Goal: Feedback & Contribution: Submit feedback/report problem

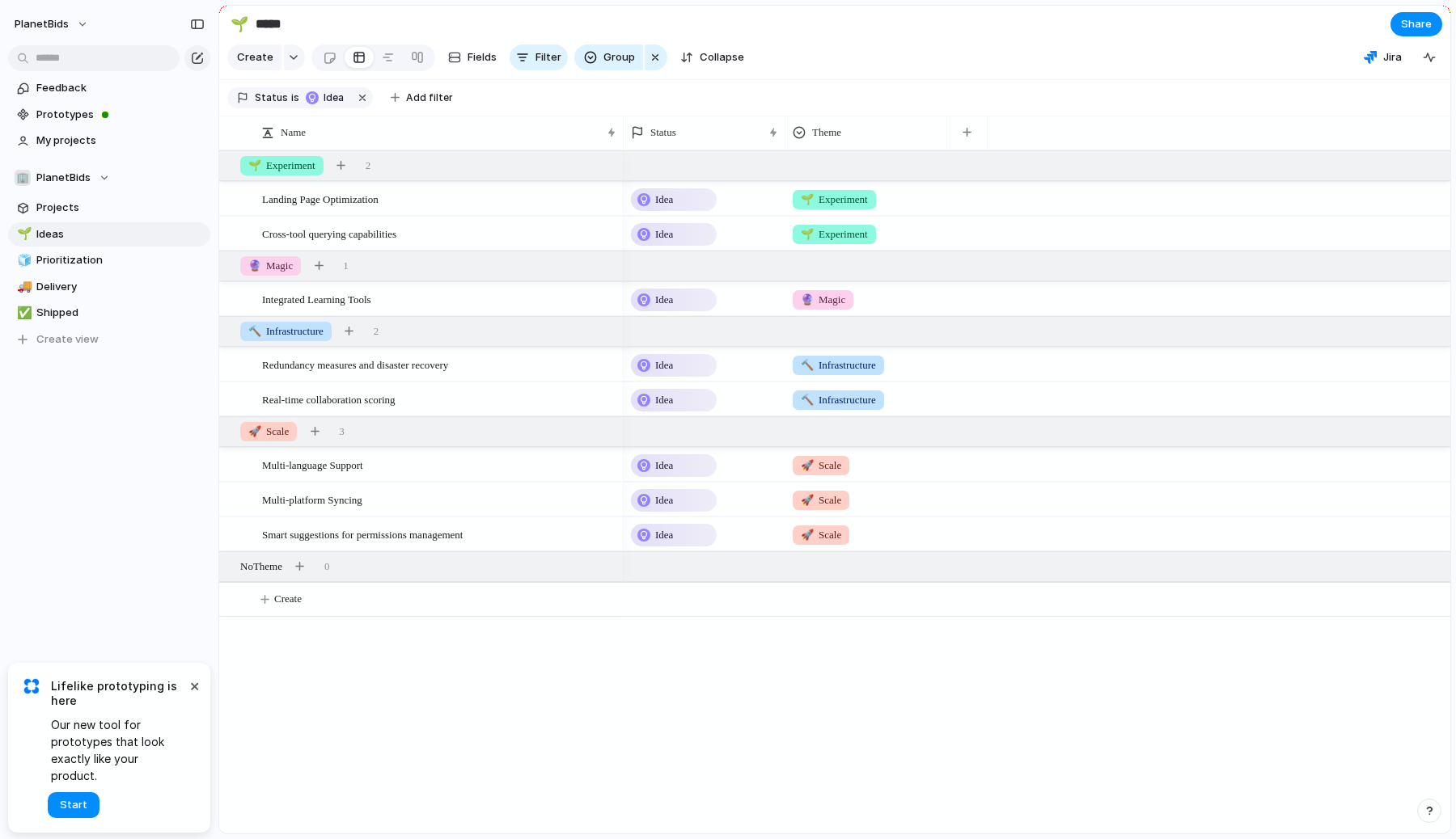
drag, startPoint x: 74, startPoint y: 742, endPoint x: 105, endPoint y: 767, distance: 39.8
click at [105, 767] on span "Our new tool for prototypes that look exactly like your product." at bounding box center [119, 751] width 135 height 68
click at [71, 807] on span "Start" at bounding box center [74, 805] width 28 height 16
click at [1195, 128] on div "Status Theme" at bounding box center [1037, 132] width 827 height 34
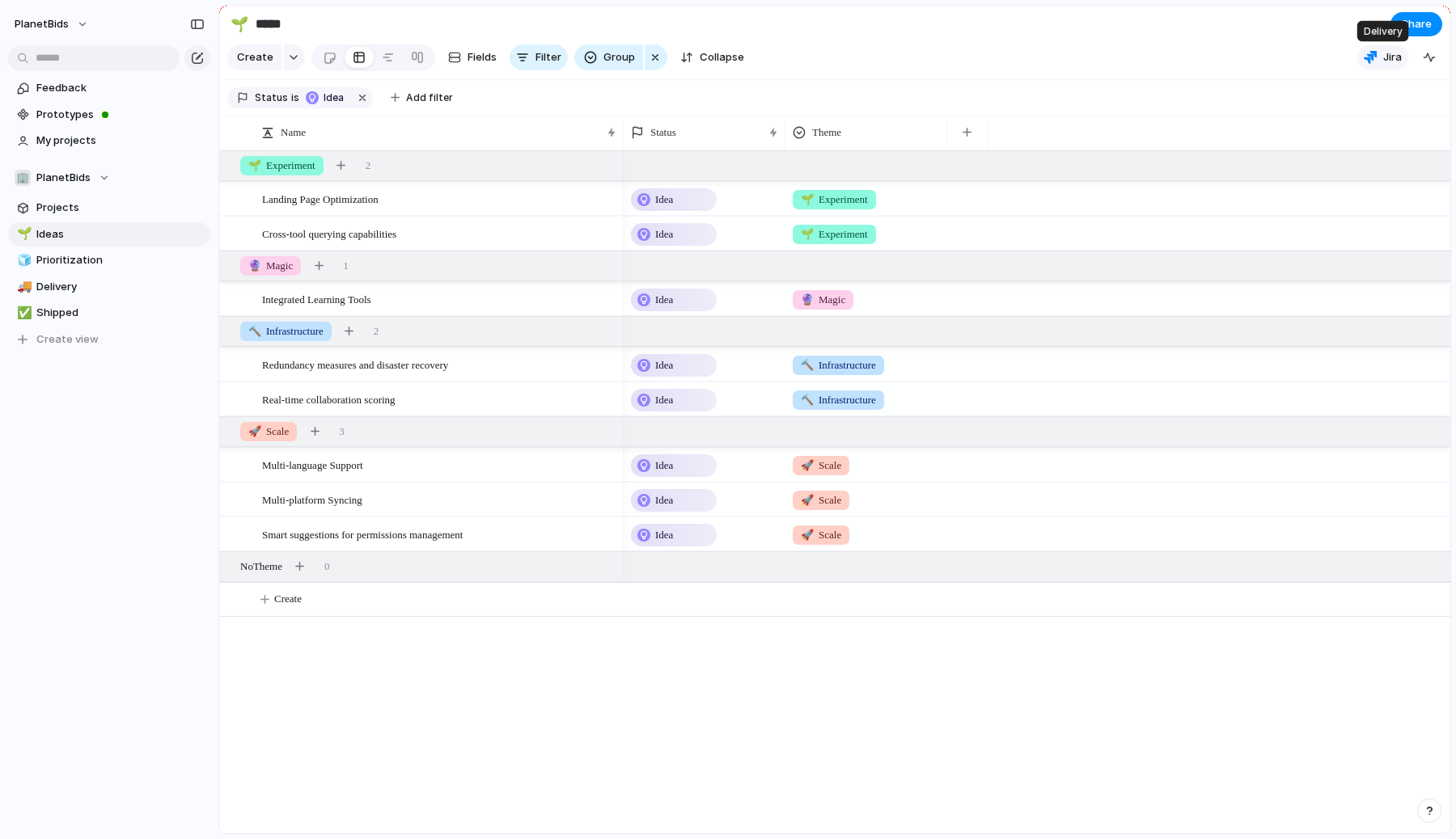
click at [1387, 53] on span "Jira" at bounding box center [1392, 57] width 18 height 16
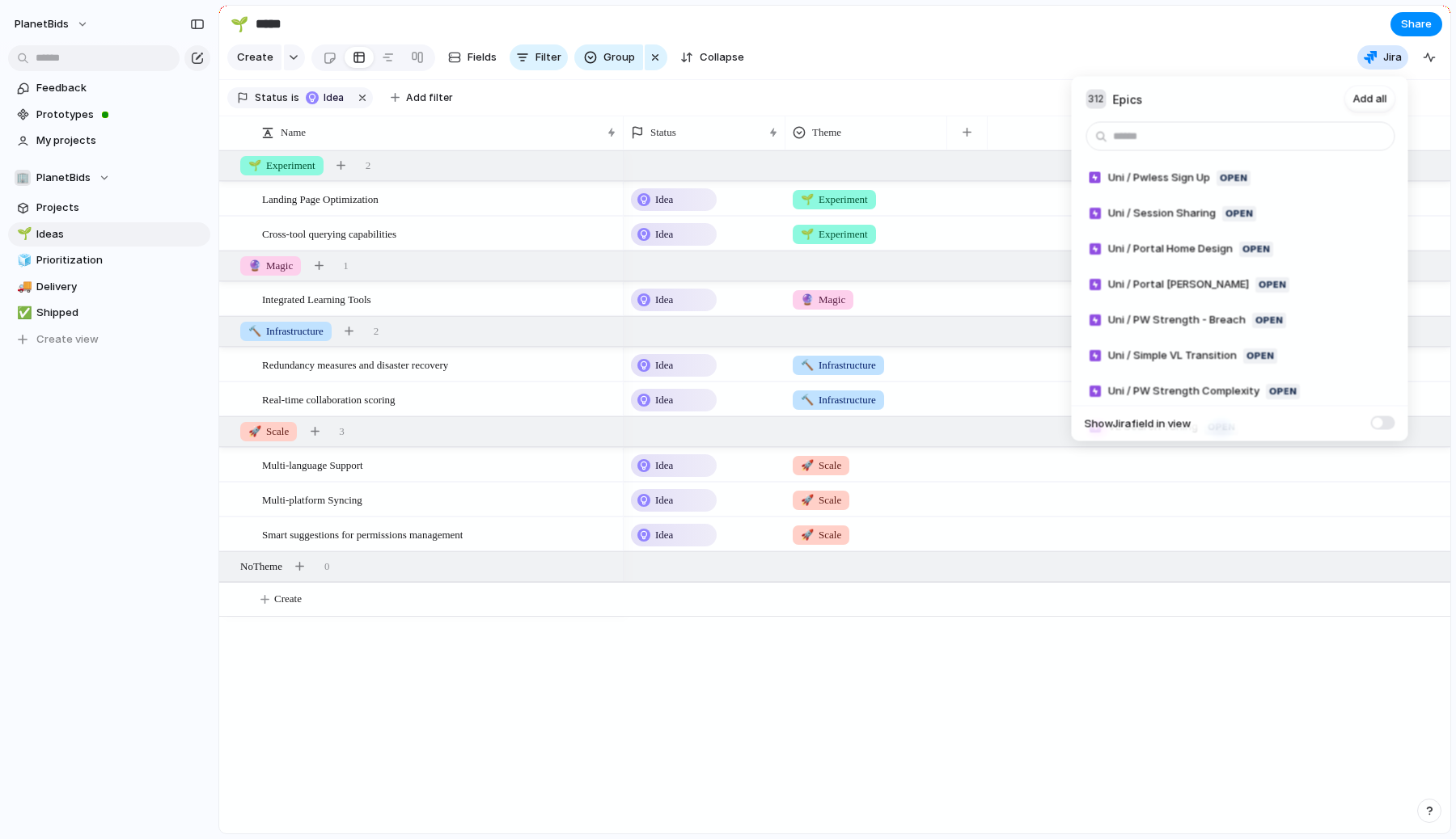
click at [513, 116] on div "312 Epics Add all Uni / Pwless Sign Up Open Add Uni / Session Sharing Open Add …" at bounding box center [728, 419] width 1456 height 839
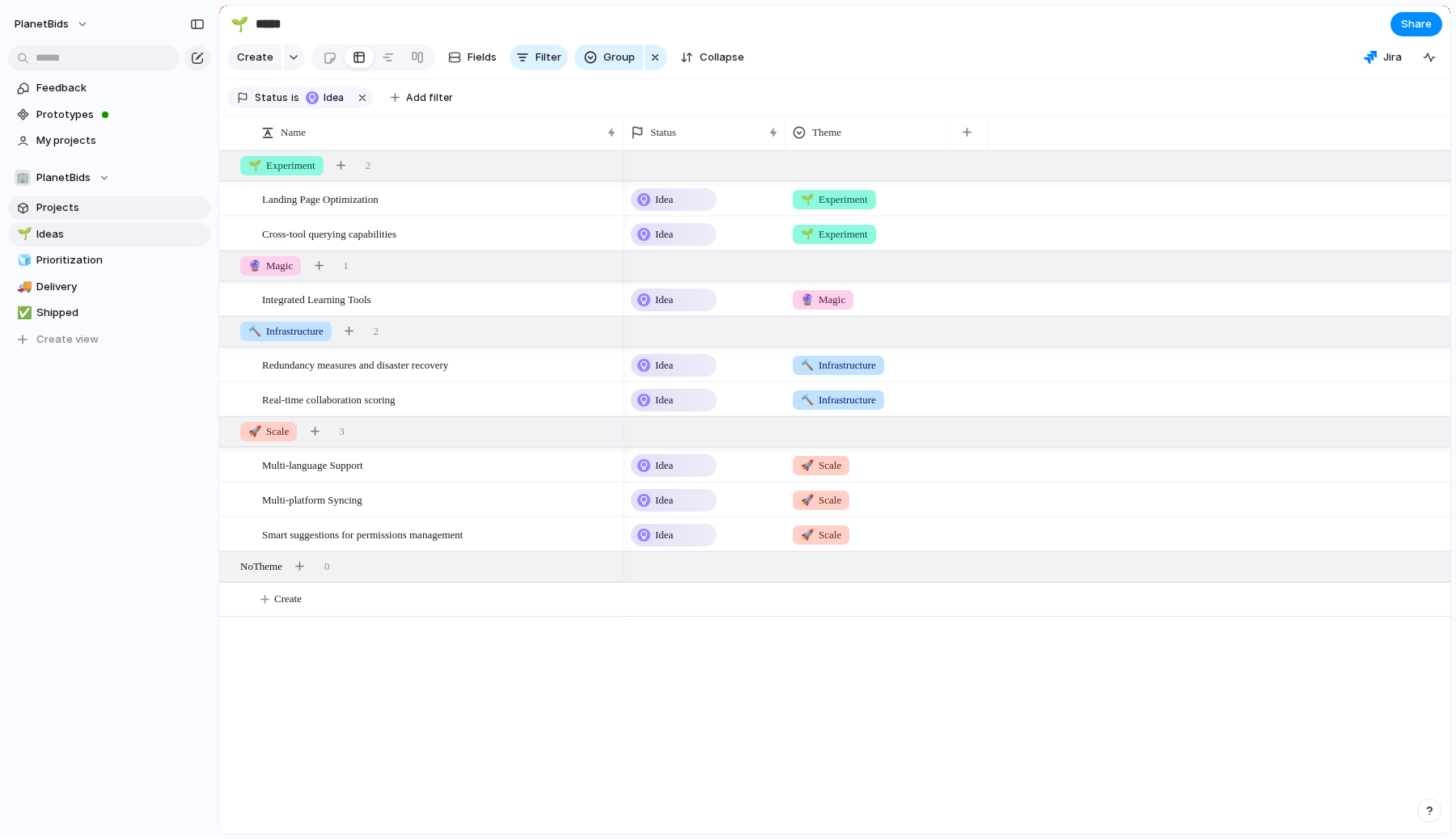
click at [57, 214] on span "Projects" at bounding box center [120, 208] width 168 height 16
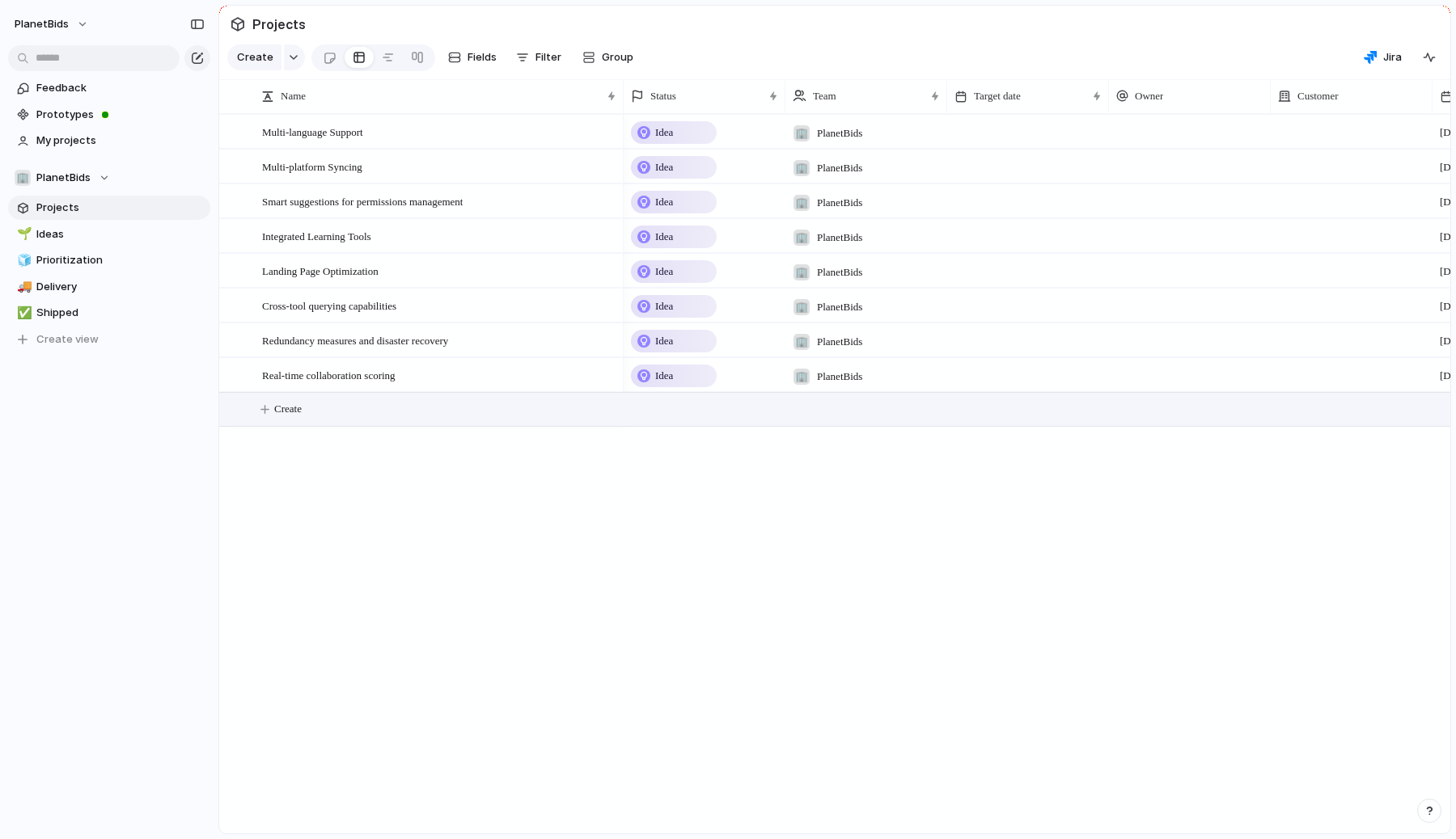
click at [288, 410] on span "Create" at bounding box center [288, 409] width 28 height 16
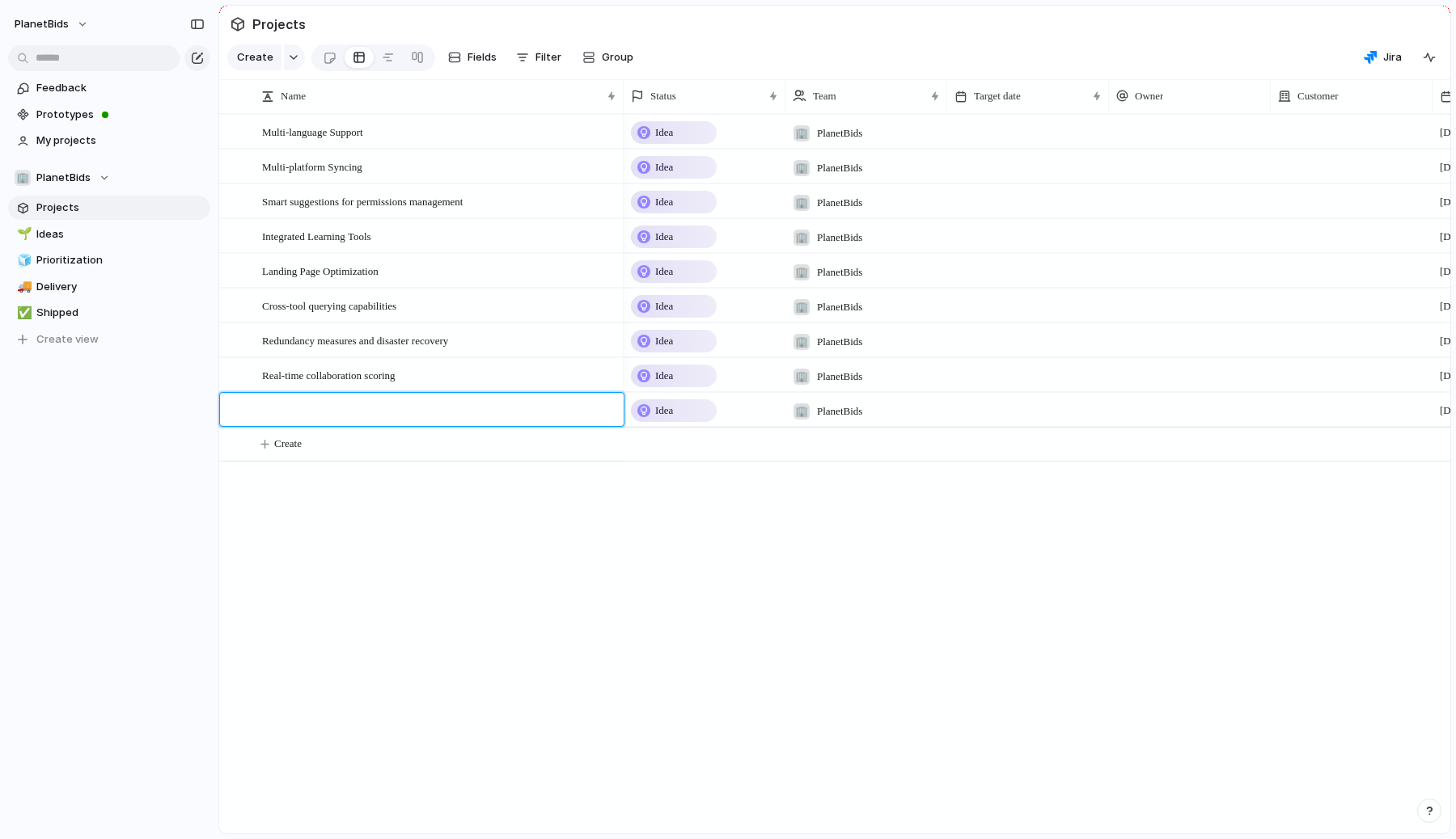
click at [343, 416] on textarea at bounding box center [437, 411] width 350 height 20
type textarea "**********"
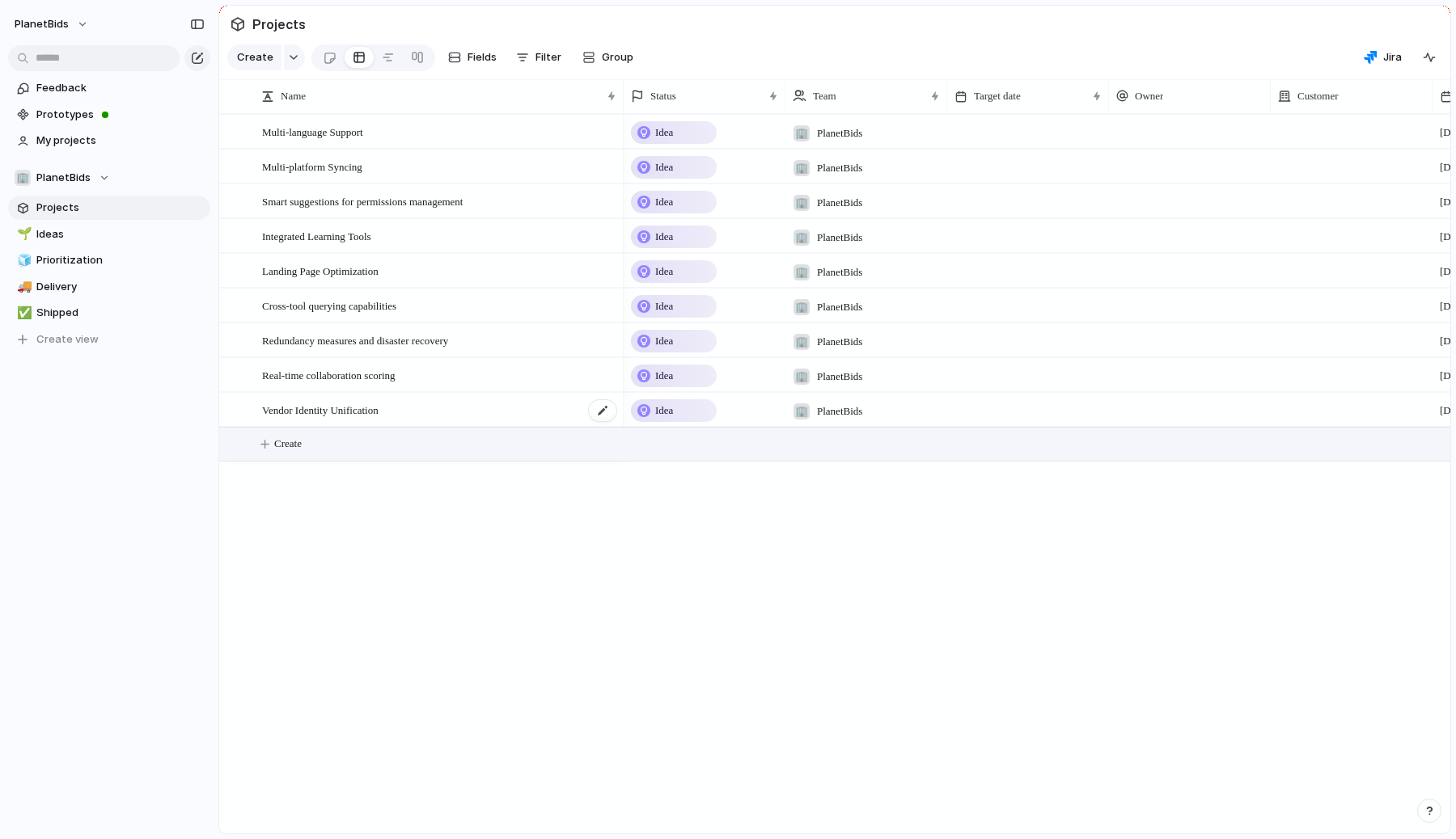
click at [361, 411] on span "Vendor Identity Unification" at bounding box center [320, 409] width 116 height 18
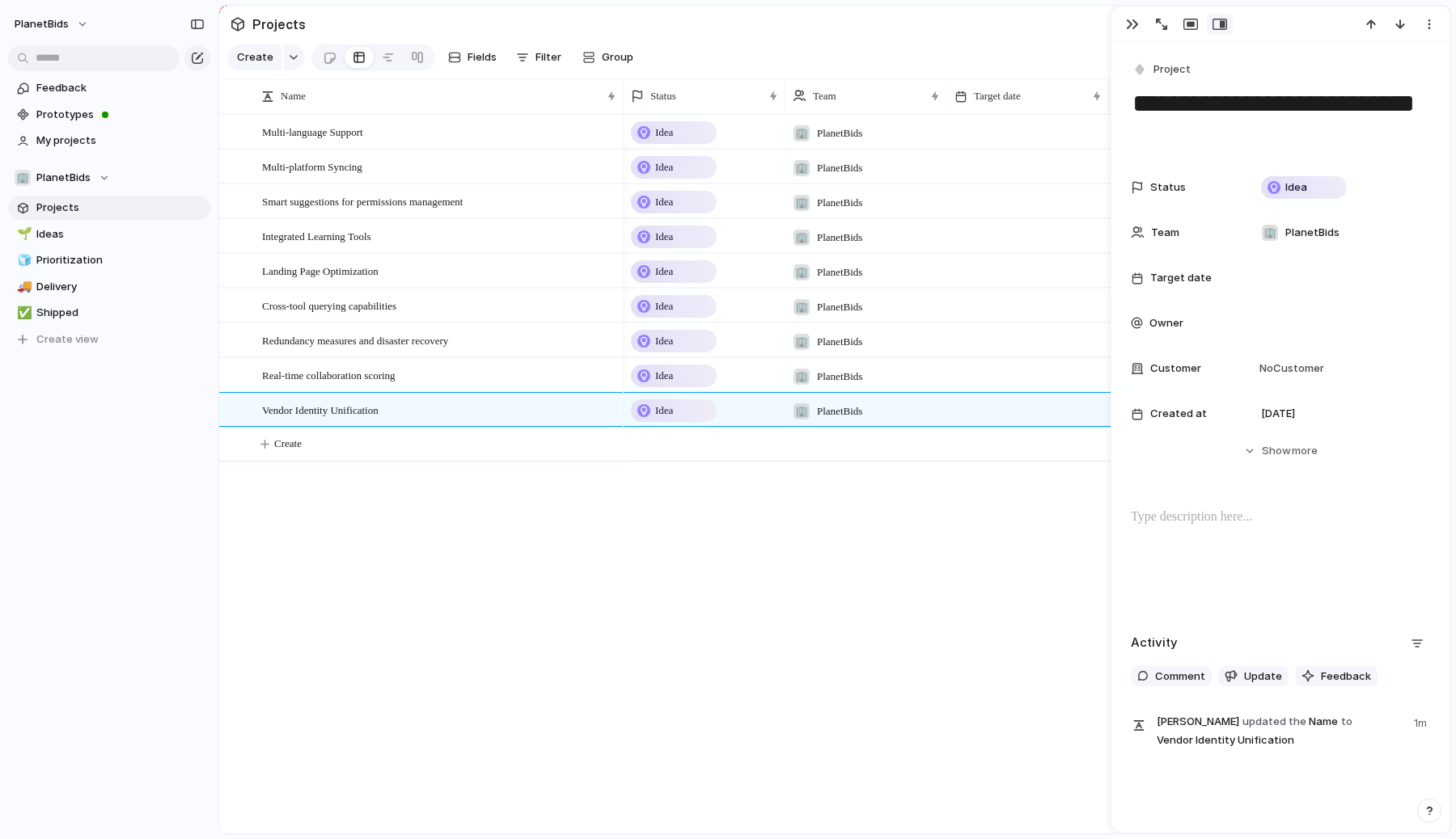
click at [893, 507] on div "Idea 🏢 PlanetBids 22 August Idea 🏢 PlanetBids 22 August Idea 🏢 PlanetBids 22 Au…" at bounding box center [1037, 474] width 827 height 720
click at [1130, 23] on div "button" at bounding box center [1132, 24] width 13 height 13
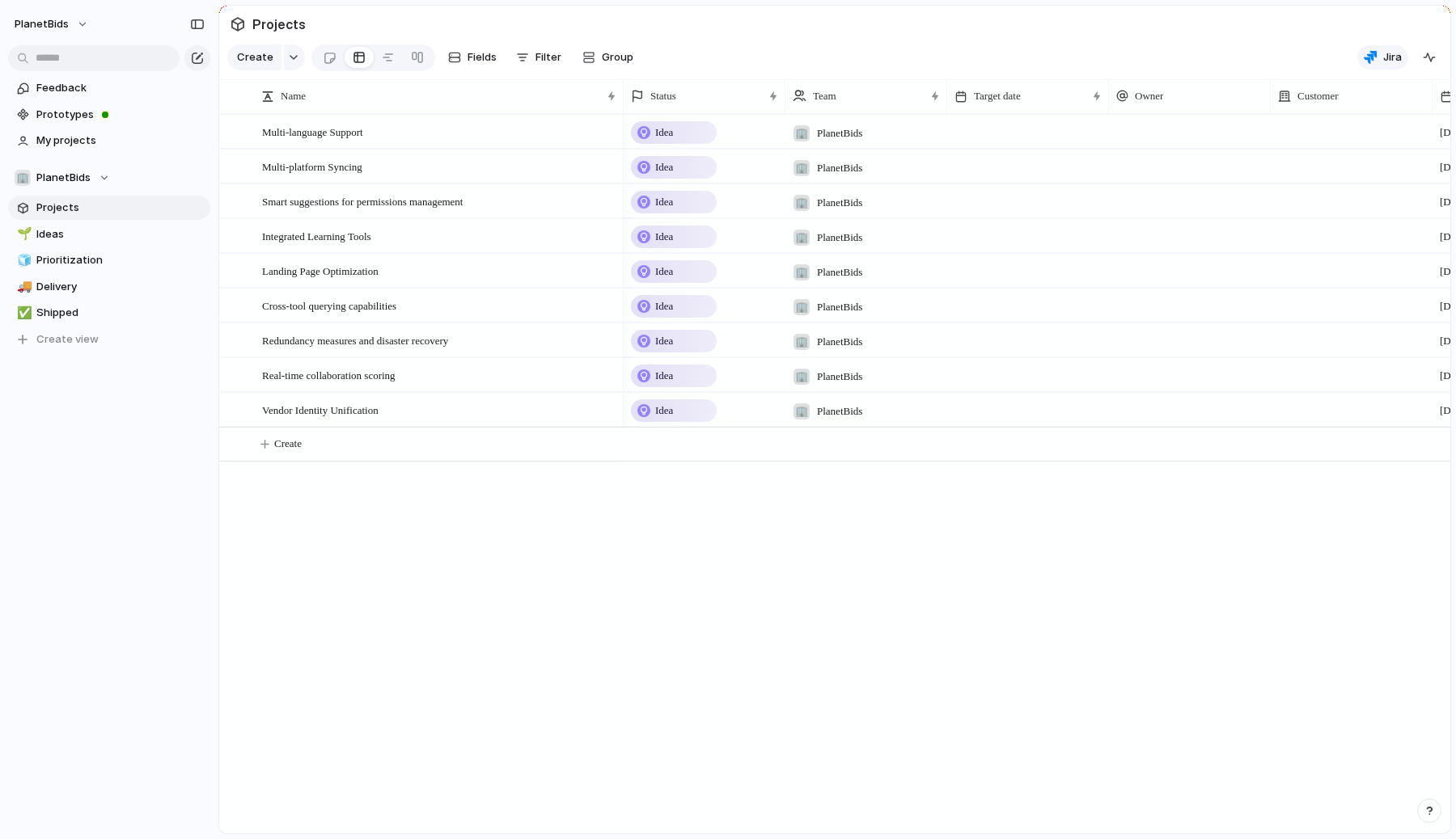
click at [1383, 61] on span "Jira" at bounding box center [1392, 57] width 18 height 16
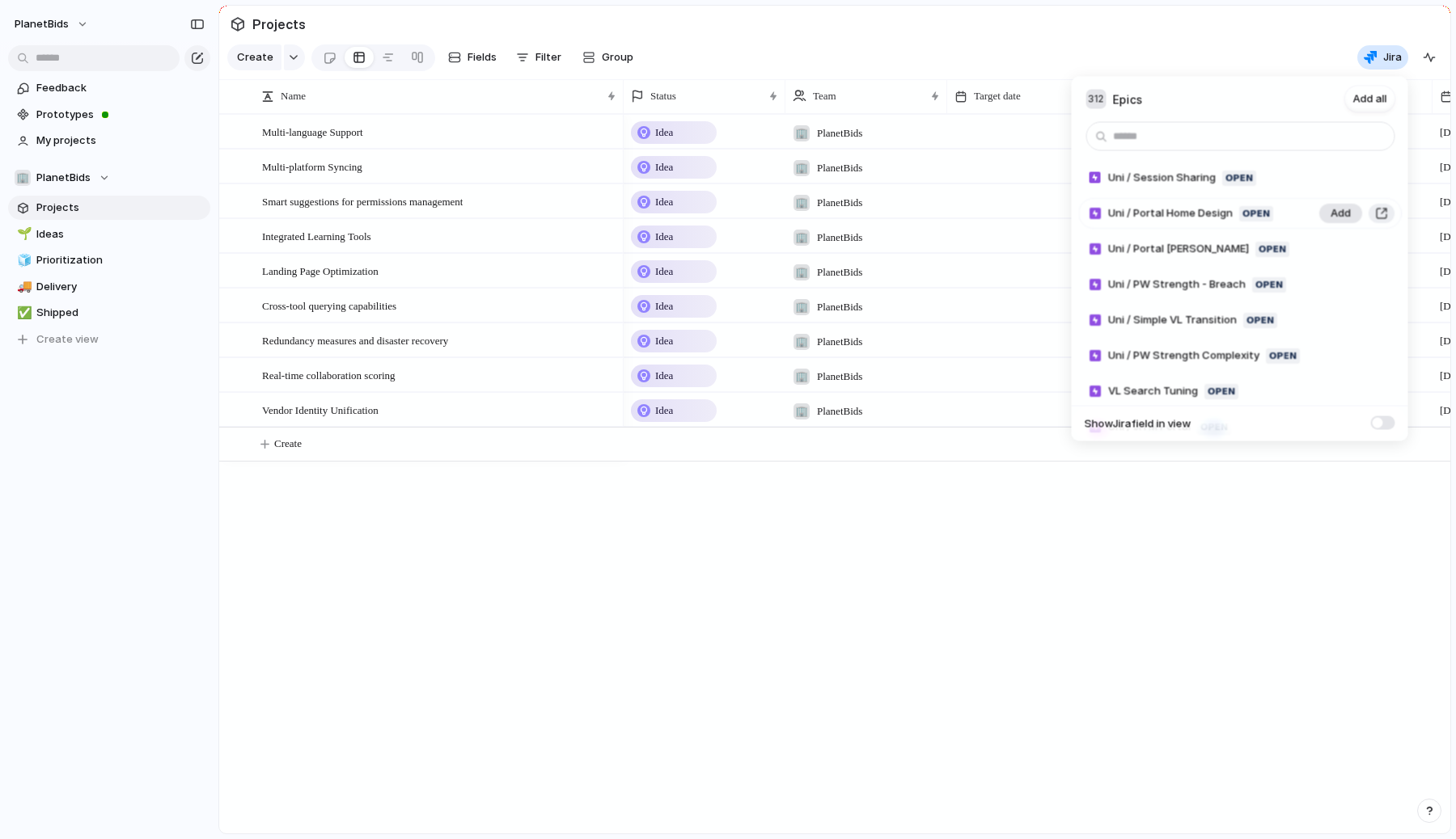
click at [1340, 213] on span "Add" at bounding box center [1340, 213] width 20 height 16
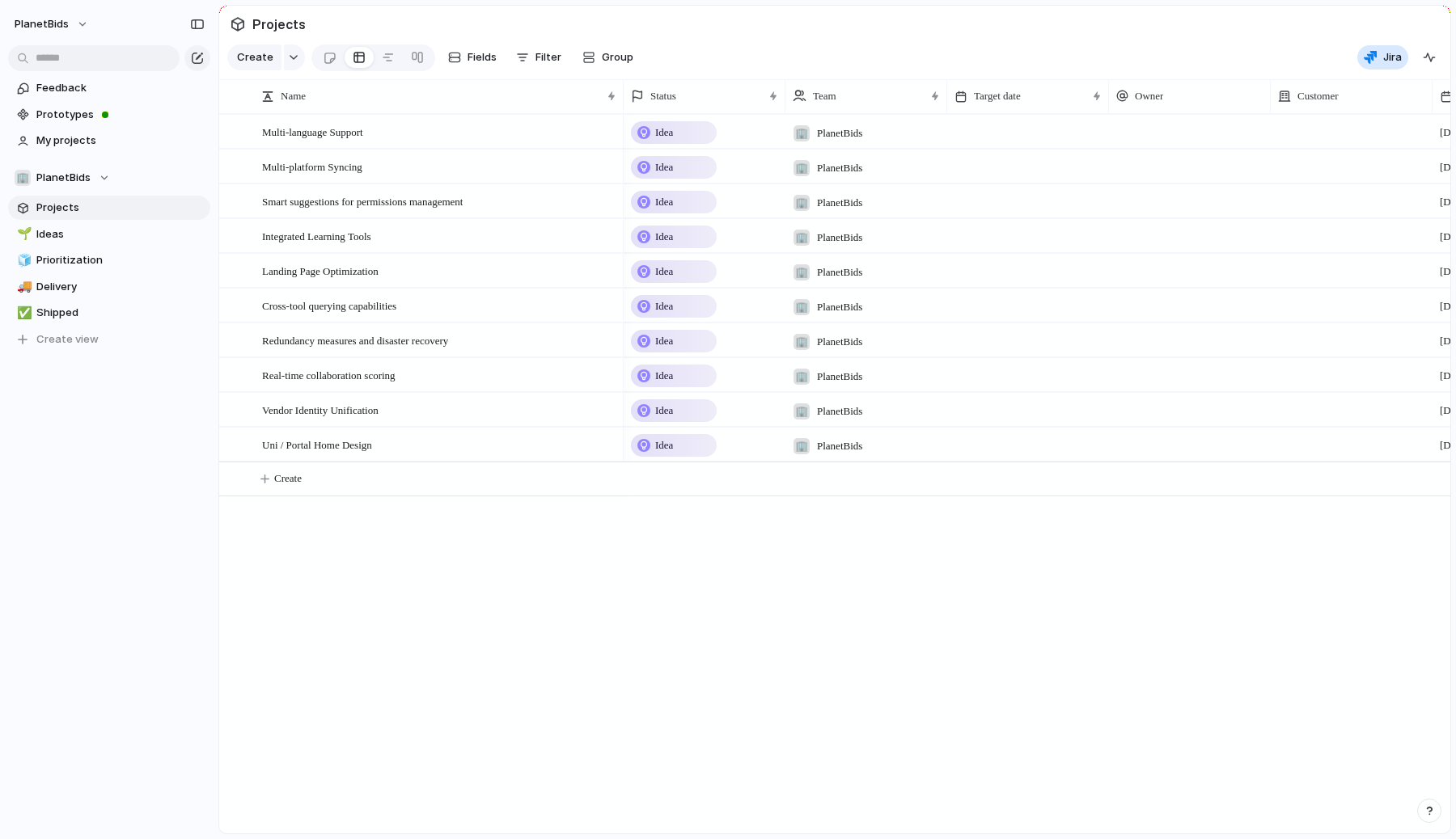
click at [472, 659] on div "311 Epics Add all Uni / Session Sharing Open Add Uni / Portal Hopper Open Add U…" at bounding box center [728, 419] width 1456 height 839
drag, startPoint x: 318, startPoint y: 445, endPoint x: 333, endPoint y: 412, distance: 36.2
click at [338, 446] on span "Uni / Portal Home Design" at bounding box center [317, 443] width 110 height 18
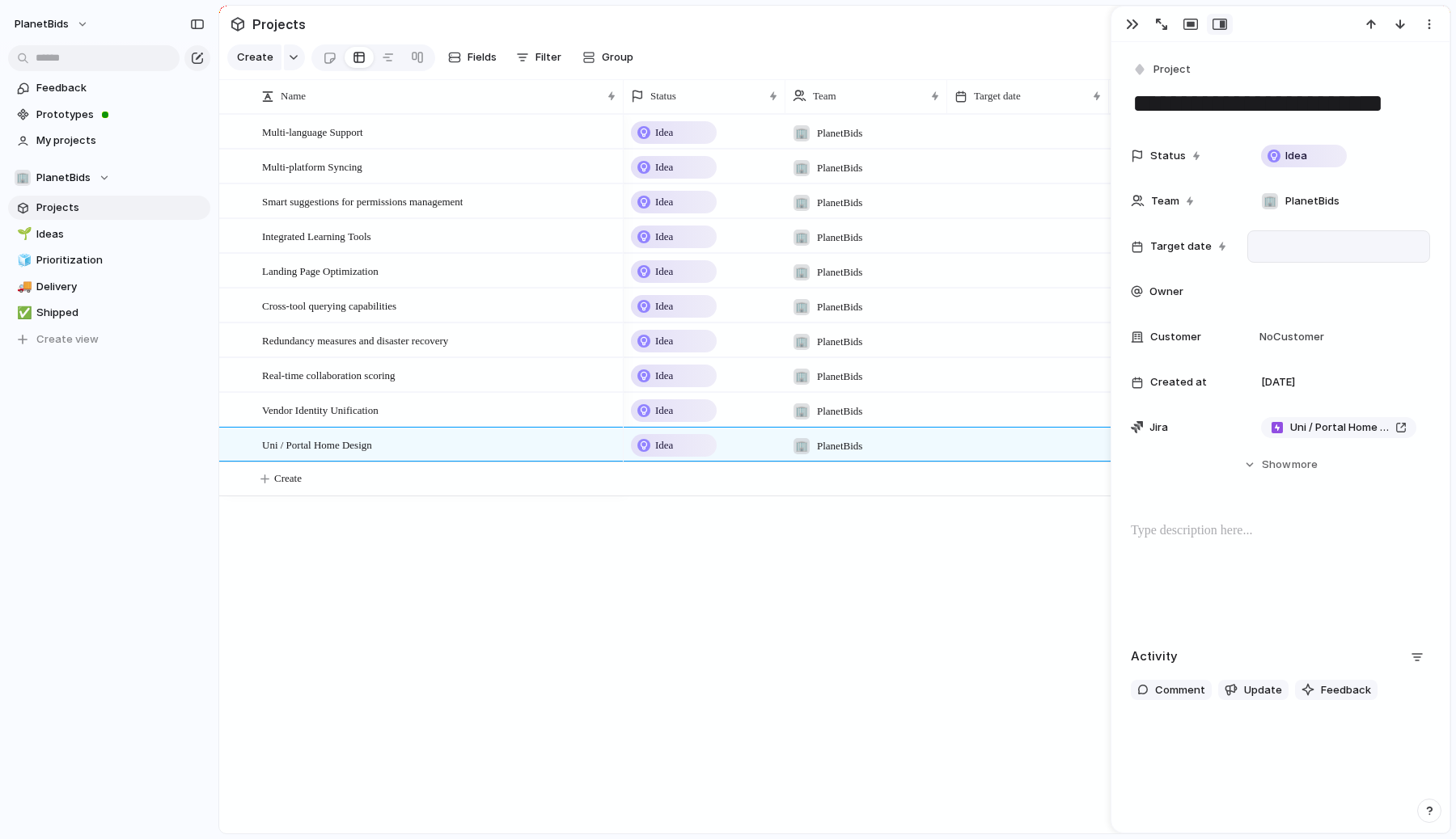
scroll to position [1, 0]
click at [1246, 463] on button "Hide Show more" at bounding box center [1281, 465] width 300 height 29
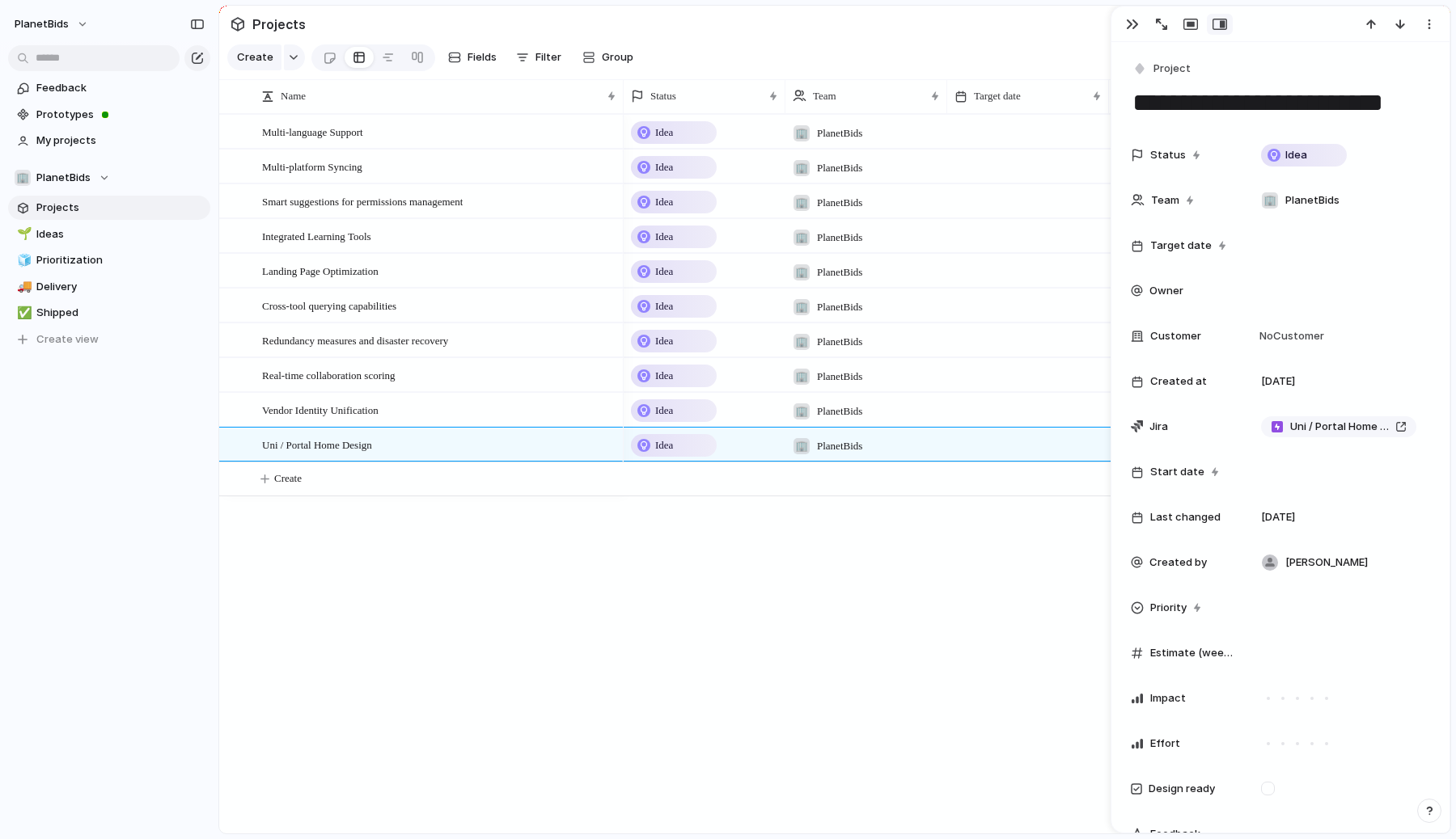
click at [587, 635] on div "Multi-language Support Multi-platform Syncing Smart suggestions for permissions…" at bounding box center [835, 474] width 1232 height 720
click at [331, 410] on span "Vendor Identity Unification" at bounding box center [320, 409] width 116 height 18
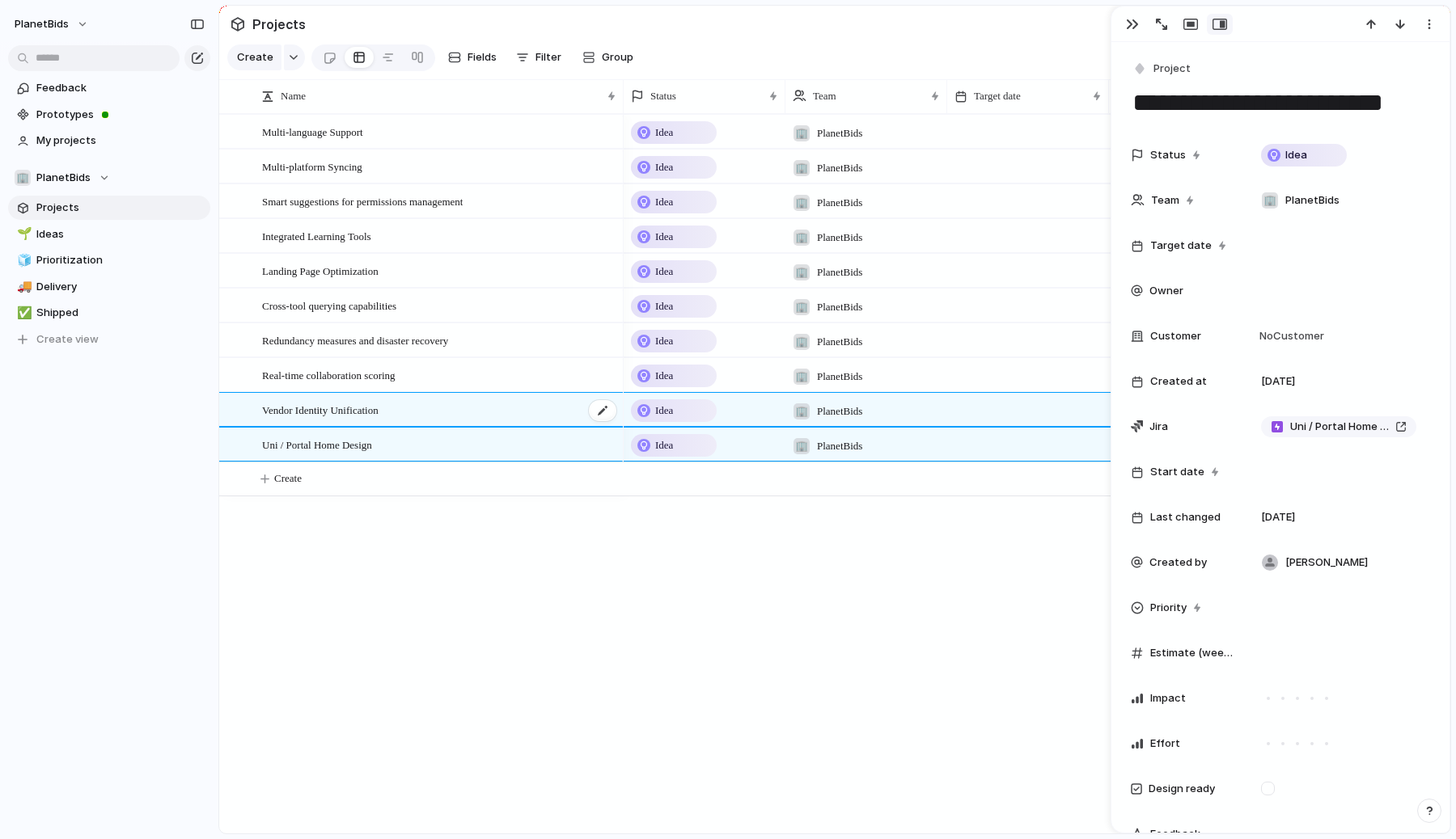
type textarea "**********"
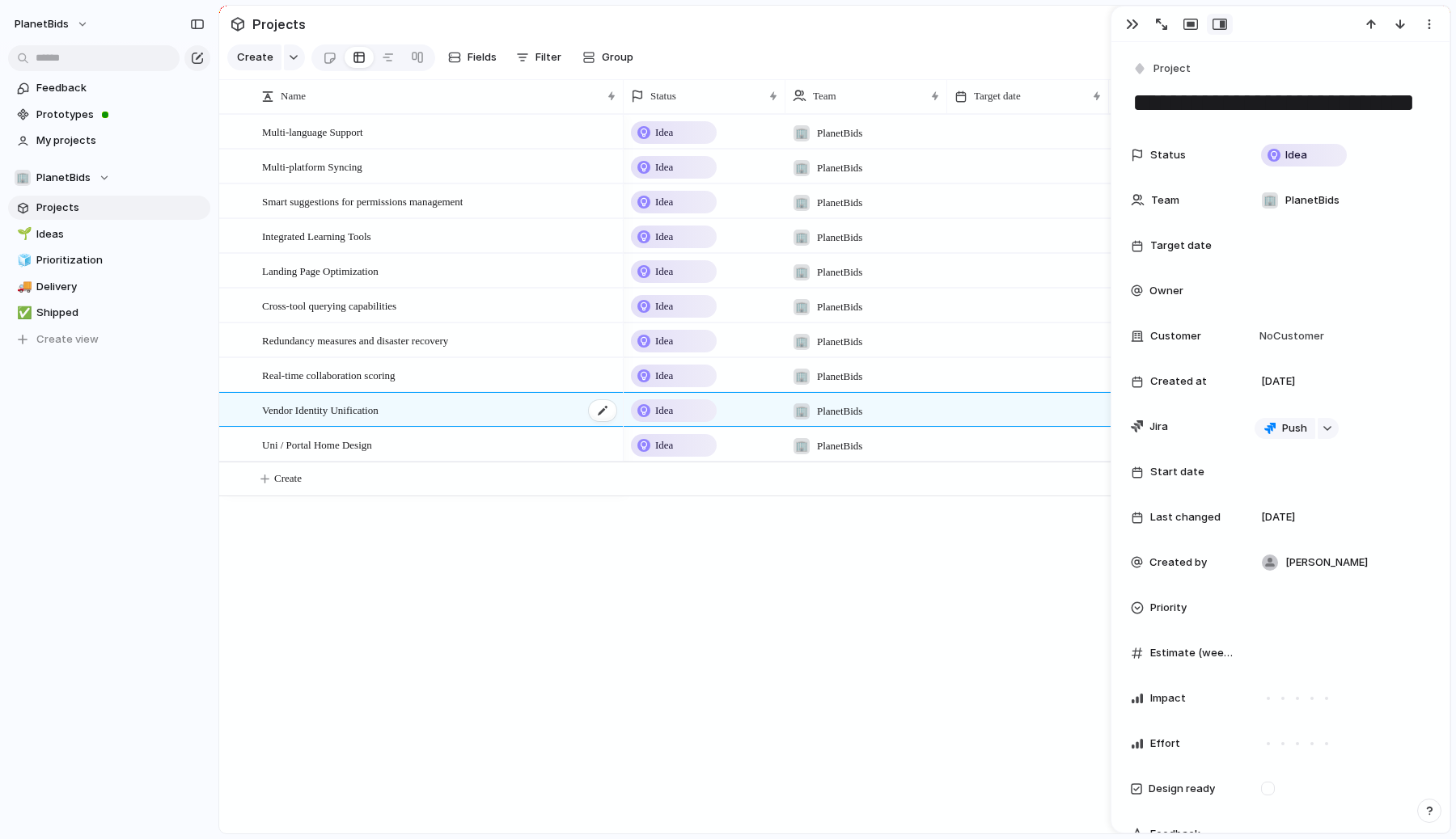
click at [331, 410] on span "Vendor Identity Unification" at bounding box center [320, 409] width 116 height 18
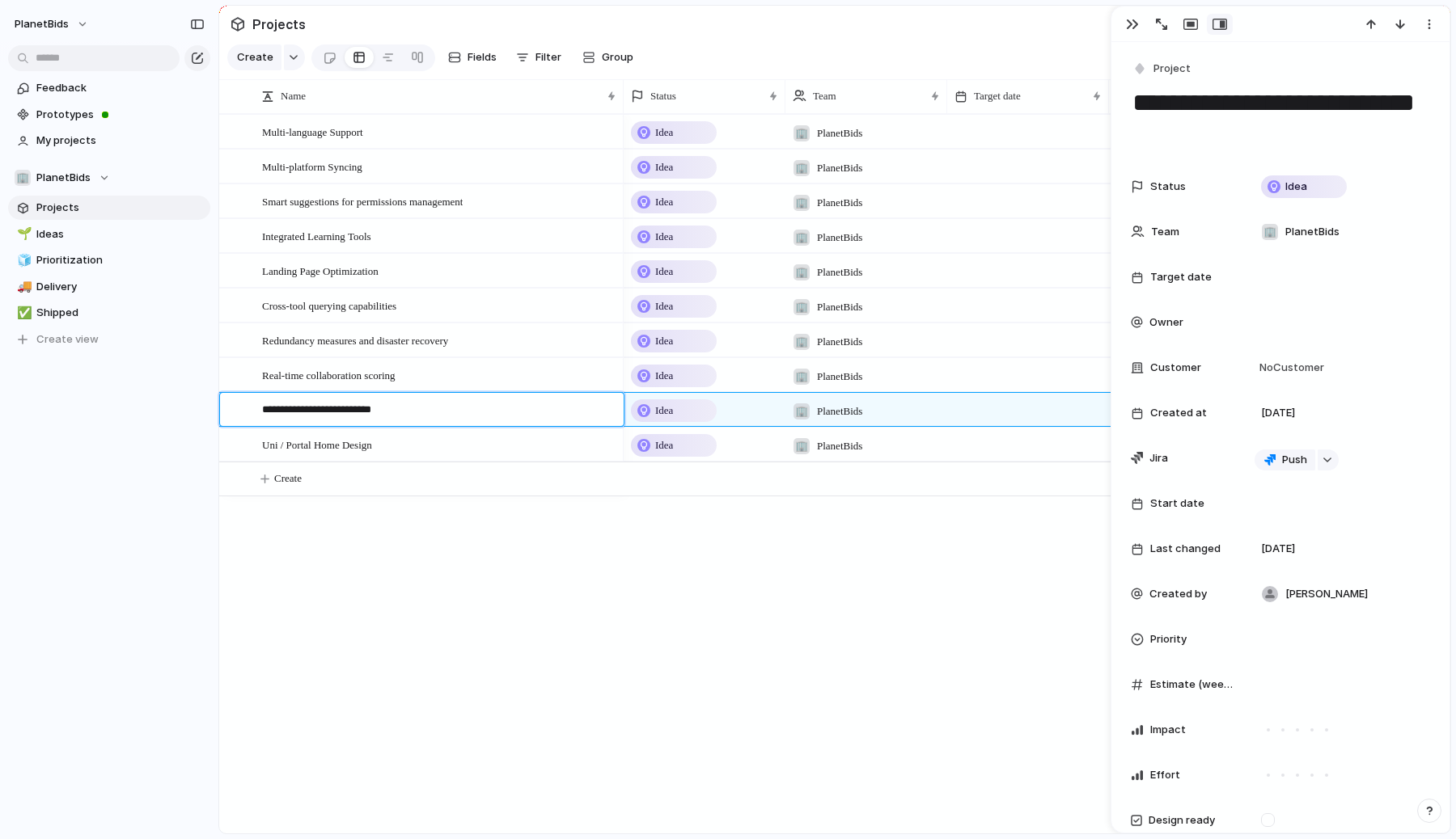
click at [331, 410] on textarea "**********" at bounding box center [437, 411] width 350 height 20
click at [1128, 30] on div "button" at bounding box center [1132, 24] width 13 height 13
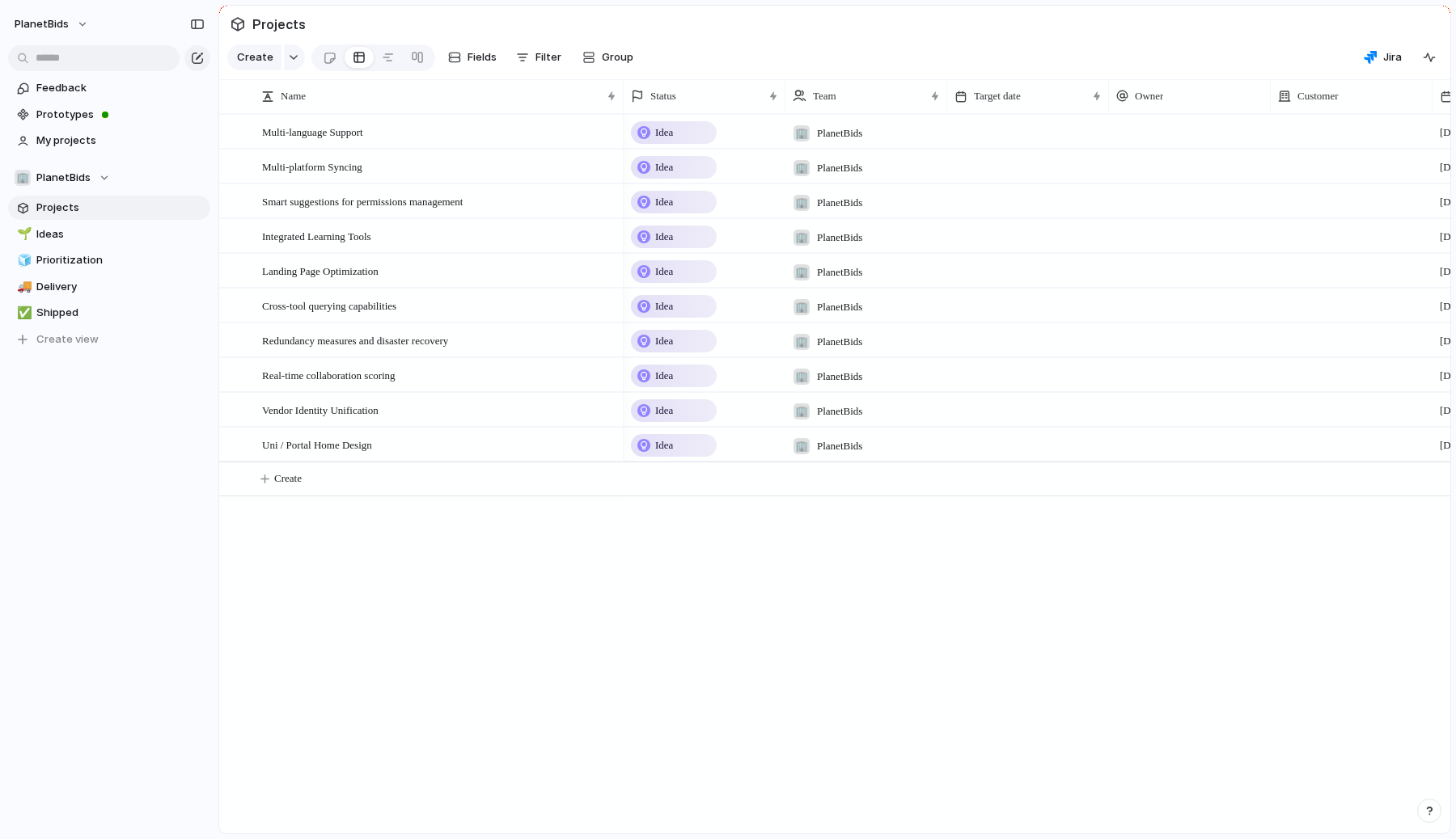
click at [707, 591] on div "Idea 🏢 PlanetBids 22 August Idea 🏢 PlanetBids 22 August Idea 🏢 PlanetBids 22 Au…" at bounding box center [1037, 474] width 827 height 720
click at [54, 229] on span "Ideas" at bounding box center [120, 235] width 168 height 16
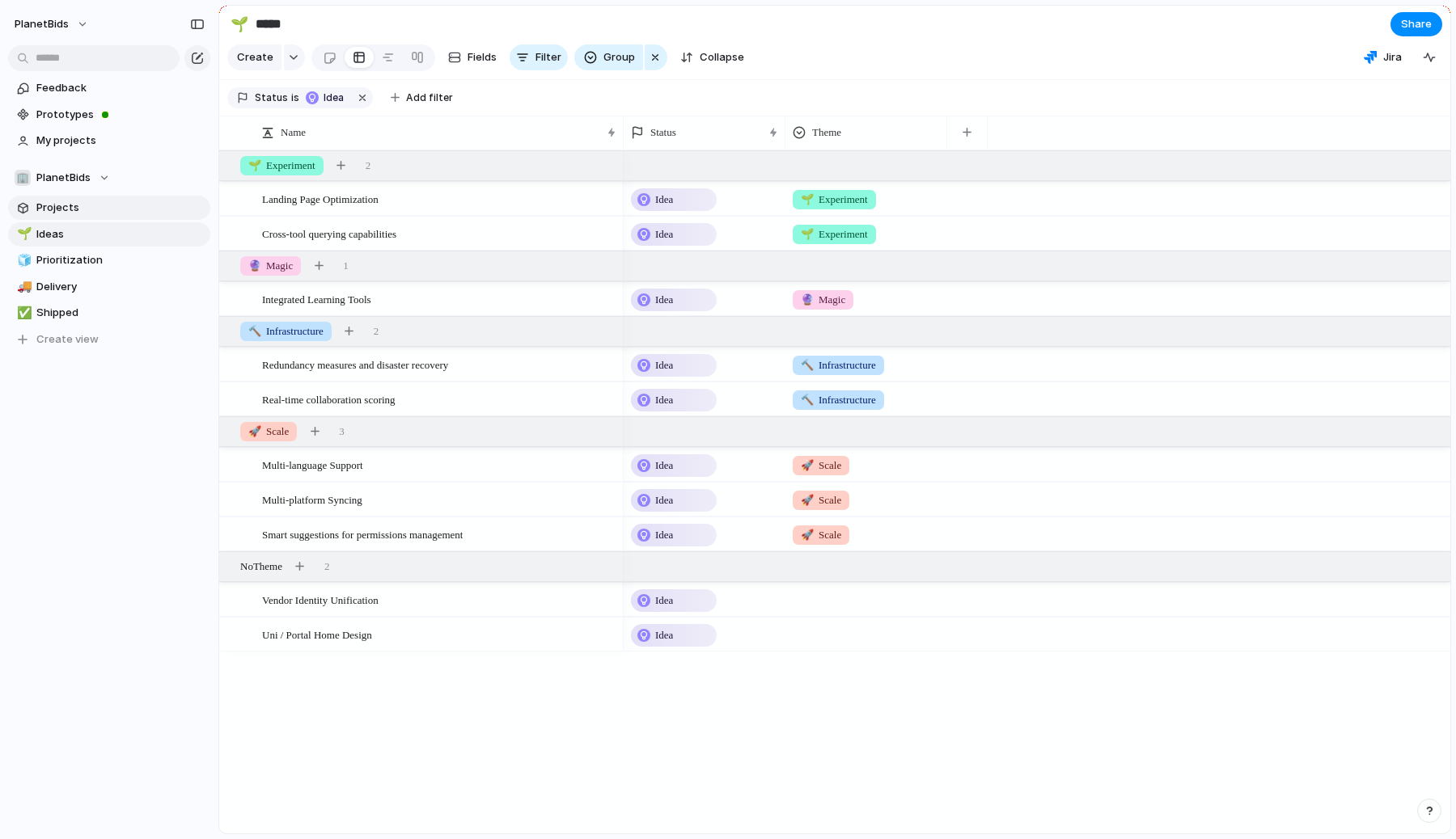
click at [55, 206] on span "Projects" at bounding box center [120, 208] width 168 height 16
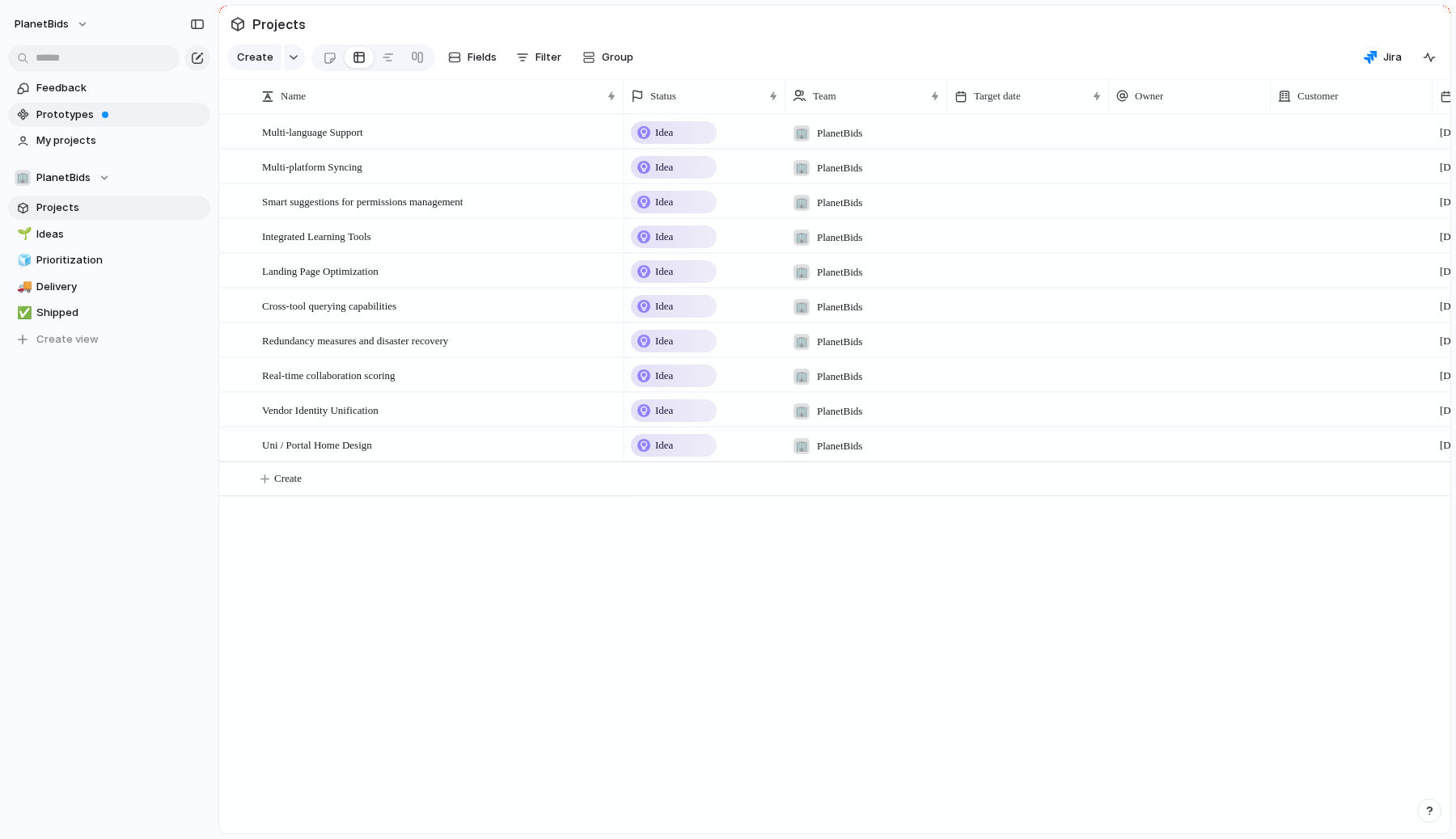
click at [65, 120] on span "Prototypes" at bounding box center [120, 114] width 168 height 16
click at [96, 176] on div "🏢 PlanetBids" at bounding box center [62, 177] width 95 height 16
click at [138, 448] on div "🏢 PlanetBids Create new team" at bounding box center [728, 419] width 1456 height 839
click at [50, 339] on span "Create view" at bounding box center [68, 339] width 62 height 16
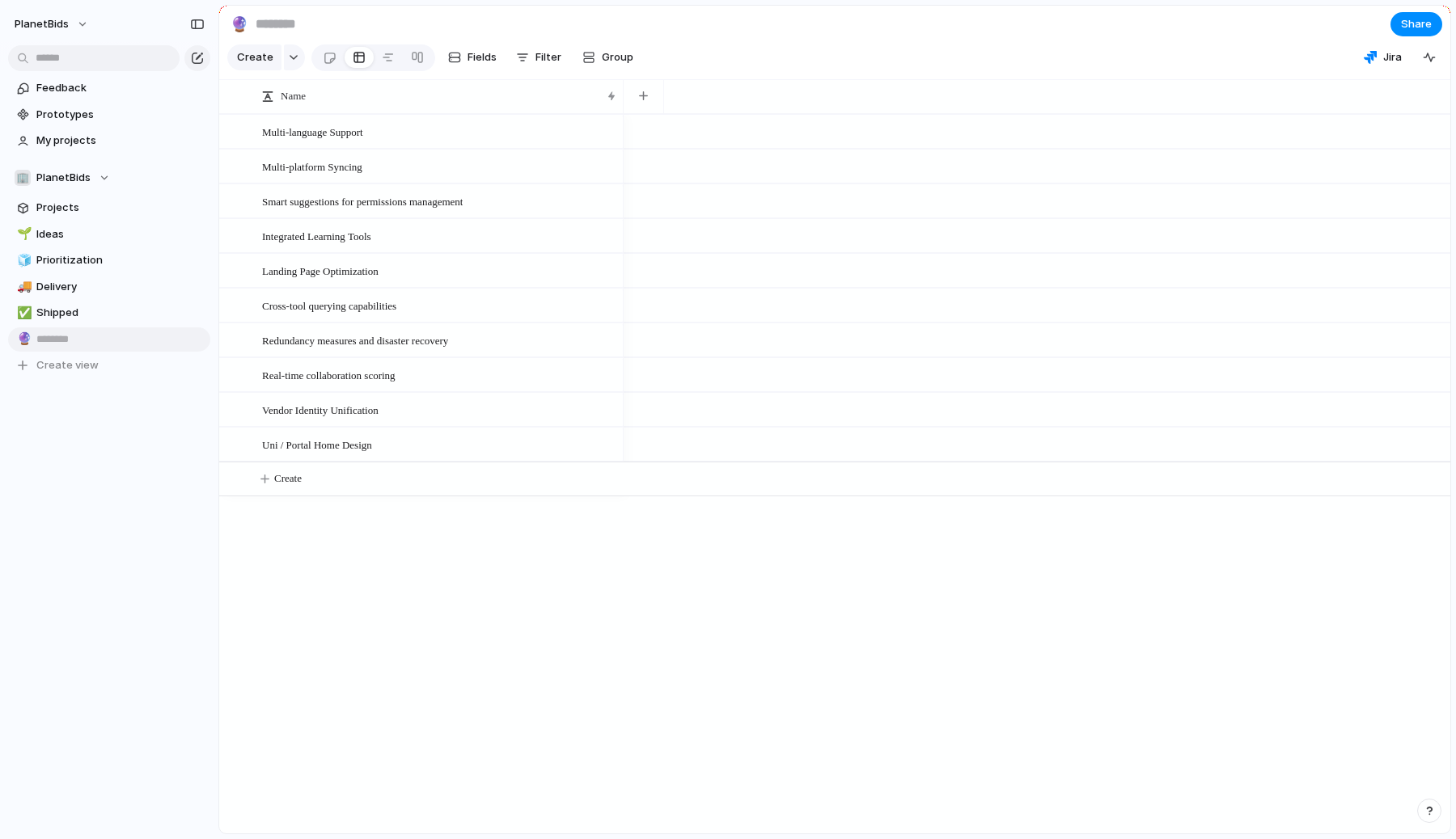
click at [82, 417] on div "Feedback Prototypes My projects 🏢 PlanetBids Projects 🌱 Ideas 🧊 Prioritization …" at bounding box center [109, 254] width 218 height 508
click at [411, 560] on div "Multi-language Support Multi-platform Syncing Smart suggestions for permissions…" at bounding box center [835, 474] width 1232 height 720
click at [59, 213] on span "Projects" at bounding box center [120, 208] width 168 height 16
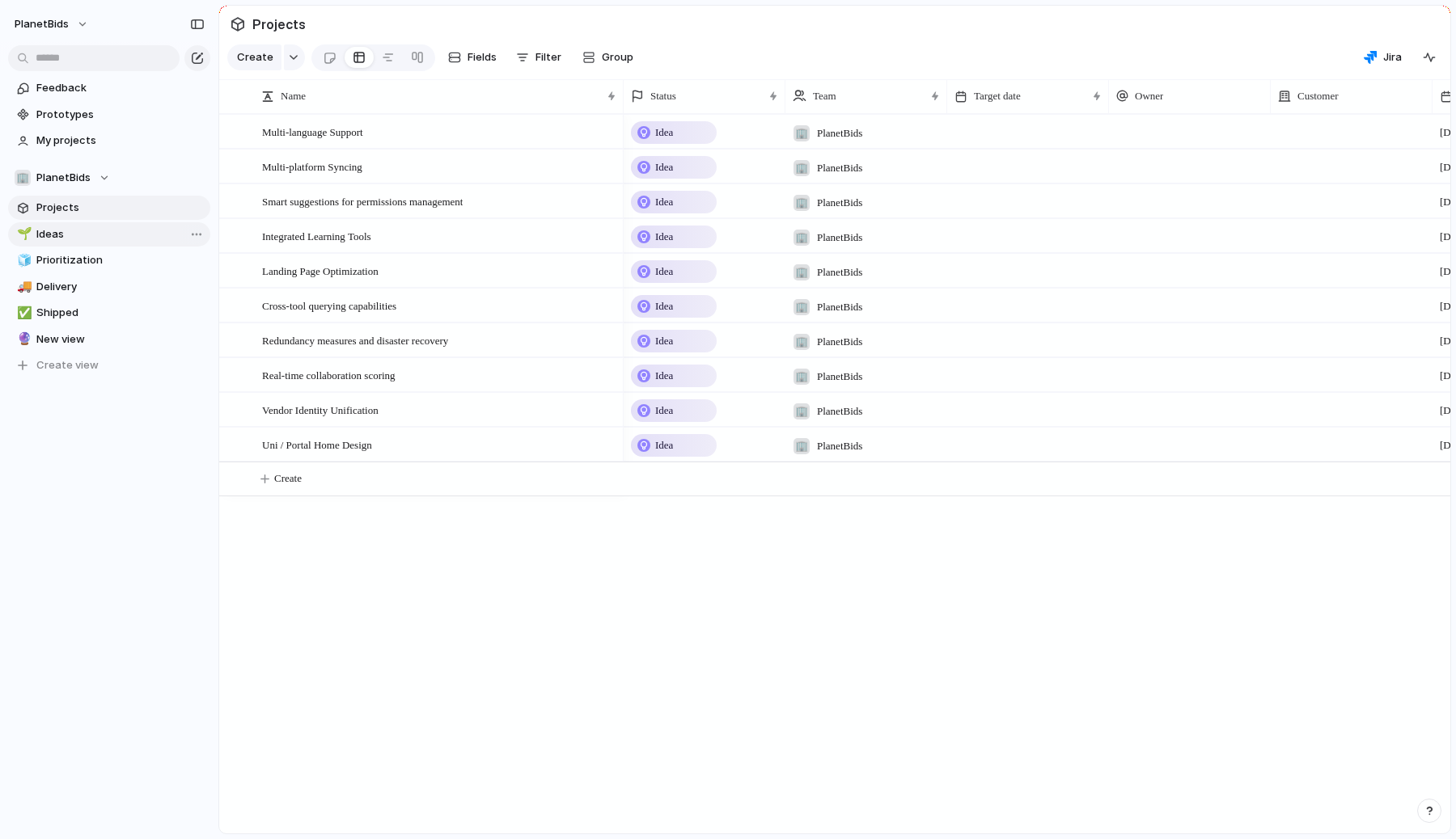
click at [59, 242] on link "🌱 Ideas" at bounding box center [109, 235] width 203 height 24
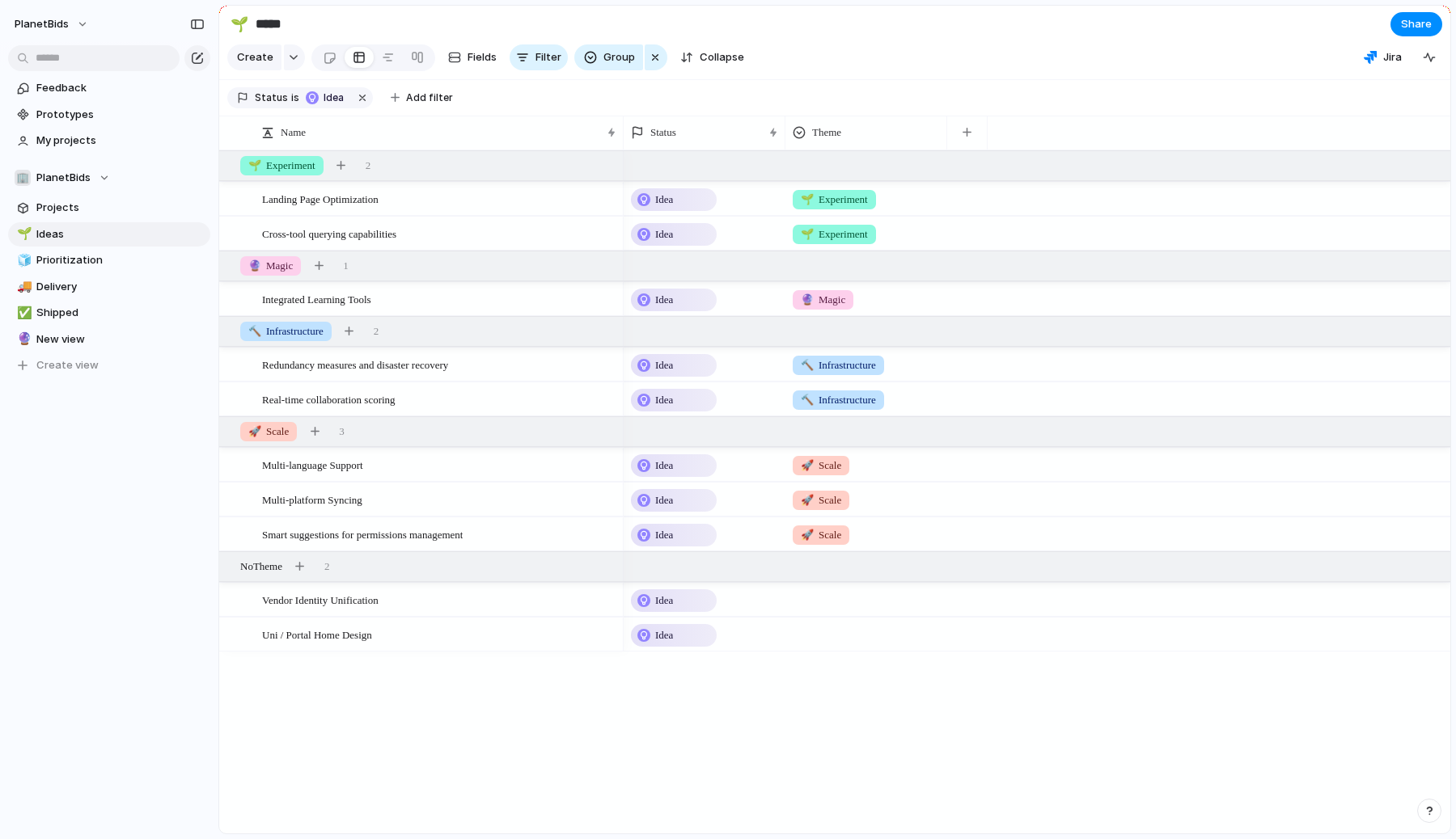
click at [413, 695] on div "Landing Page Optimization Cross-tool querying capabilities Integrated Learning …" at bounding box center [835, 492] width 1232 height 683
click at [366, 203] on span "Landing Page Optimization" at bounding box center [320, 198] width 116 height 18
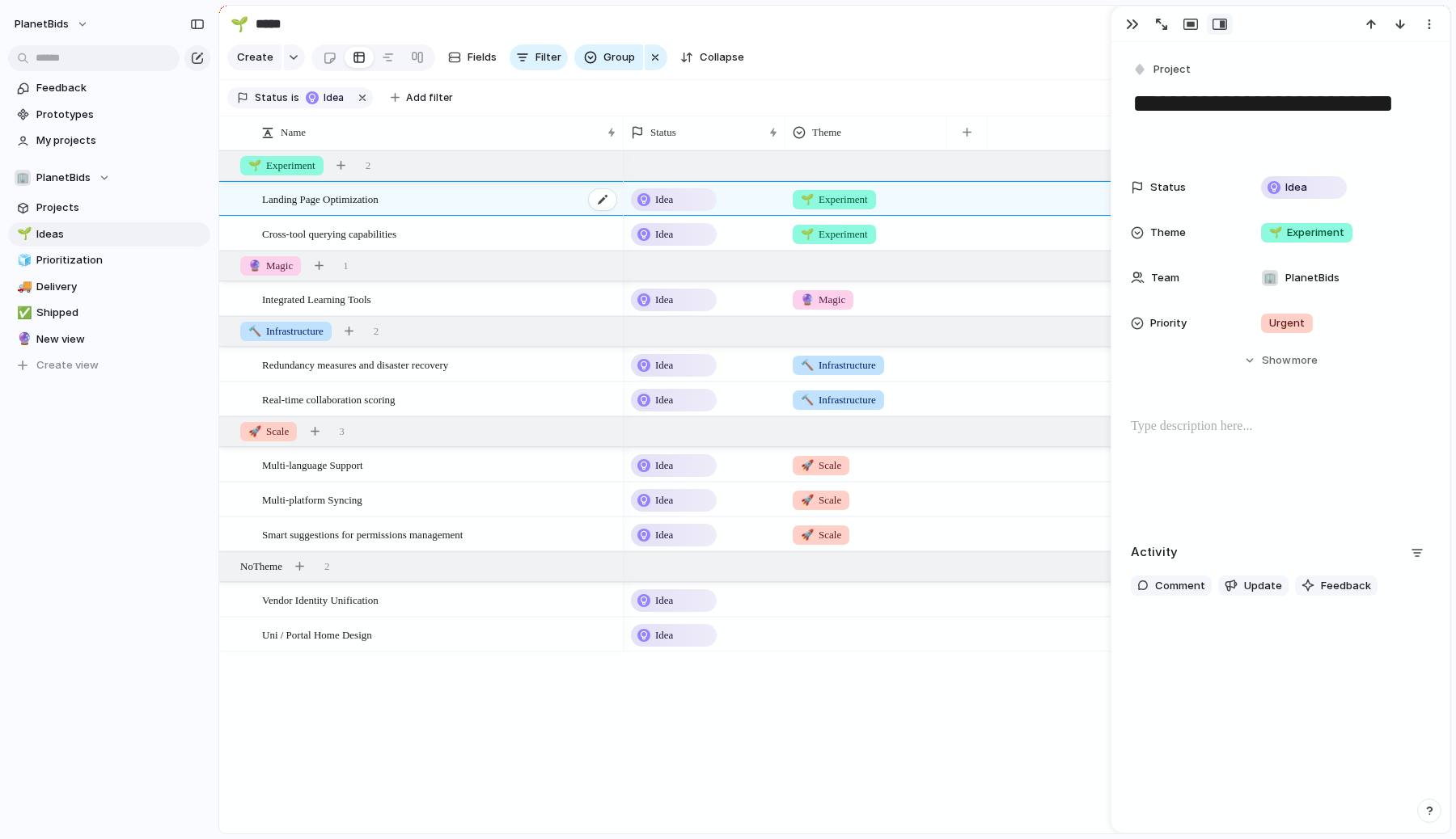
click at [366, 203] on span "Landing Page Optimization" at bounding box center [320, 198] width 116 height 18
click at [1189, 24] on div "button" at bounding box center [1190, 24] width 15 height 13
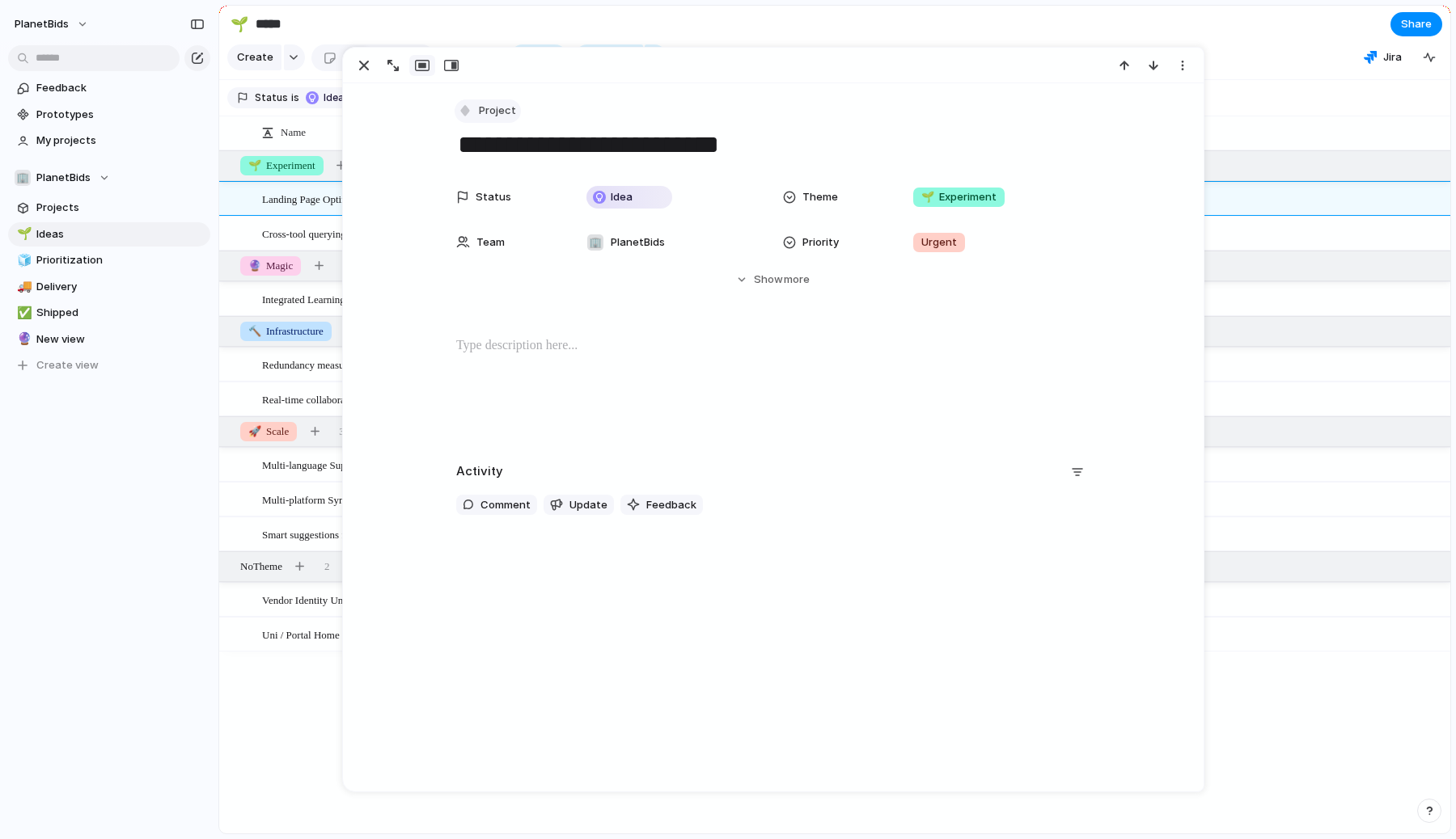
click at [482, 106] on span "Project" at bounding box center [497, 111] width 37 height 16
click at [598, 95] on div "Goal Program Initiative Launch Project Customize" at bounding box center [728, 419] width 1456 height 839
click at [731, 277] on button "Hide Show more" at bounding box center [773, 280] width 634 height 29
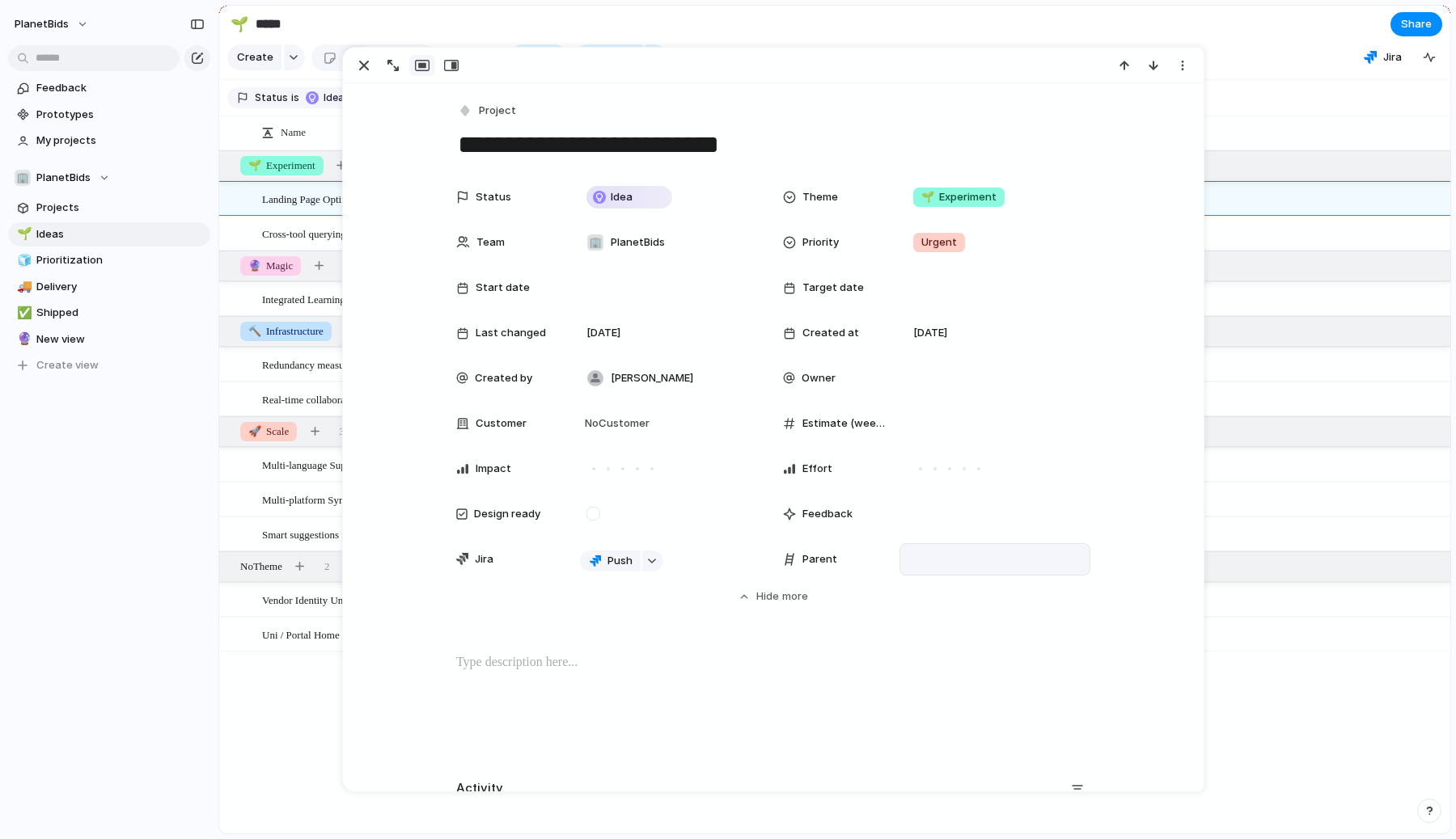
click at [944, 553] on div at bounding box center [995, 559] width 177 height 18
click at [959, 591] on input "text" at bounding box center [983, 582] width 152 height 32
click at [956, 582] on input "text" at bounding box center [983, 582] width 152 height 32
type input "*"
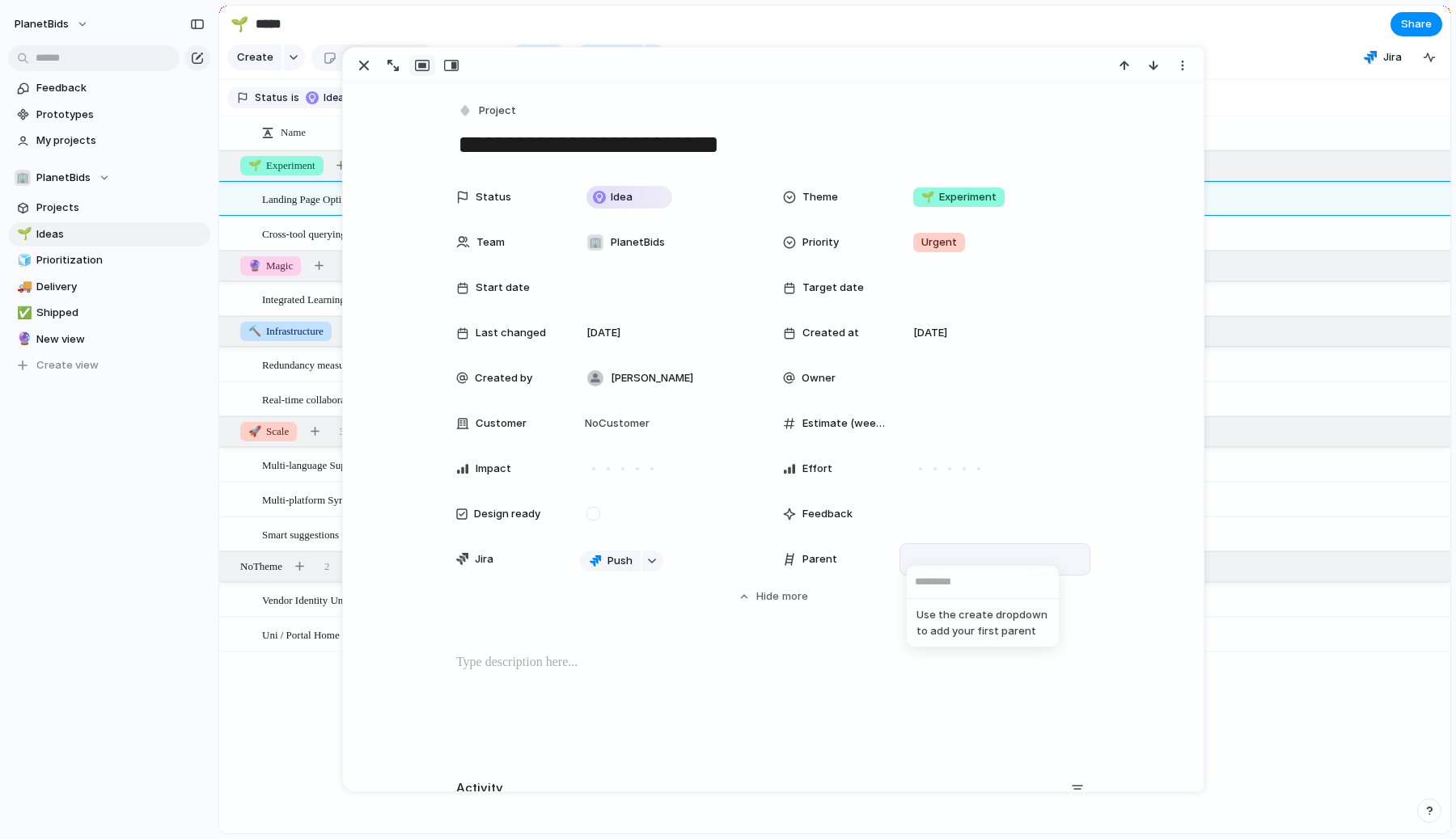
click at [987, 573] on input "text" at bounding box center [983, 582] width 152 height 32
click at [1296, 726] on div "Use the create dropdown to add your first parent" at bounding box center [728, 419] width 1456 height 839
click at [1233, 74] on section "Create Fields Filter Group Zoom Collapse Jira" at bounding box center [835, 61] width 1232 height 39
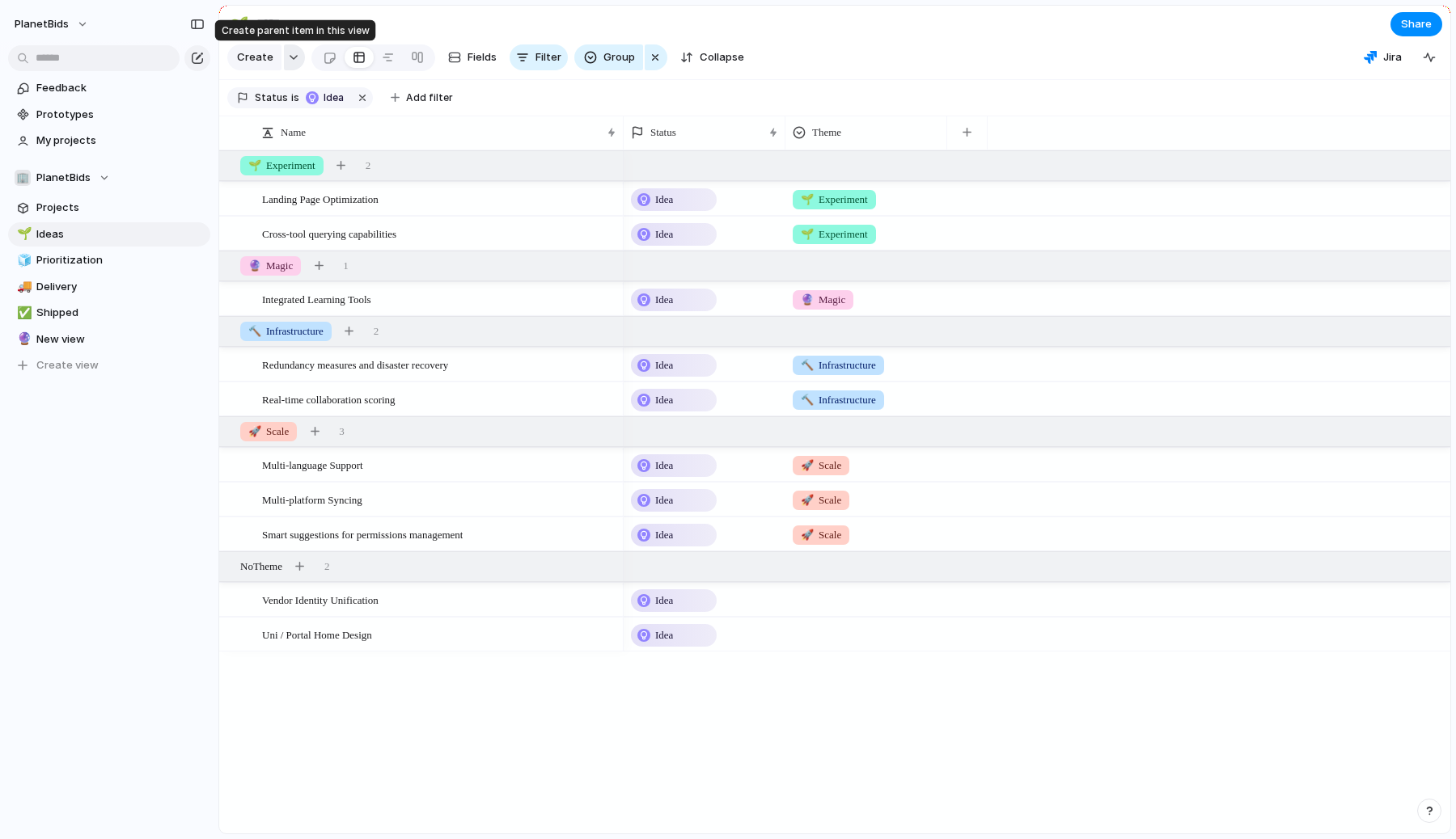
click at [290, 52] on button "button" at bounding box center [294, 57] width 21 height 26
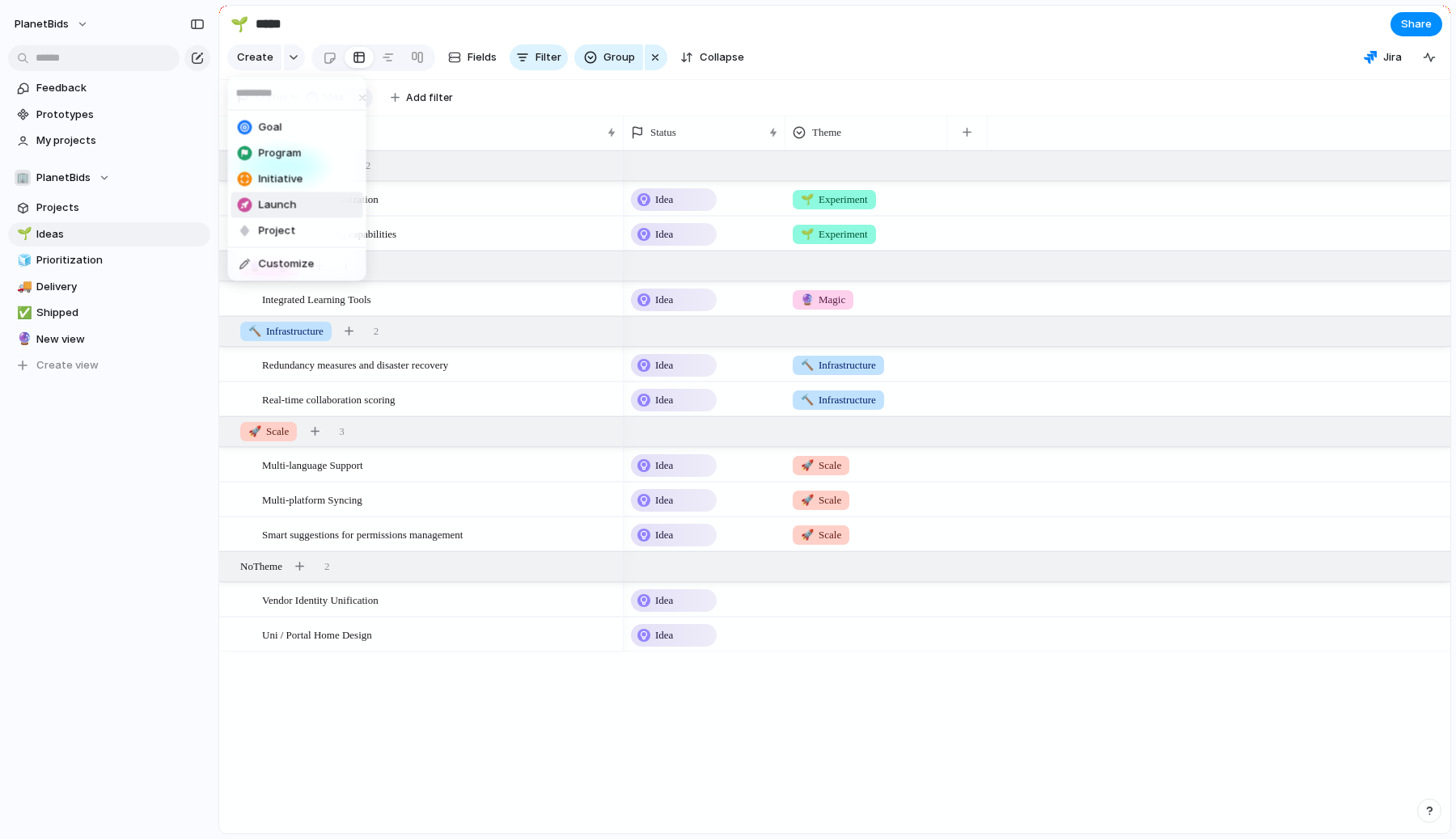
click at [286, 197] on span "Launch" at bounding box center [278, 205] width 38 height 16
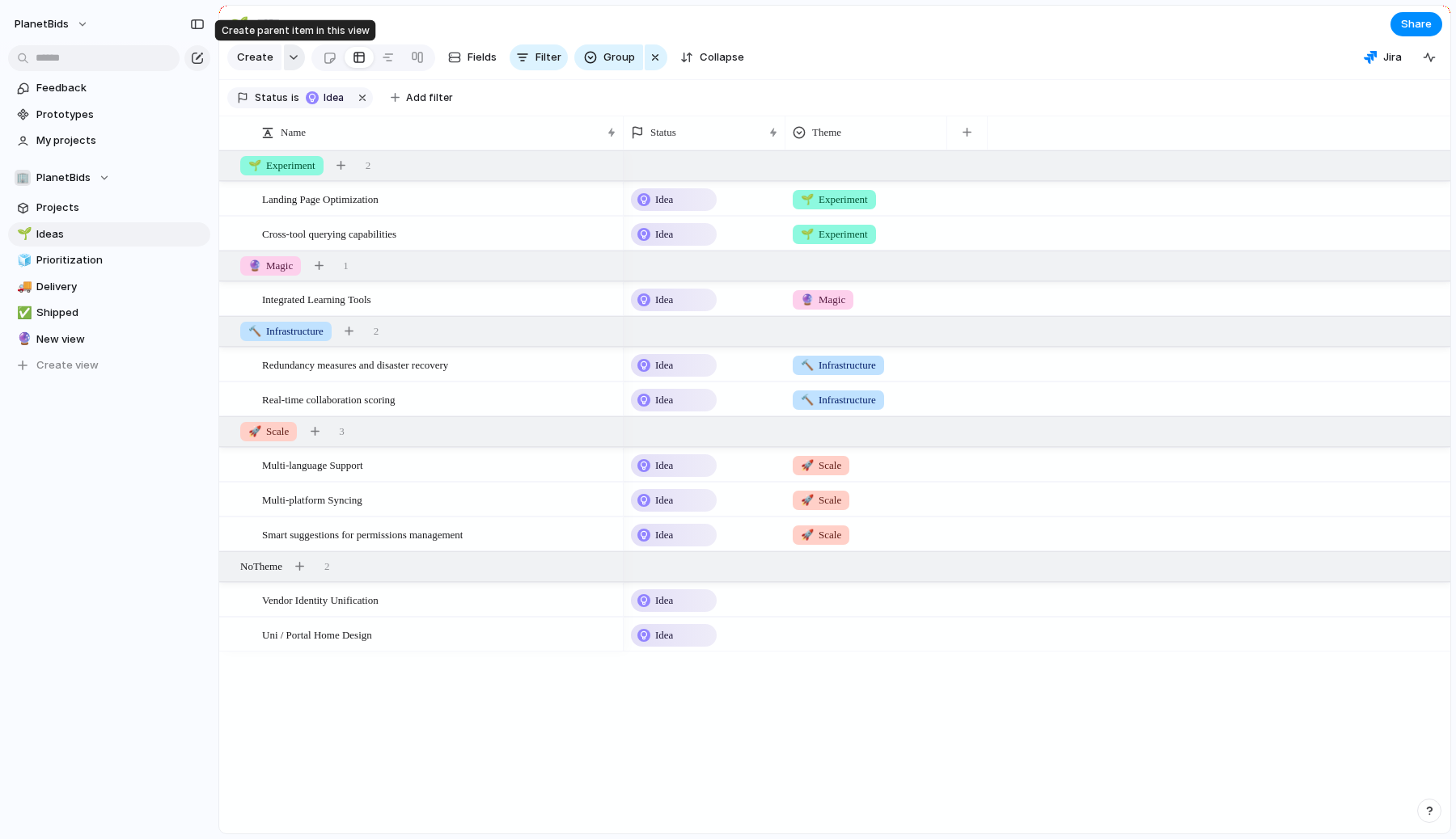
click at [288, 58] on div "button" at bounding box center [294, 57] width 11 height 6
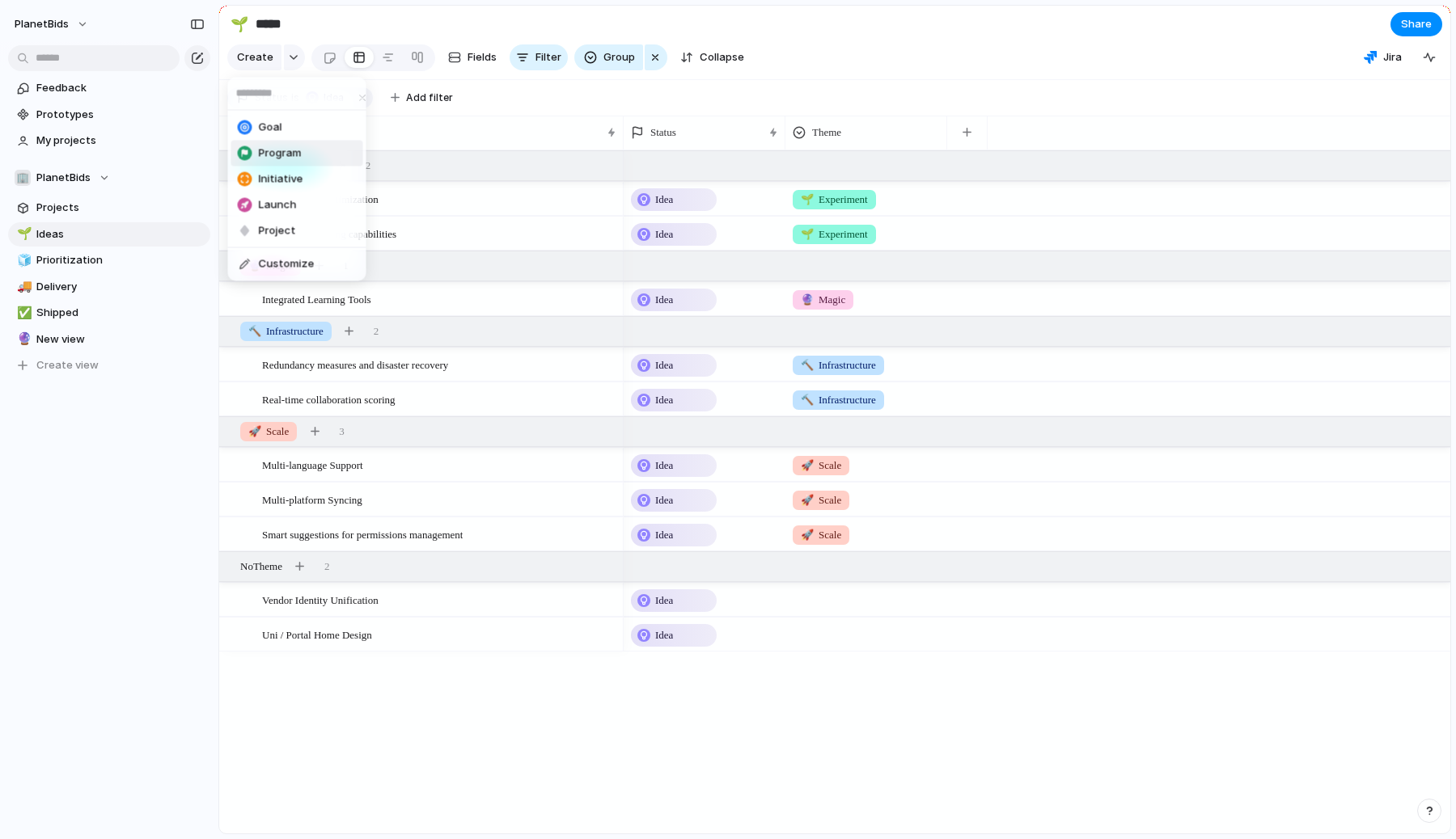
click at [280, 158] on span "Program" at bounding box center [281, 153] width 43 height 16
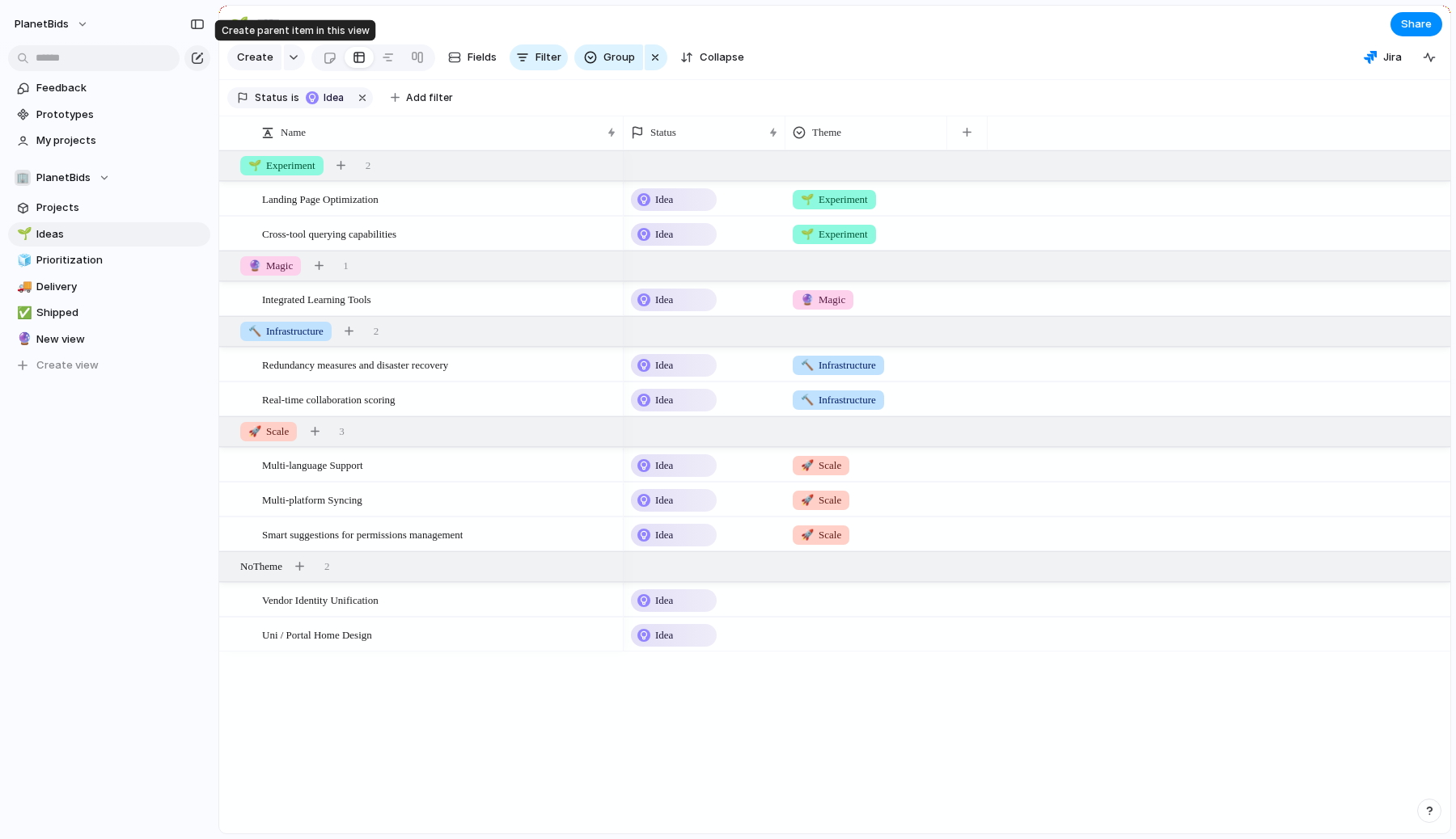
click at [288, 55] on div "button" at bounding box center [294, 57] width 11 height 6
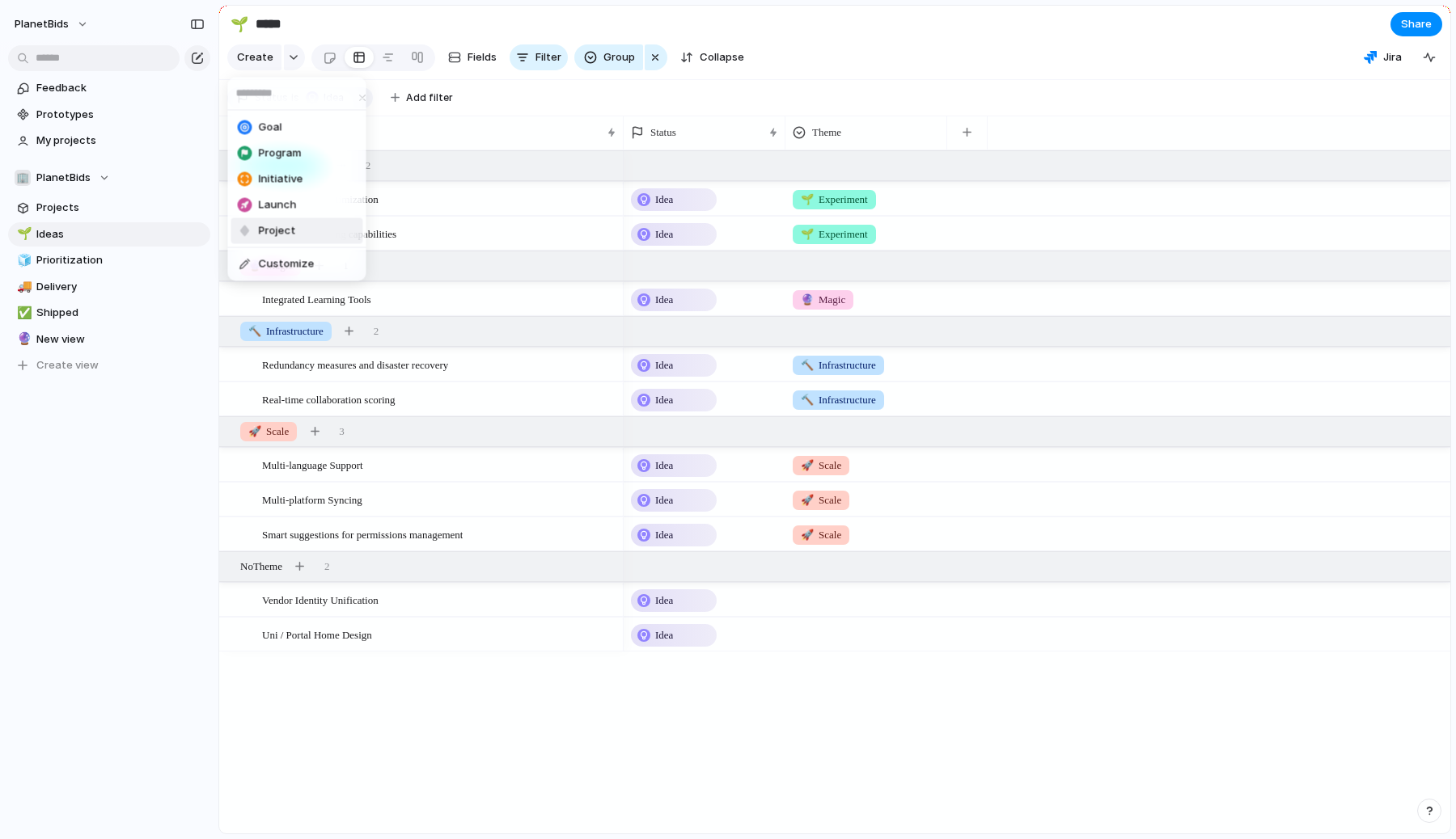
click at [301, 228] on li "Project" at bounding box center [297, 231] width 132 height 26
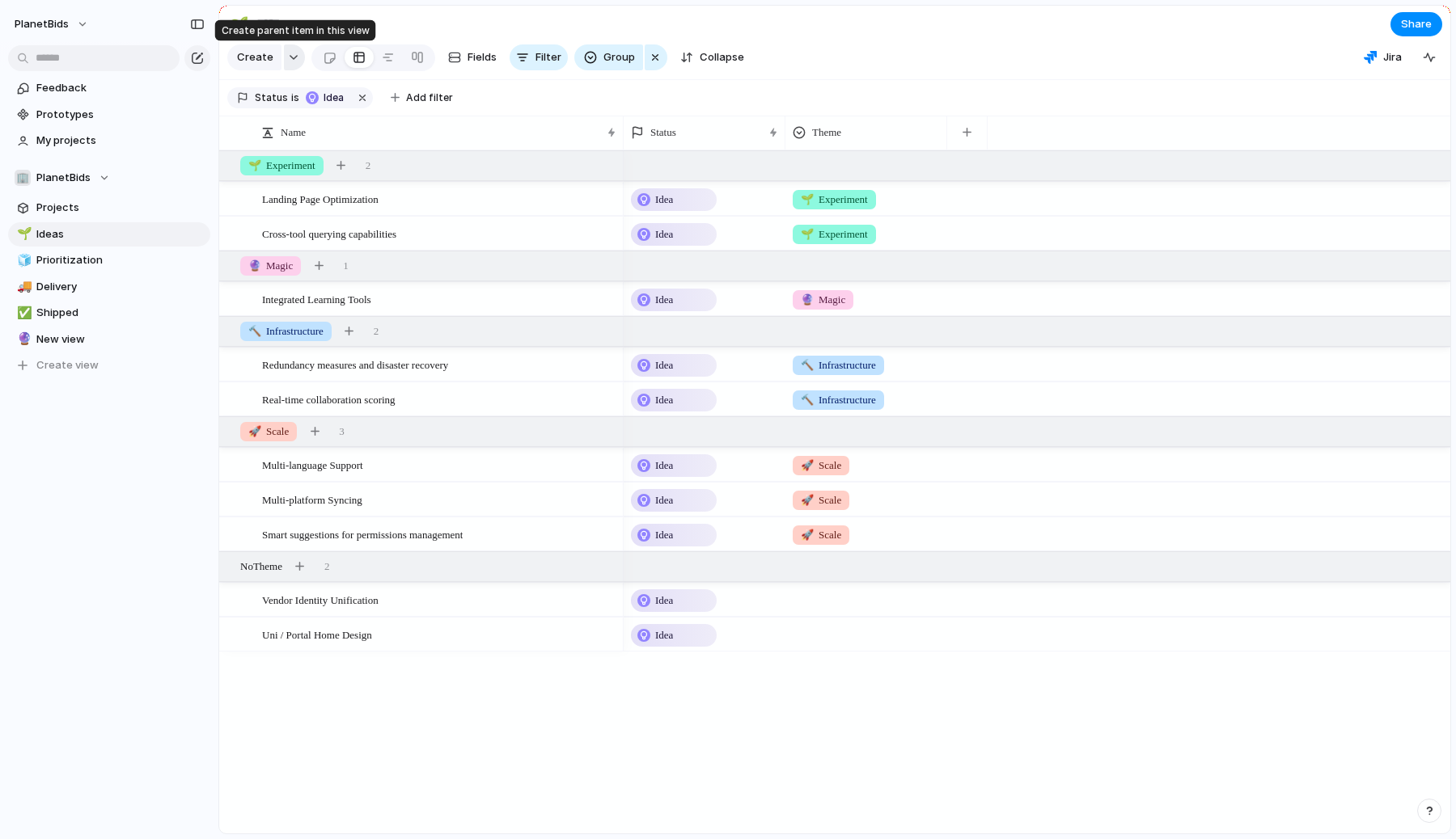
click at [288, 60] on div "button" at bounding box center [294, 57] width 11 height 6
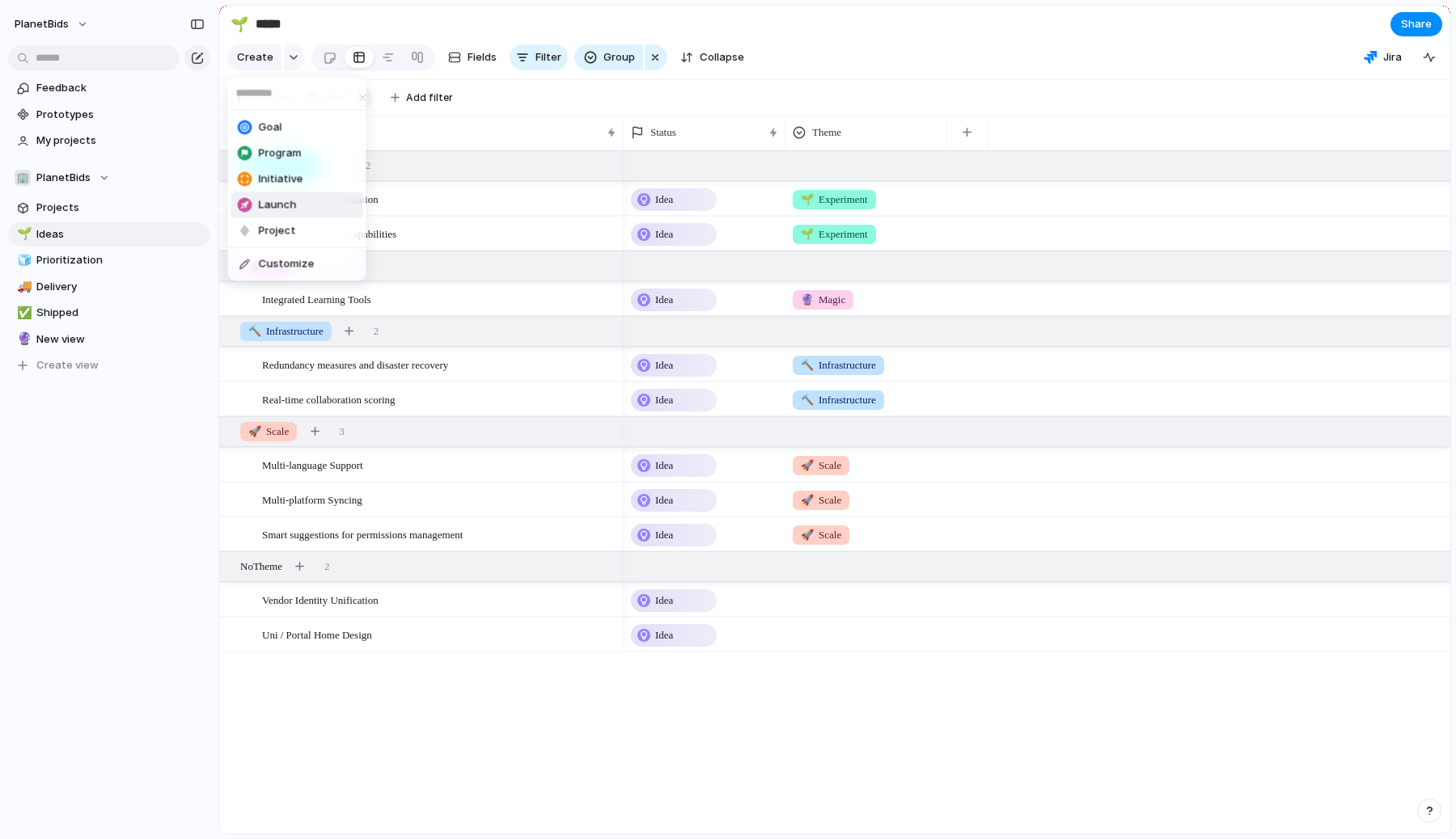
click at [284, 197] on span "Launch" at bounding box center [278, 205] width 38 height 16
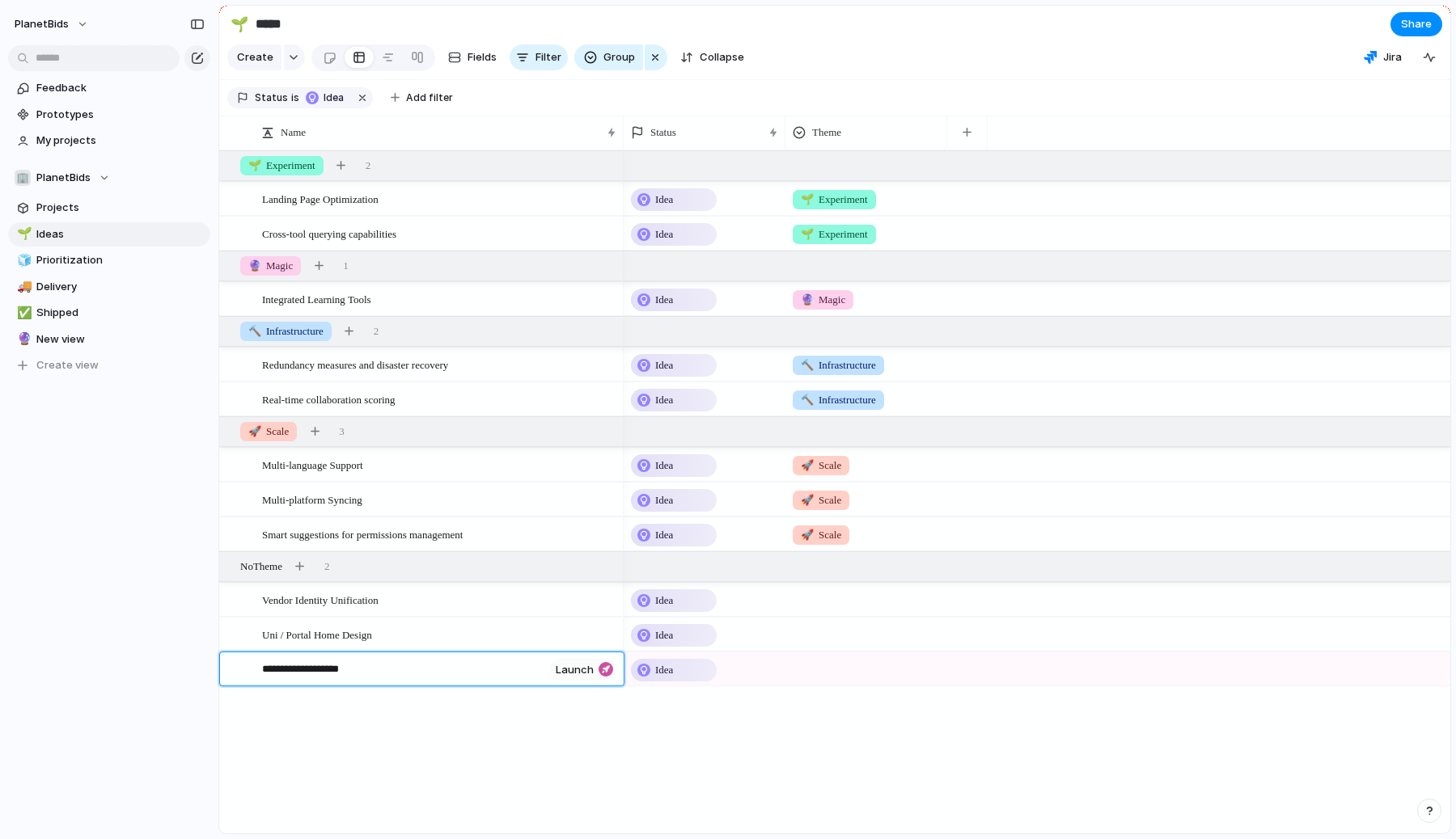
type textarea "**********"
click at [284, 55] on button "button" at bounding box center [294, 57] width 21 height 26
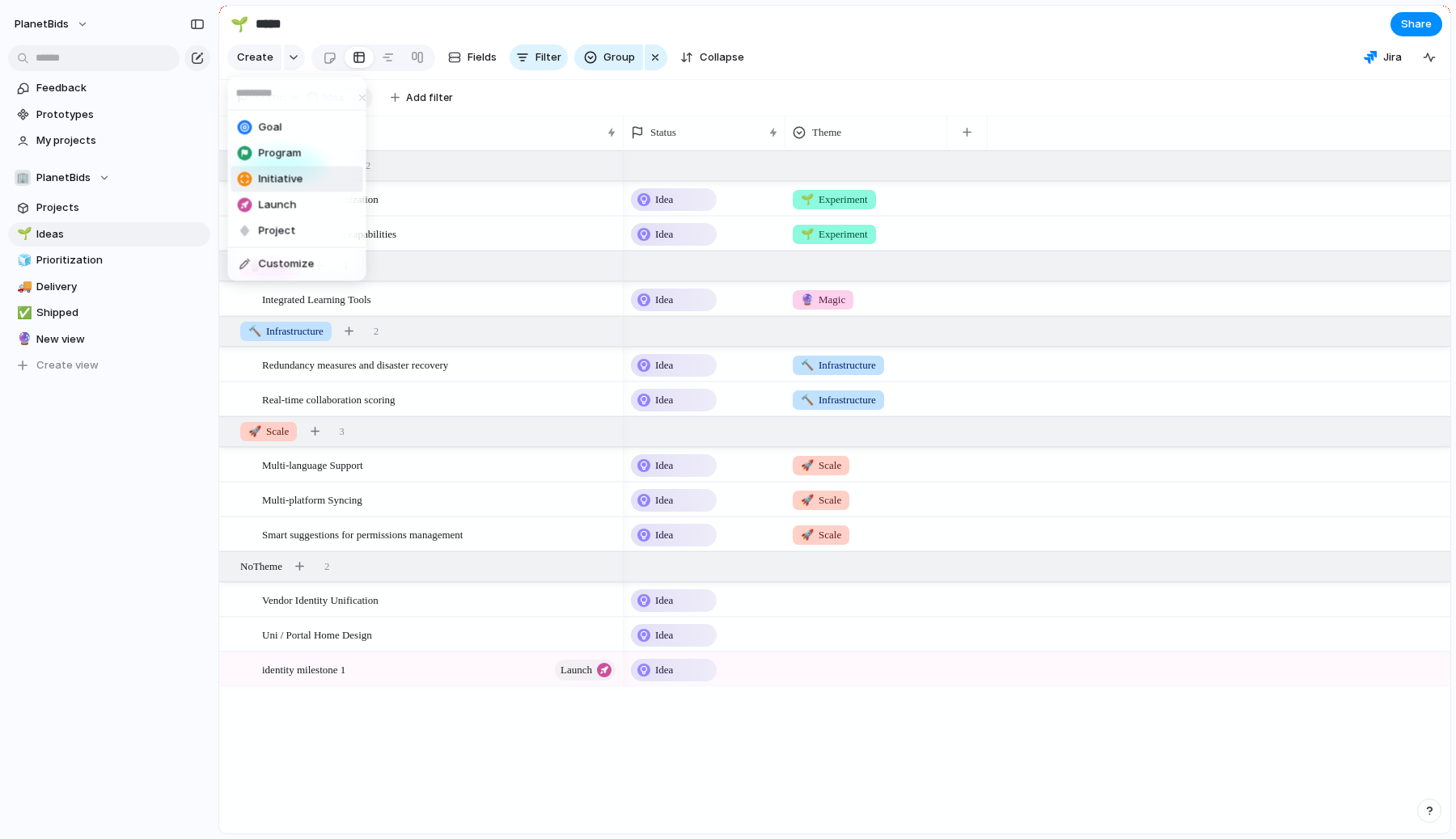
click at [285, 177] on span "Initiative" at bounding box center [281, 179] width 44 height 16
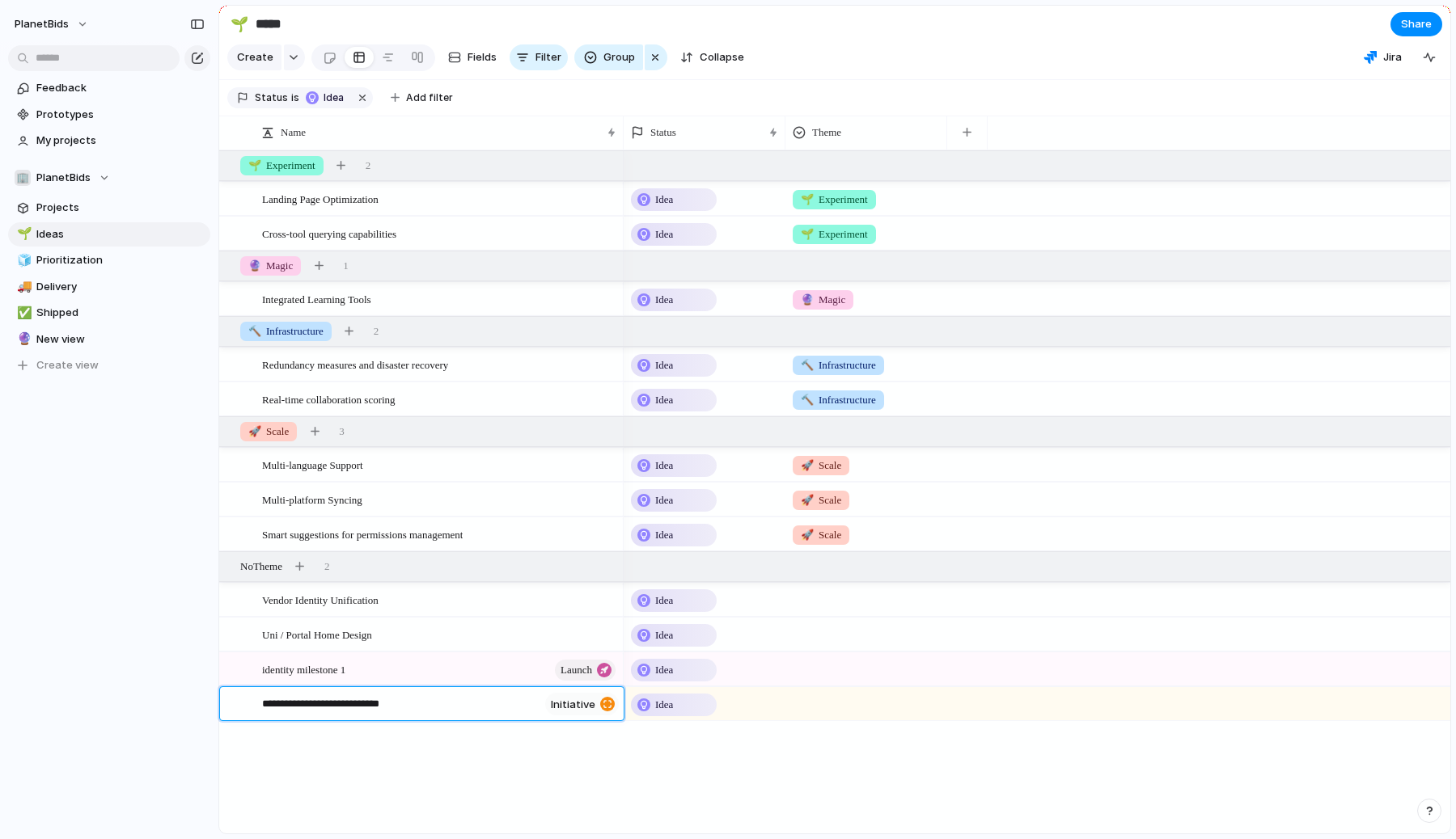
type textarea "**********"
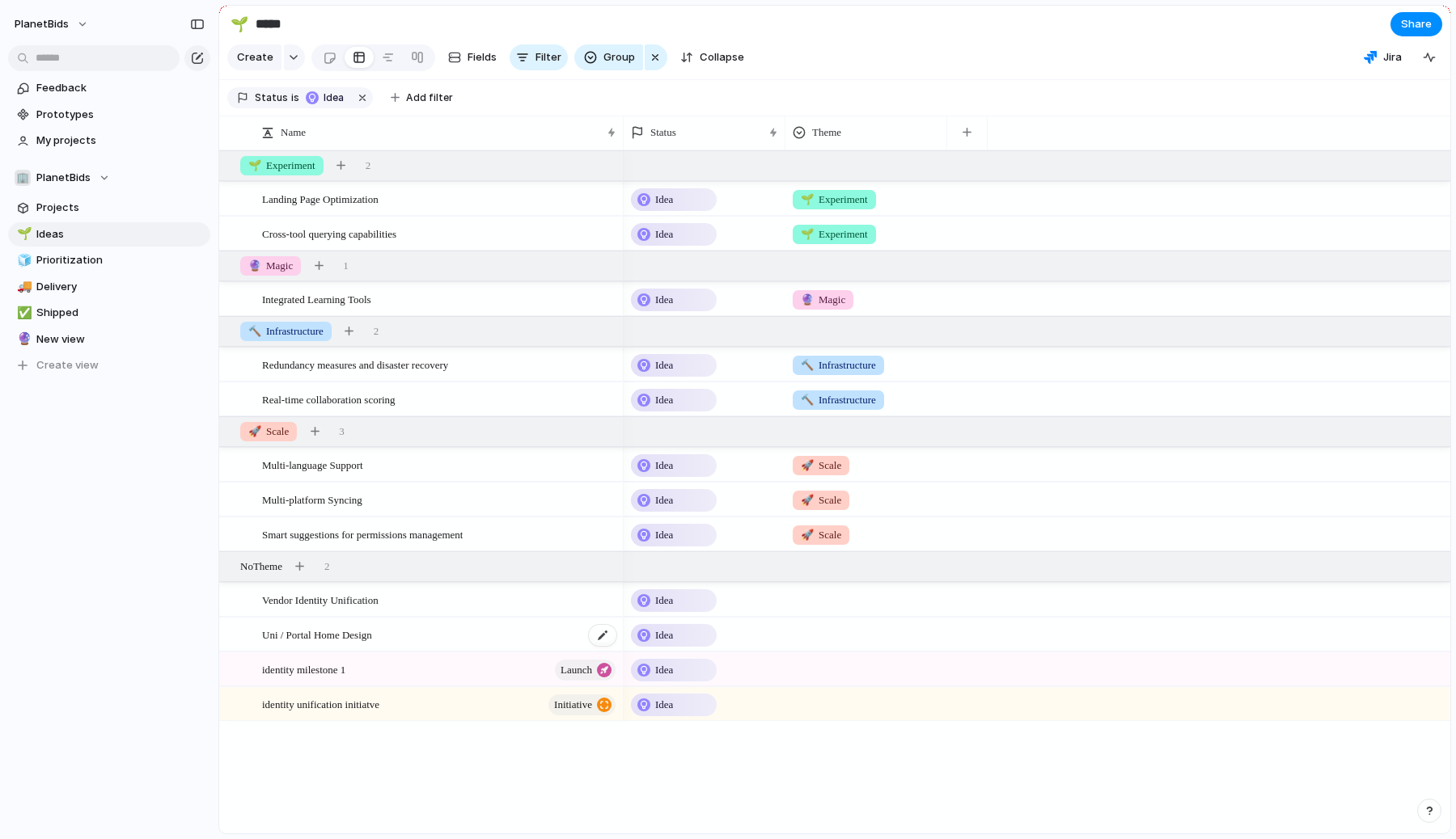
click at [357, 637] on span "Uni / Portal Home Design" at bounding box center [317, 634] width 110 height 18
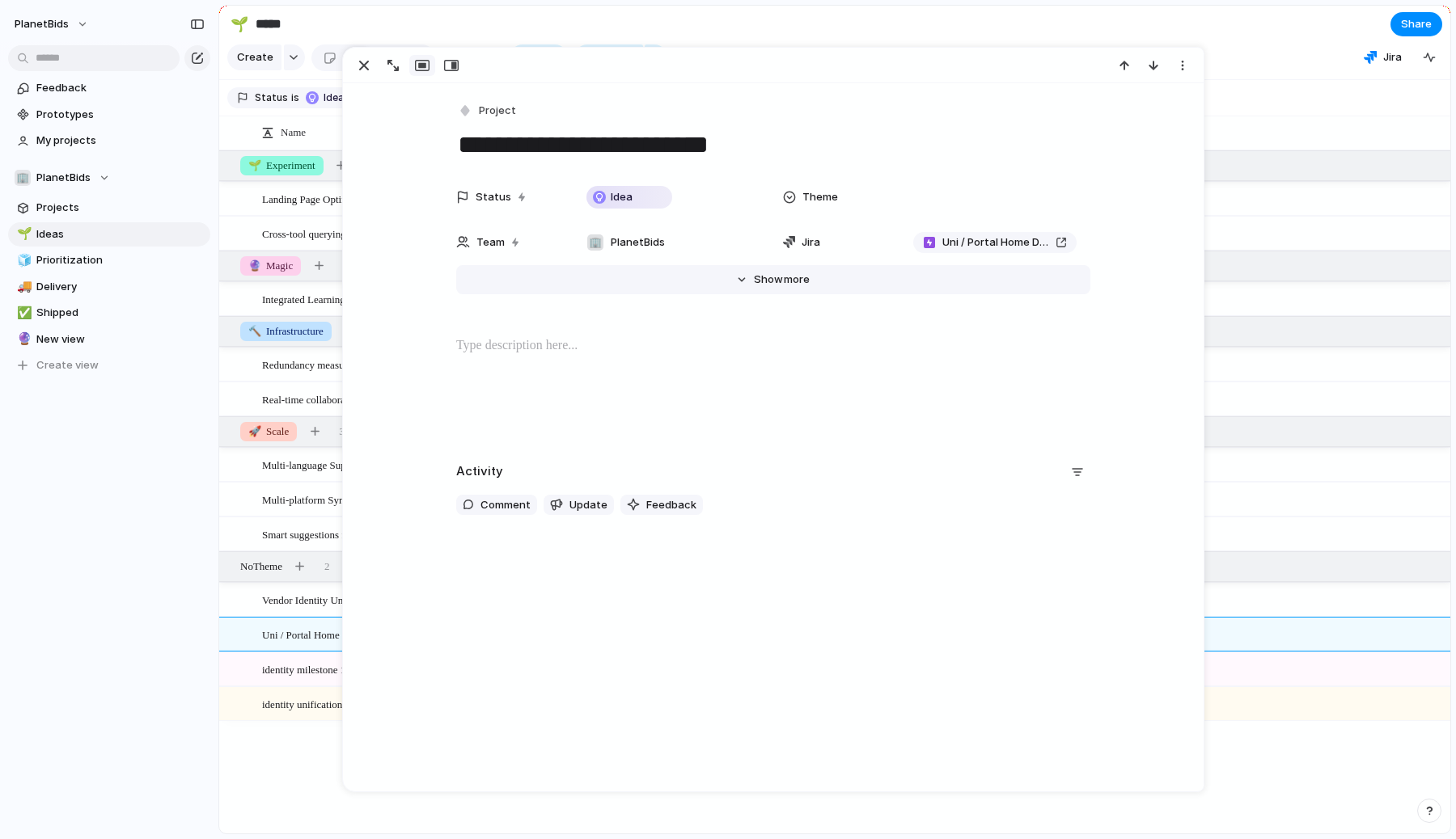
click at [791, 276] on span "more" at bounding box center [797, 280] width 26 height 16
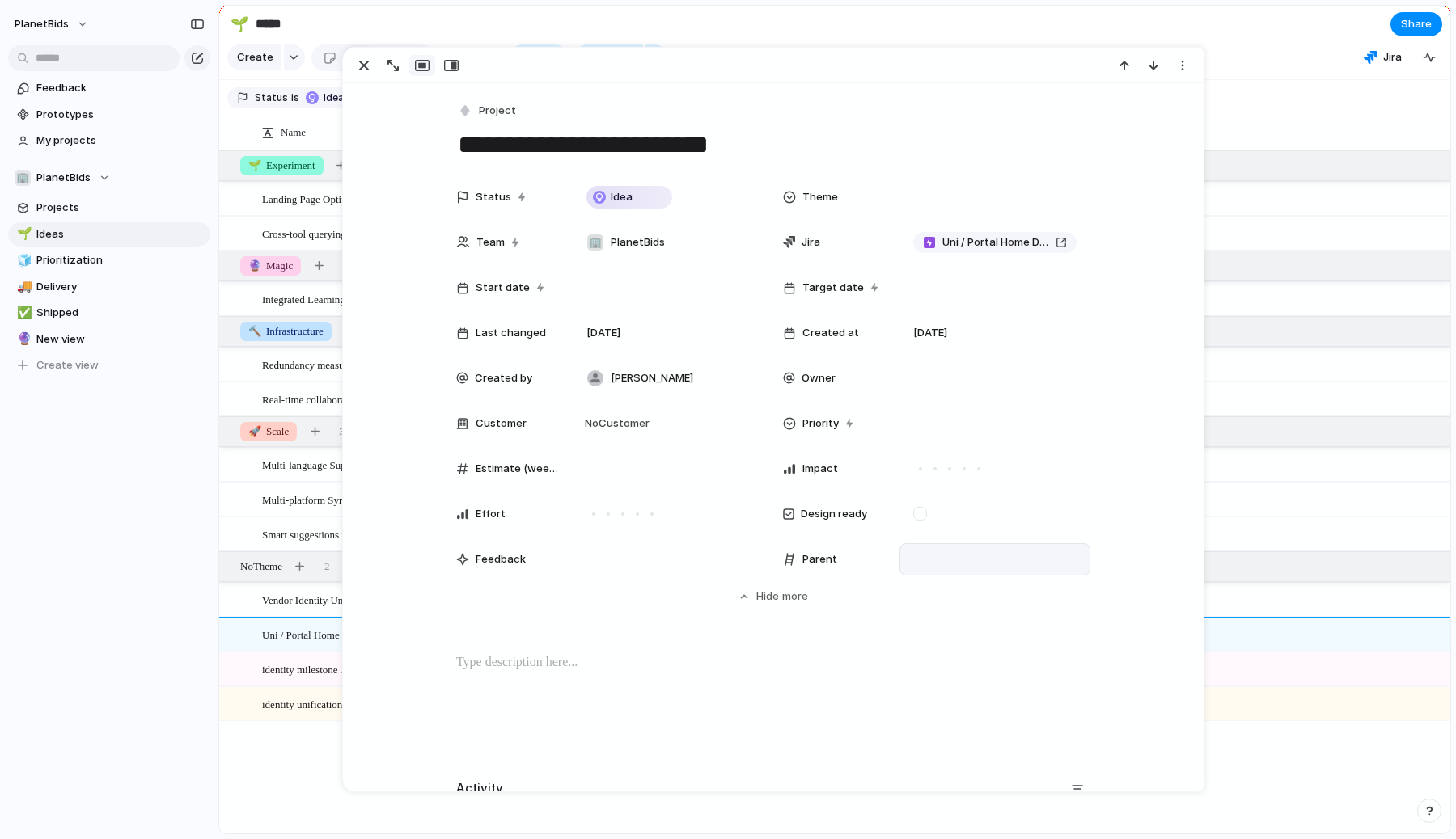
click at [913, 561] on div at bounding box center [995, 559] width 177 height 18
click at [980, 611] on span "identity milestone 1" at bounding box center [987, 616] width 99 height 16
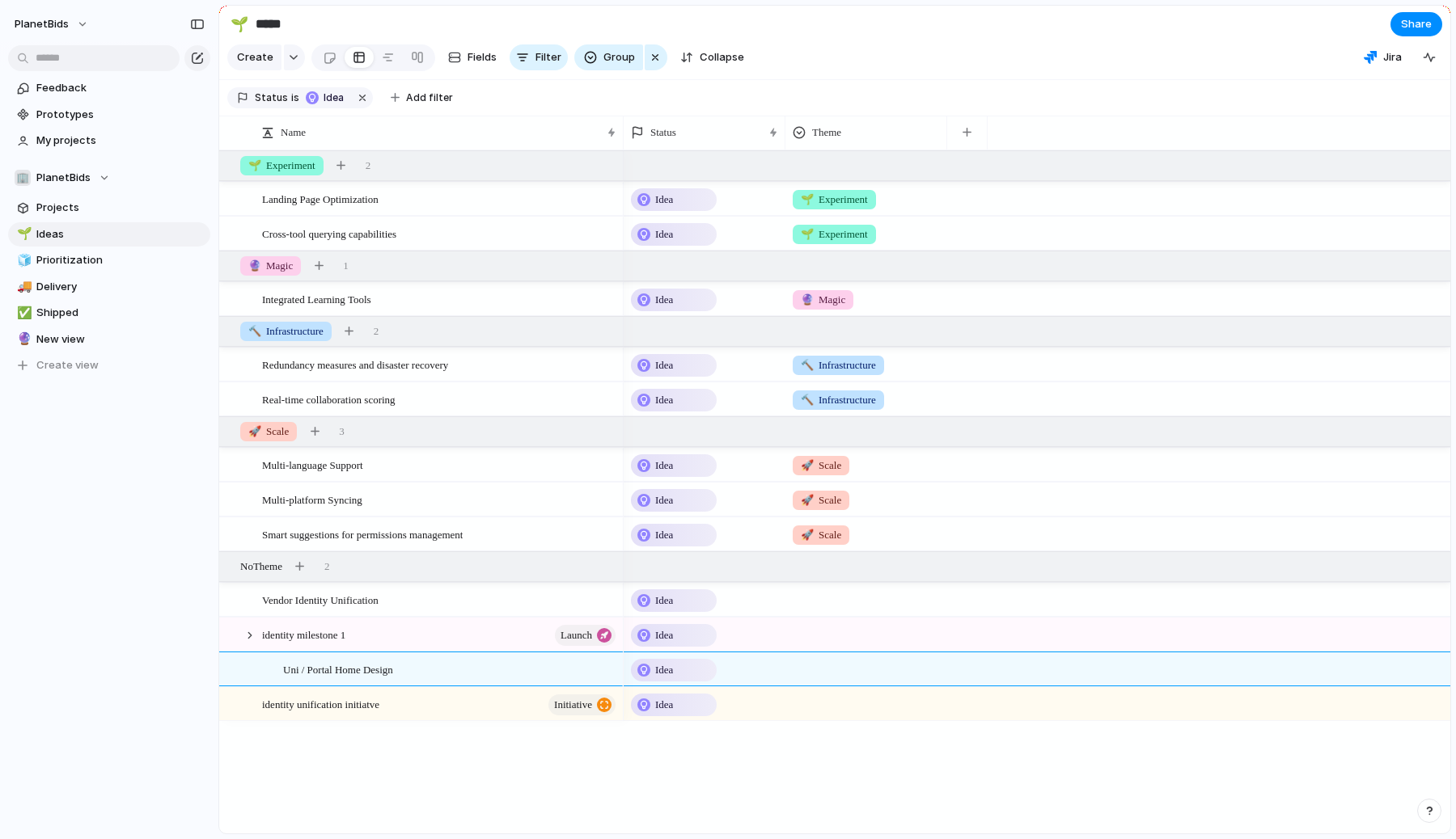
click at [277, 773] on div "Landing Page Optimization Cross-tool querying capabilities Integrated Learning …" at bounding box center [835, 492] width 1232 height 683
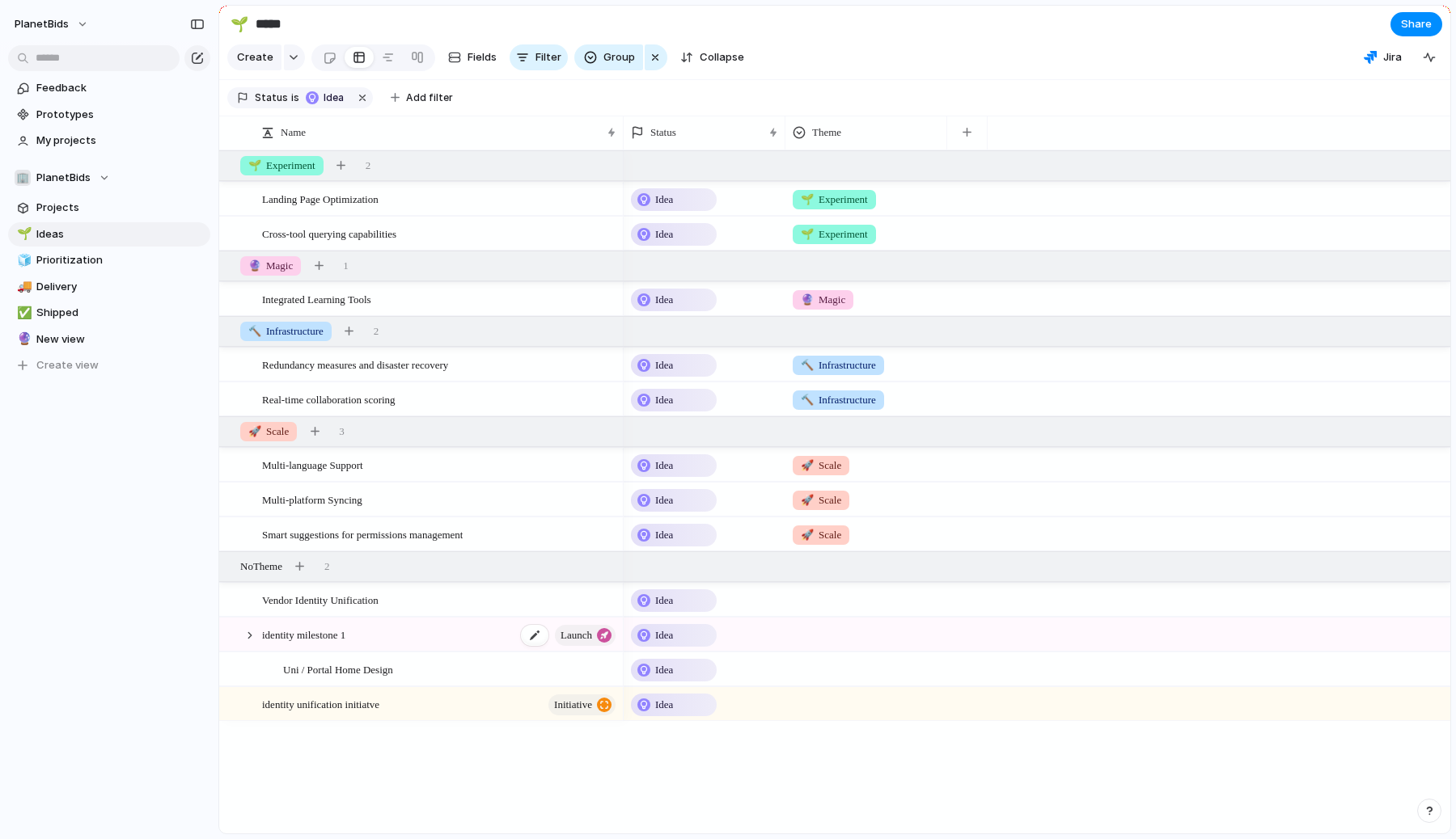
click at [321, 638] on span "identity milestone 1" at bounding box center [304, 634] width 83 height 18
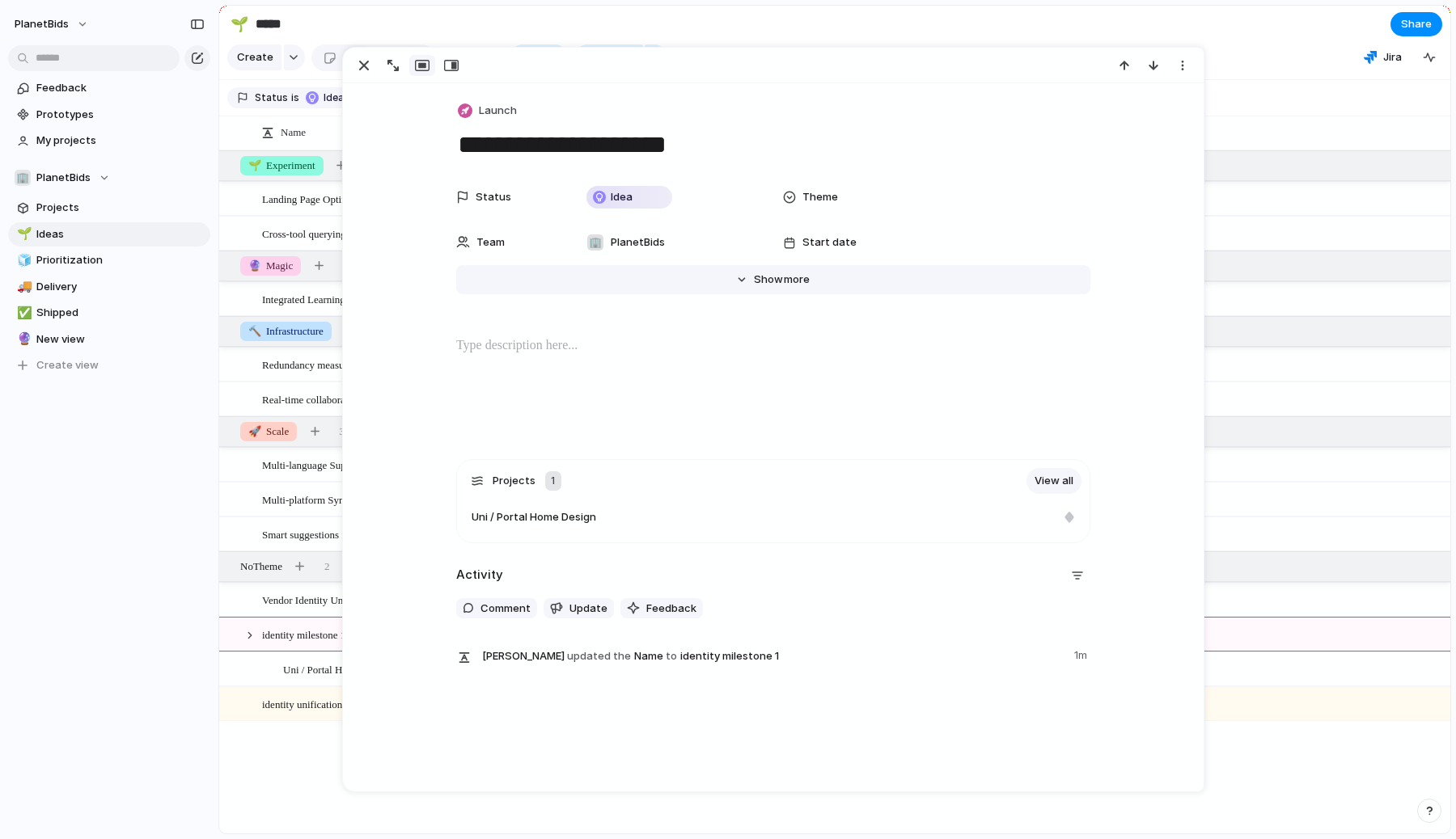
click at [784, 274] on span "more" at bounding box center [797, 280] width 26 height 16
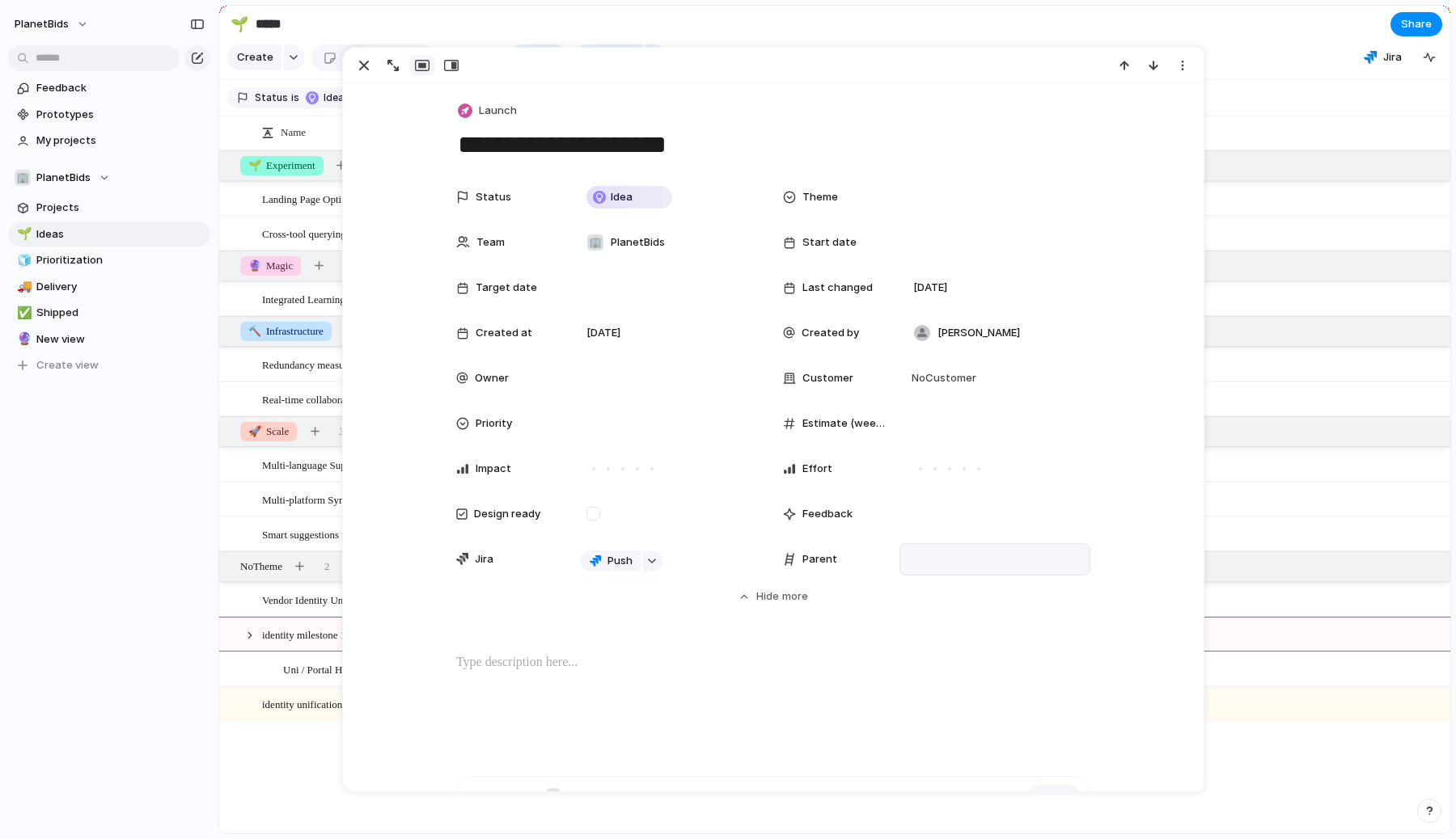
click at [987, 564] on div at bounding box center [995, 559] width 177 height 18
click at [995, 616] on span "identity unification initiatve" at bounding box center [1009, 616] width 142 height 16
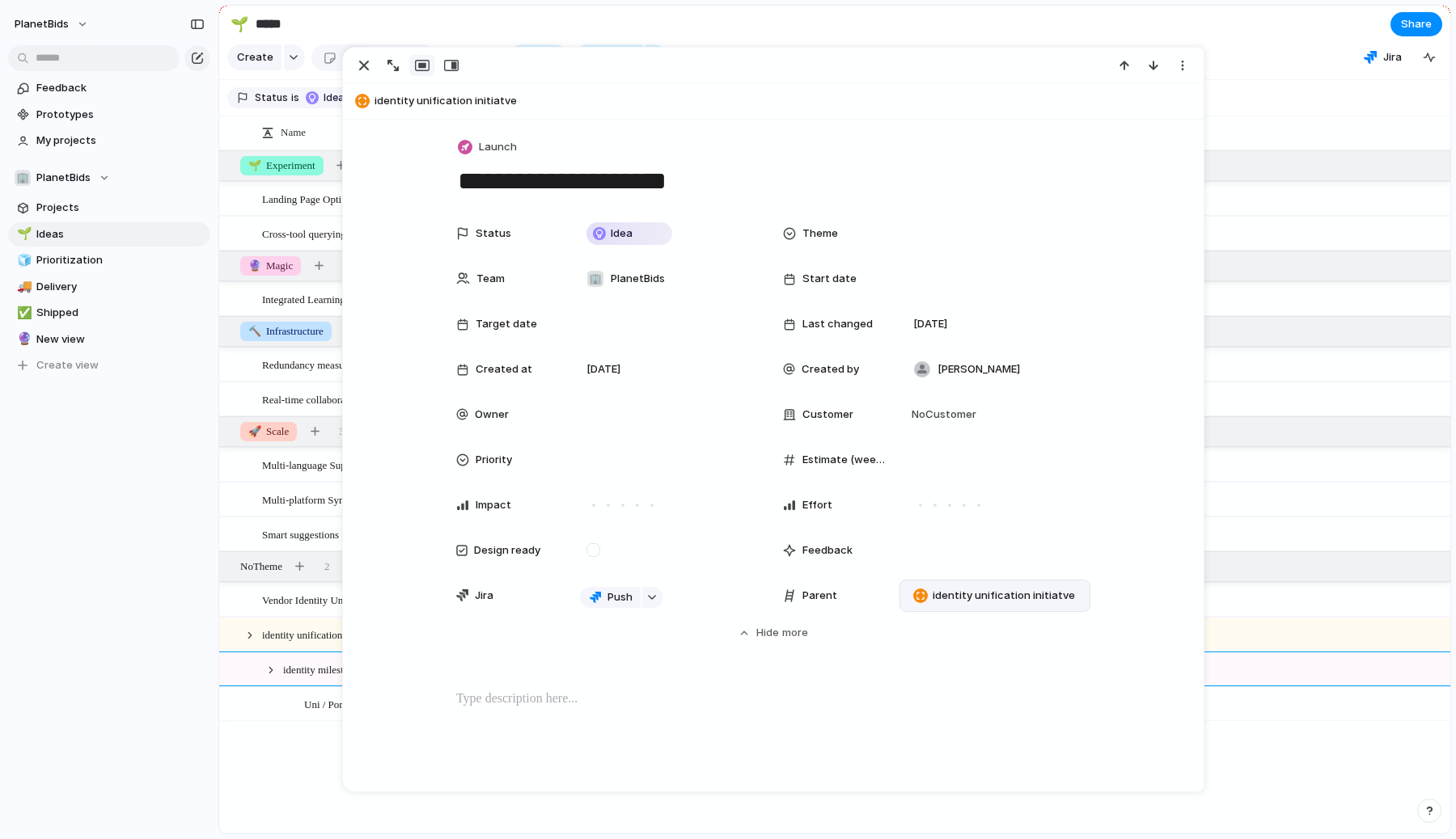
click at [294, 778] on div "Landing Page Optimization Cross-tool querying capabilities Integrated Learning …" at bounding box center [835, 492] width 1232 height 683
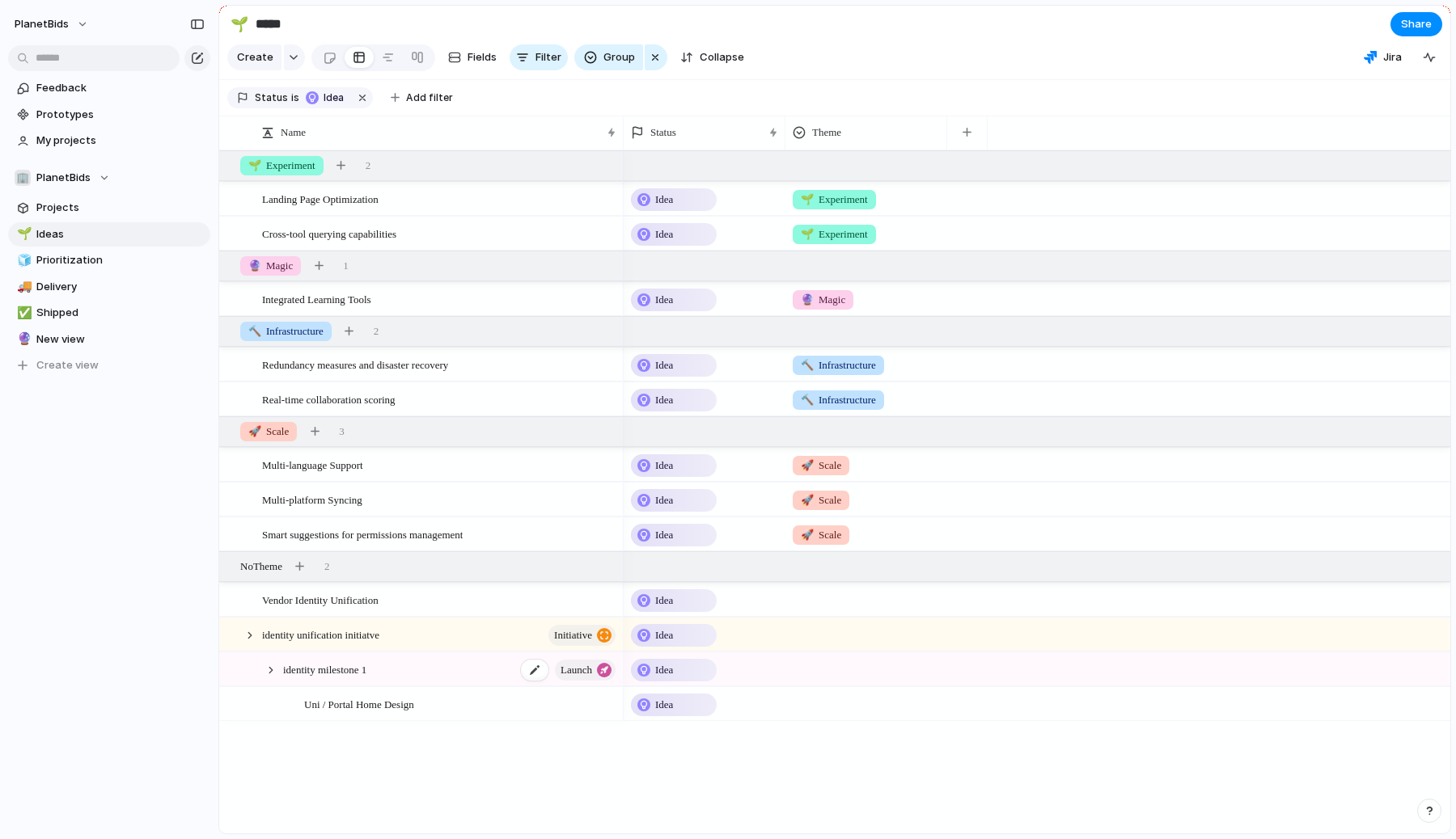
click at [403, 676] on div "identity milestone 1 launch" at bounding box center [450, 670] width 335 height 33
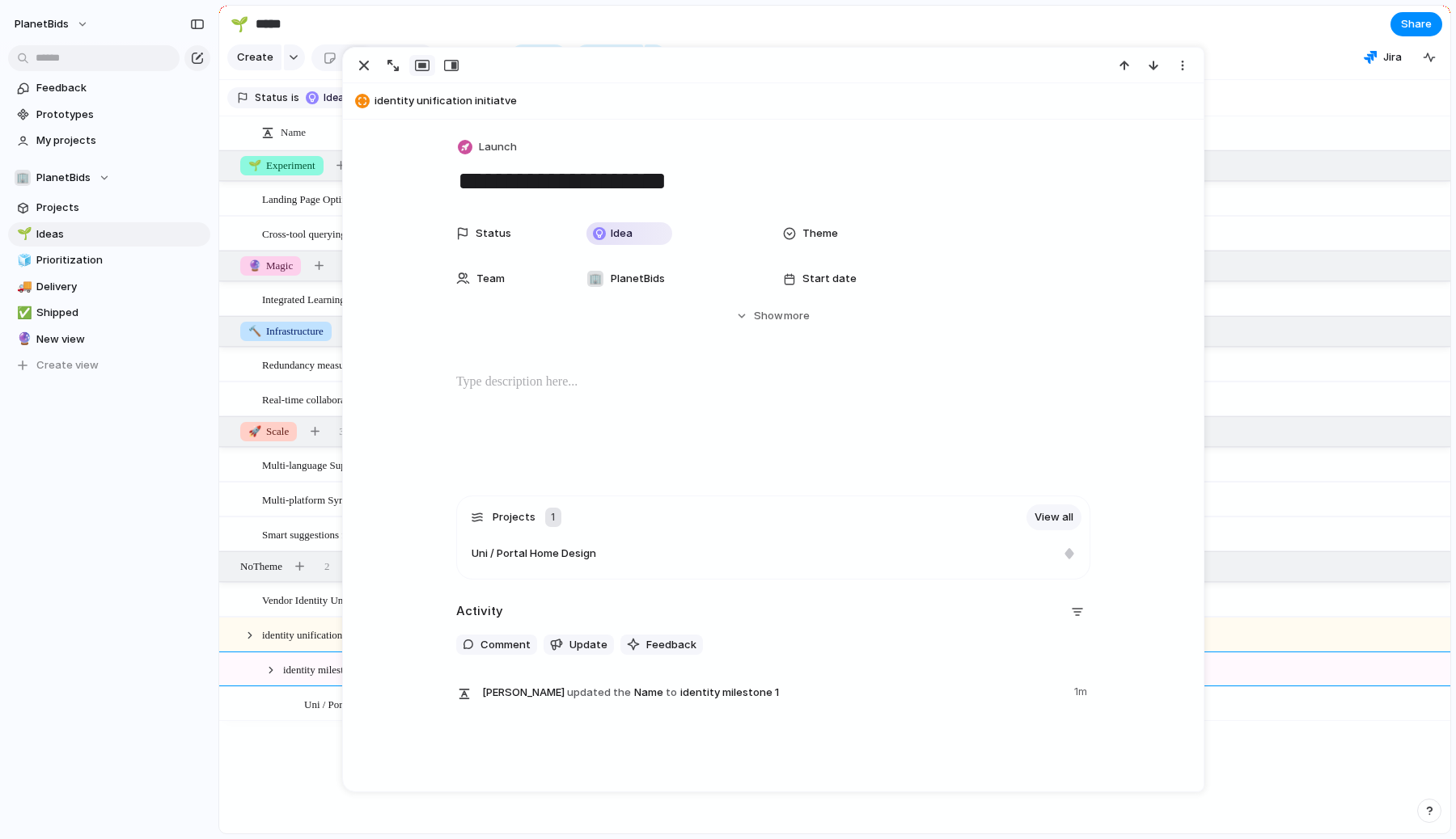
click at [320, 702] on span "Uni / Portal Home Design" at bounding box center [359, 703] width 110 height 18
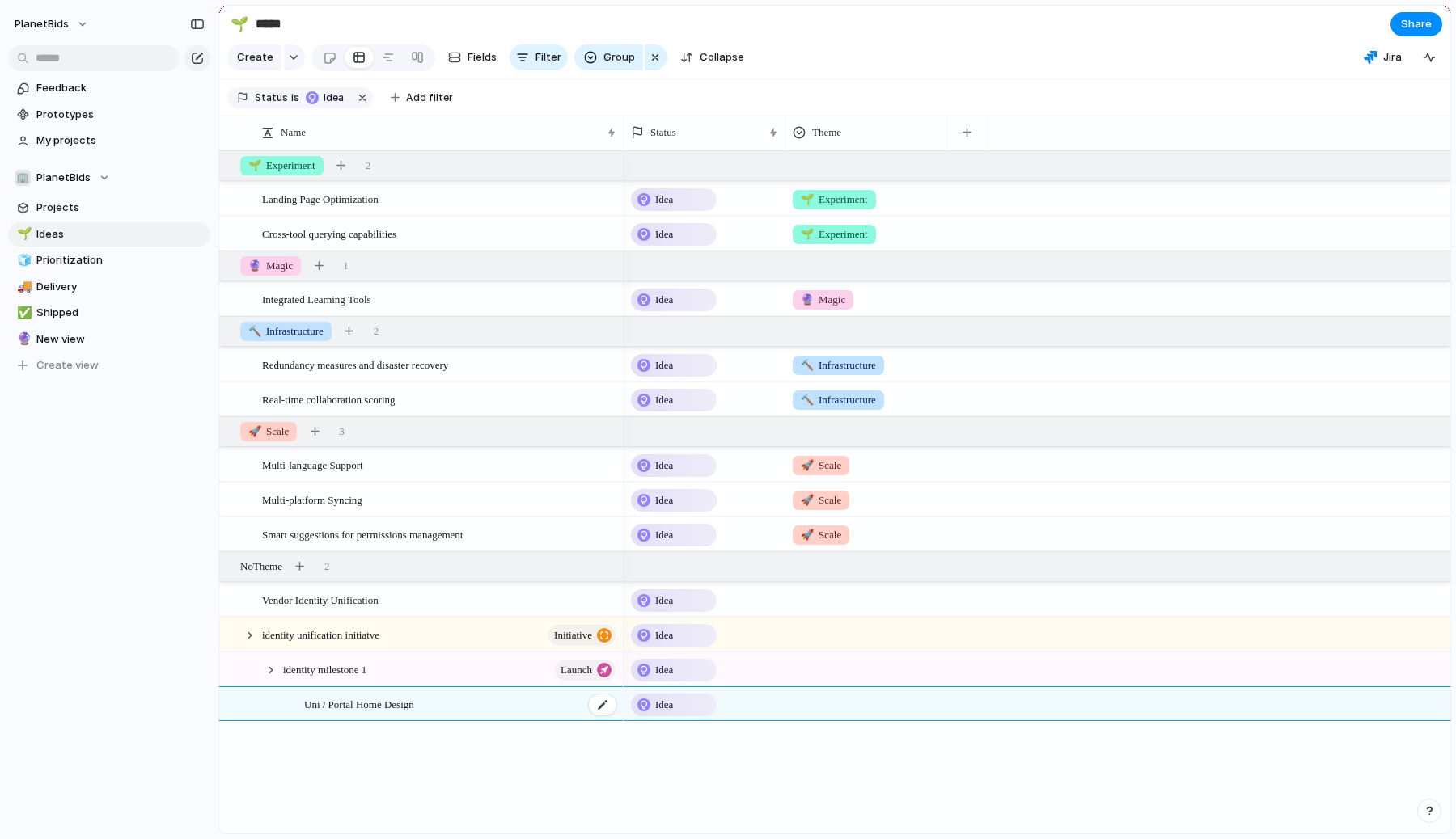
type textarea "**********"
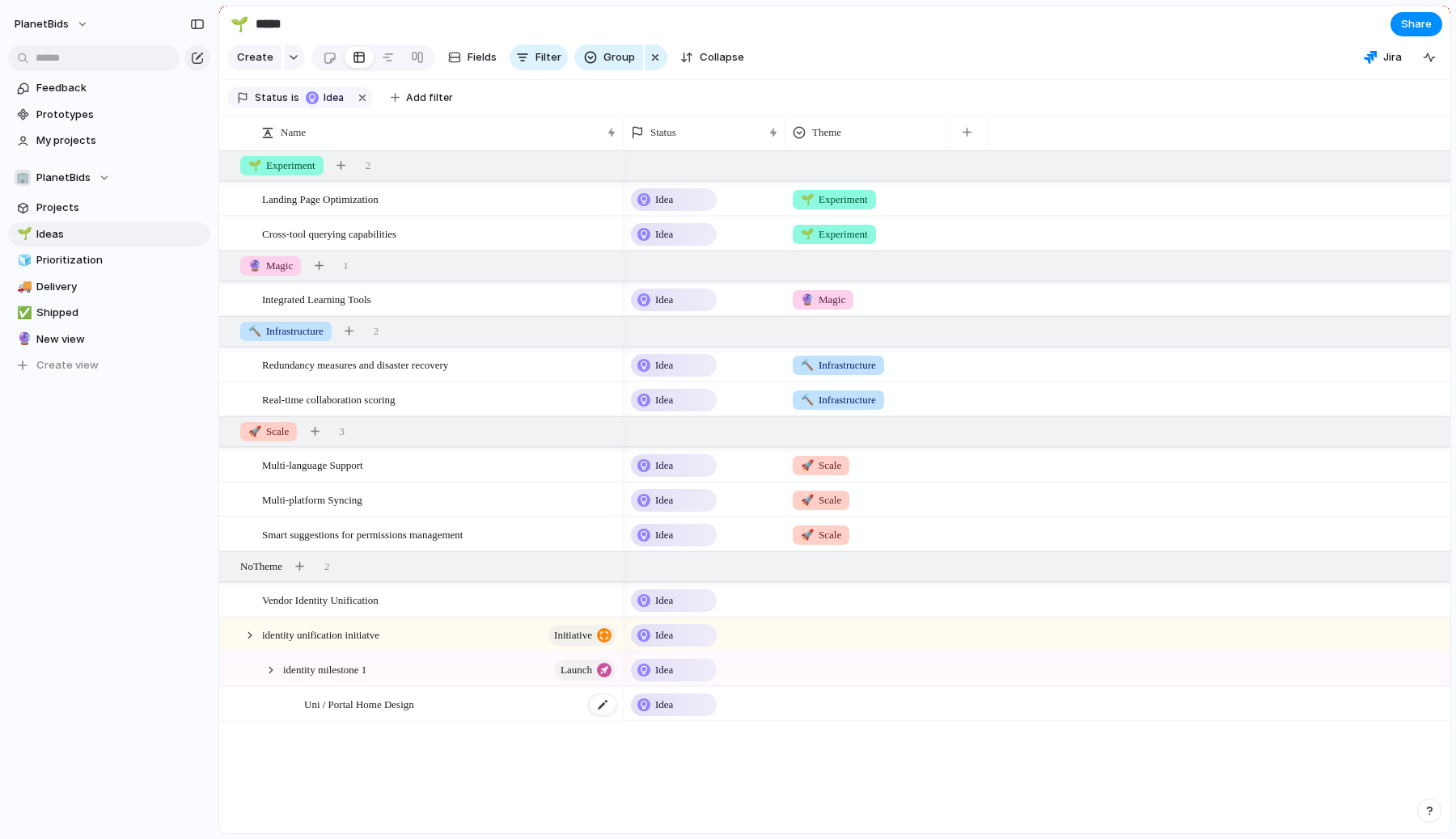
click at [343, 704] on span "Uni / Portal Home Design" at bounding box center [359, 703] width 110 height 18
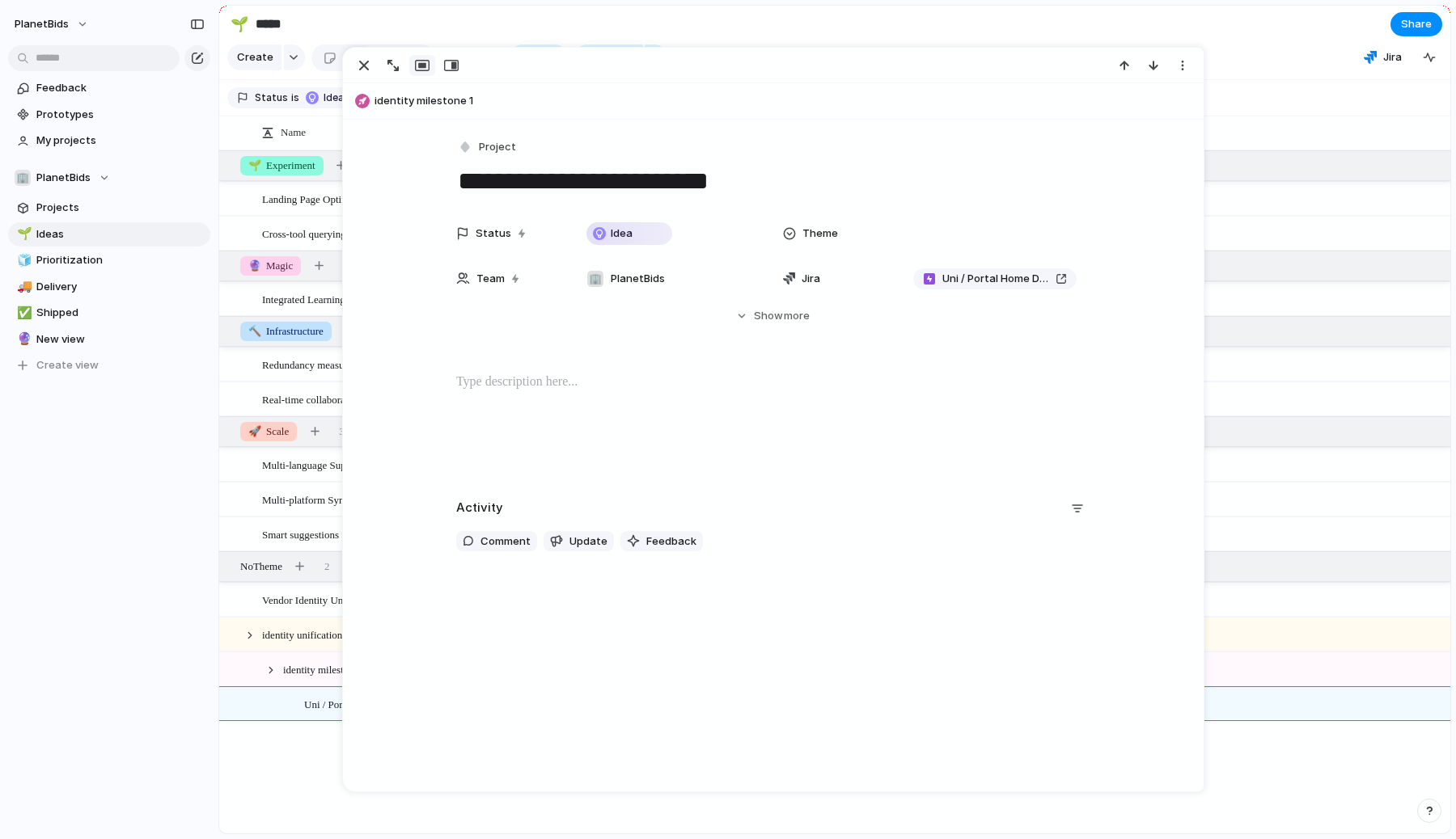
click at [1267, 102] on section "Status is Idea Add filter" at bounding box center [835, 98] width 1232 height 36
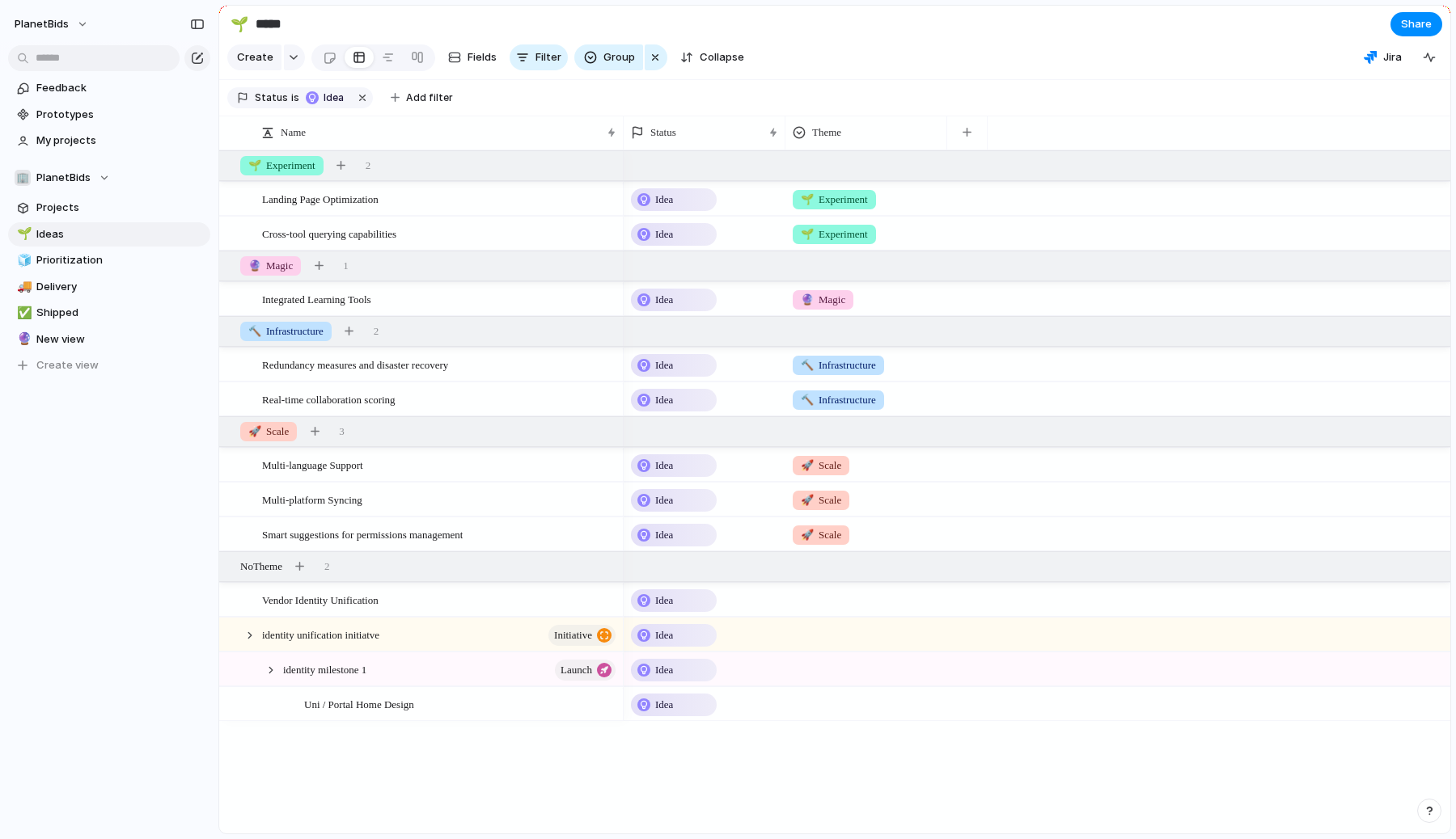
click at [423, 769] on div "Landing Page Optimization Cross-tool querying capabilities Integrated Learning …" at bounding box center [835, 492] width 1232 height 683
click at [474, 60] on span "Fields" at bounding box center [482, 57] width 29 height 16
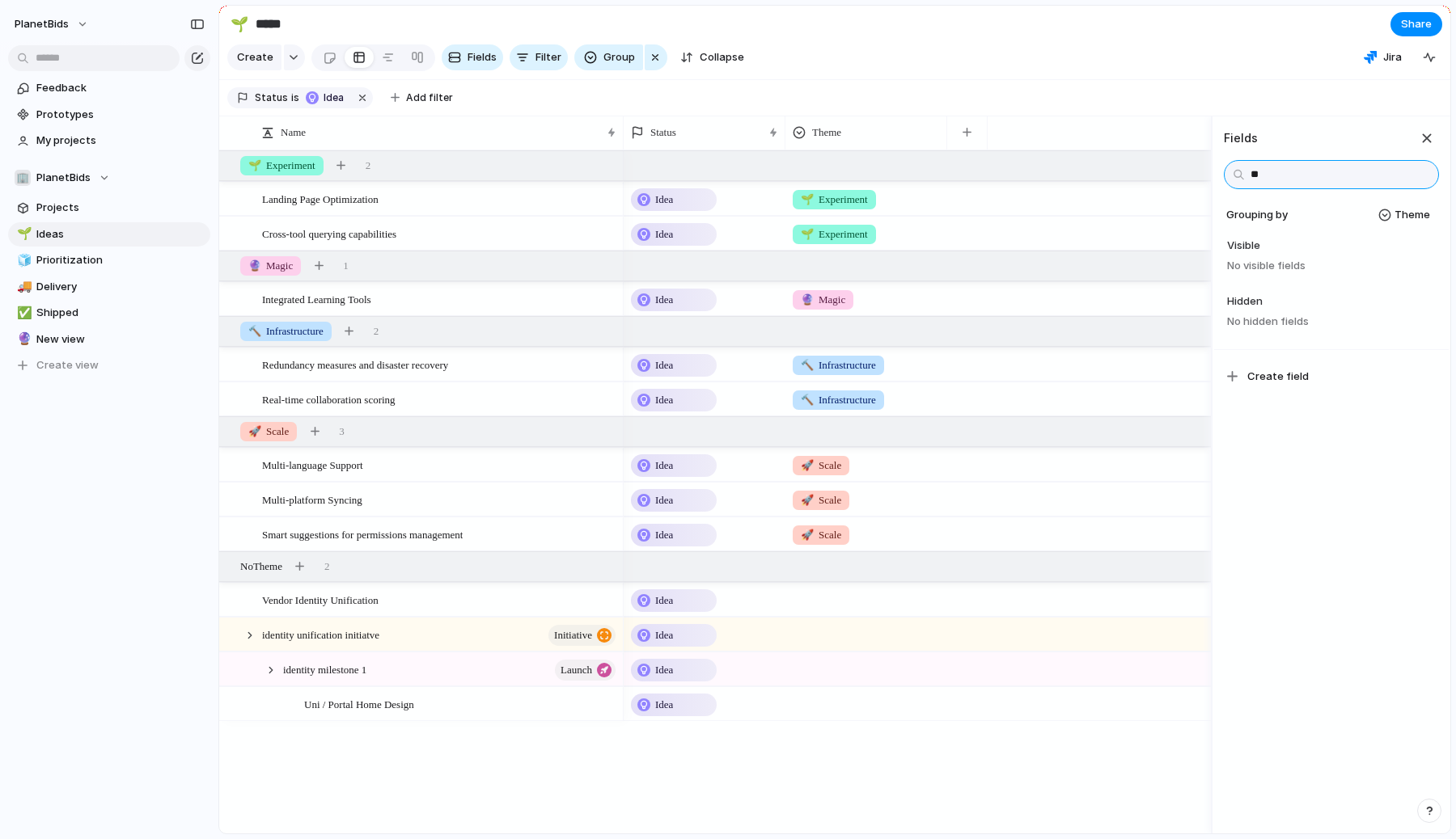
type input "*"
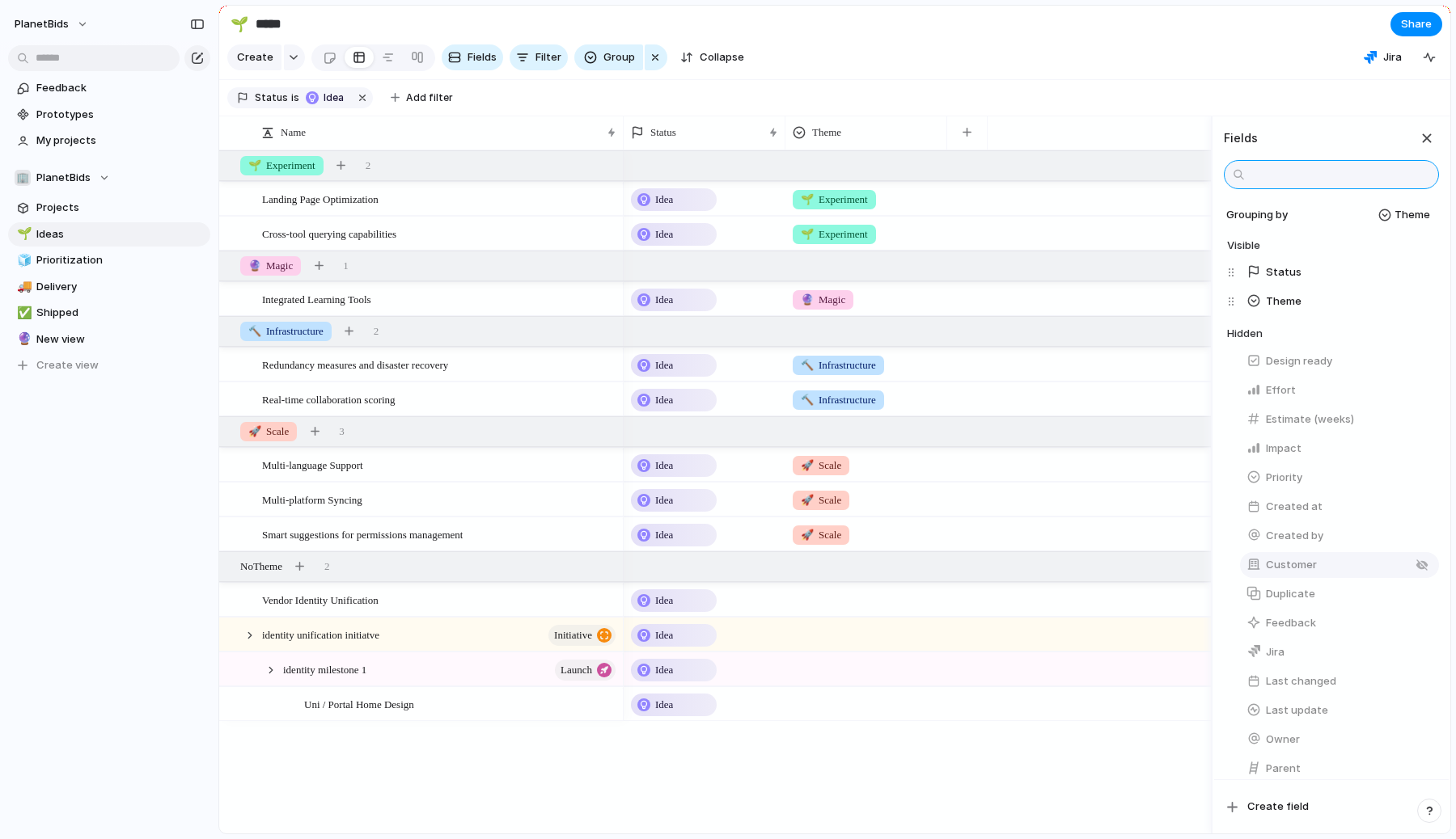
scroll to position [101, 0]
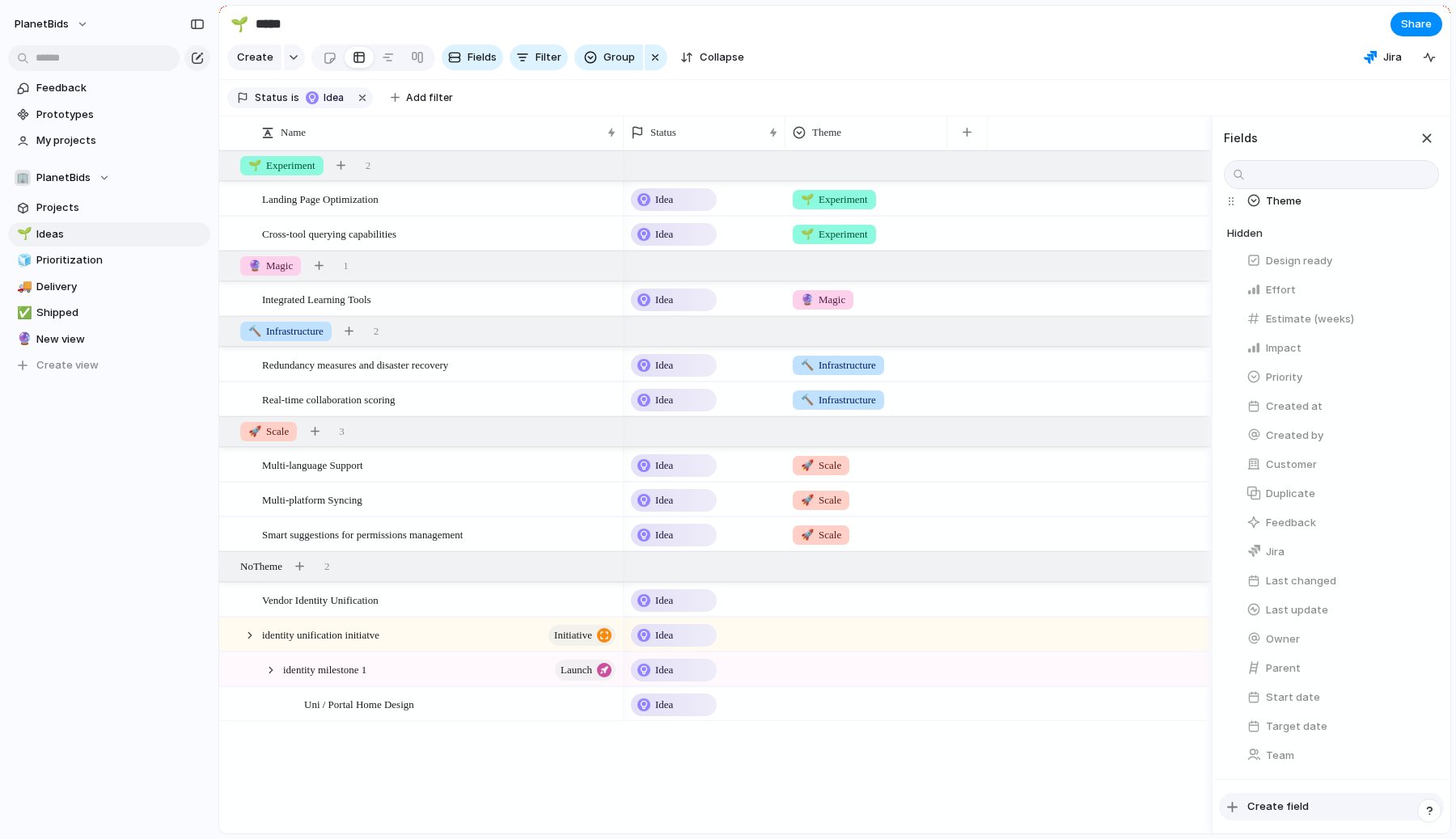
click at [1259, 809] on span "Create field" at bounding box center [1278, 807] width 61 height 16
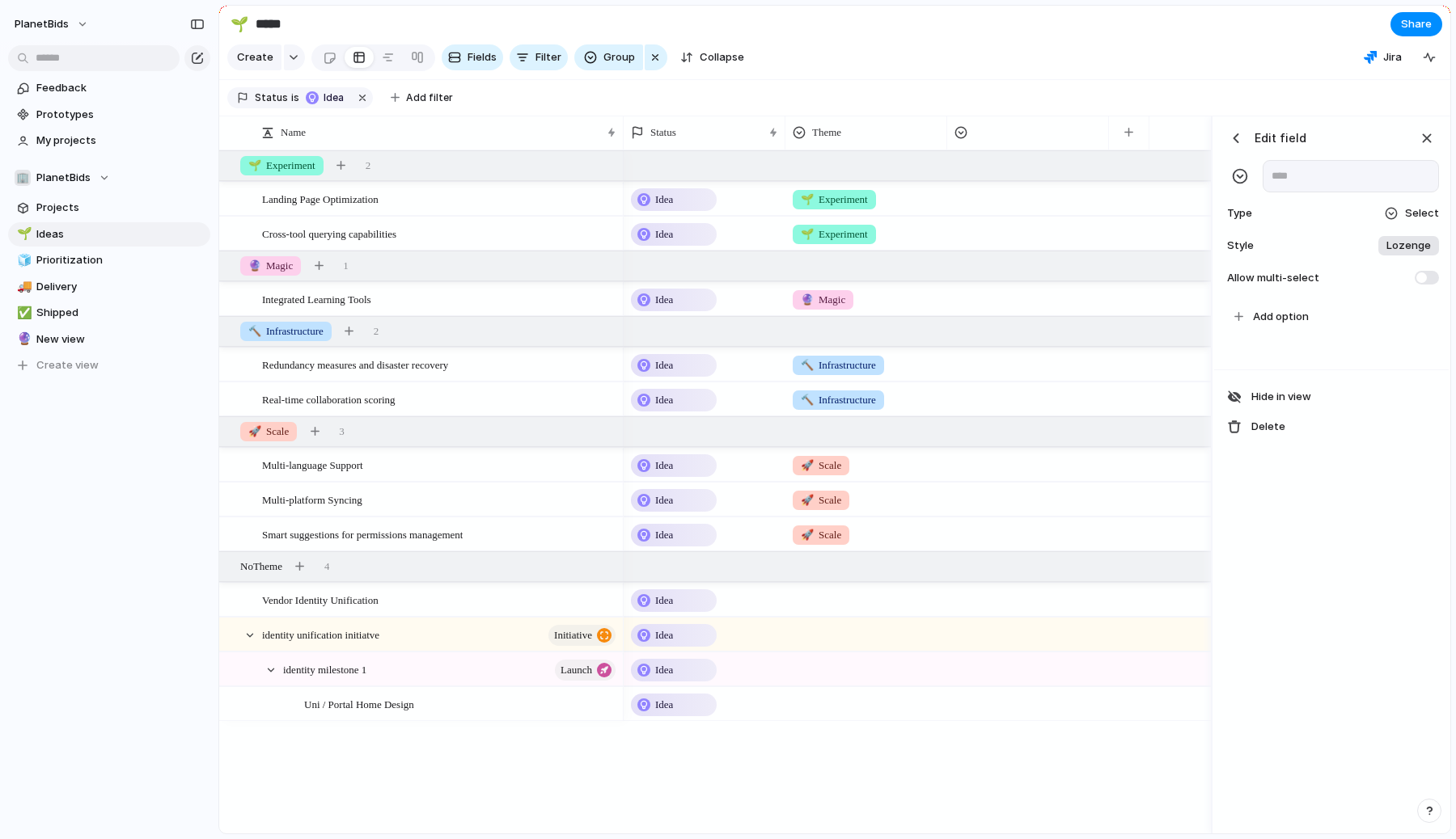
click at [1404, 214] on div "Select" at bounding box center [1412, 213] width 55 height 16
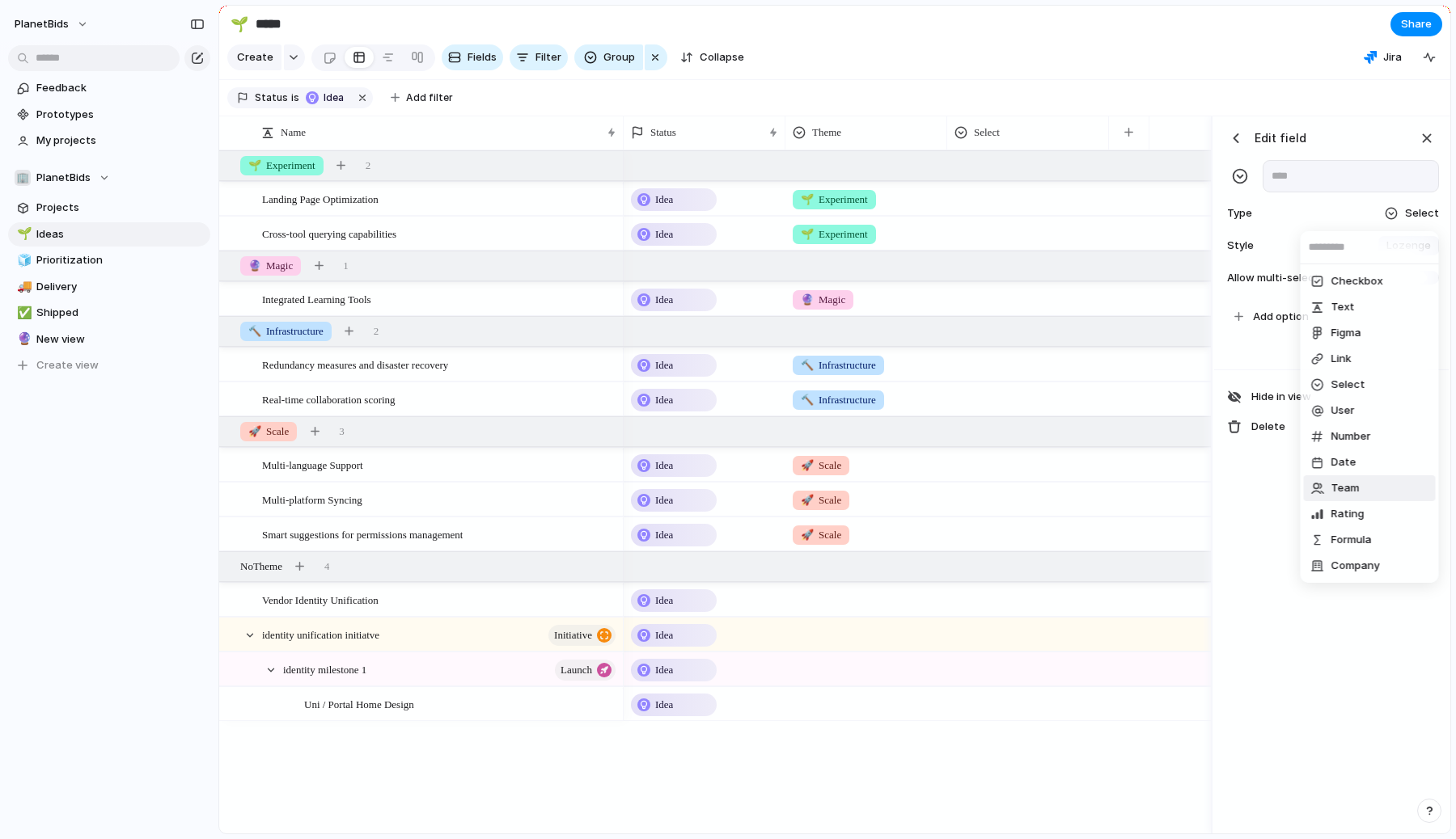
click at [1263, 543] on div "Checkbox Text Figma Link Select User Number Date Team Rating Formula Company" at bounding box center [728, 419] width 1456 height 839
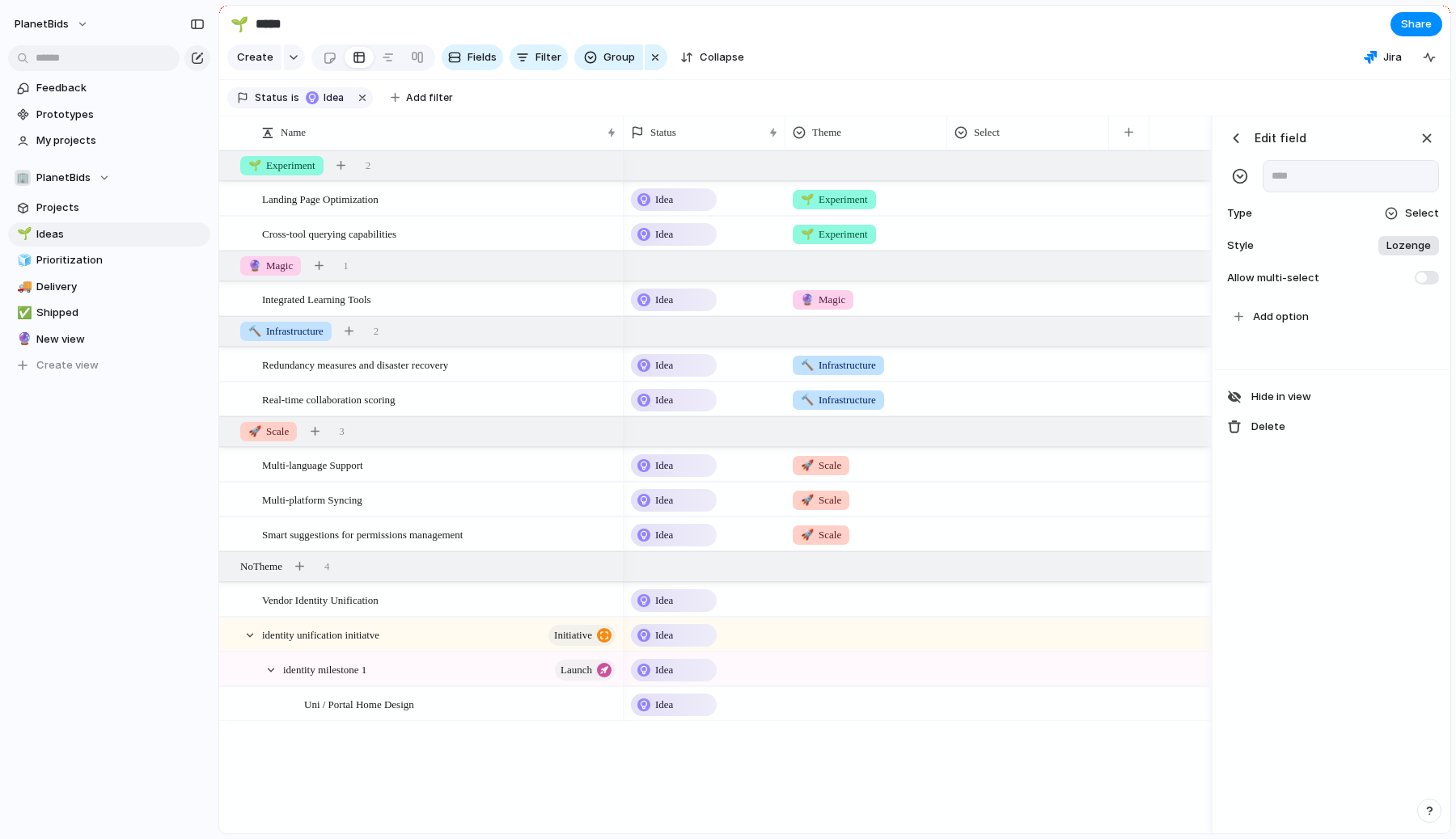
click at [1416, 236] on div "Lozenge" at bounding box center [1409, 246] width 61 height 19
click at [1361, 342] on li "***" at bounding box center [1370, 342] width 132 height 28
click at [1422, 246] on span "Dot" at bounding box center [1426, 246] width 18 height 16
click at [1349, 313] on input "*******" at bounding box center [1343, 315] width 51 height 16
click at [1417, 214] on span "Select" at bounding box center [1421, 213] width 34 height 16
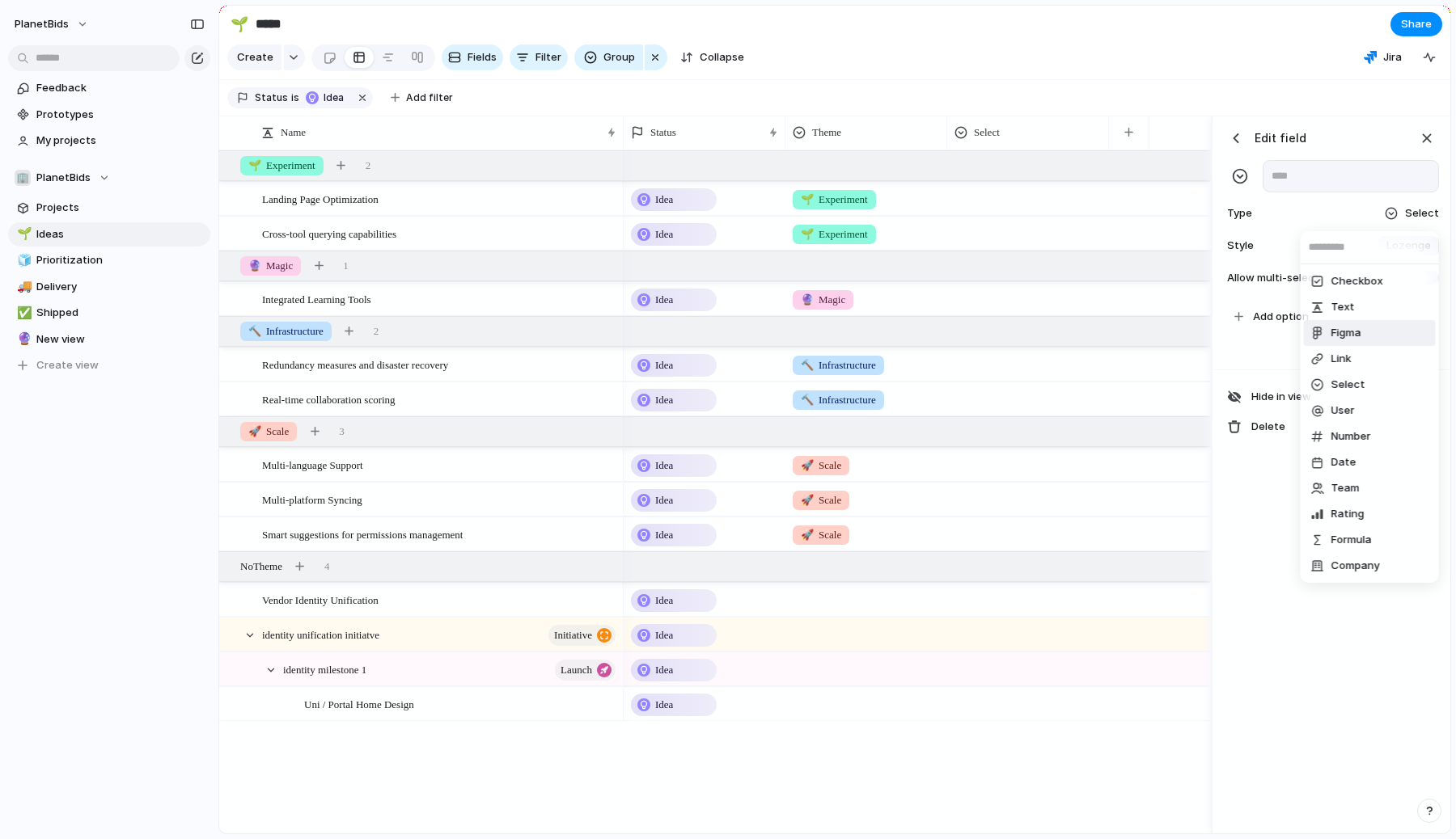
click at [1344, 337] on span "Figma" at bounding box center [1346, 332] width 30 height 16
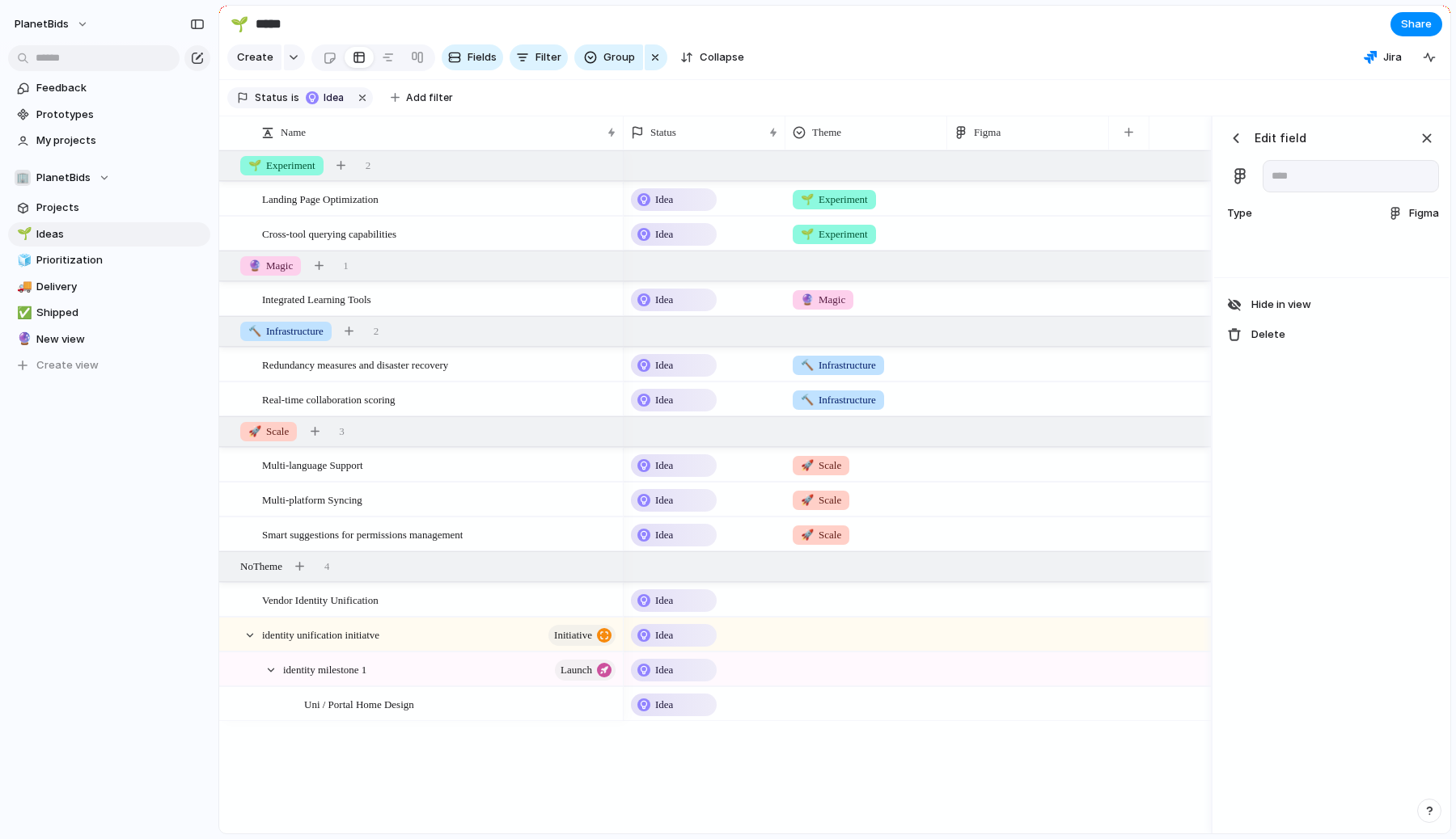
click at [1323, 260] on div at bounding box center [1331, 256] width 235 height 43
click at [1317, 182] on input "text" at bounding box center [1351, 176] width 177 height 32
click at [1326, 271] on div at bounding box center [1331, 256] width 235 height 43
click at [1229, 139] on div "button" at bounding box center [1236, 138] width 16 height 16
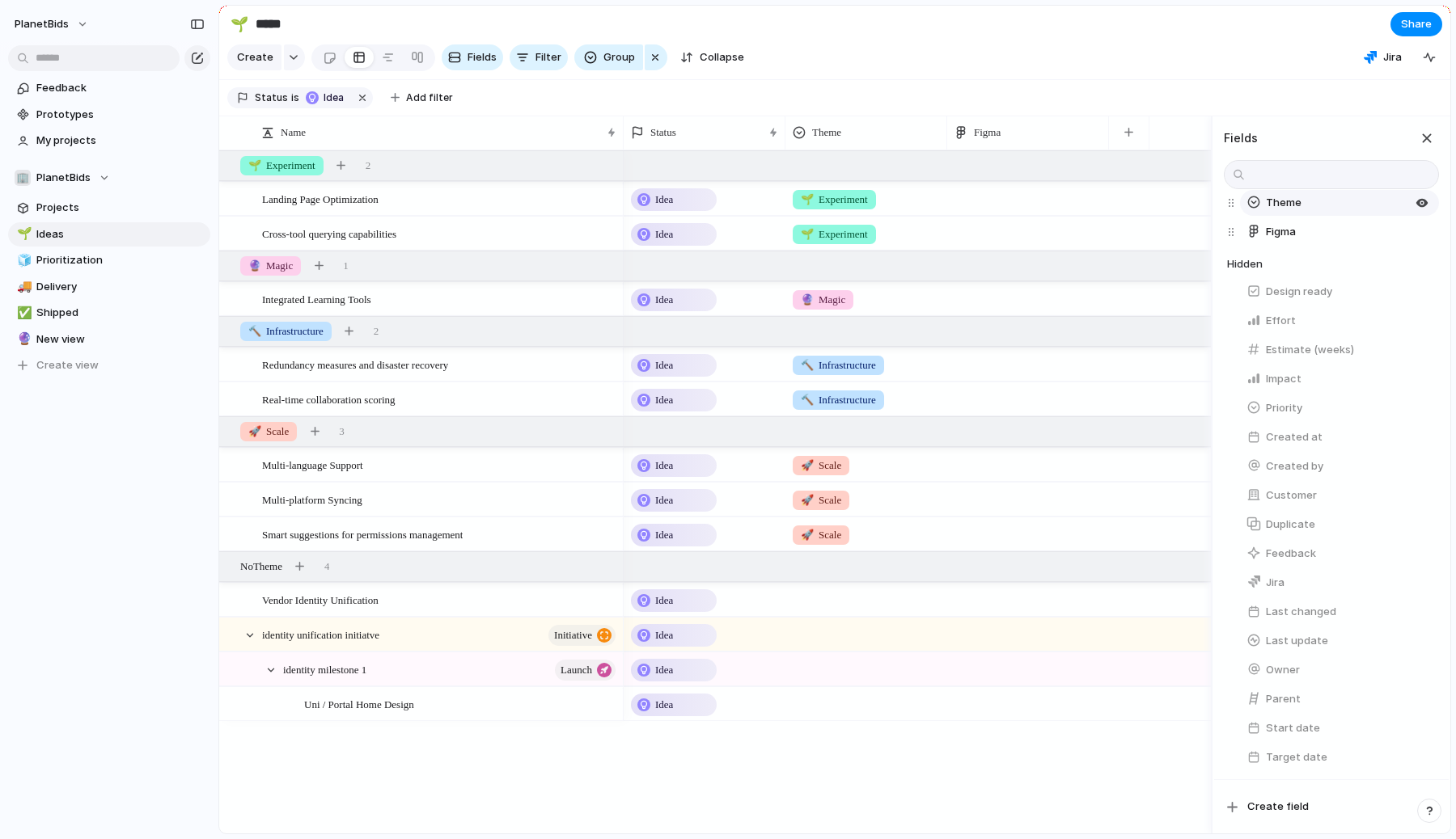
scroll to position [130, 0]
click at [1419, 549] on div "button" at bounding box center [1422, 552] width 13 height 13
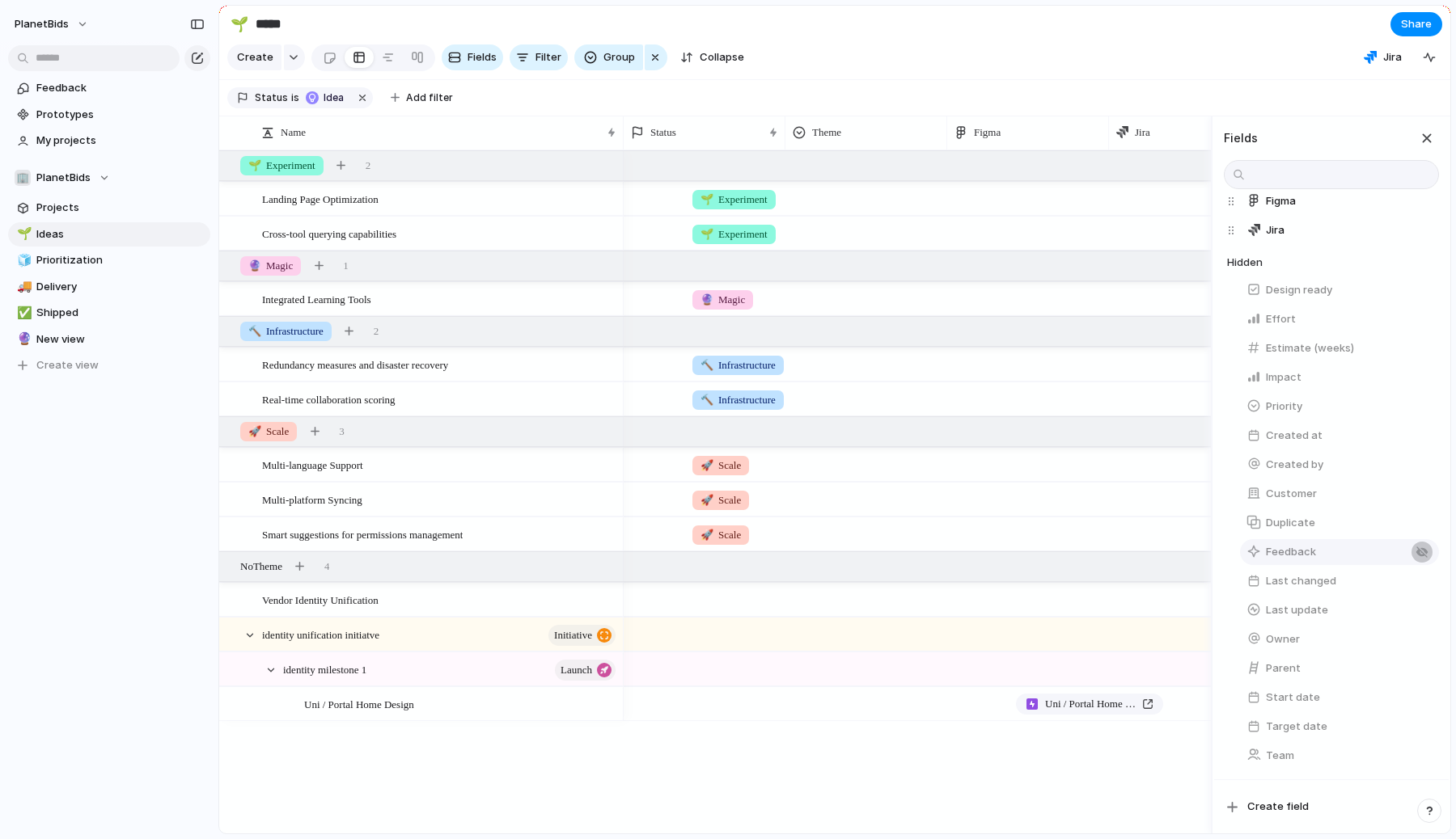
scroll to position [0, 101]
click at [1049, 776] on div "Idea 🌱 Experiment Push Idea 🌱 Experiment Push Idea 🔮 Magic Push Idea 🔨 Infrastr…" at bounding box center [917, 492] width 587 height 683
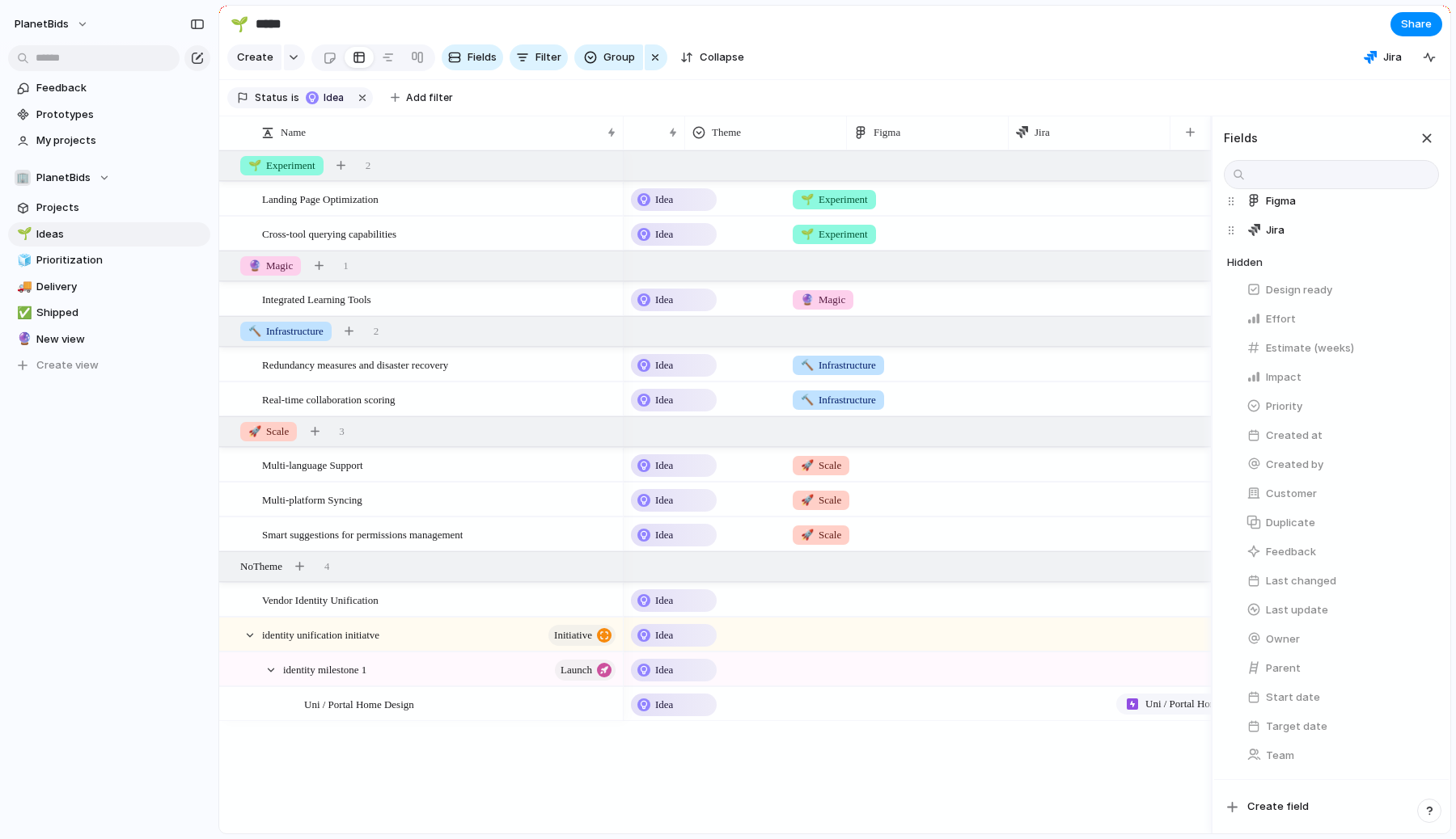
scroll to position [0, 0]
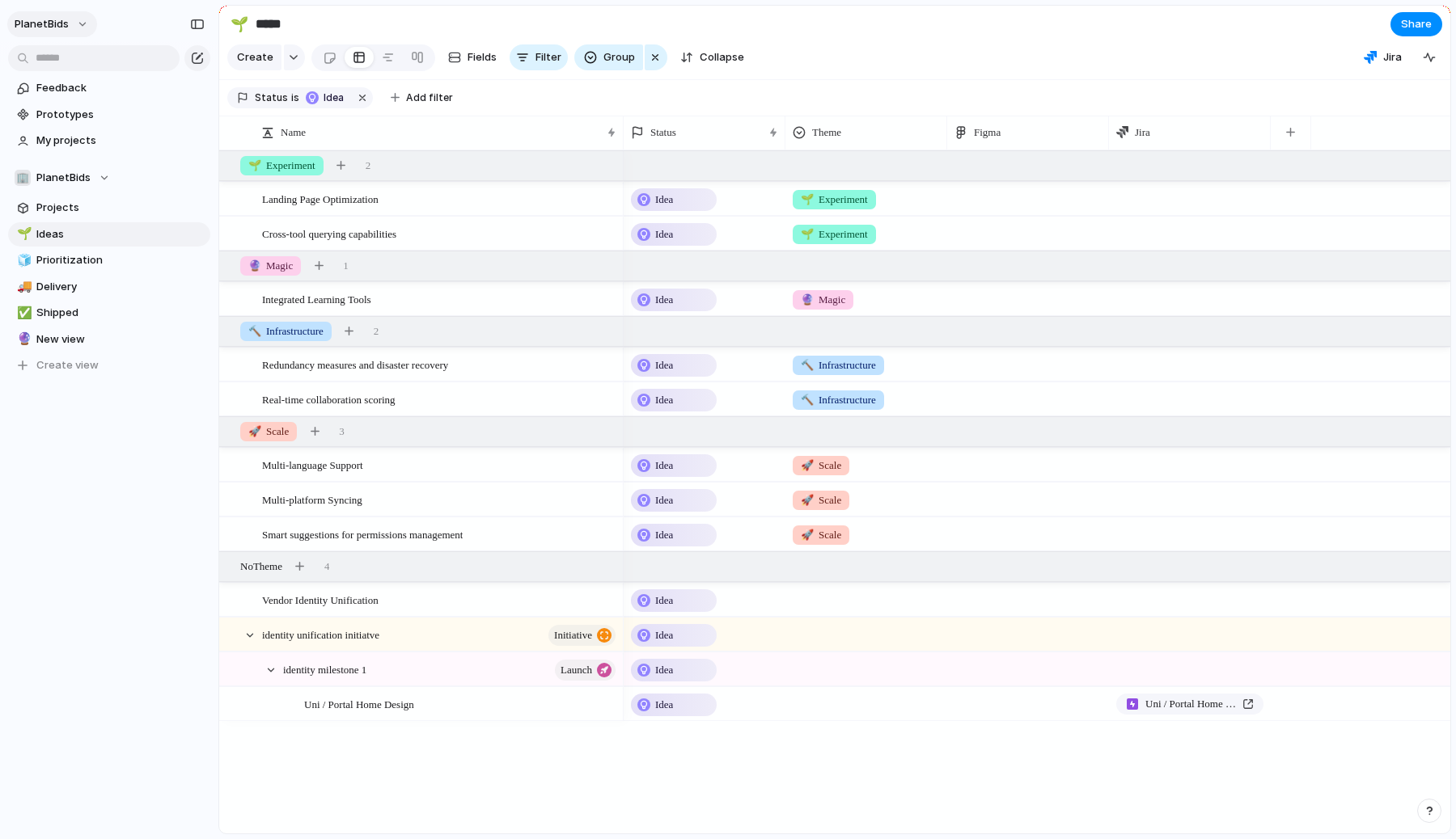
click at [77, 18] on button "PlanetBids" at bounding box center [52, 24] width 90 height 26
click at [1001, 70] on div "Settings Invite members Change theme Sign out" at bounding box center [728, 419] width 1456 height 839
click at [1390, 59] on span "Jira" at bounding box center [1392, 57] width 18 height 16
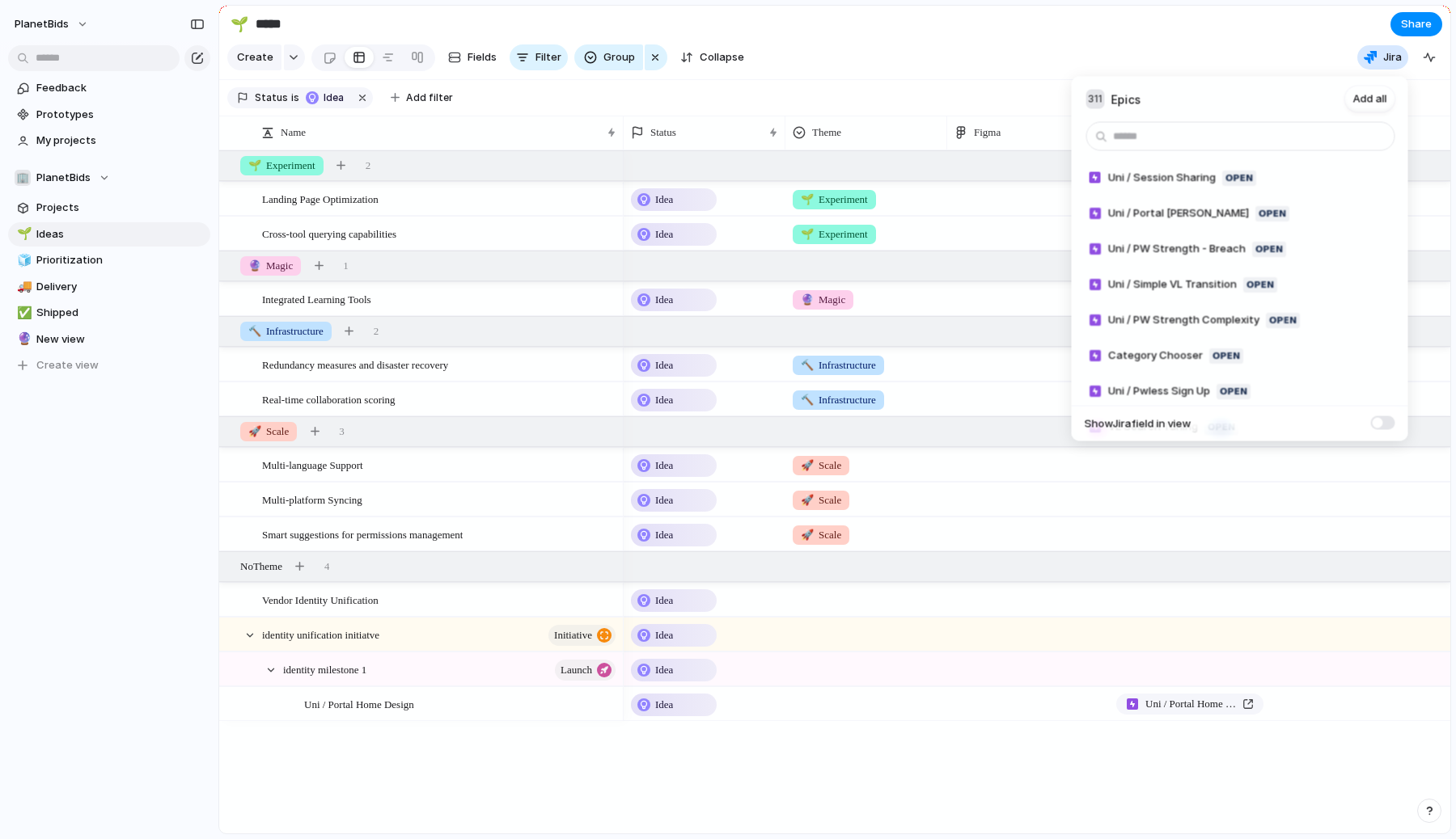
click at [921, 61] on div "311 Epics Add all Uni / Session Sharing Open Add Uni / Portal Hopper Open Add U…" at bounding box center [728, 419] width 1456 height 839
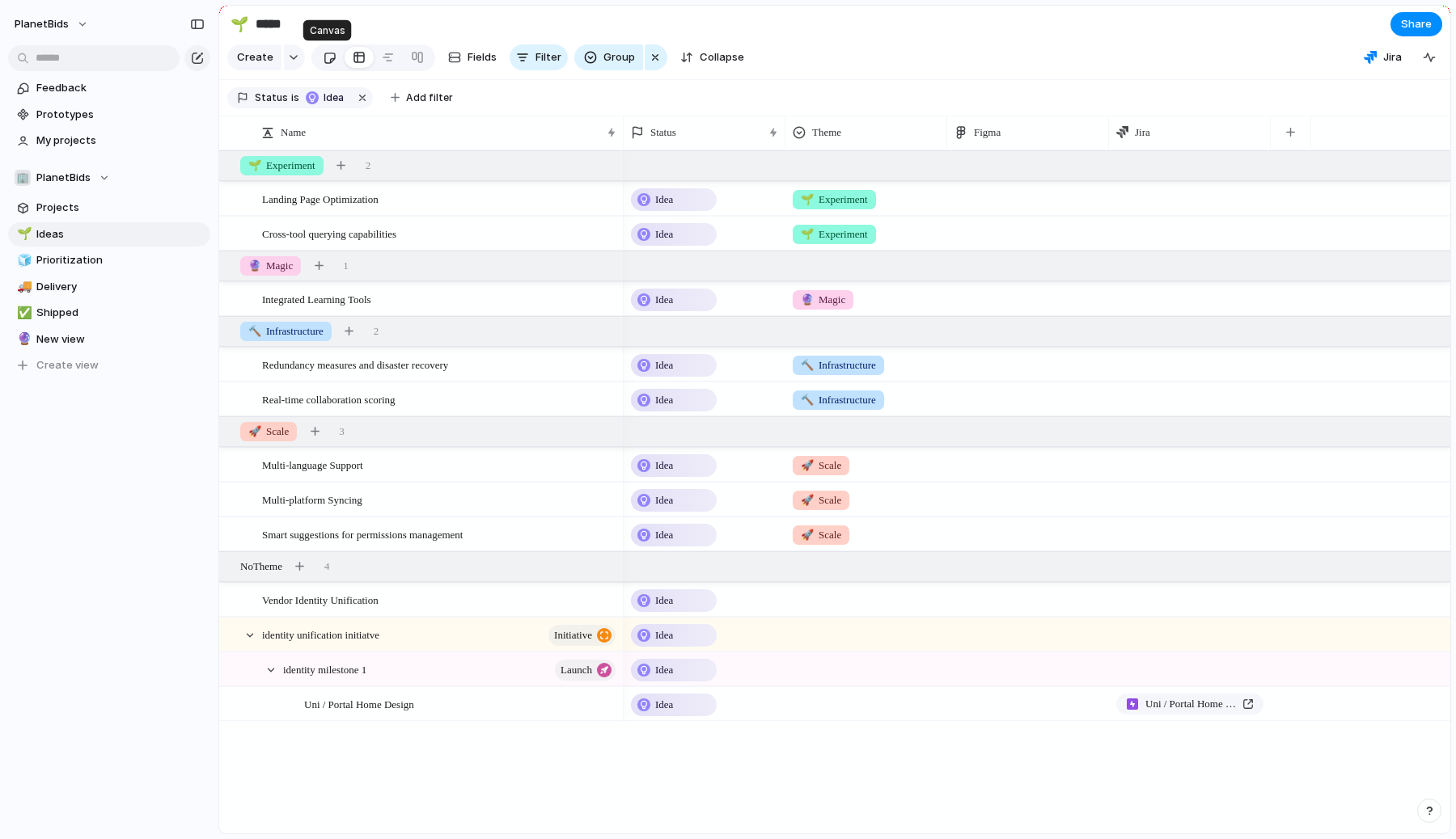
click at [327, 61] on div at bounding box center [330, 57] width 14 height 27
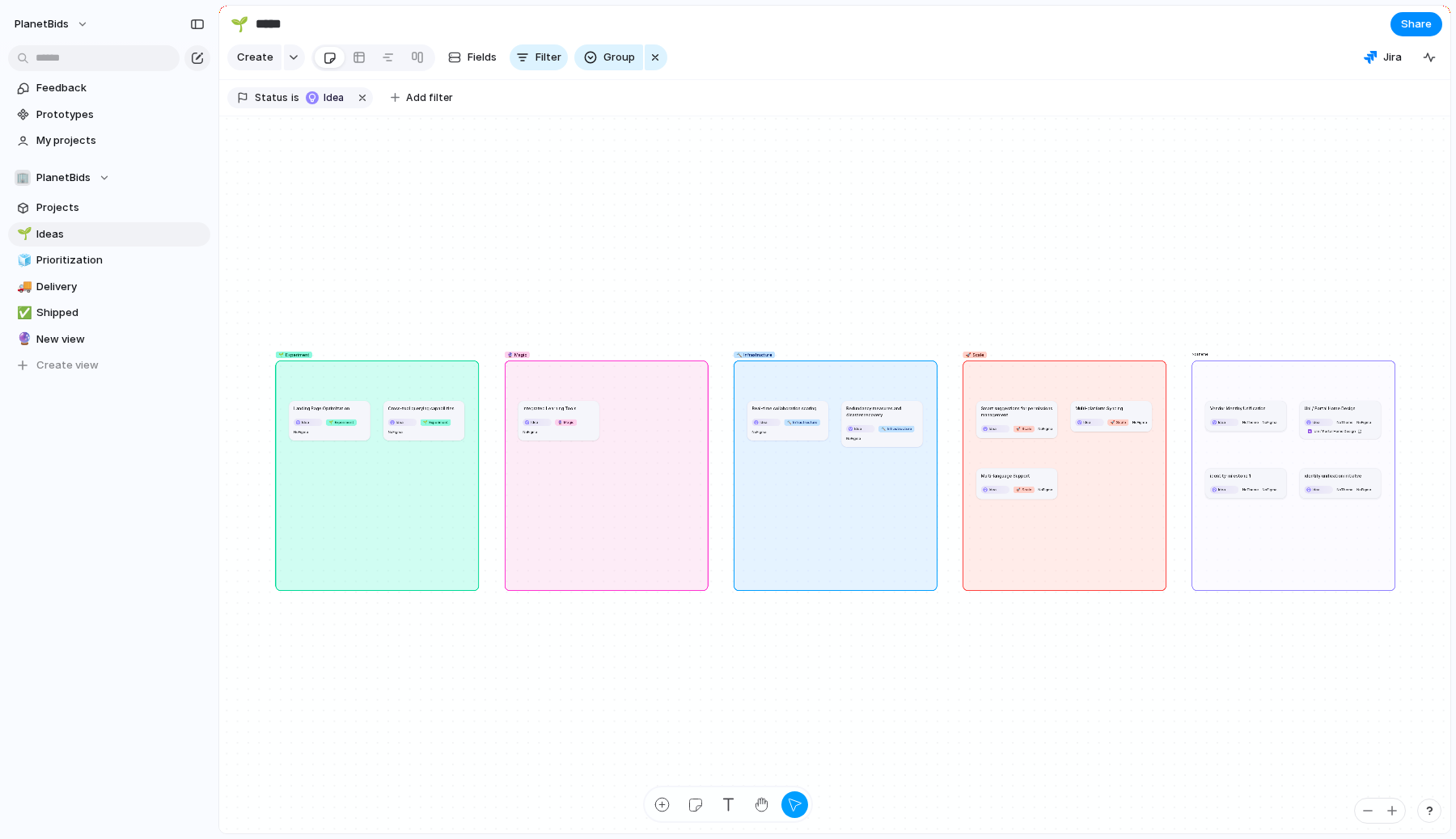
click at [317, 379] on div "🌱 Experiment" at bounding box center [377, 475] width 204 height 230
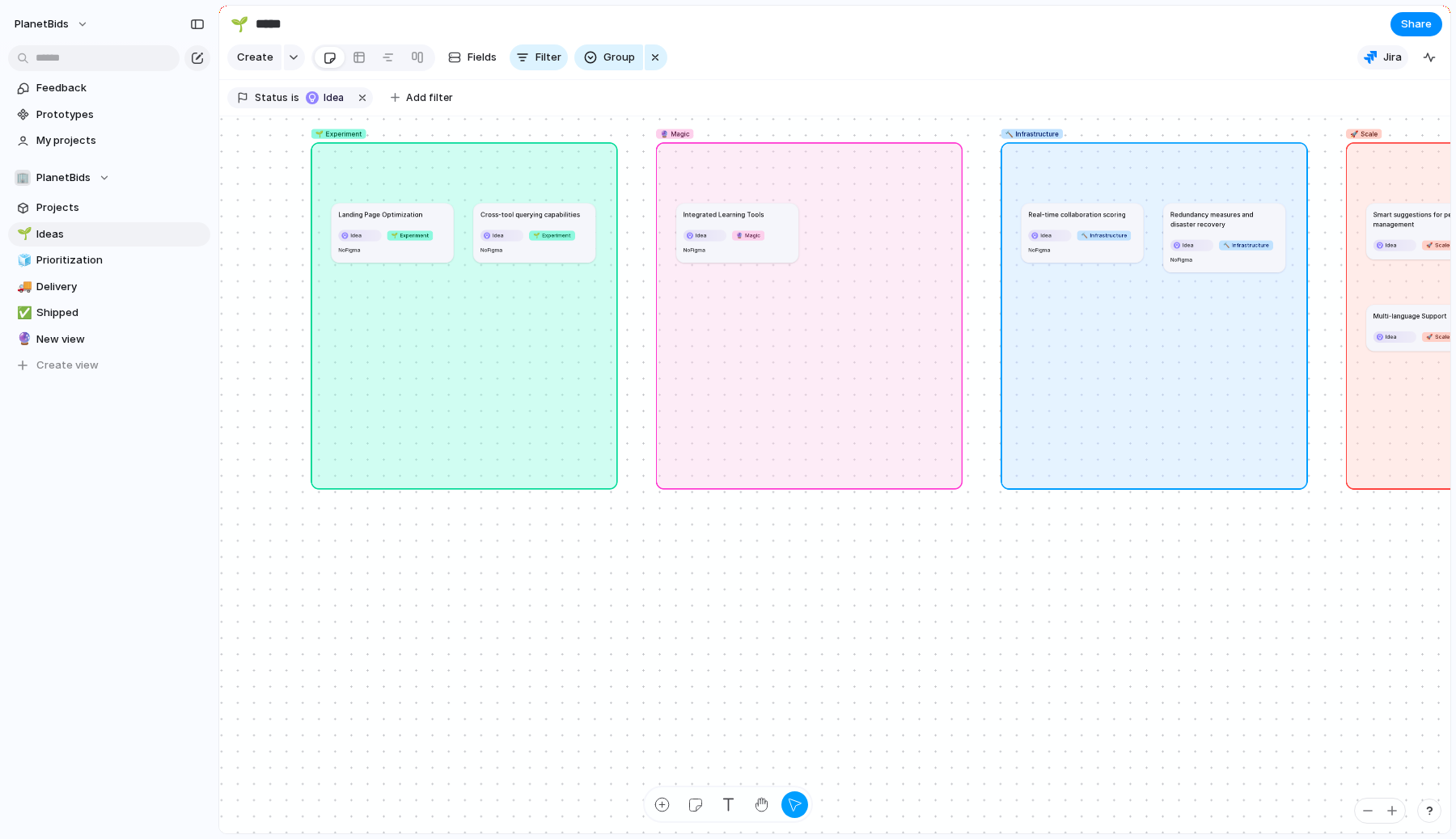
click at [1381, 64] on button "Jira" at bounding box center [1382, 57] width 51 height 24
click at [1196, 37] on div "311 Epics Add all Uni / Session Sharing Open Add Uni / Portal Hopper Open Add U…" at bounding box center [728, 419] width 1456 height 839
click at [358, 145] on div "🌱 Experiment" at bounding box center [464, 315] width 307 height 347
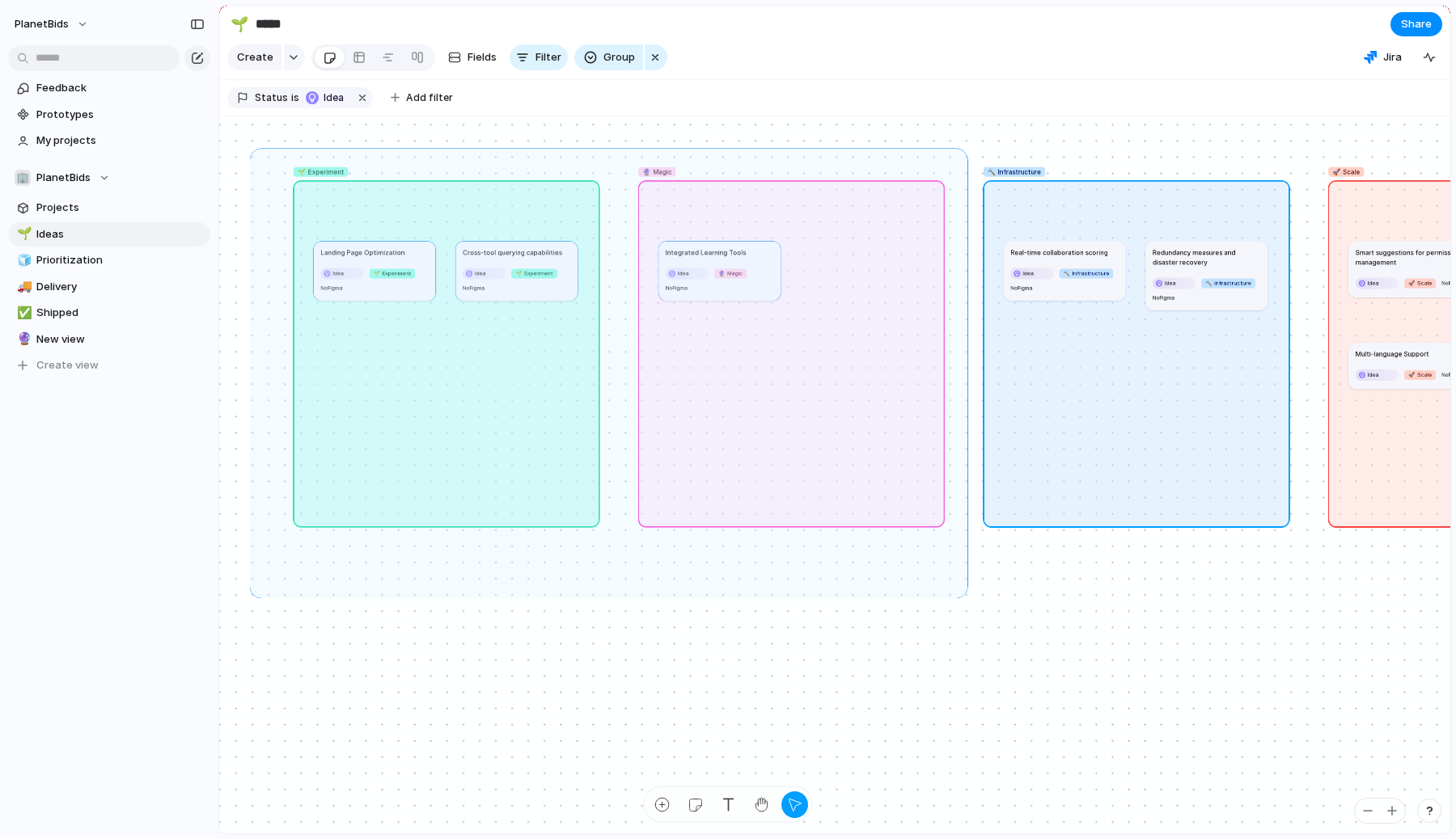
drag, startPoint x: 255, startPoint y: 153, endPoint x: 962, endPoint y: 593, distance: 832.7
click at [962, 593] on div "🌱 Experiment 🔮 Magic 🔨 Infrastructure 🚀 Scale No Theme Real-time collaboration …" at bounding box center [835, 474] width 1232 height 718
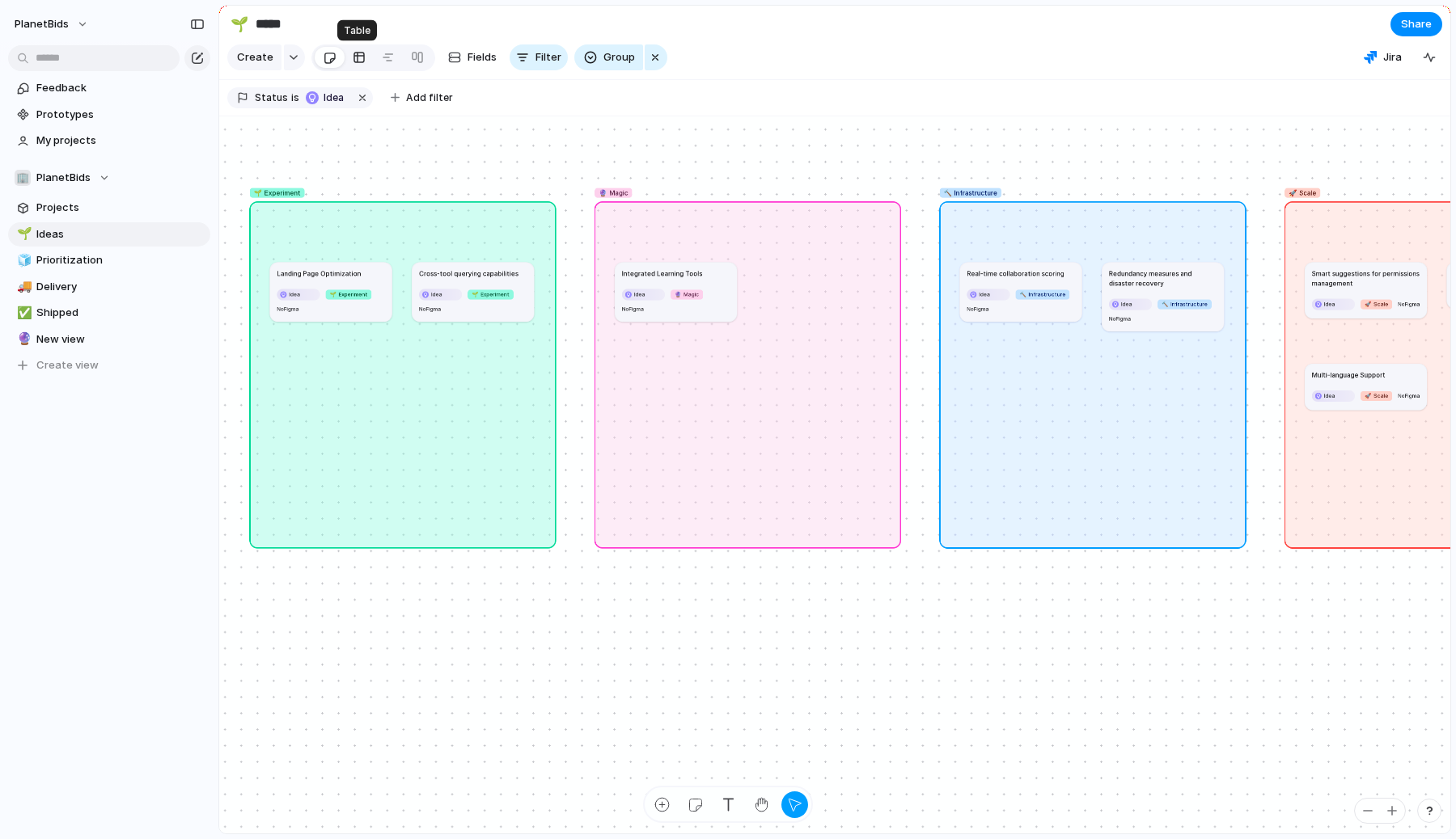
click at [353, 55] on div at bounding box center [359, 57] width 13 height 26
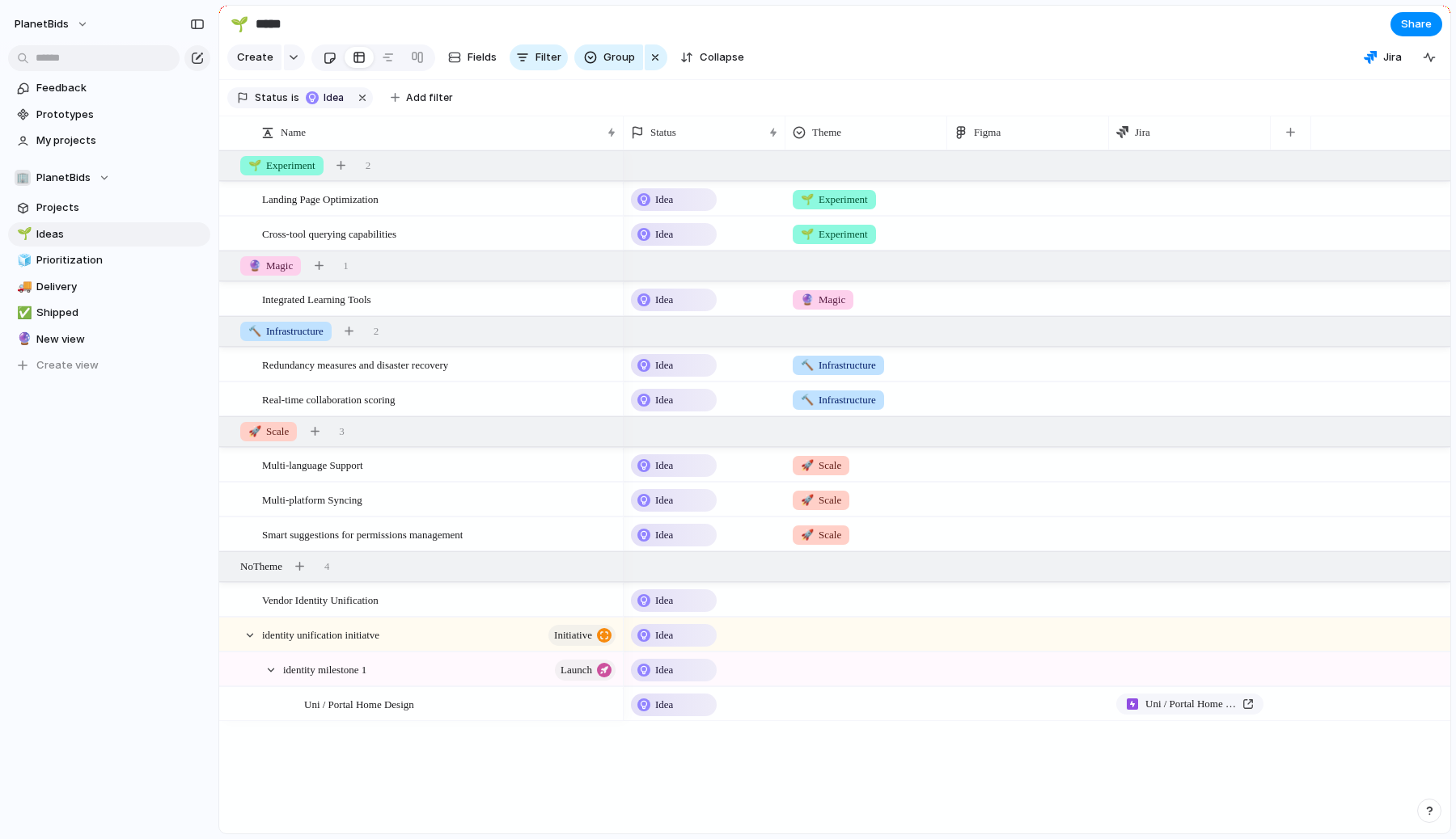
click at [328, 57] on div at bounding box center [330, 57] width 14 height 27
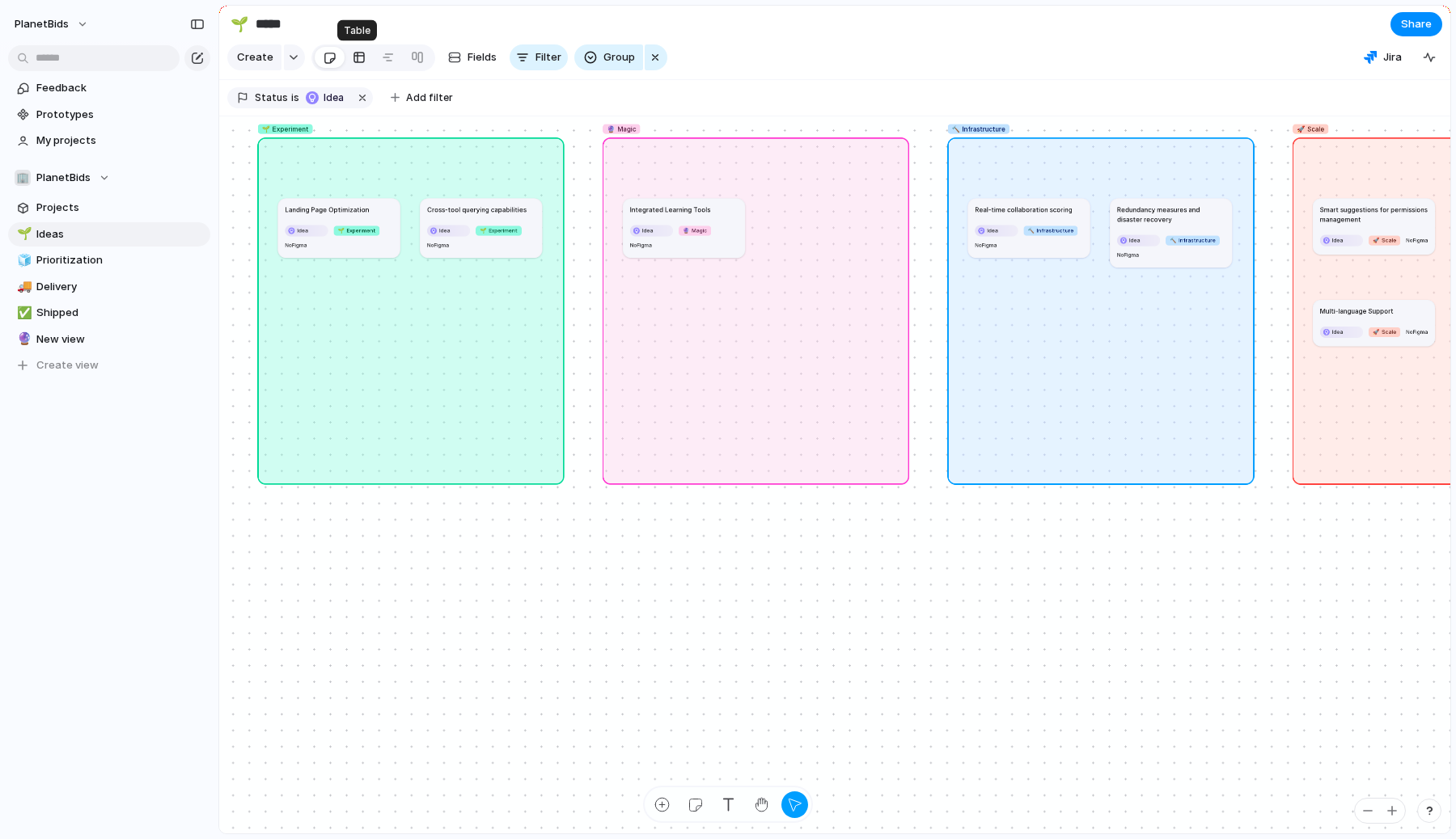
click at [359, 55] on div at bounding box center [359, 57] width 13 height 26
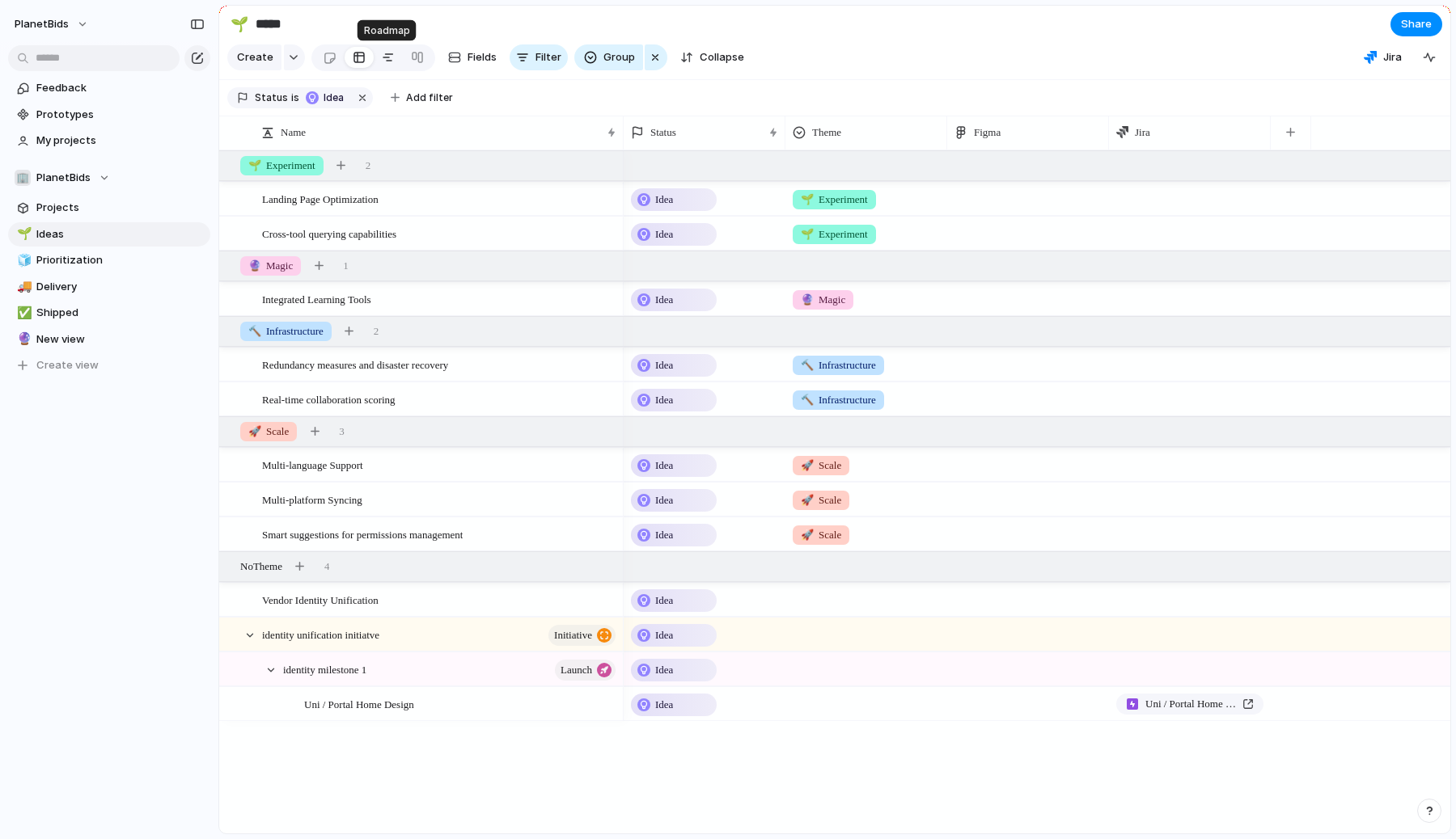
click at [388, 59] on div at bounding box center [388, 57] width 13 height 26
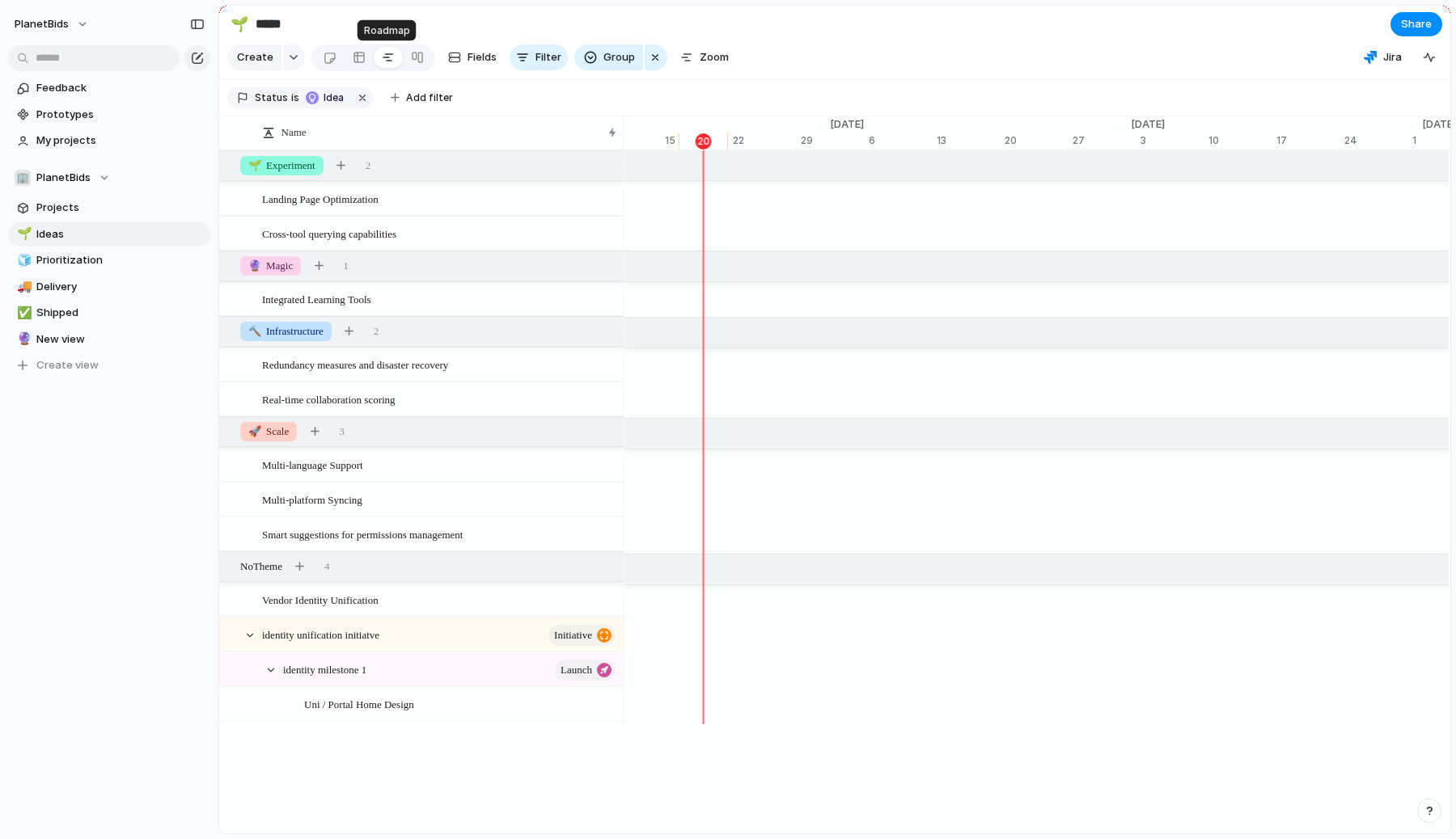
scroll to position [0, 10735]
click at [411, 55] on div at bounding box center [417, 57] width 13 height 26
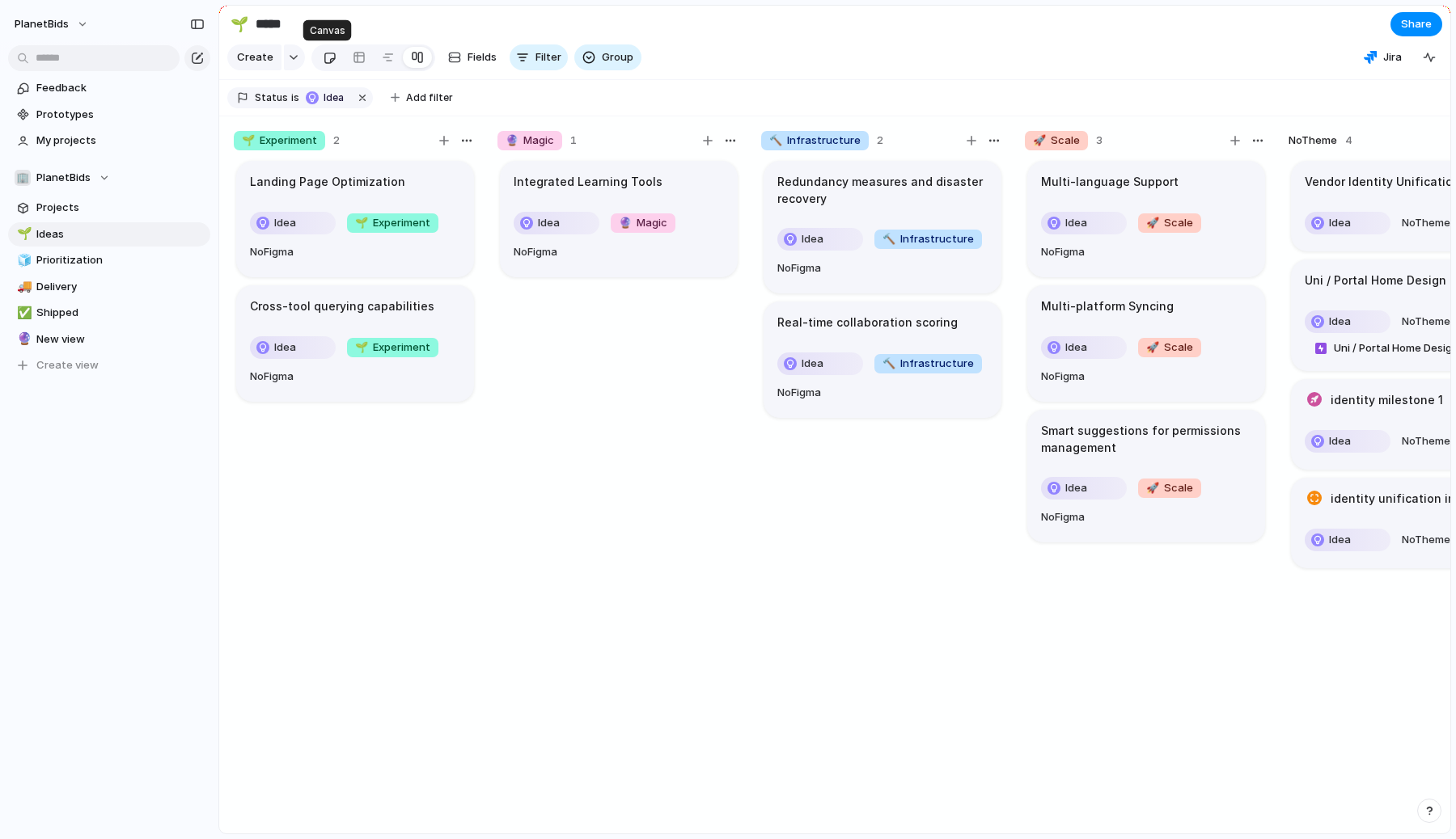
click at [336, 55] on link at bounding box center [329, 57] width 30 height 26
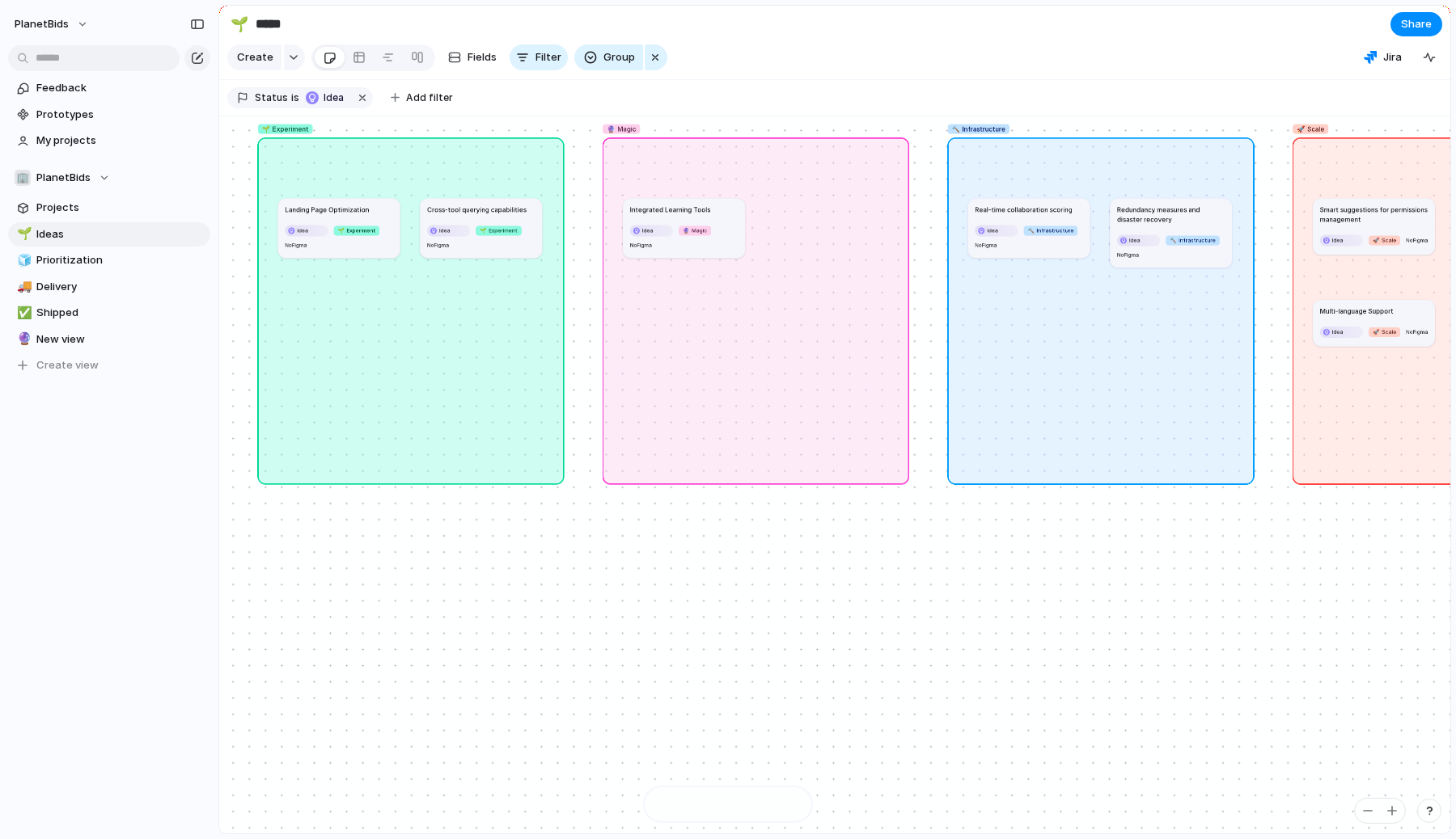
click at [398, 11] on input "*****" at bounding box center [346, 24] width 190 height 29
click at [357, 56] on div at bounding box center [359, 57] width 13 height 26
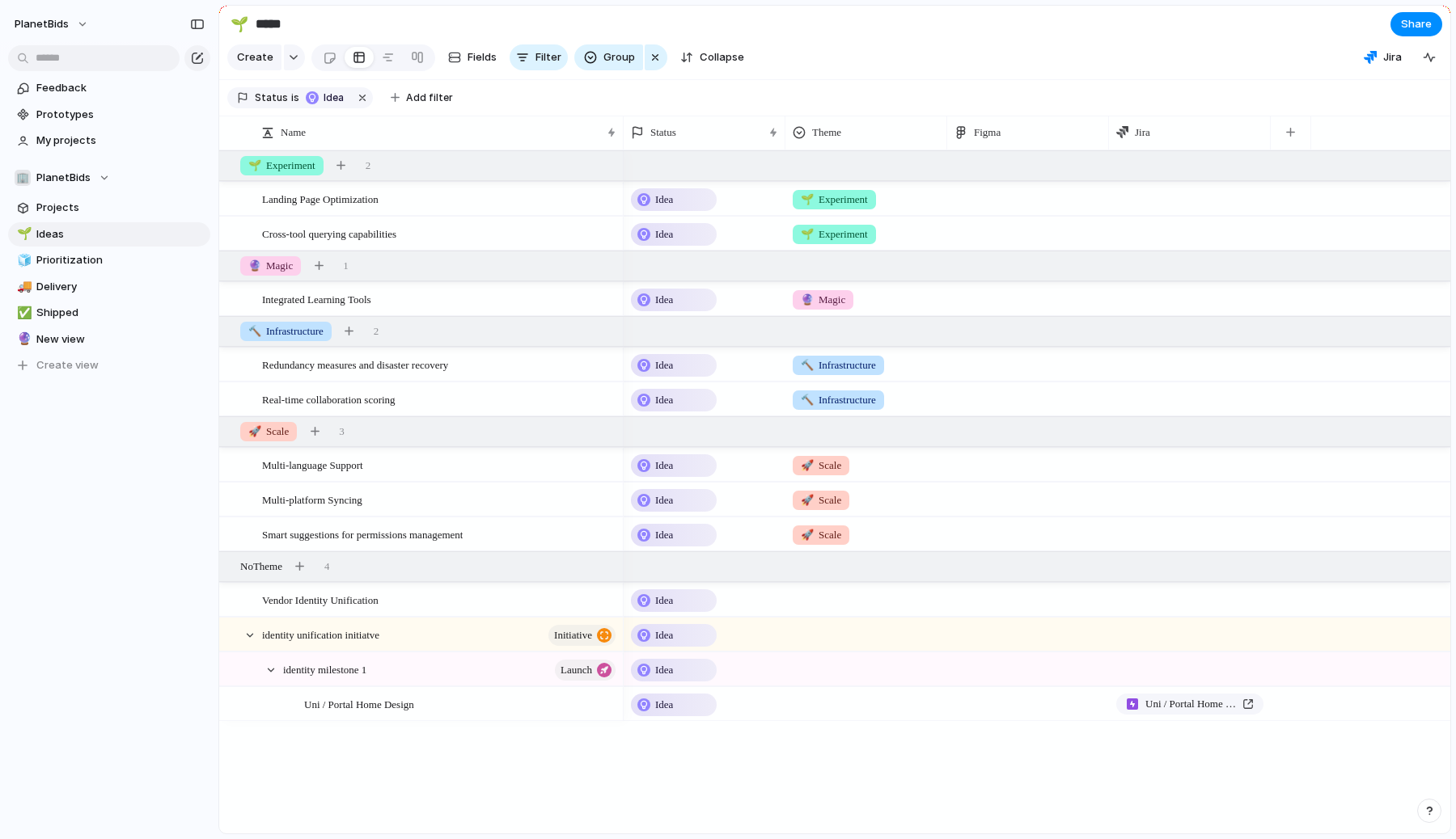
click at [1427, 816] on div "button" at bounding box center [1429, 810] width 11 height 11
click at [1340, 666] on span "Documentation" at bounding box center [1340, 669] width 80 height 16
click at [67, 87] on span "Feedback" at bounding box center [120, 87] width 168 height 16
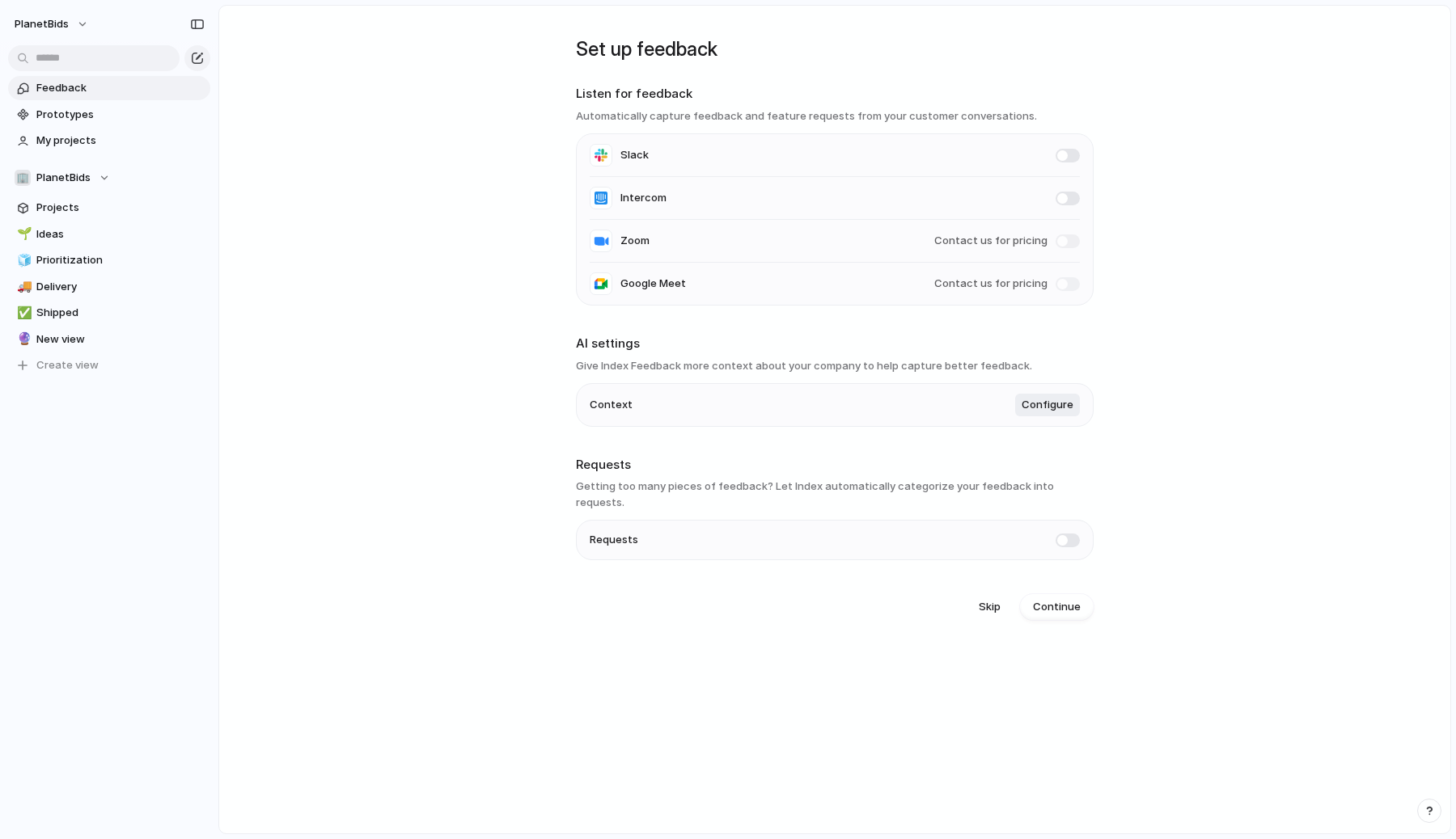
drag, startPoint x: 582, startPoint y: 115, endPoint x: 794, endPoint y: 127, distance: 212.3
click at [794, 128] on section "Listen for feedback Automatically capture feedback and feature requests from yo…" at bounding box center [835, 195] width 518 height 221
click at [794, 121] on h3 "Automatically capture feedback and feature requests from your customer conversa…" at bounding box center [835, 116] width 518 height 16
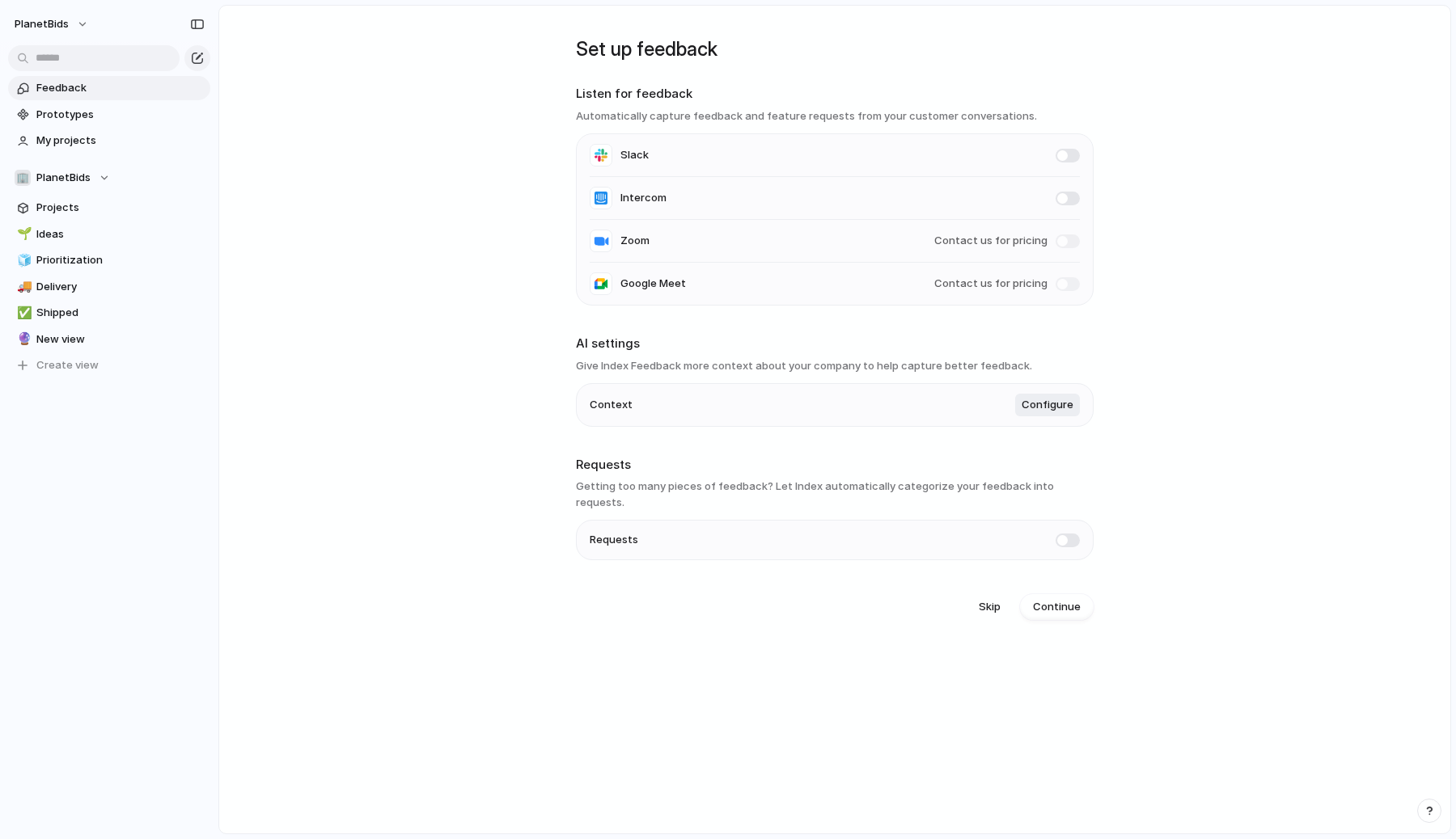
click at [1062, 160] on span at bounding box center [1068, 156] width 24 height 14
click at [405, 131] on main "Set up feedback Listen for feedback Automatically capture feedback and feature …" at bounding box center [834, 420] width 1233 height 829
click at [49, 110] on span "Prototypes" at bounding box center [120, 114] width 168 height 16
click at [63, 141] on span "My projects" at bounding box center [120, 140] width 168 height 16
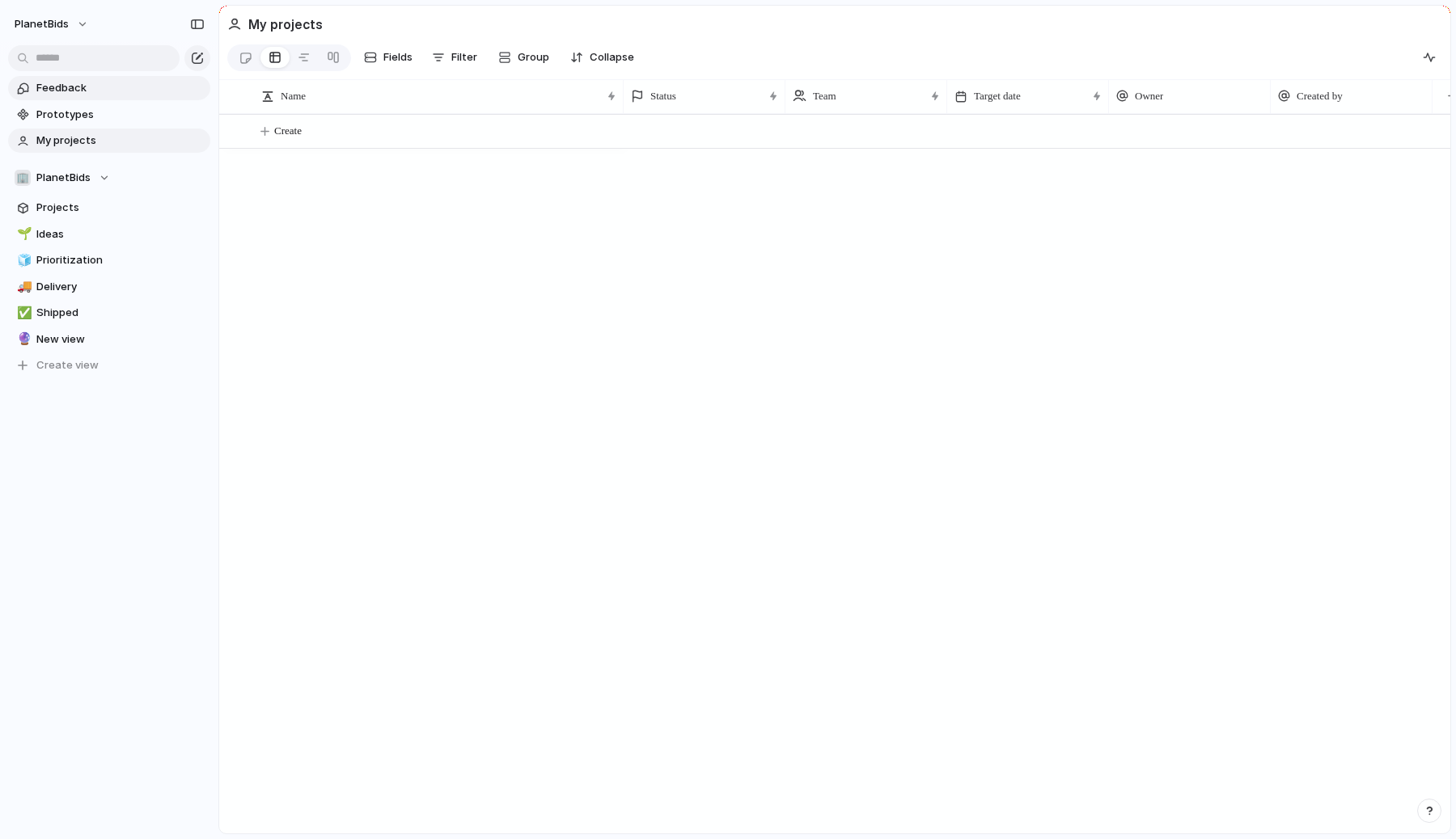
click at [55, 85] on span "Feedback" at bounding box center [120, 87] width 168 height 16
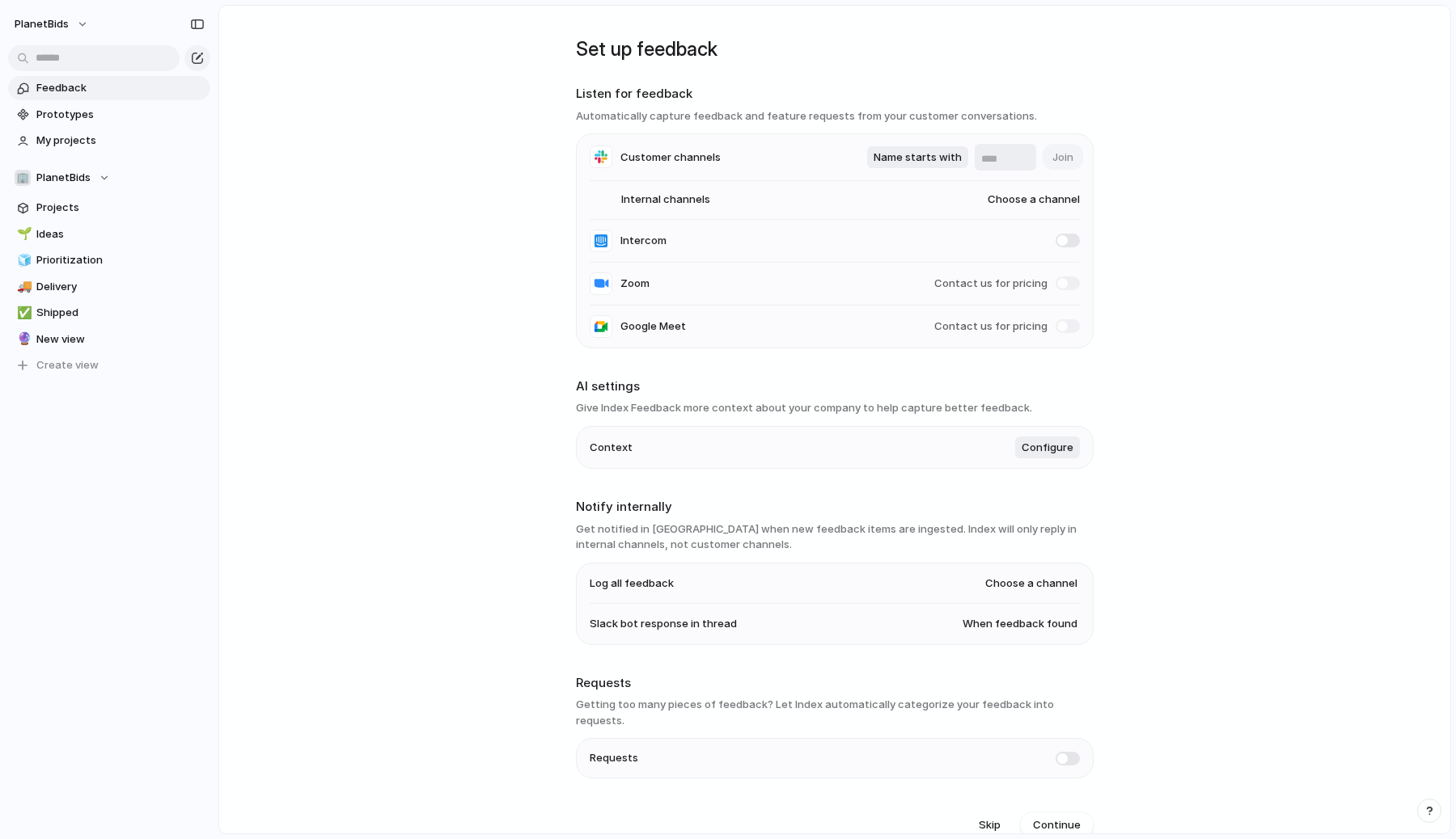
click at [1159, 190] on main "Set up feedback Listen for feedback Automatically capture feedback and feature …" at bounding box center [834, 420] width 1233 height 829
drag, startPoint x: 616, startPoint y: 198, endPoint x: 747, endPoint y: 190, distance: 131.2
click at [729, 190] on li "Internal channels Choose a channel" at bounding box center [835, 200] width 490 height 39
click at [1044, 200] on span "Choose a channel" at bounding box center [1018, 199] width 124 height 16
drag, startPoint x: 940, startPoint y: 238, endPoint x: 880, endPoint y: 233, distance: 60.2
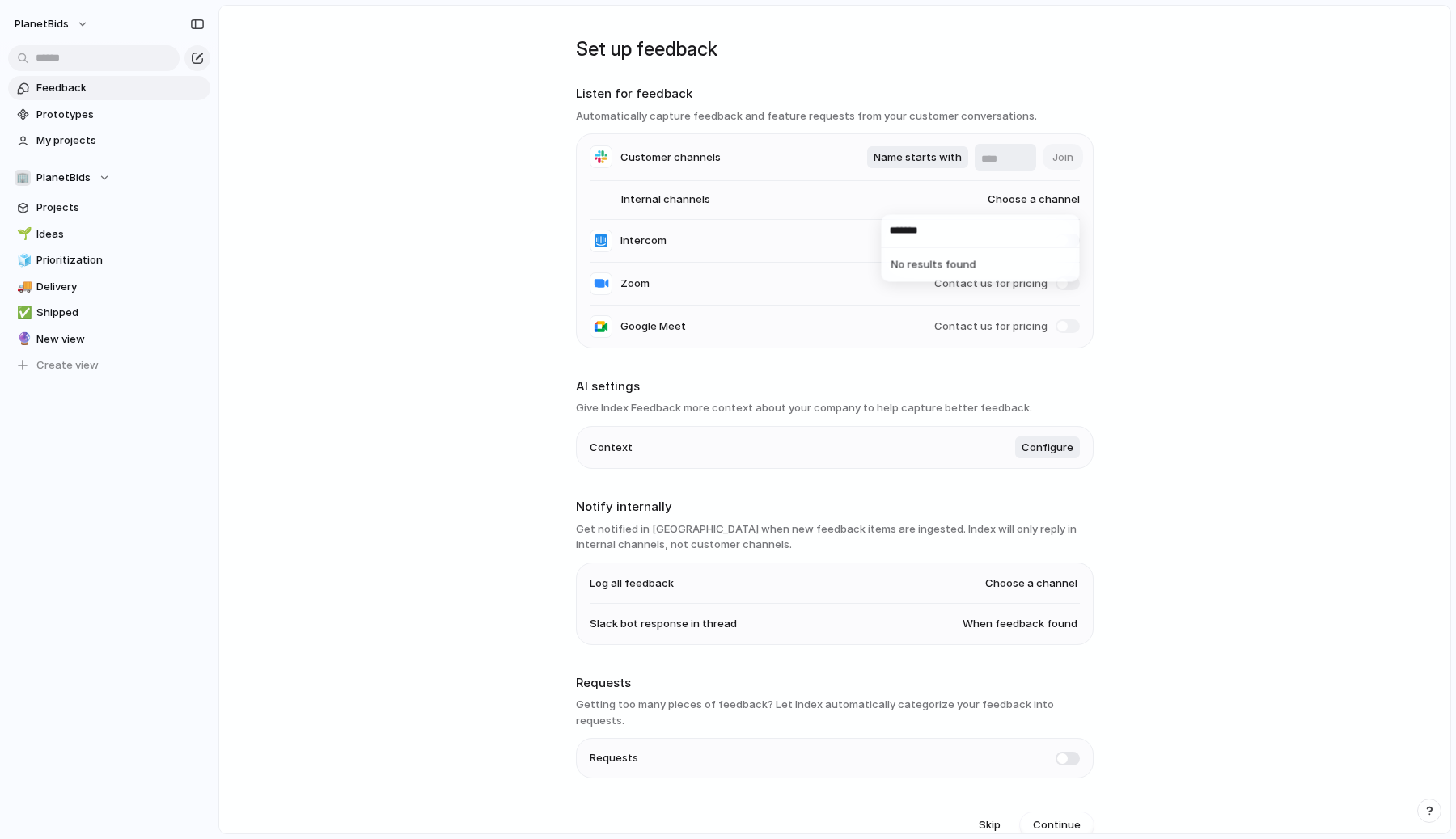
click at [880, 233] on div "******* No results found" at bounding box center [728, 419] width 1456 height 839
type input "*"
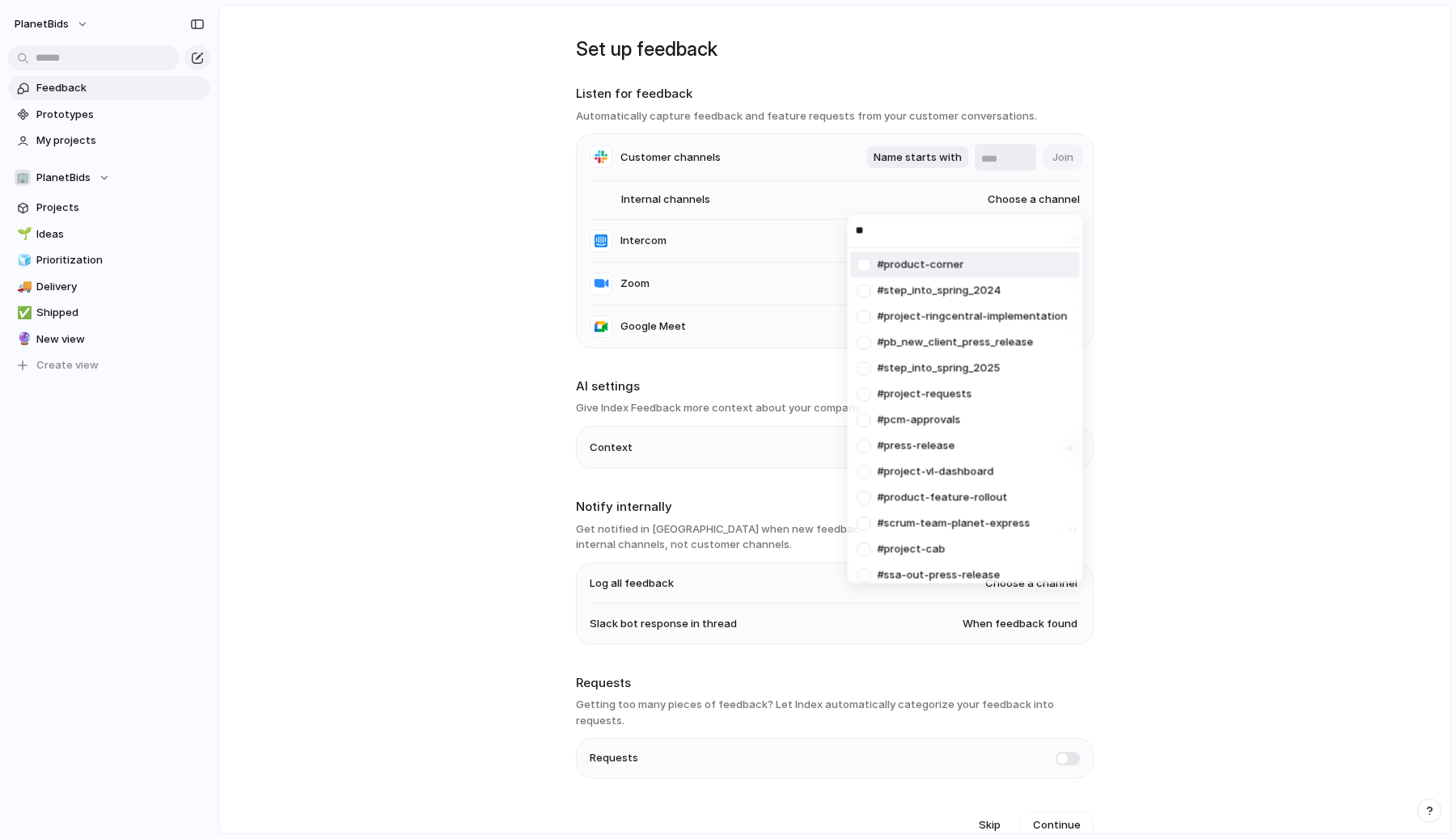
type input "*"
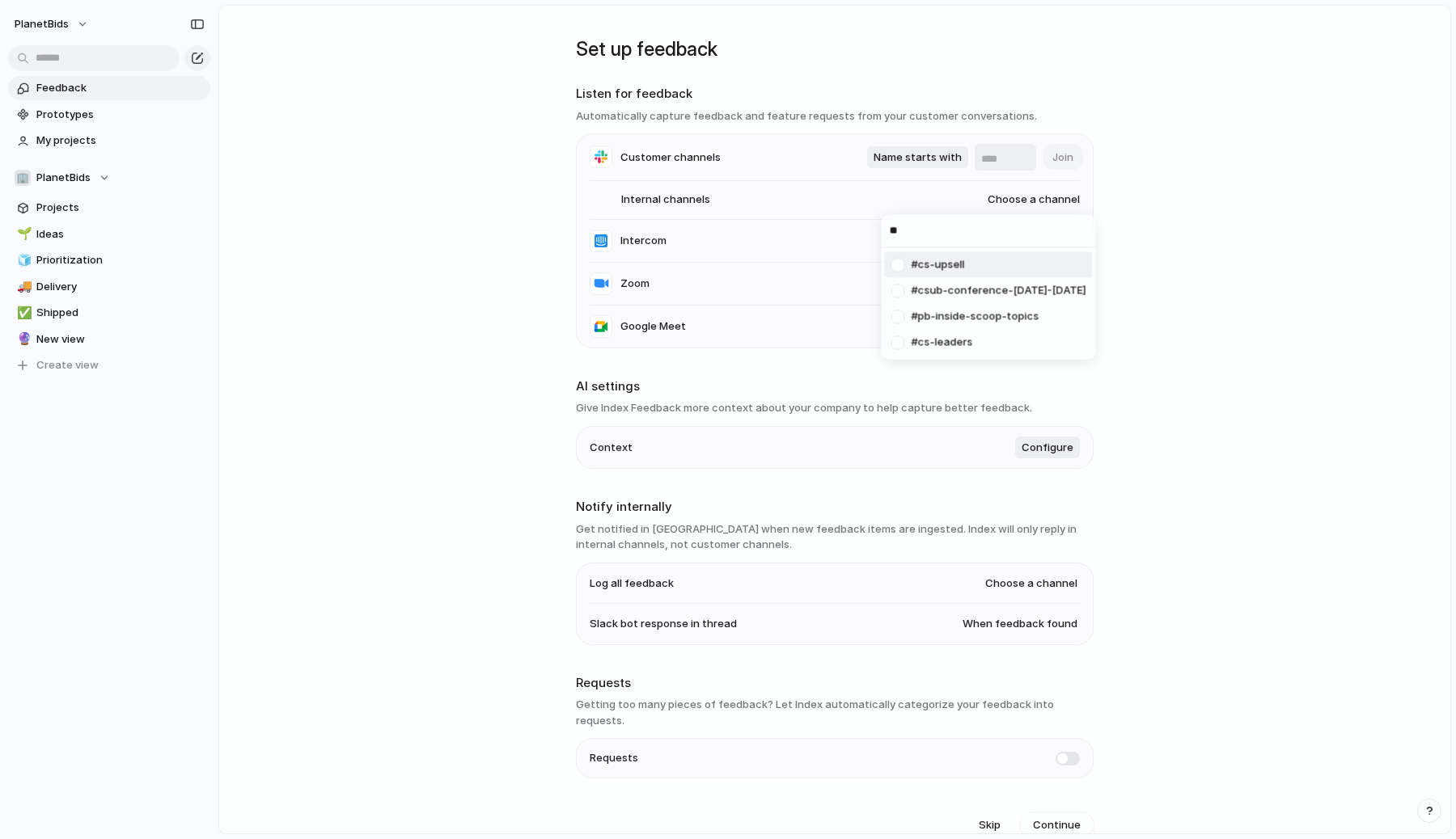
type input "*"
type input "****"
click at [862, 262] on div at bounding box center [864, 265] width 29 height 29
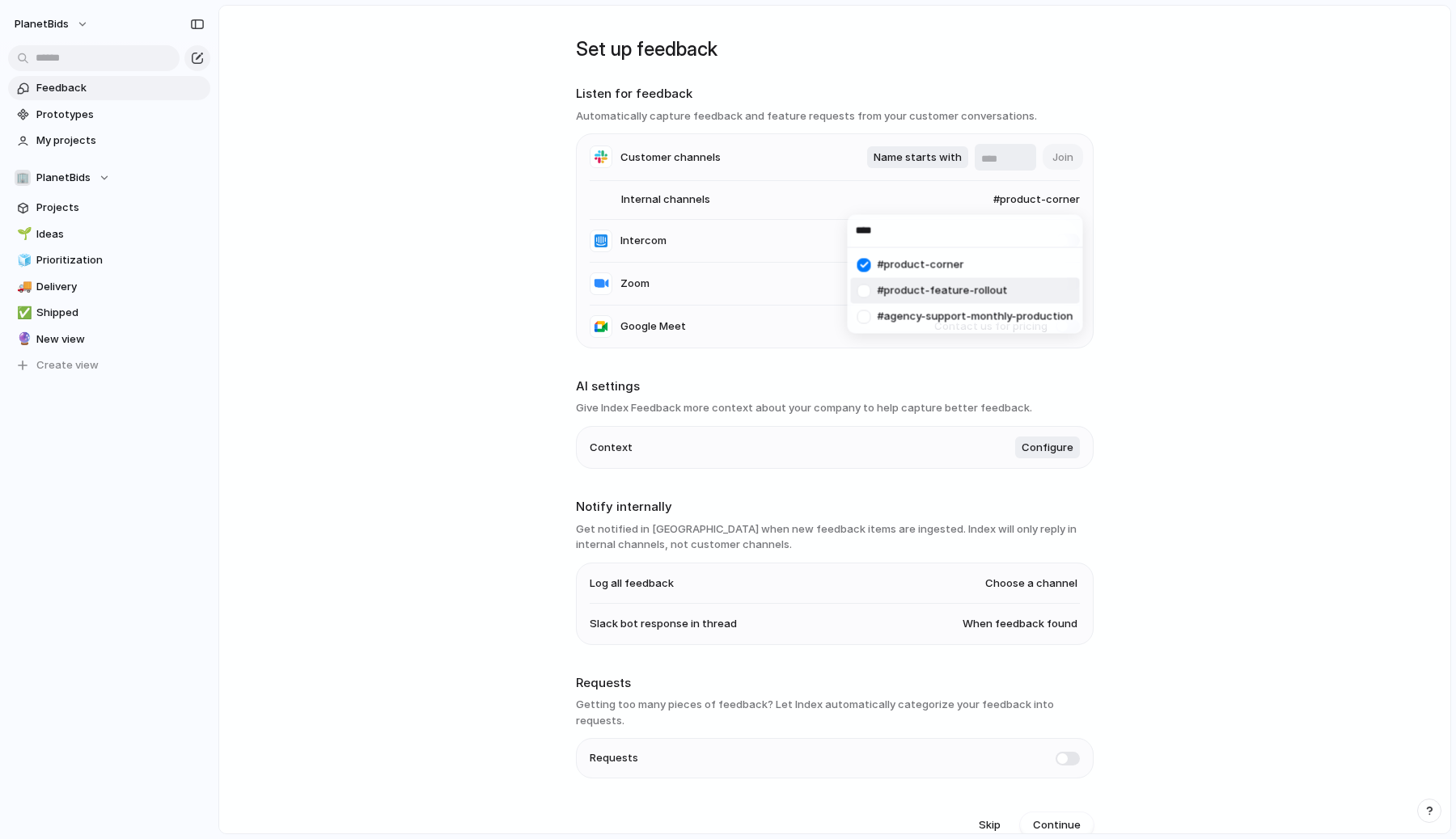
click at [942, 268] on span "#product-corner" at bounding box center [921, 265] width 87 height 16
click at [1190, 313] on main "Set up feedback Listen for feedback Automatically capture feedback and feature …" at bounding box center [834, 420] width 1233 height 829
click at [1207, 264] on main "Set up feedback Listen for feedback Automatically capture feedback and feature …" at bounding box center [834, 420] width 1233 height 829
click at [1024, 195] on span "Choose a channel" at bounding box center [1018, 199] width 124 height 16
type input "****"
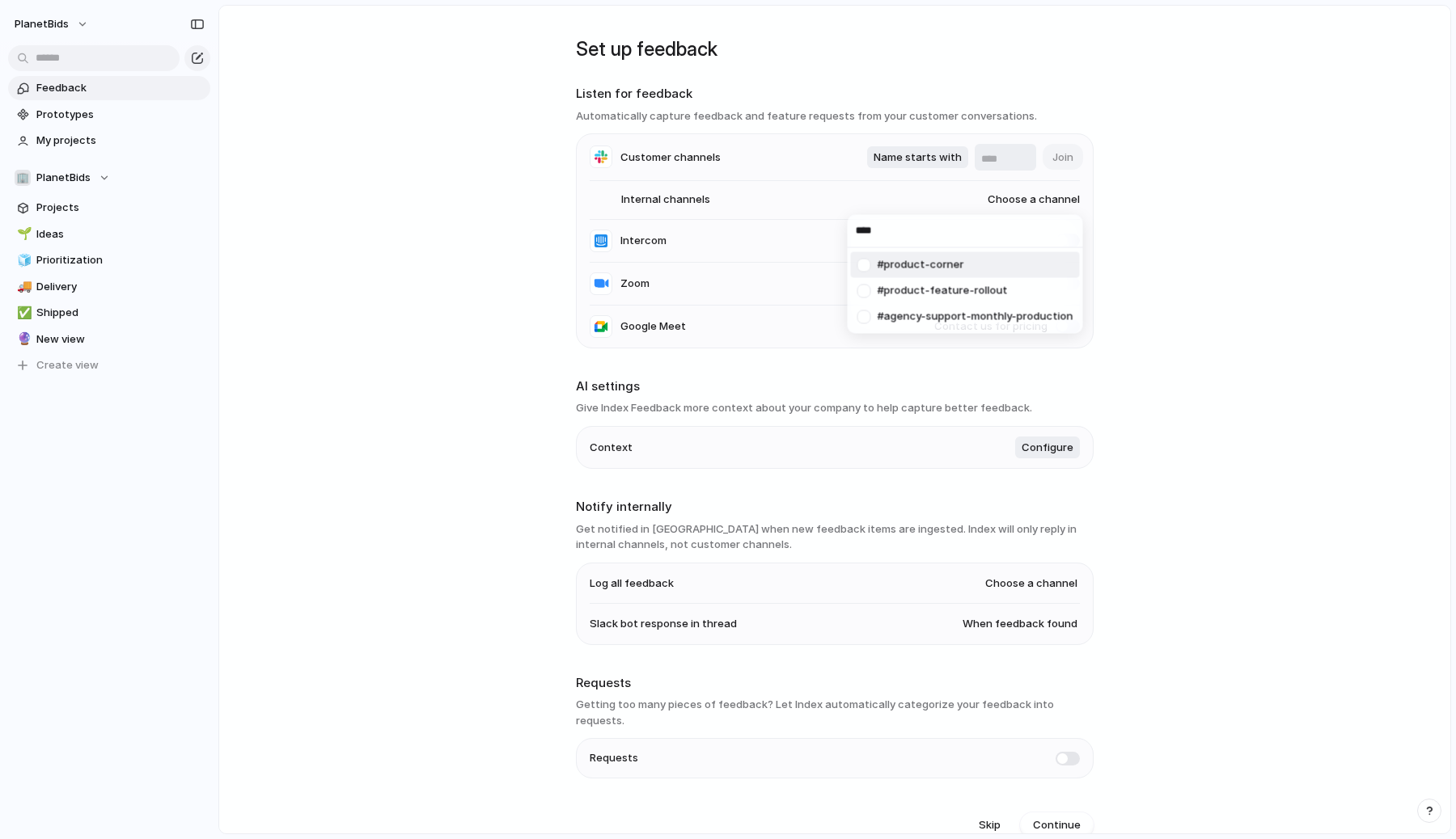
click at [864, 267] on div at bounding box center [864, 265] width 29 height 29
click at [1039, 203] on span "Choose a channel" at bounding box center [1018, 199] width 124 height 16
type input "****"
click at [867, 263] on div at bounding box center [864, 265] width 29 height 29
click at [1207, 249] on div "**** #product-corner #product-feature-rollout #agency-support-monthly-production" at bounding box center [728, 419] width 1456 height 839
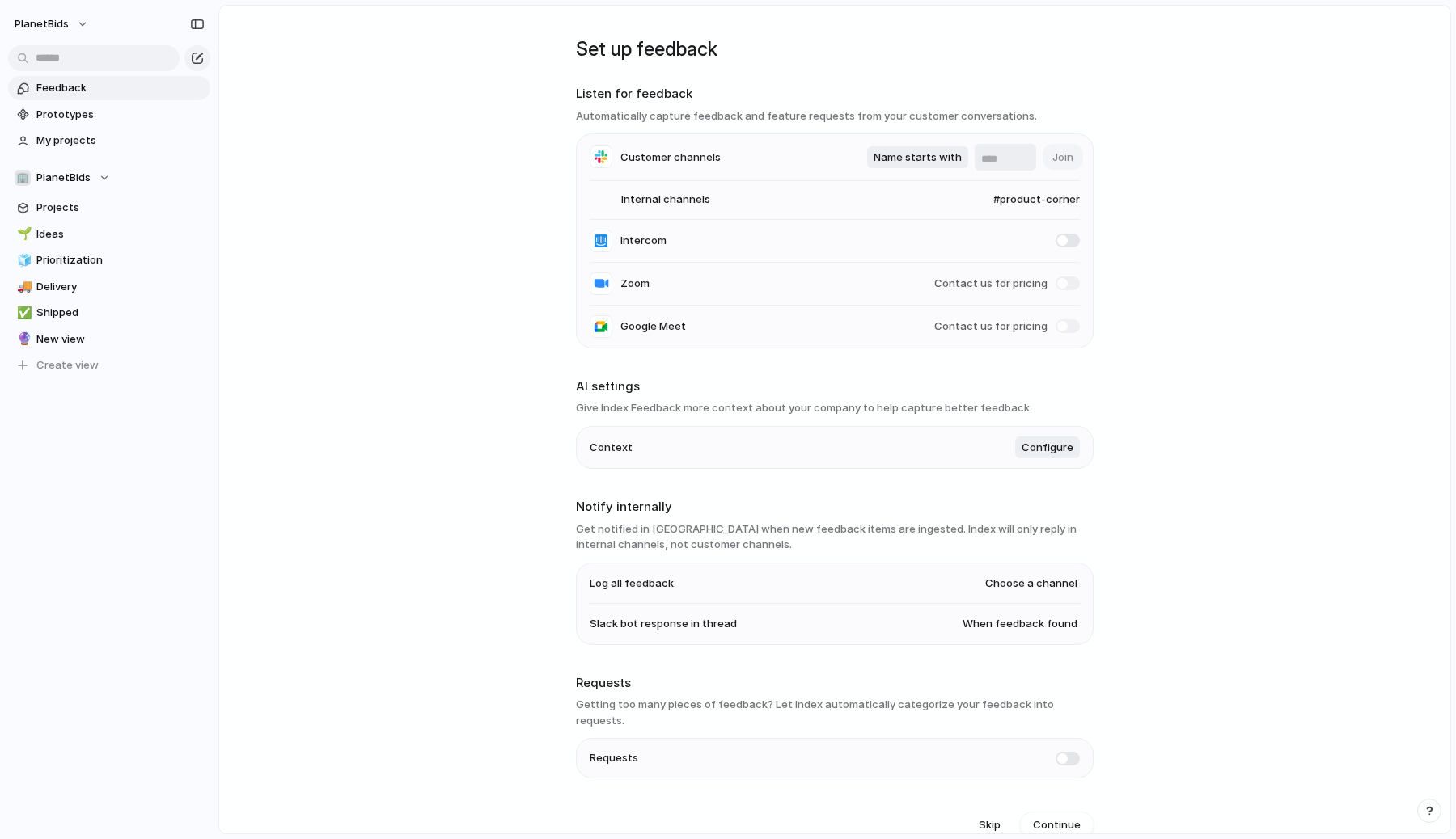
scroll to position [7, 0]
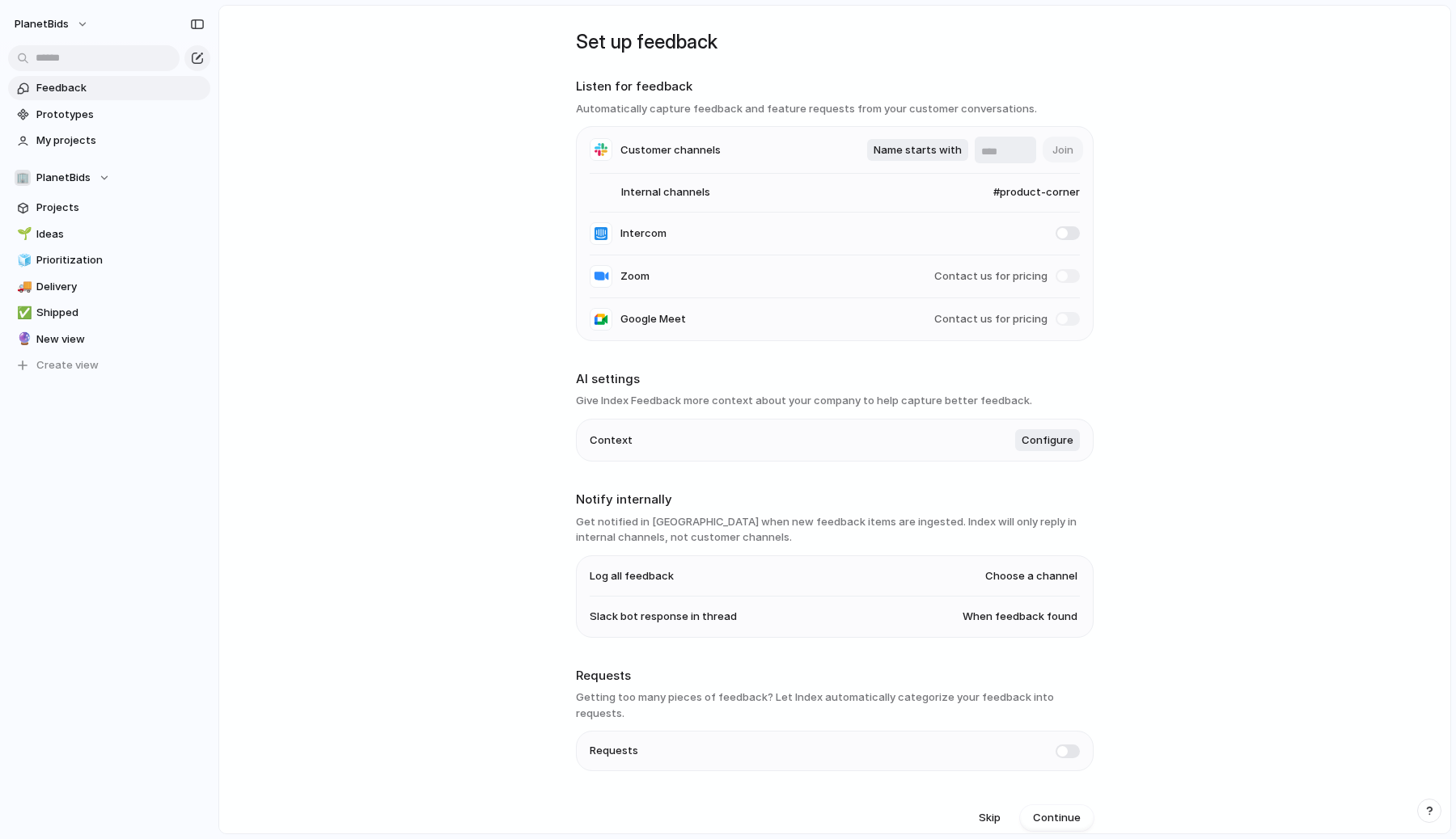
drag, startPoint x: 573, startPoint y: 382, endPoint x: 656, endPoint y: 403, distance: 85.6
click at [656, 403] on main "Set up feedback Listen for feedback Automatically capture feedback and feature …" at bounding box center [834, 420] width 1233 height 829
click at [656, 403] on h3 "Give Index Feedback more context about your company to help capture better feed…" at bounding box center [835, 401] width 518 height 16
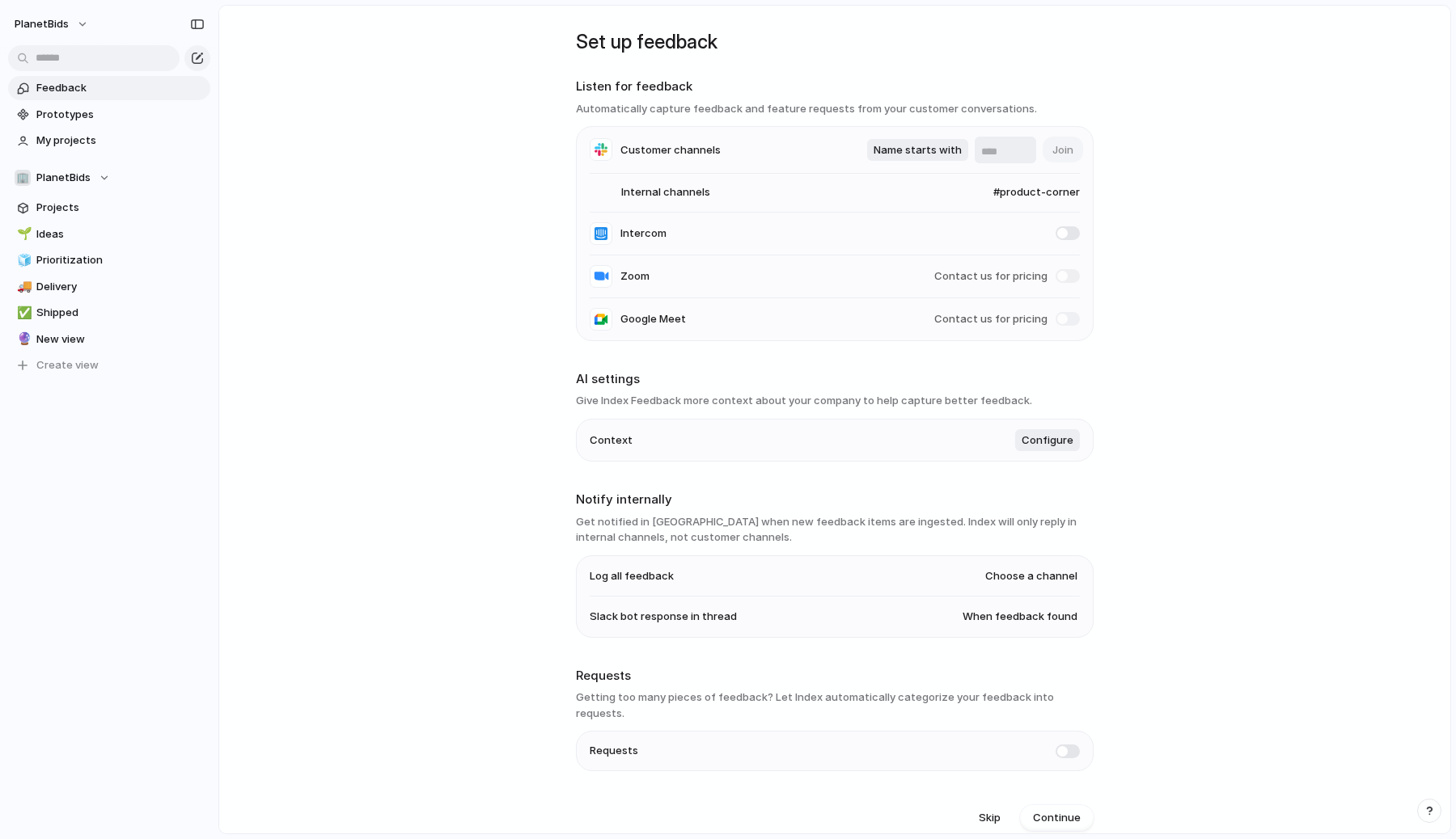
drag, startPoint x: 636, startPoint y: 407, endPoint x: 729, endPoint y: 403, distance: 93.1
click at [729, 404] on h3 "Give Index Feedback more context about your company to help capture better feed…" at bounding box center [835, 401] width 518 height 16
click at [729, 403] on h3 "Give Index Feedback more context about your company to help capture better feed…" at bounding box center [835, 401] width 518 height 16
click at [1035, 438] on span "Configure" at bounding box center [1048, 441] width 52 height 16
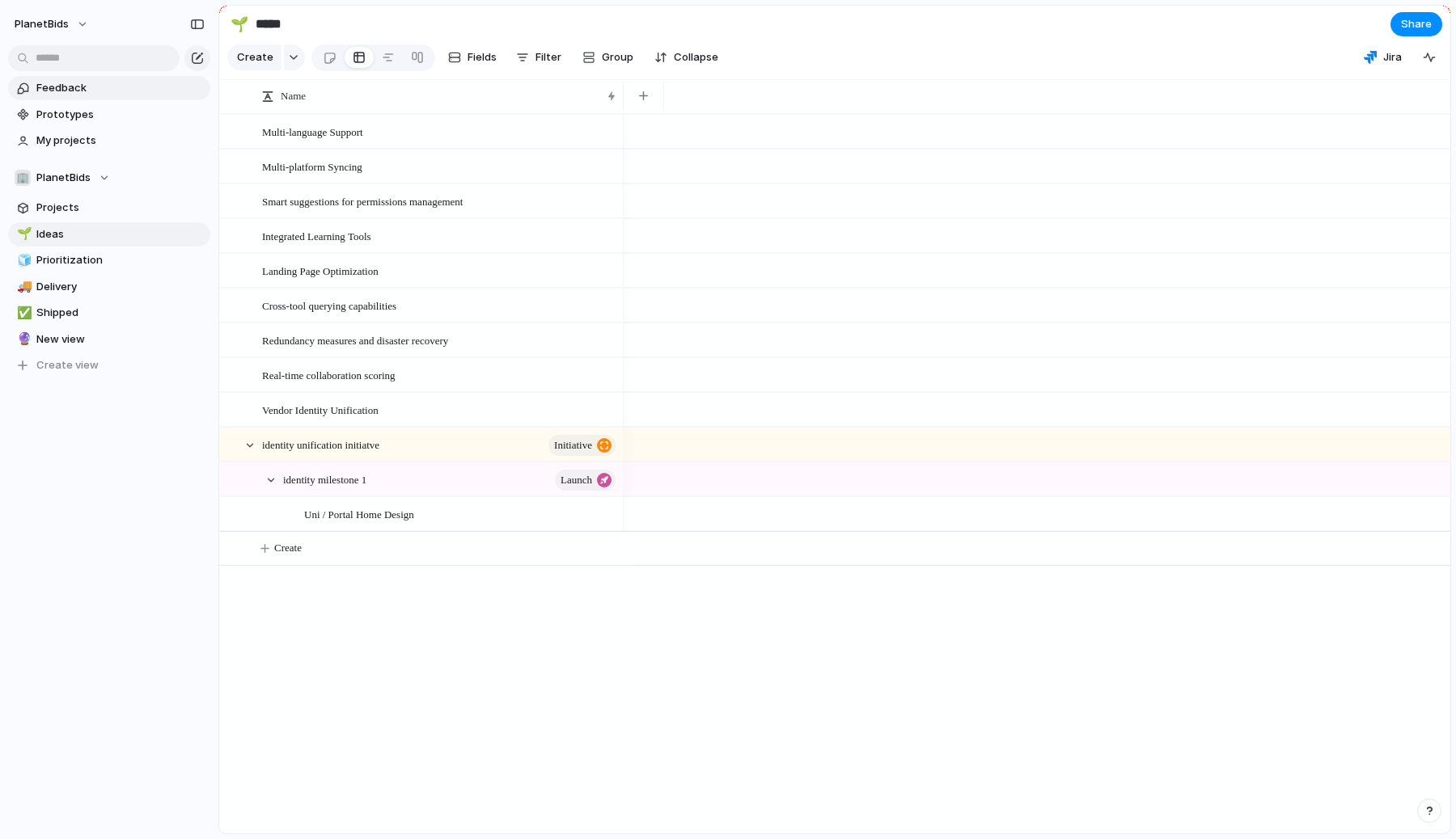
click at [52, 80] on span "Feedback" at bounding box center [120, 87] width 168 height 16
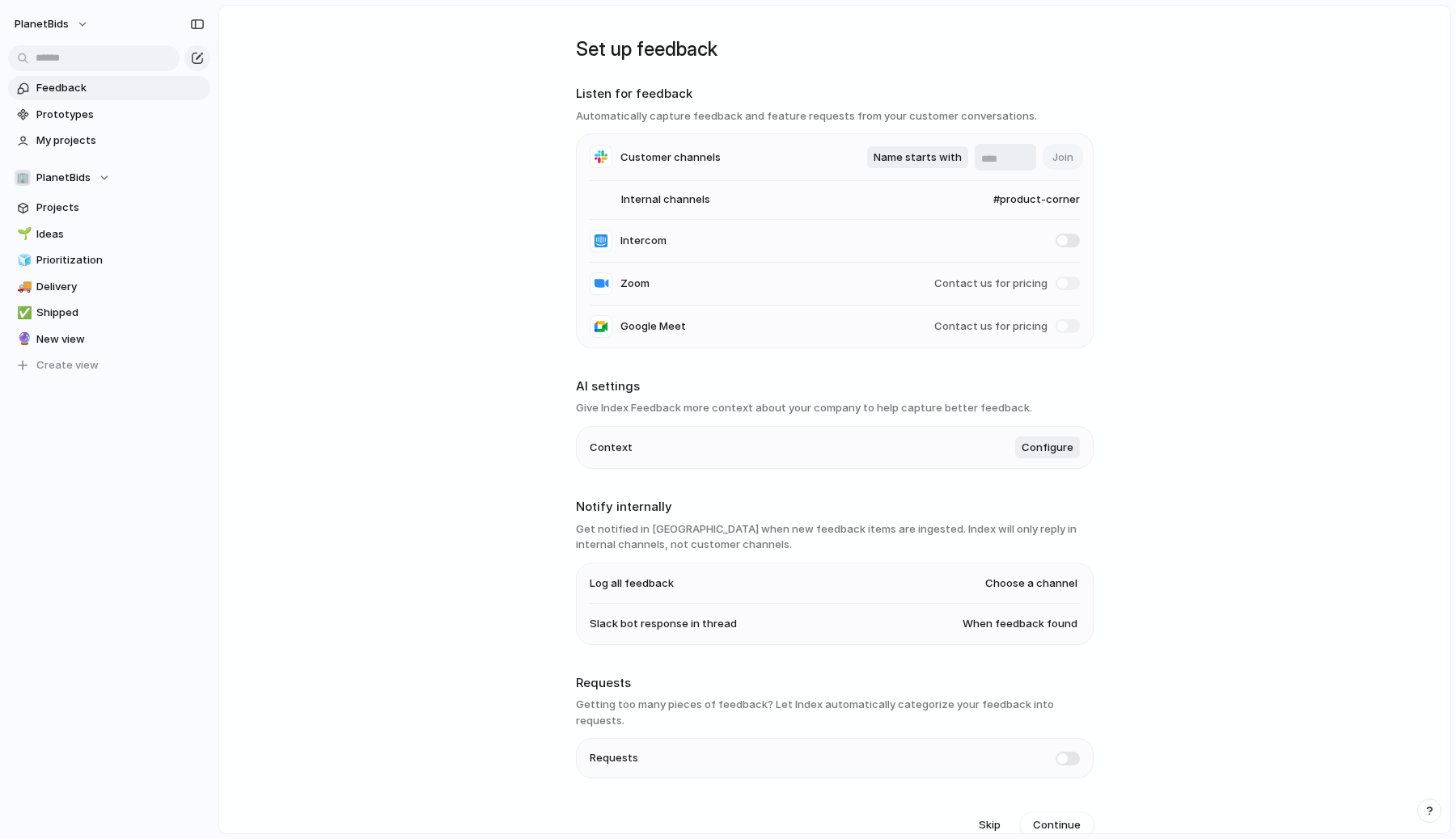
scroll to position [7, 0]
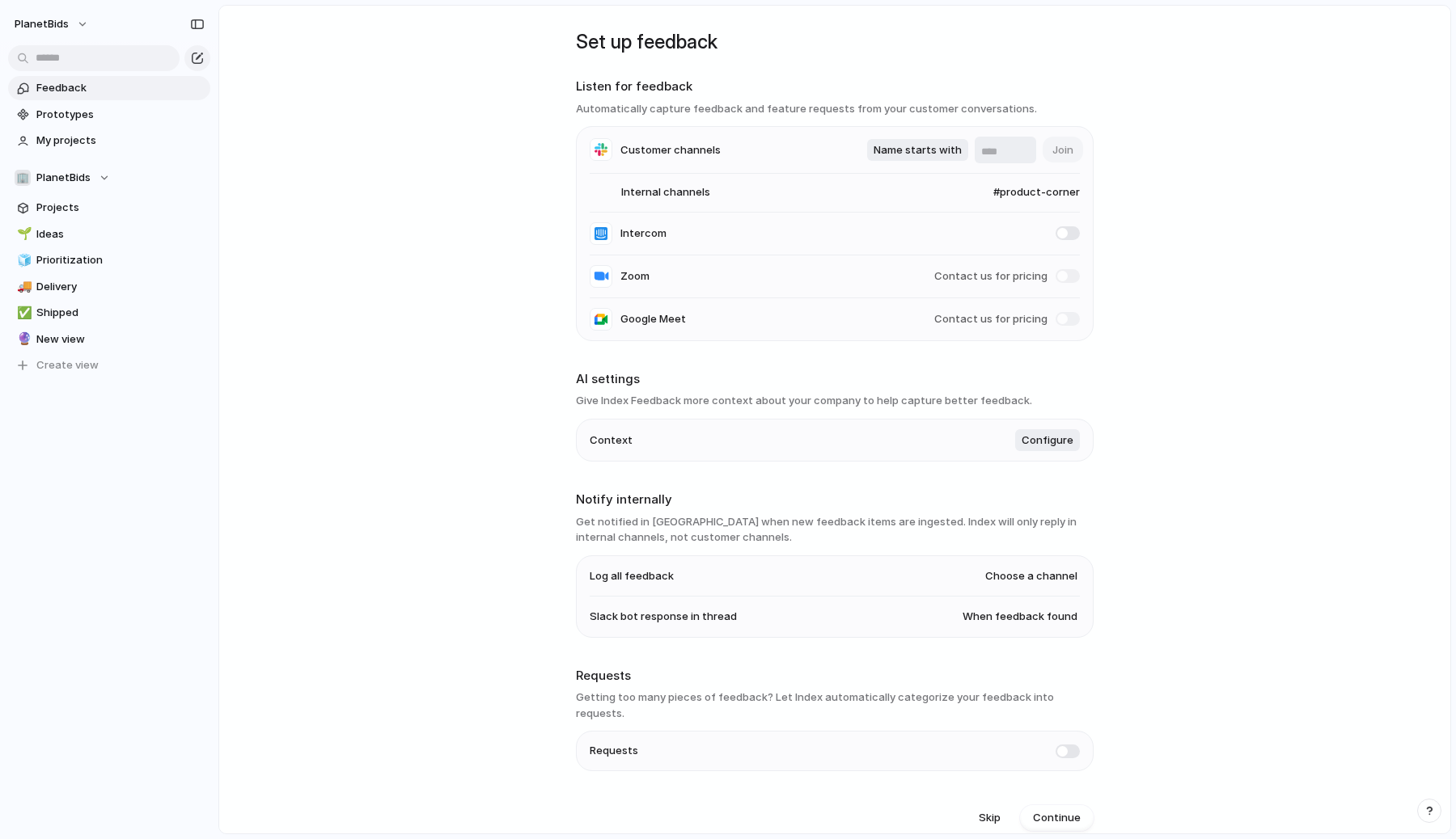
click at [1065, 745] on span at bounding box center [1068, 752] width 24 height 14
click at [1050, 810] on span "Continue" at bounding box center [1057, 818] width 48 height 16
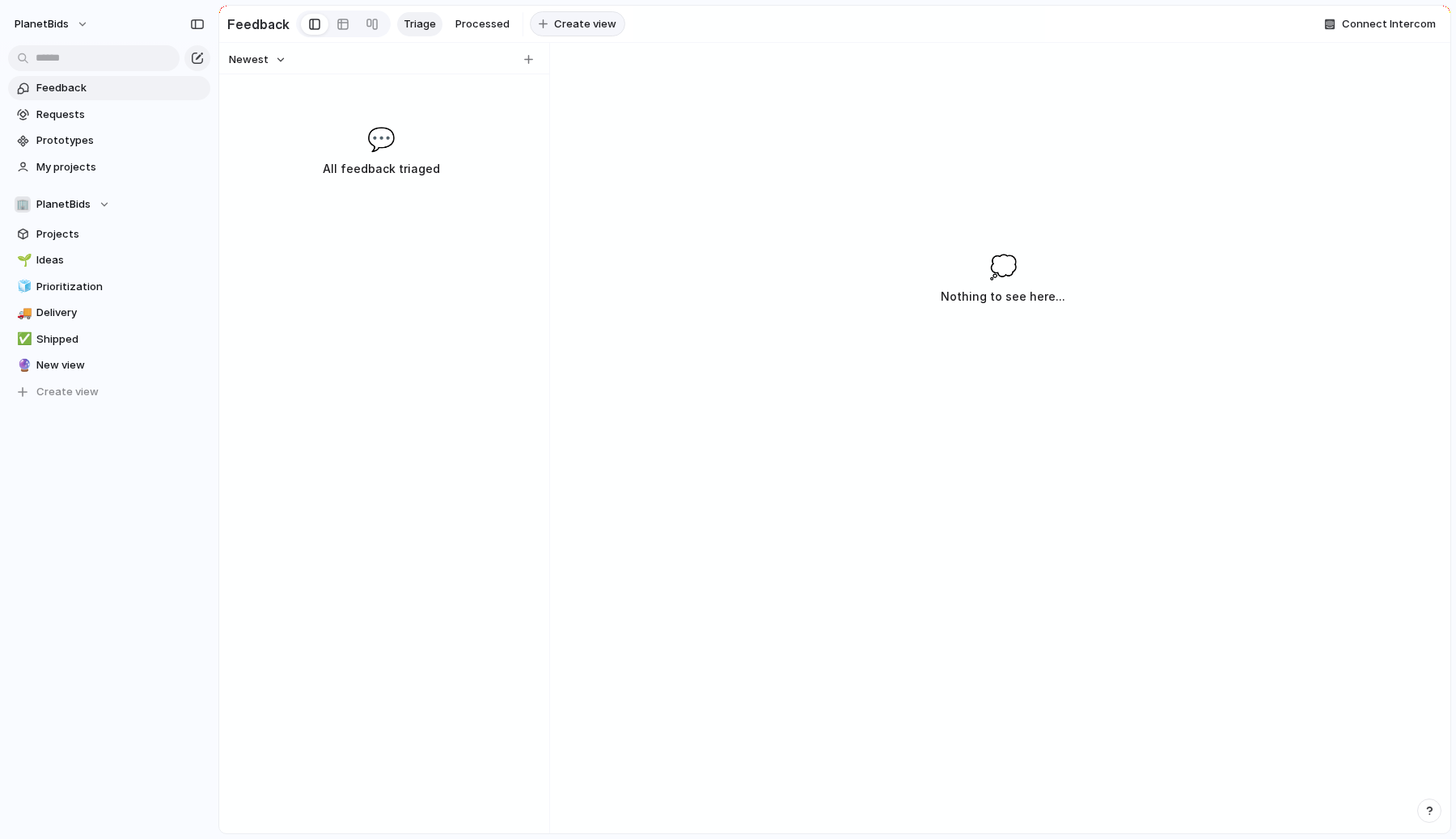
click at [569, 25] on span "Create view" at bounding box center [586, 24] width 62 height 16
click at [682, 100] on div "Newest 💬 All feedback triaged 💭 Nothing to see here..." at bounding box center [835, 438] width 1232 height 791
drag, startPoint x: 354, startPoint y: 159, endPoint x: 425, endPoint y: 171, distance: 72.0
click at [425, 171] on h3 "All feedback triaged" at bounding box center [381, 169] width 248 height 19
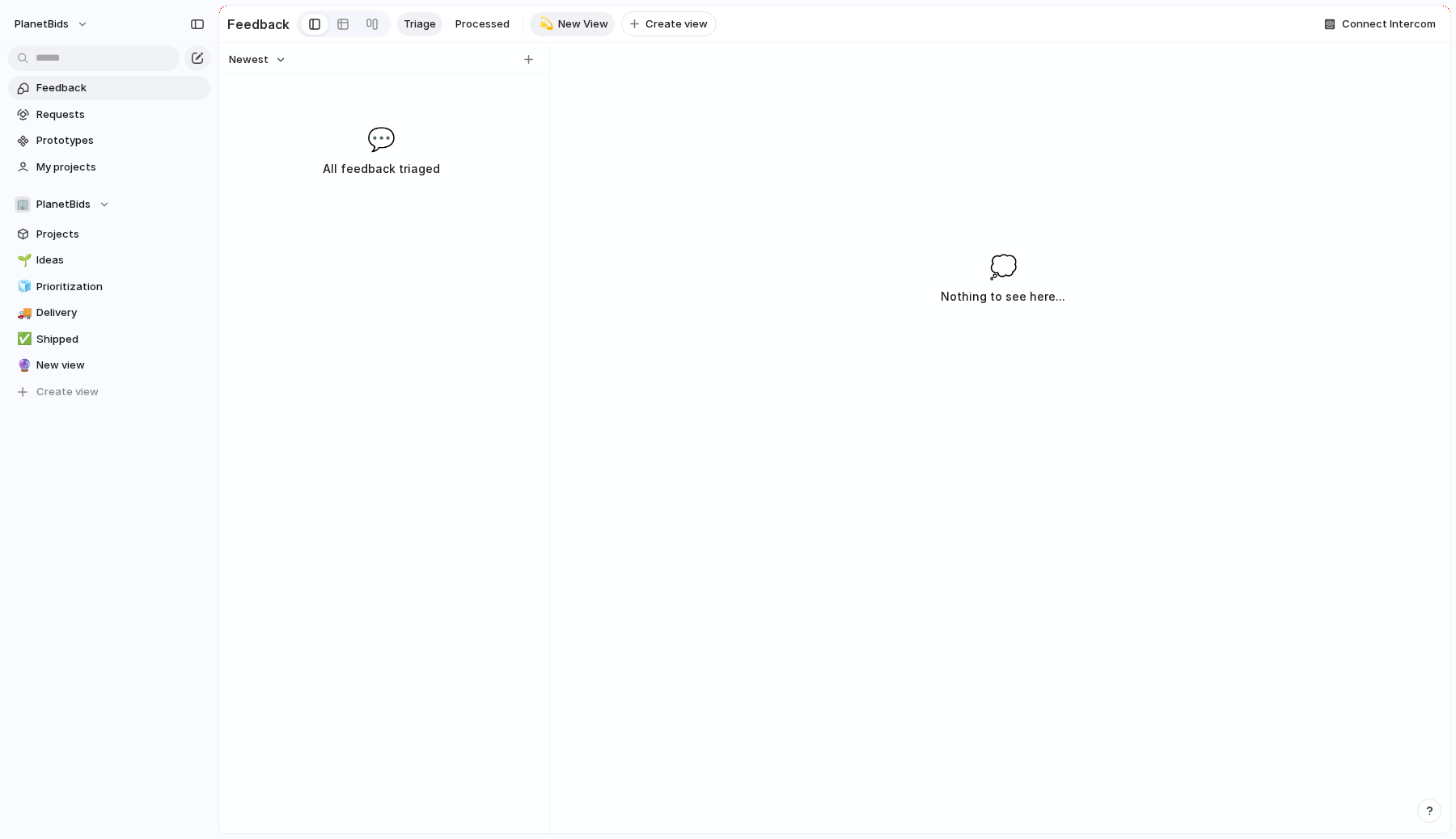
click at [596, 26] on span "New View" at bounding box center [583, 24] width 50 height 16
click at [624, 152] on span "Delete view" at bounding box center [631, 152] width 60 height 16
click at [525, 60] on div at bounding box center [528, 60] width 16 height 16
click at [523, 107] on div "Newest 💬 No remaining feedback" at bounding box center [381, 438] width 324 height 791
click at [529, 61] on div at bounding box center [528, 60] width 16 height 16
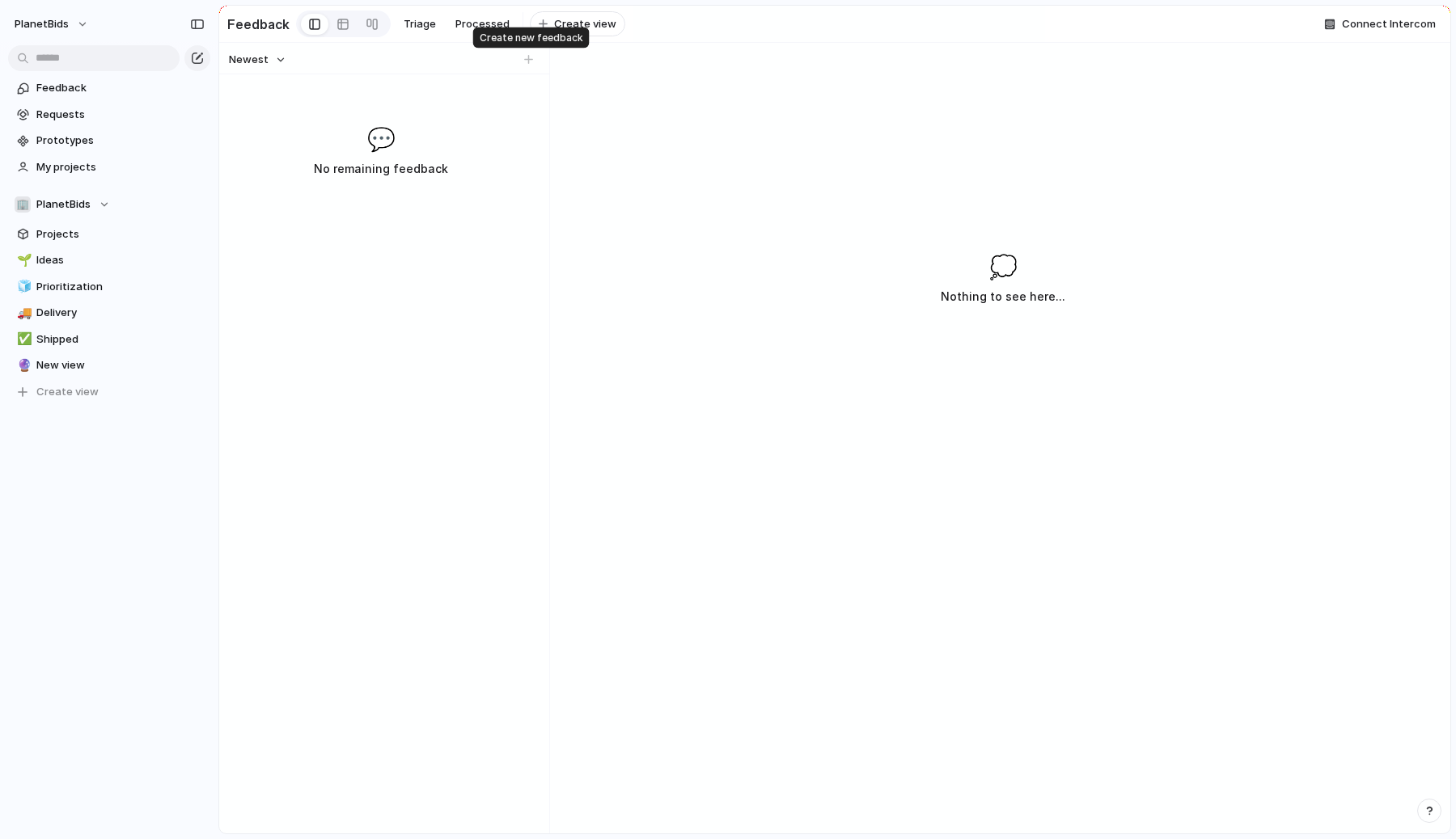
click at [529, 61] on div at bounding box center [528, 60] width 16 height 16
click at [64, 119] on span "Requests" at bounding box center [120, 114] width 168 height 16
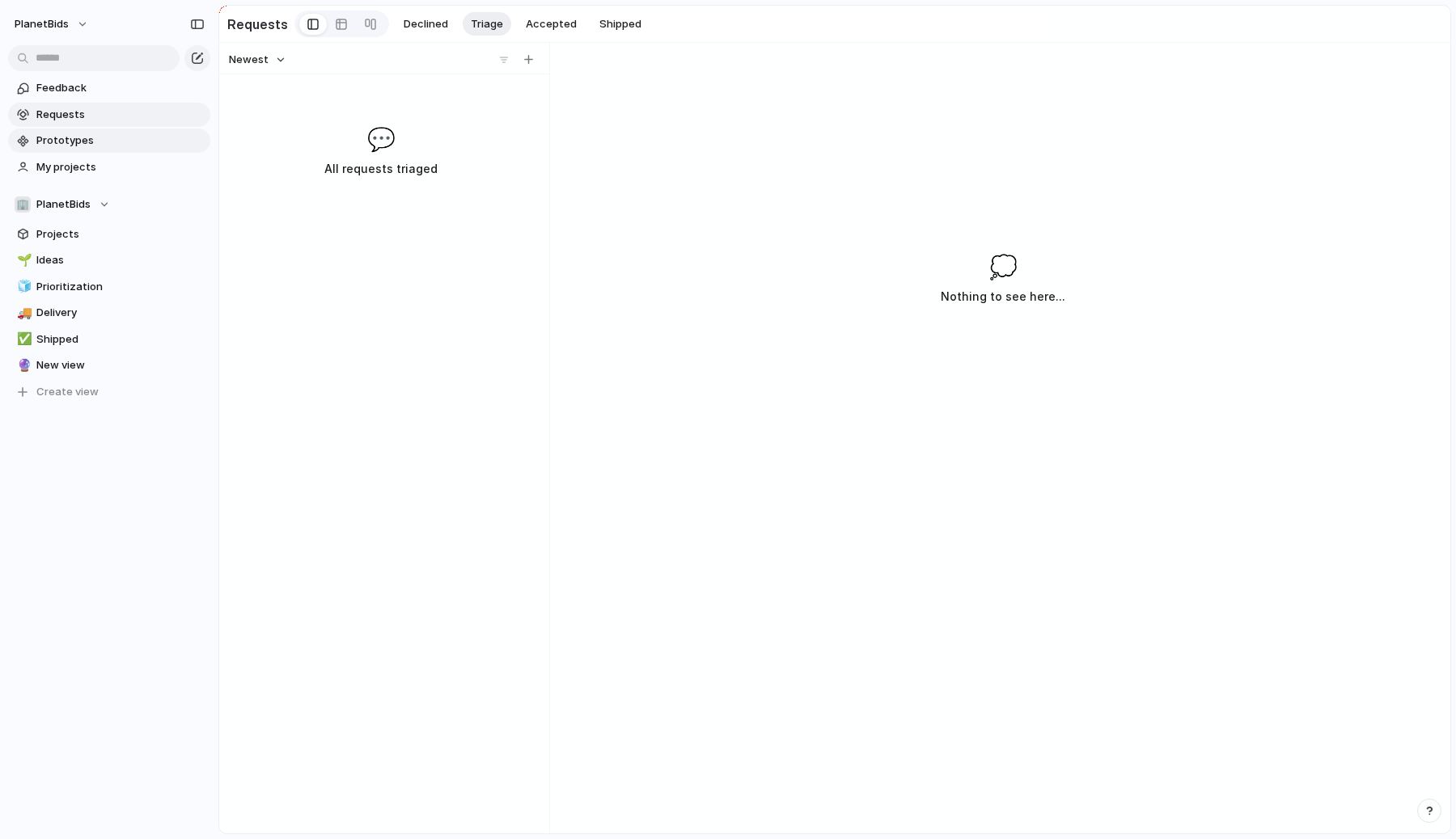
click at [75, 145] on span "Prototypes" at bounding box center [120, 140] width 168 height 16
click at [528, 57] on div "button" at bounding box center [528, 60] width 9 height 9
click at [532, 59] on div "button" at bounding box center [528, 60] width 9 height 9
type input "*"
type input "**********"
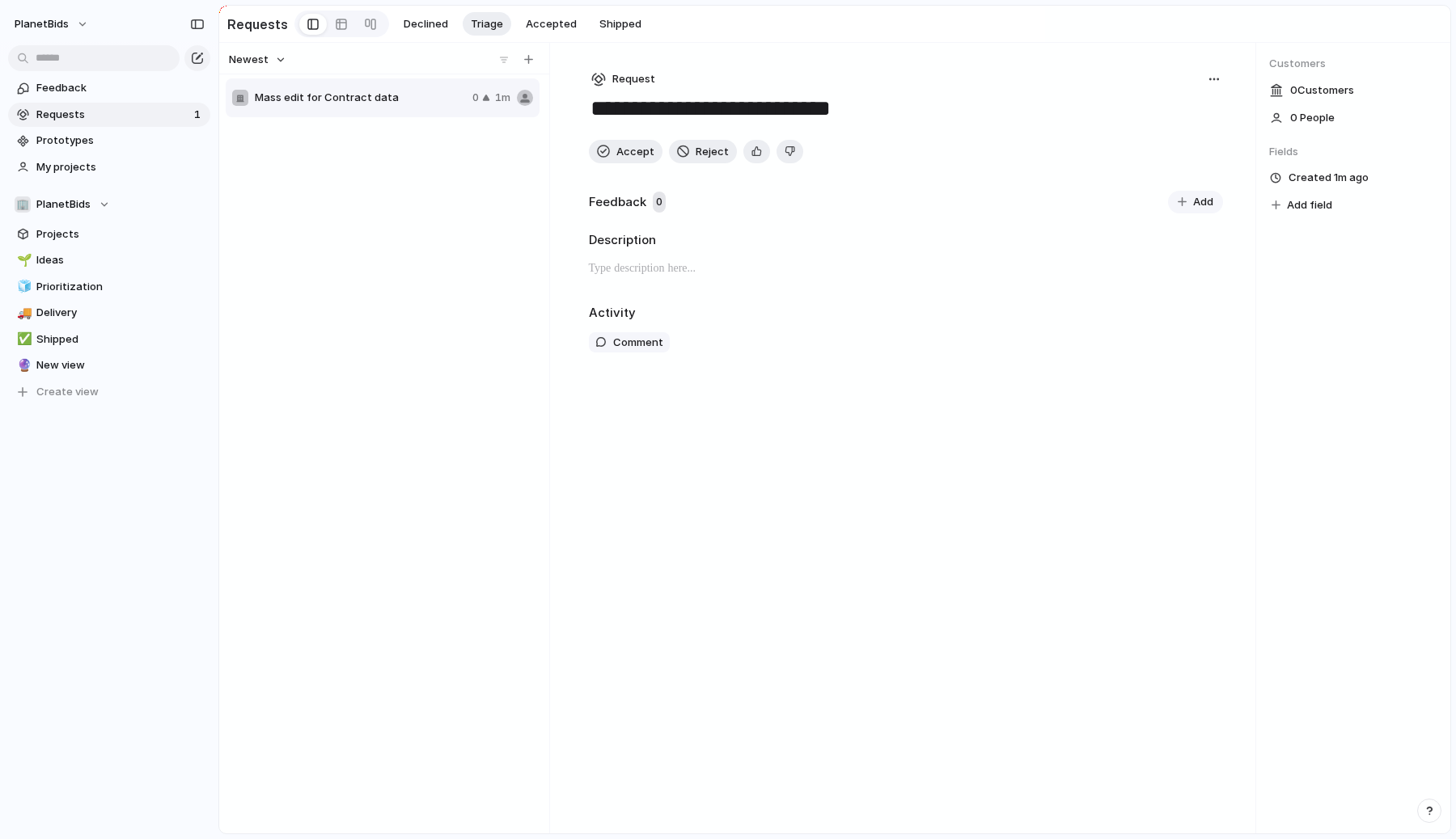
click at [384, 219] on div "Mass edit for Contract data 0 1m" at bounding box center [385, 454] width 317 height 753
click at [729, 479] on div "**********" at bounding box center [906, 438] width 686 height 791
click at [1190, 199] on button "Add" at bounding box center [1196, 202] width 55 height 23
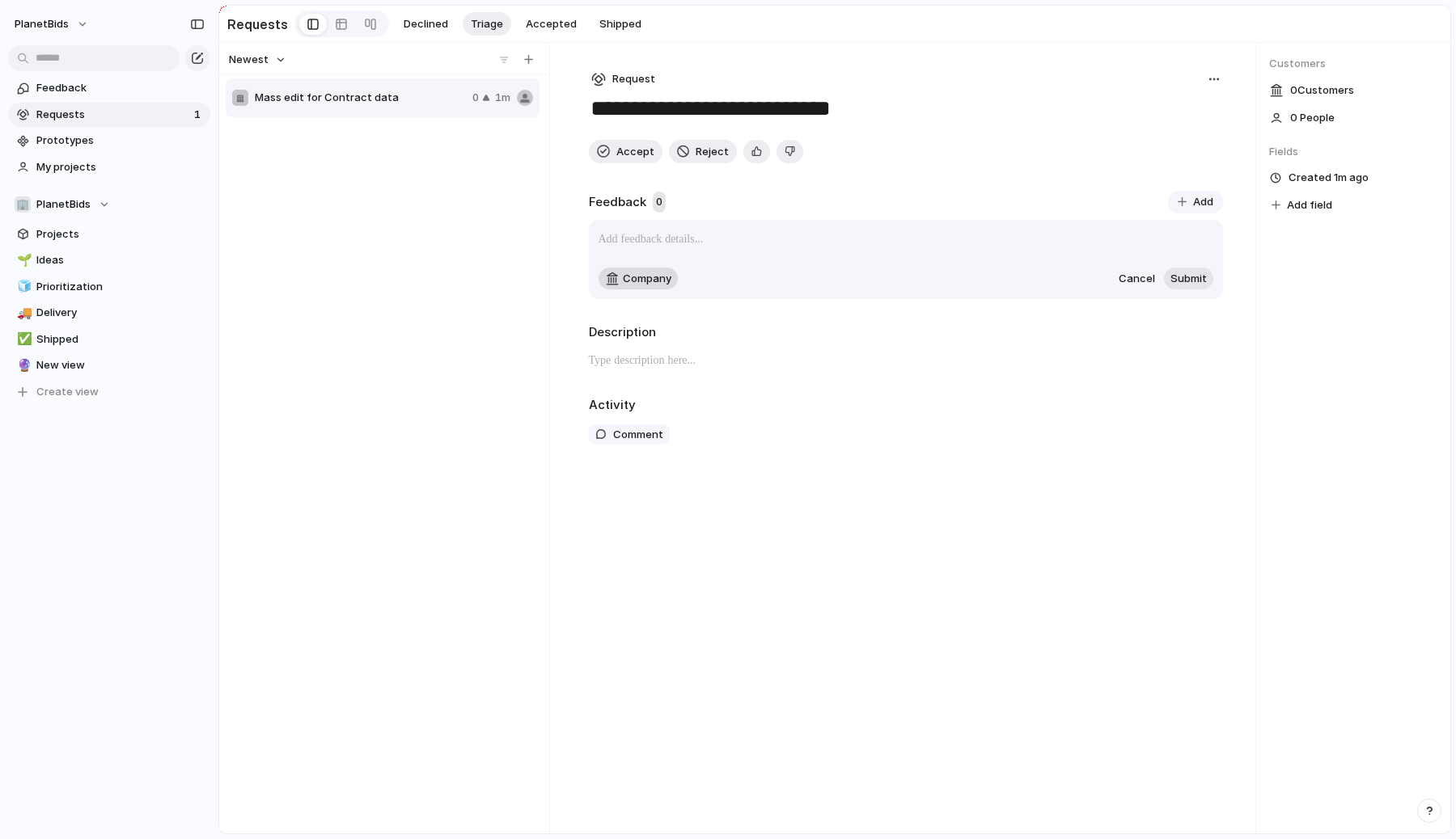
click at [624, 270] on button "Company" at bounding box center [638, 279] width 80 height 23
click at [639, 302] on input "text" at bounding box center [668, 313] width 139 height 32
type input "********"
click at [653, 349] on span "Add 'SamTrans'" at bounding box center [664, 346] width 81 height 16
click at [929, 445] on div "Comment" at bounding box center [906, 435] width 634 height 21
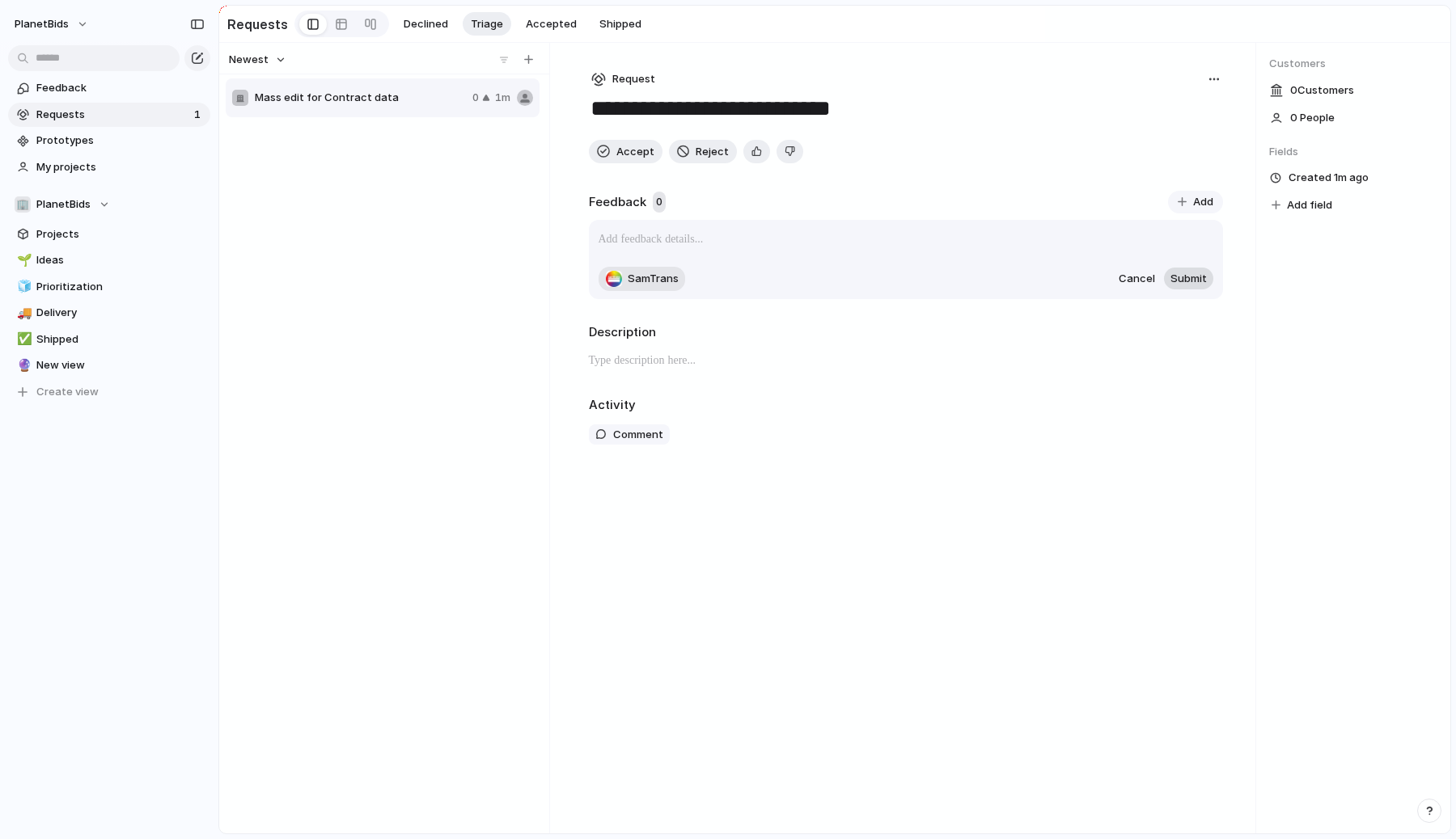
click at [1184, 281] on span "Submit" at bounding box center [1188, 279] width 36 height 16
click at [780, 246] on p at bounding box center [906, 239] width 615 height 19
click at [644, 242] on p at bounding box center [906, 239] width 615 height 19
click at [1354, 390] on div "Customers 0 Customer s 0 People Fields Created 1m ago Add field" at bounding box center [1354, 438] width 194 height 791
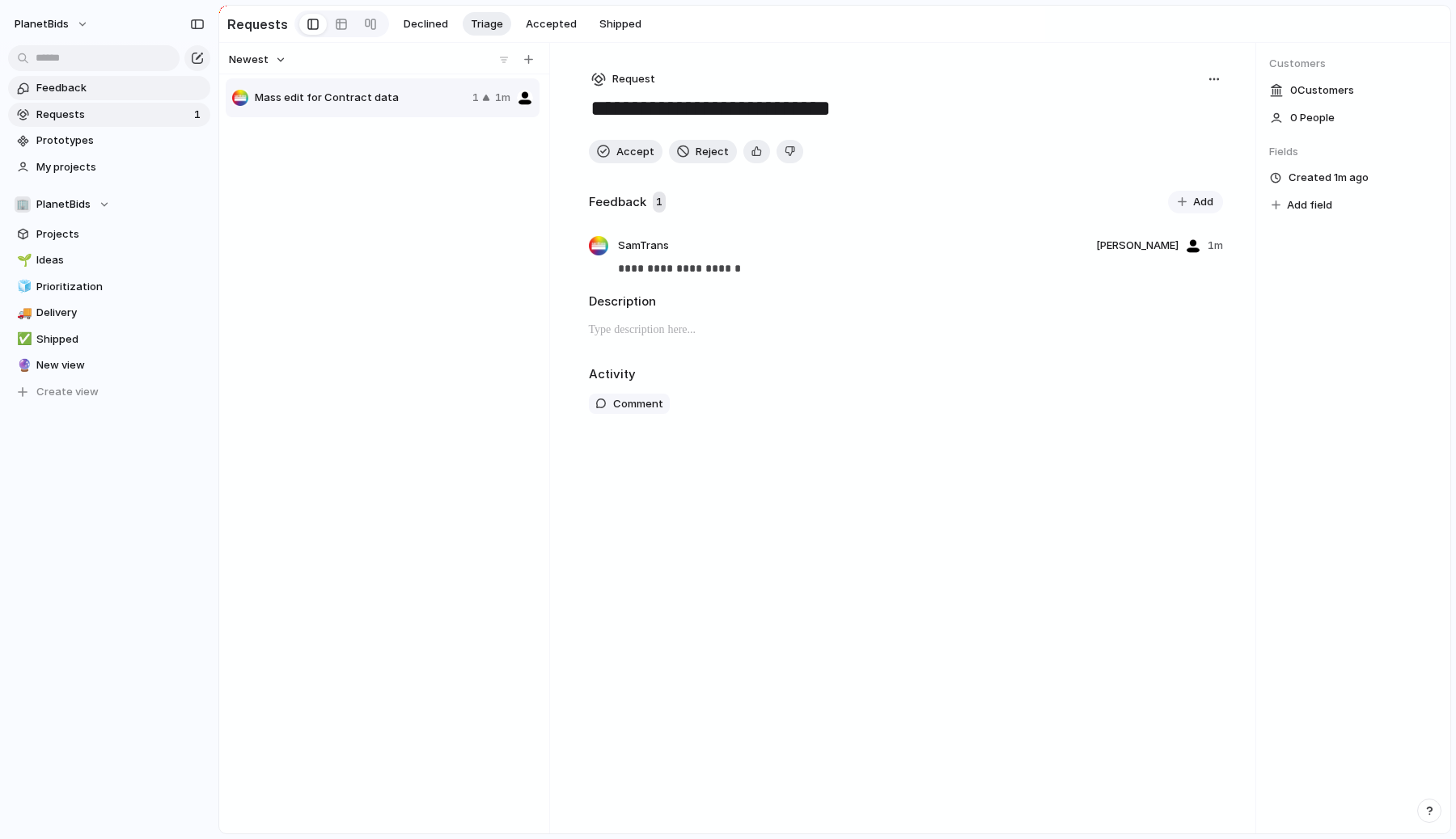
click at [76, 94] on span "Feedback" at bounding box center [120, 87] width 168 height 16
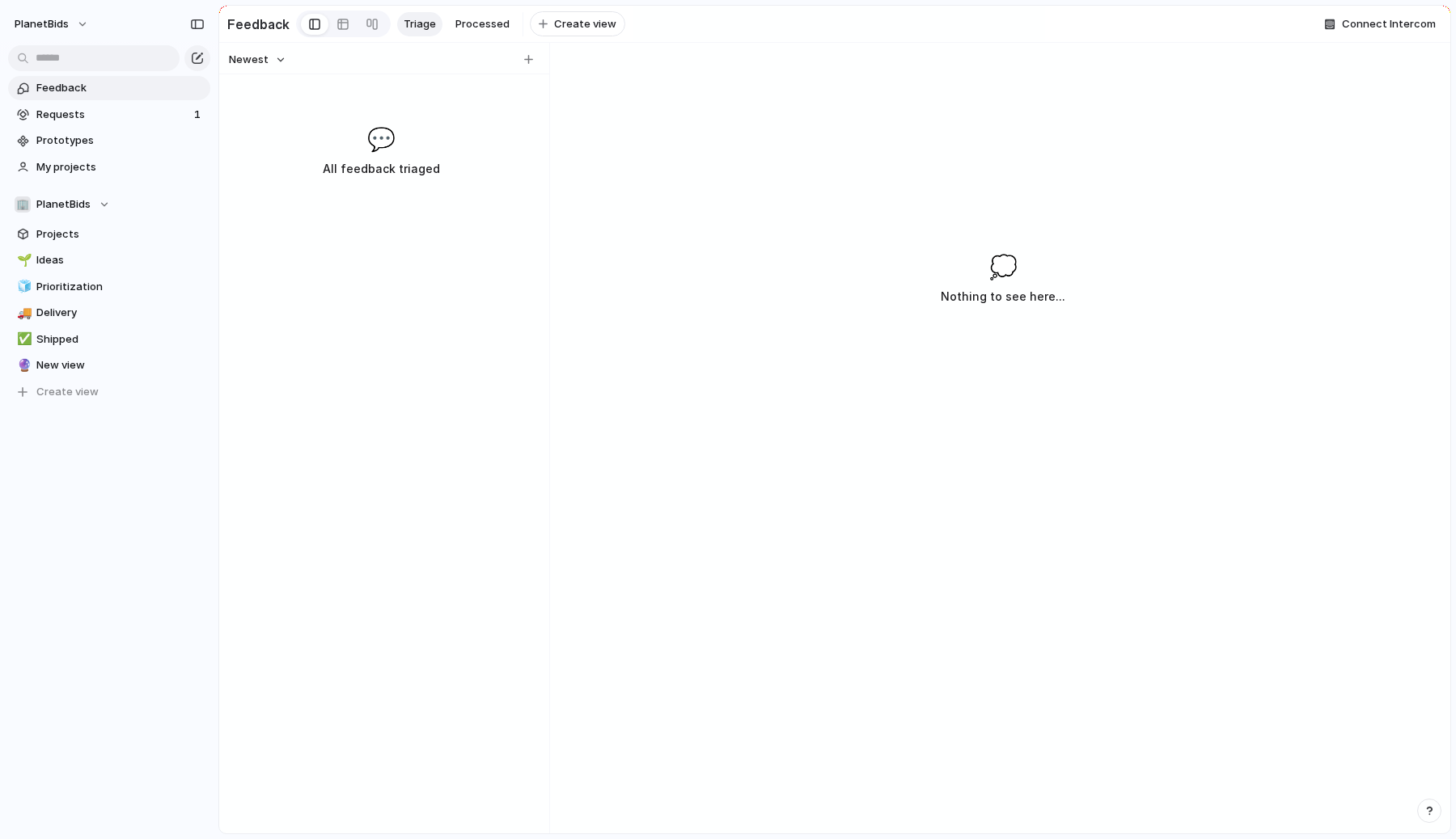
drag, startPoint x: 313, startPoint y: 127, endPoint x: 387, endPoint y: 221, distance: 119.6
click at [385, 216] on div "Newest 💬 All feedback triaged" at bounding box center [381, 438] width 324 height 791
click at [526, 62] on div "button" at bounding box center [528, 60] width 9 height 9
click at [268, 96] on input "text" at bounding box center [372, 100] width 234 height 16
type input "**********"
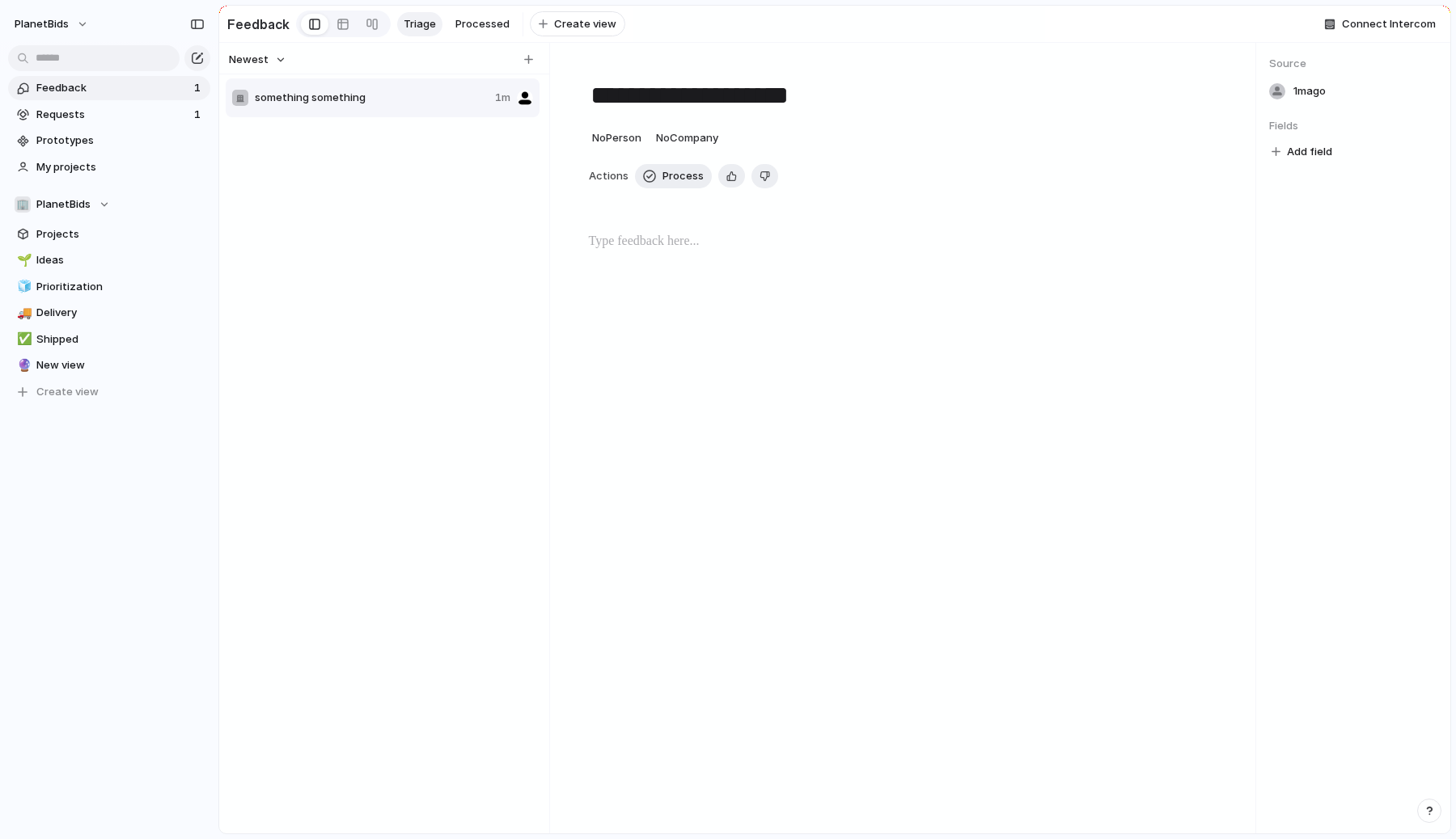
click at [330, 330] on div "something something 1m" at bounding box center [385, 454] width 317 height 753
click at [676, 135] on span "No Company" at bounding box center [687, 137] width 62 height 13
click at [675, 207] on div at bounding box center [676, 203] width 29 height 29
click at [780, 539] on div "SamTrans" at bounding box center [728, 419] width 1456 height 839
click at [849, 524] on div "**********" at bounding box center [906, 438] width 700 height 791
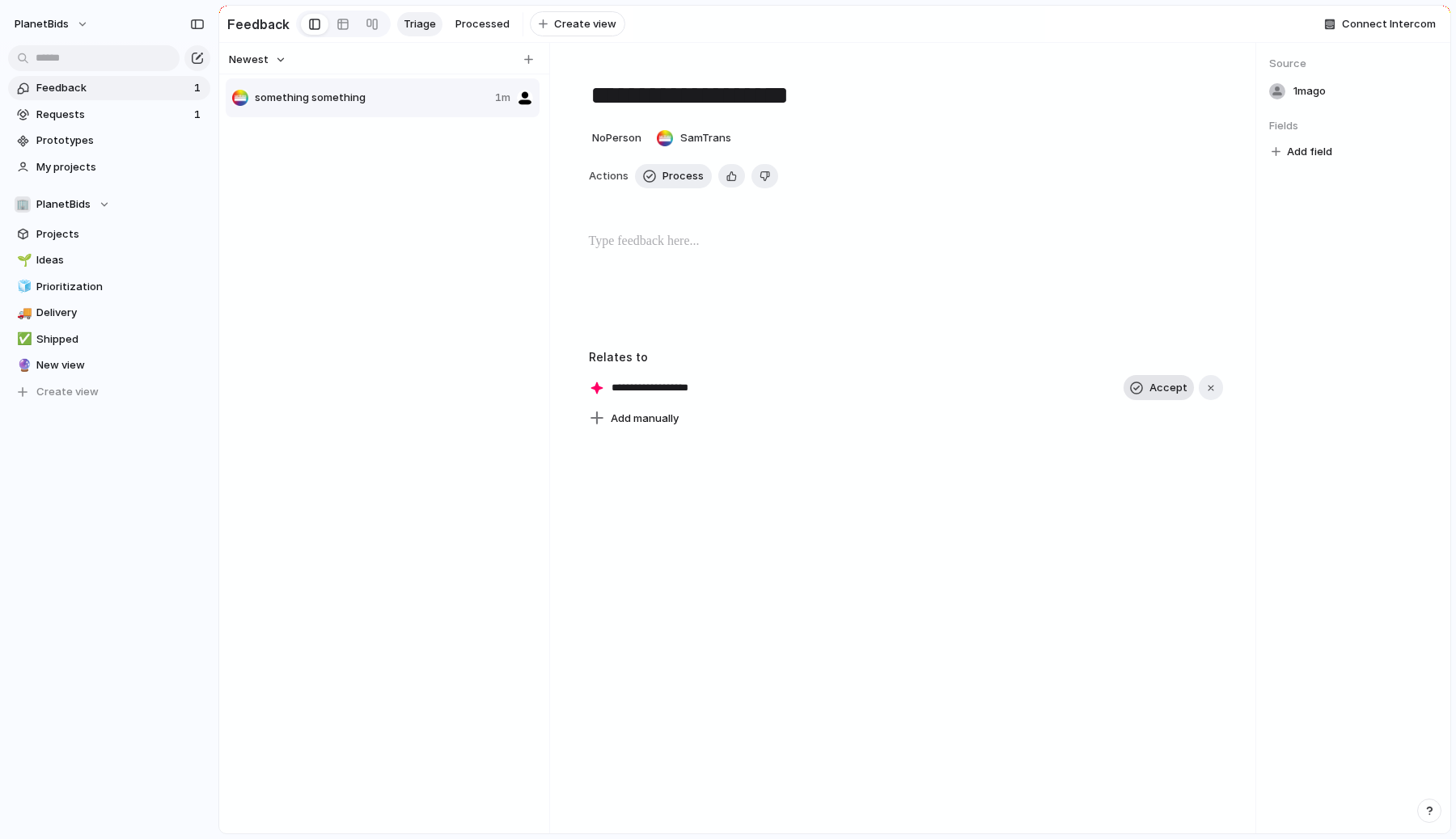
click at [1164, 392] on span "Accept" at bounding box center [1168, 388] width 38 height 16
click at [408, 382] on div "something something 1m" at bounding box center [385, 454] width 317 height 753
click at [142, 117] on span "Requests" at bounding box center [113, 114] width 153 height 16
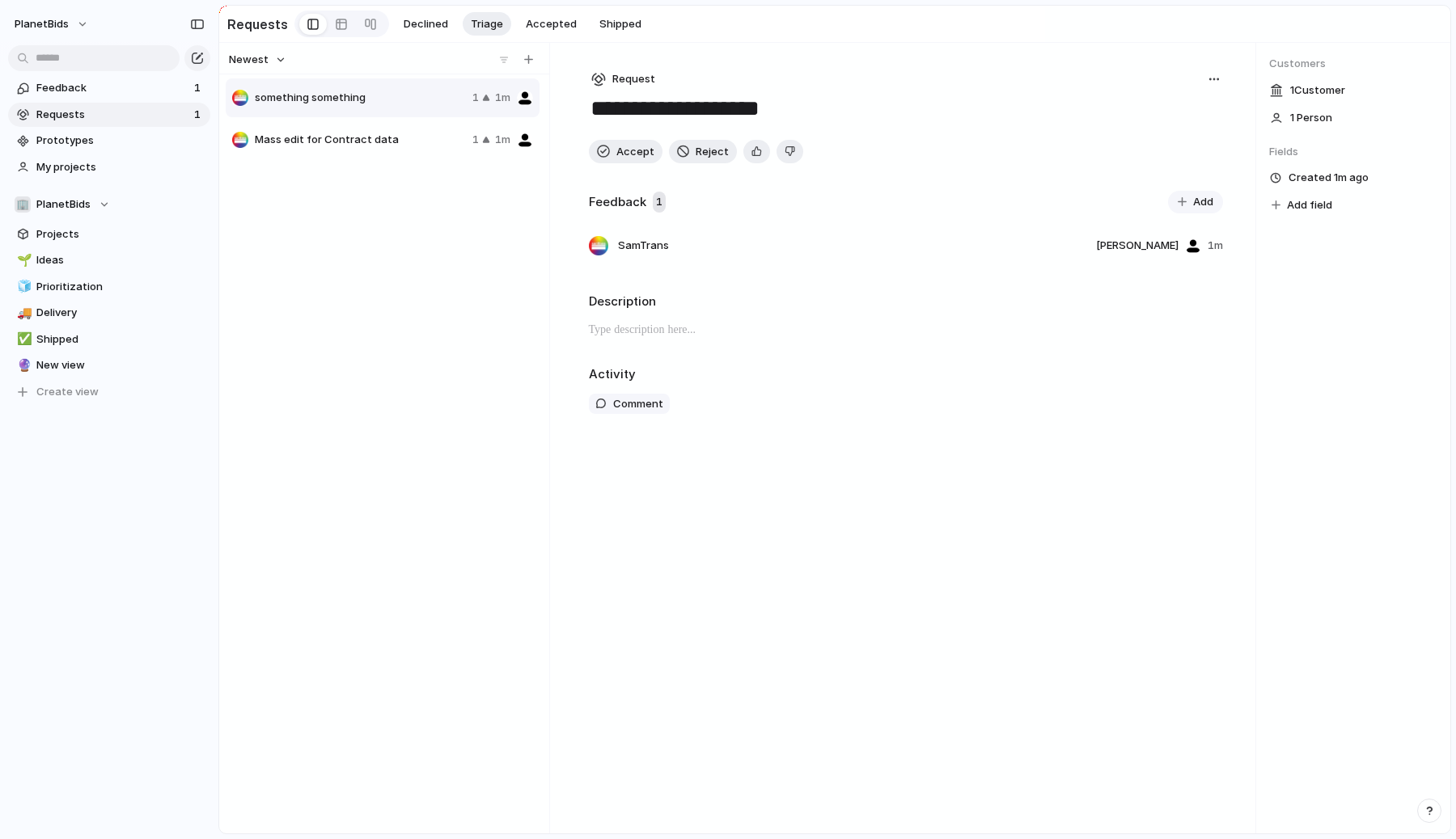
click at [337, 284] on div "something something 1 1m Mass edit for Contract data 1 1m" at bounding box center [385, 454] width 317 height 753
click at [101, 203] on div "🏢 PlanetBids" at bounding box center [62, 204] width 95 height 16
click at [103, 492] on div "🏢 PlanetBids Create new team" at bounding box center [728, 419] width 1456 height 839
click at [226, 236] on span "Team settings" at bounding box center [243, 237] width 74 height 16
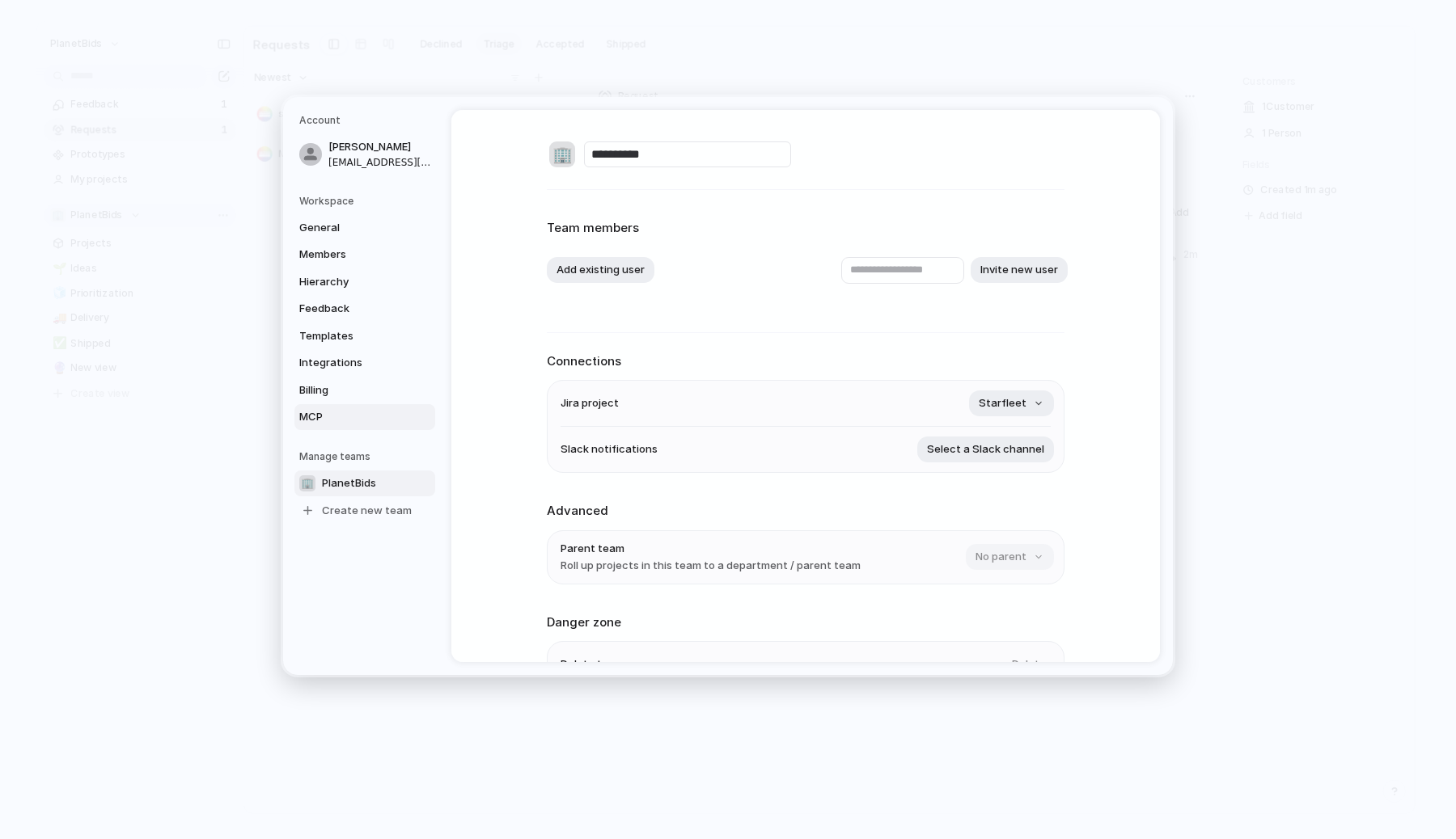
click at [327, 416] on span "MCP" at bounding box center [352, 417] width 104 height 16
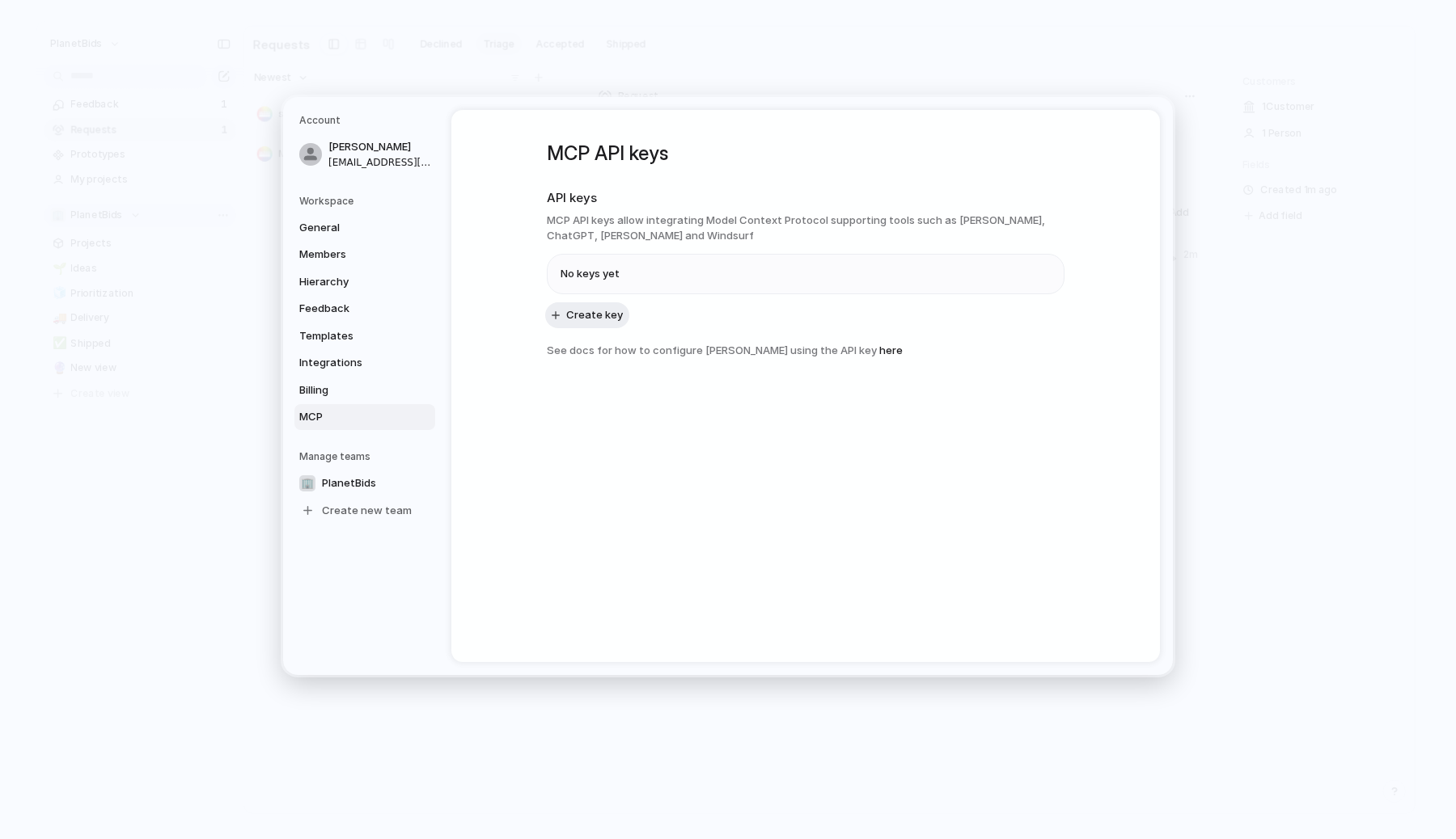
click at [679, 403] on div "MCP API keys API keys MCP API keys allow integrating Model Context Protocol sup…" at bounding box center [806, 263] width 518 height 307
click at [331, 198] on h5 "Workspace" at bounding box center [367, 200] width 136 height 15
click at [340, 223] on span "General" at bounding box center [352, 227] width 104 height 16
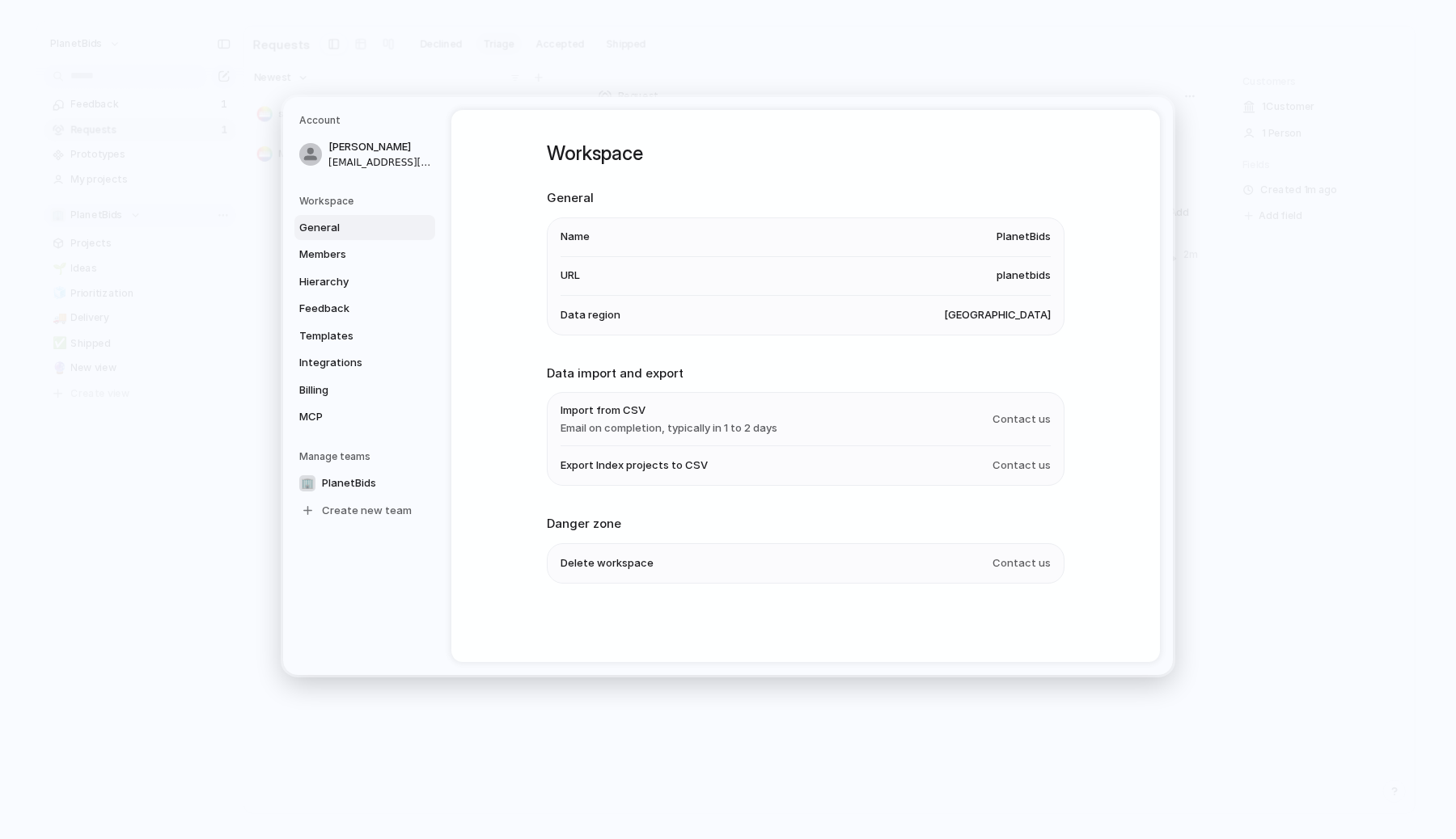
click at [657, 430] on span "Email on completion, typically in 1 to 2 days" at bounding box center [669, 428] width 217 height 16
drag, startPoint x: 657, startPoint y: 430, endPoint x: 529, endPoint y: 398, distance: 131.9
click at [529, 398] on div "Workspace General Name PlanetBids URL planetbids Data region United States Data…" at bounding box center [806, 386] width 709 height 552
click at [349, 257] on span "Members" at bounding box center [352, 255] width 104 height 16
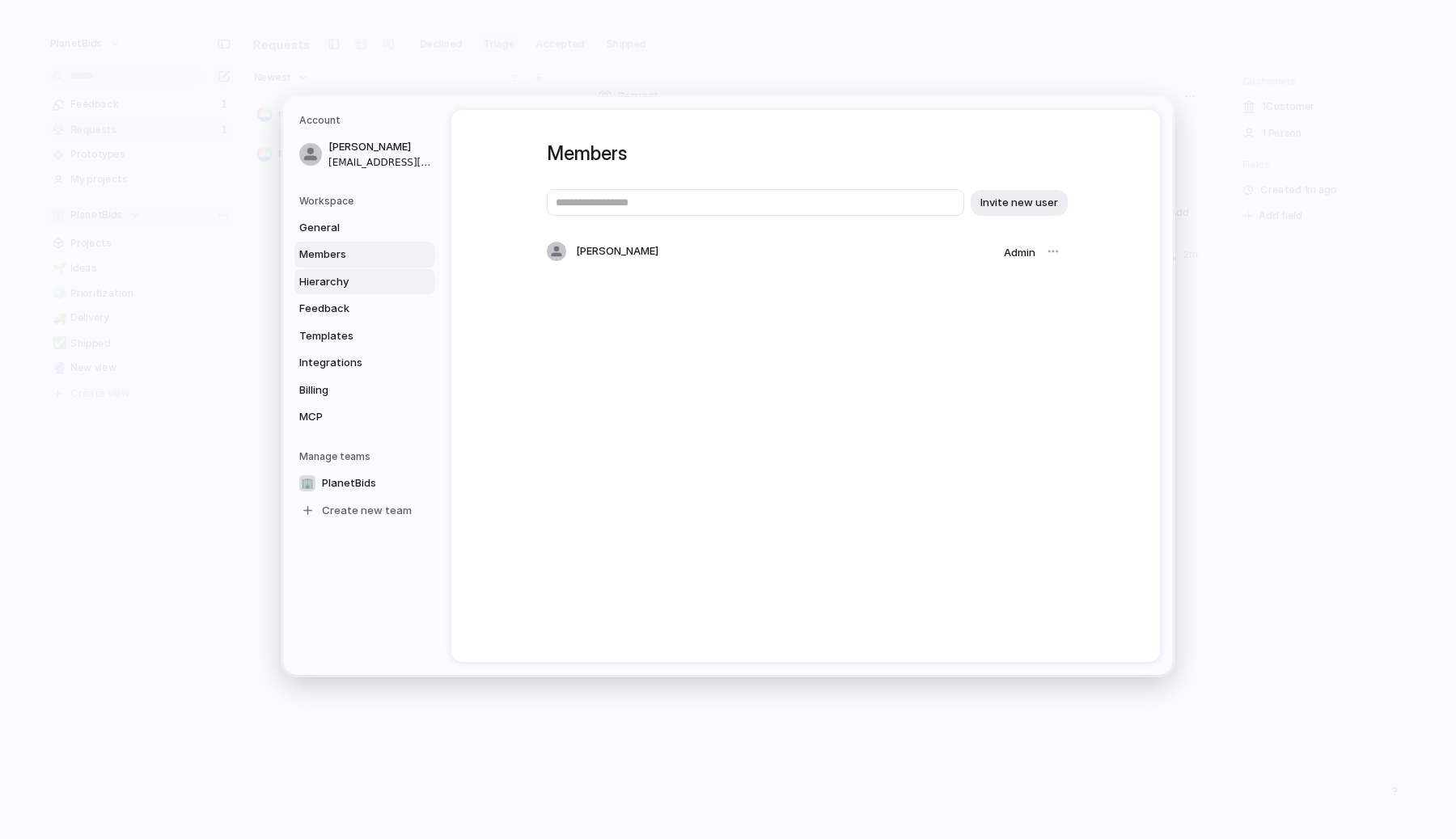
click at [354, 283] on span "Hierarchy" at bounding box center [352, 281] width 104 height 16
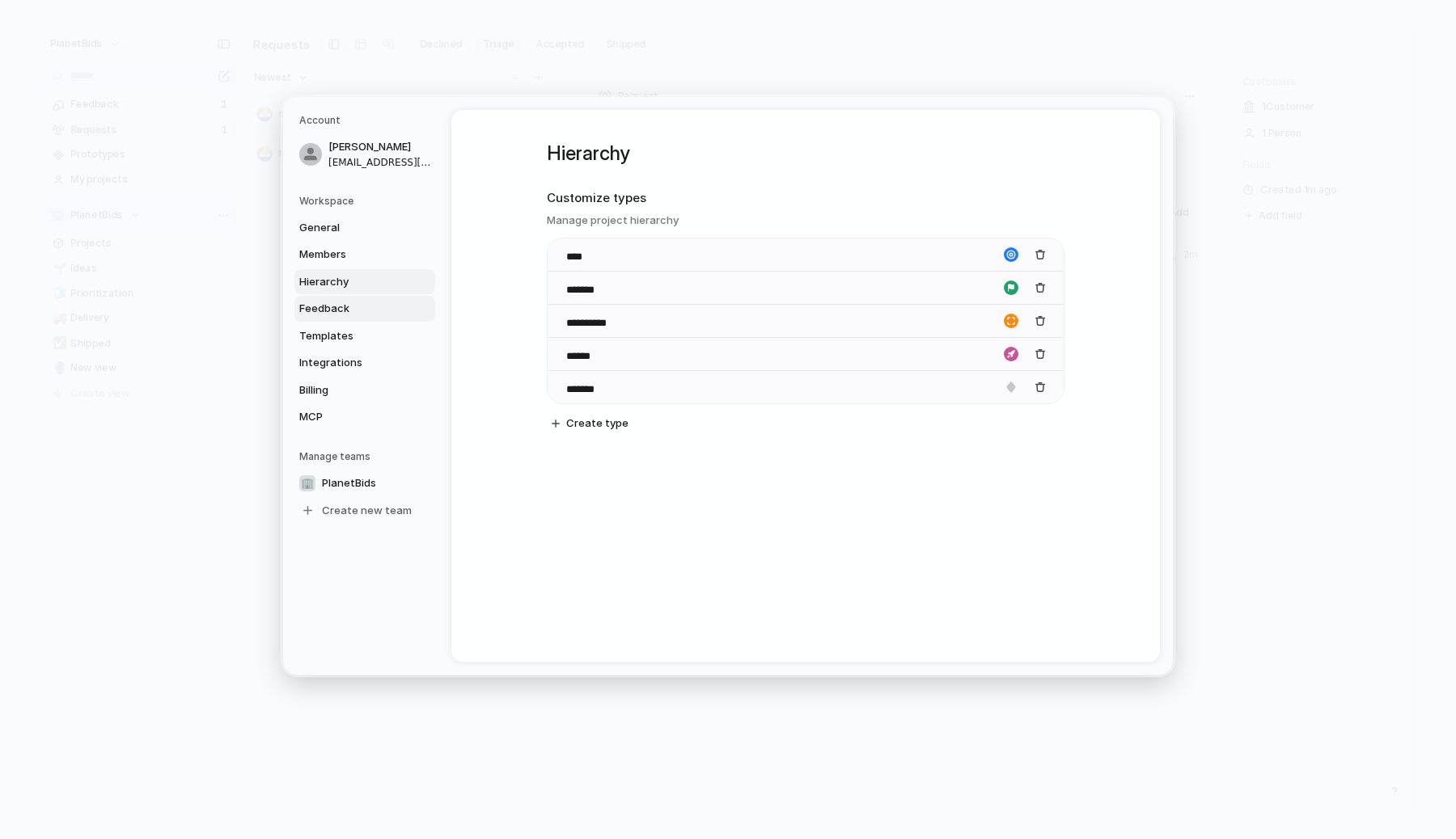
click at [361, 302] on span "Feedback" at bounding box center [352, 308] width 104 height 16
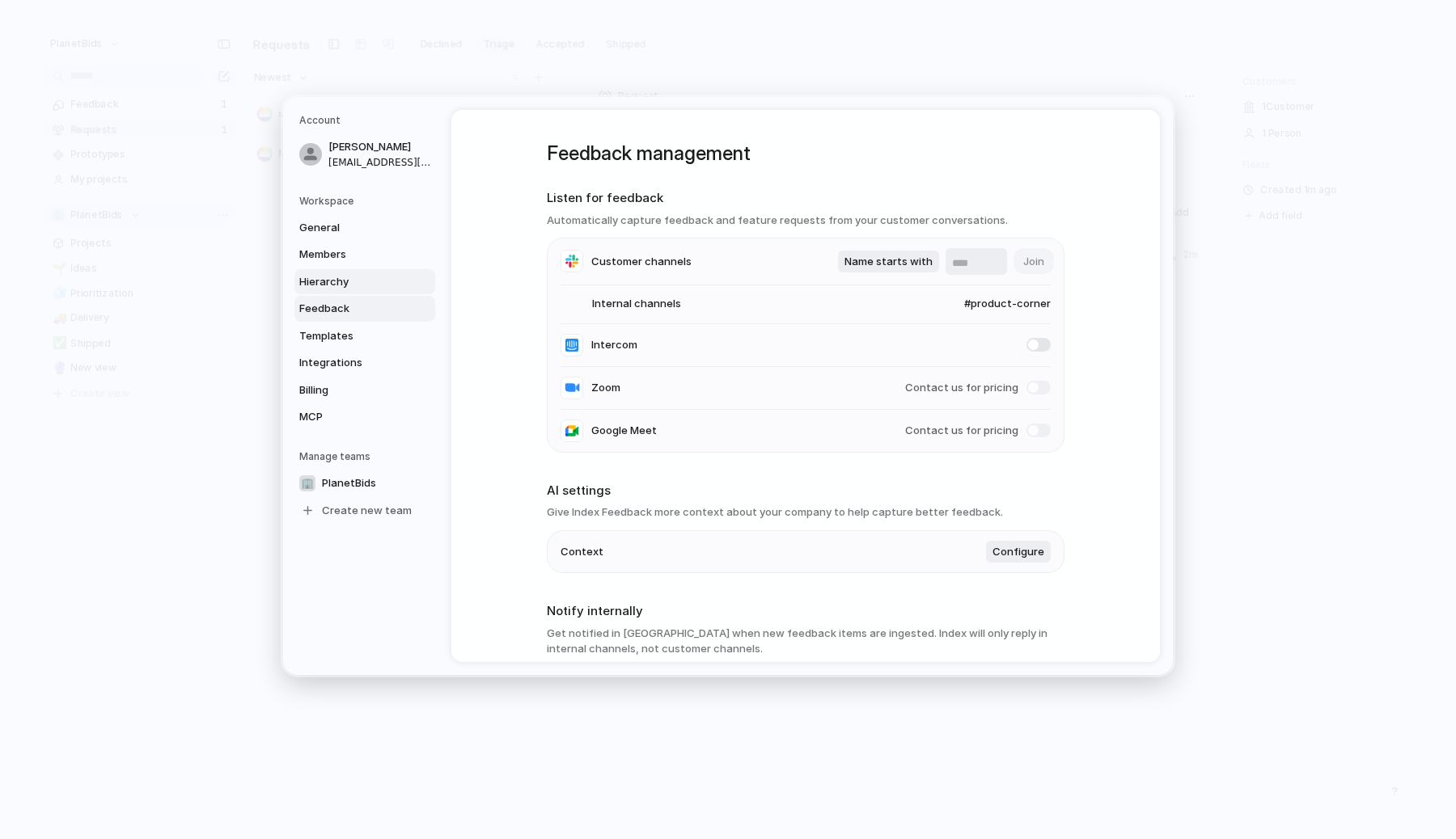
click at [359, 282] on span "Hierarchy" at bounding box center [352, 281] width 104 height 16
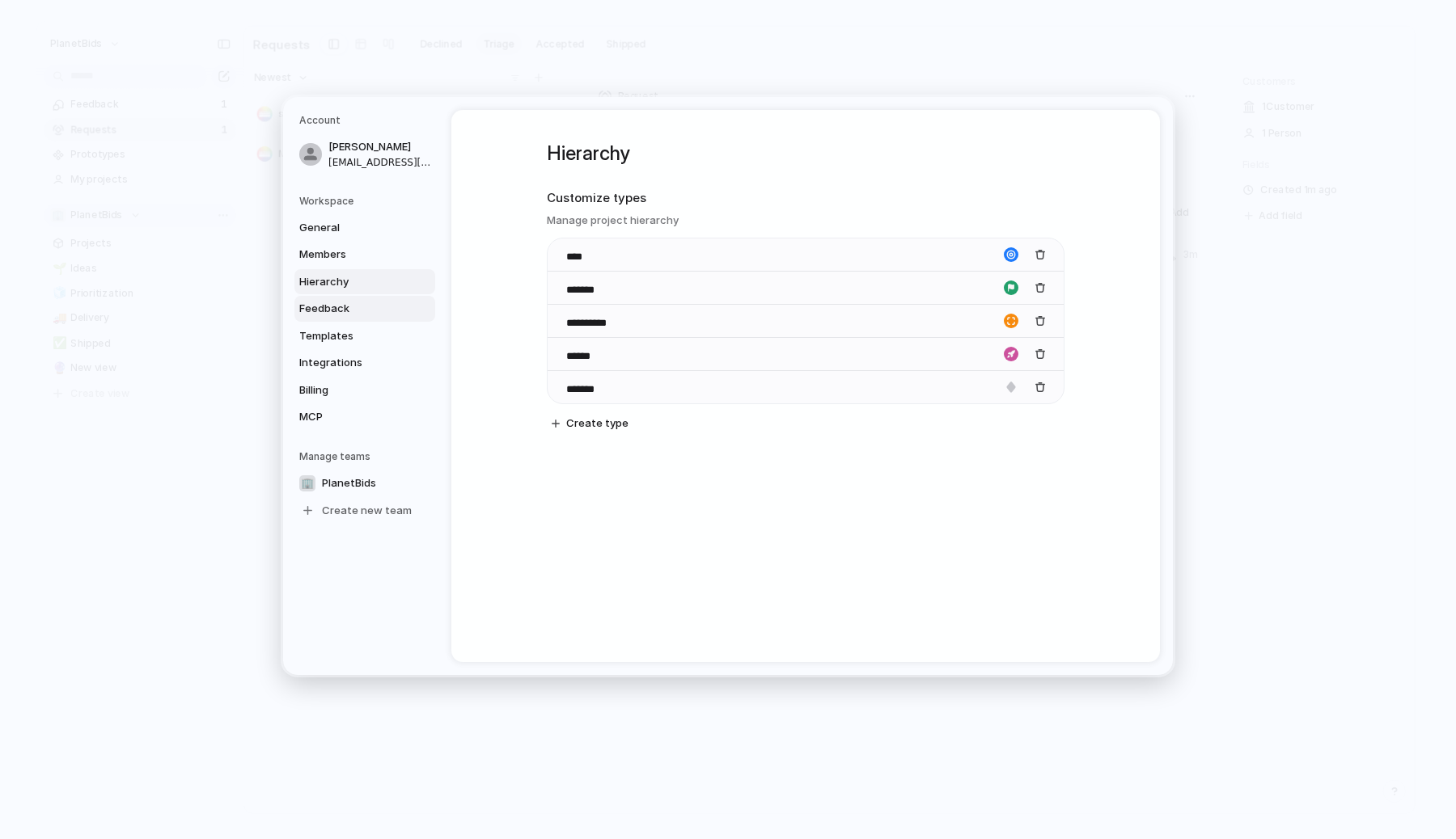
click at [399, 300] on link "Feedback" at bounding box center [365, 309] width 141 height 26
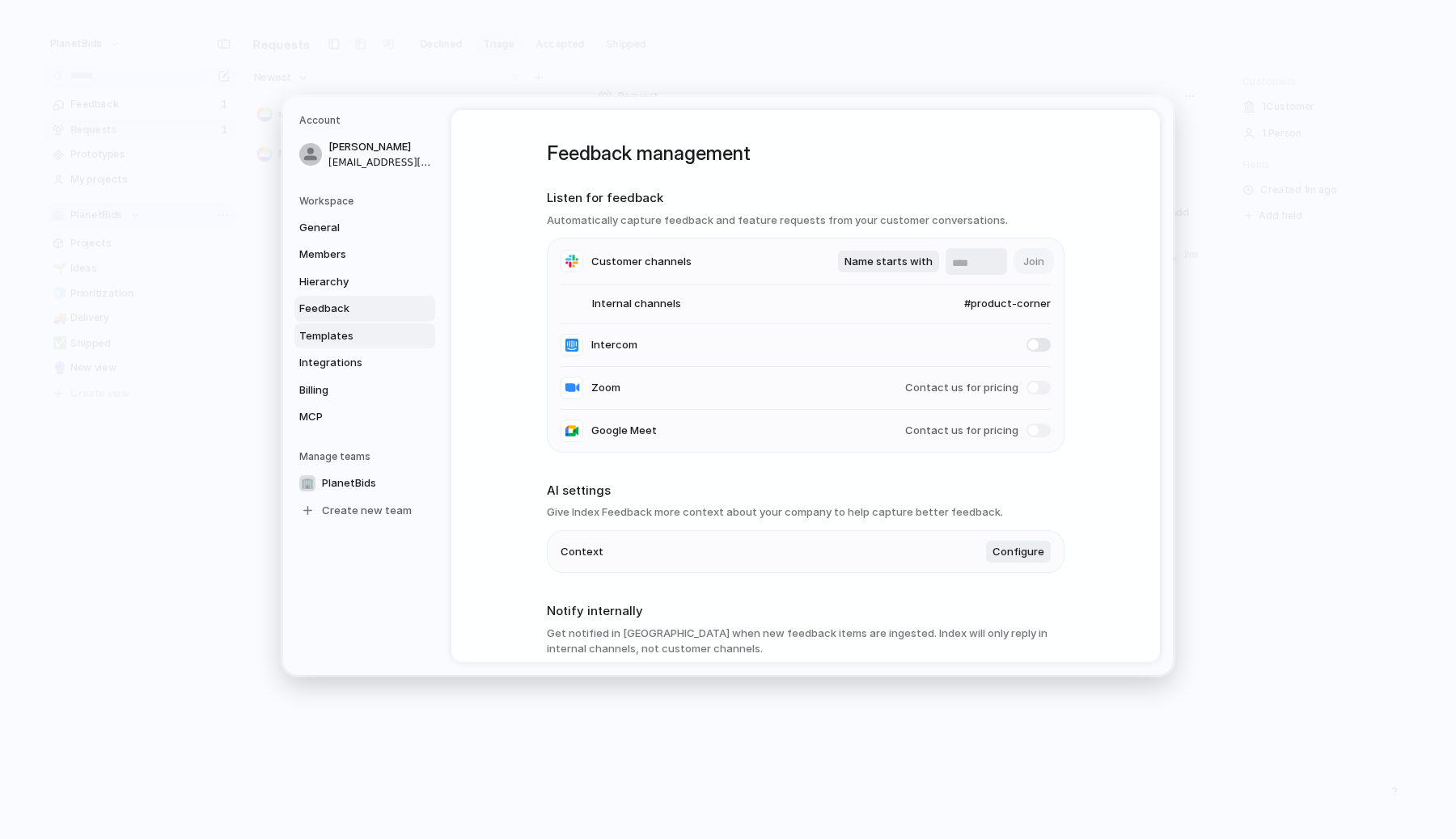
click at [368, 335] on span "Templates" at bounding box center [352, 335] width 104 height 16
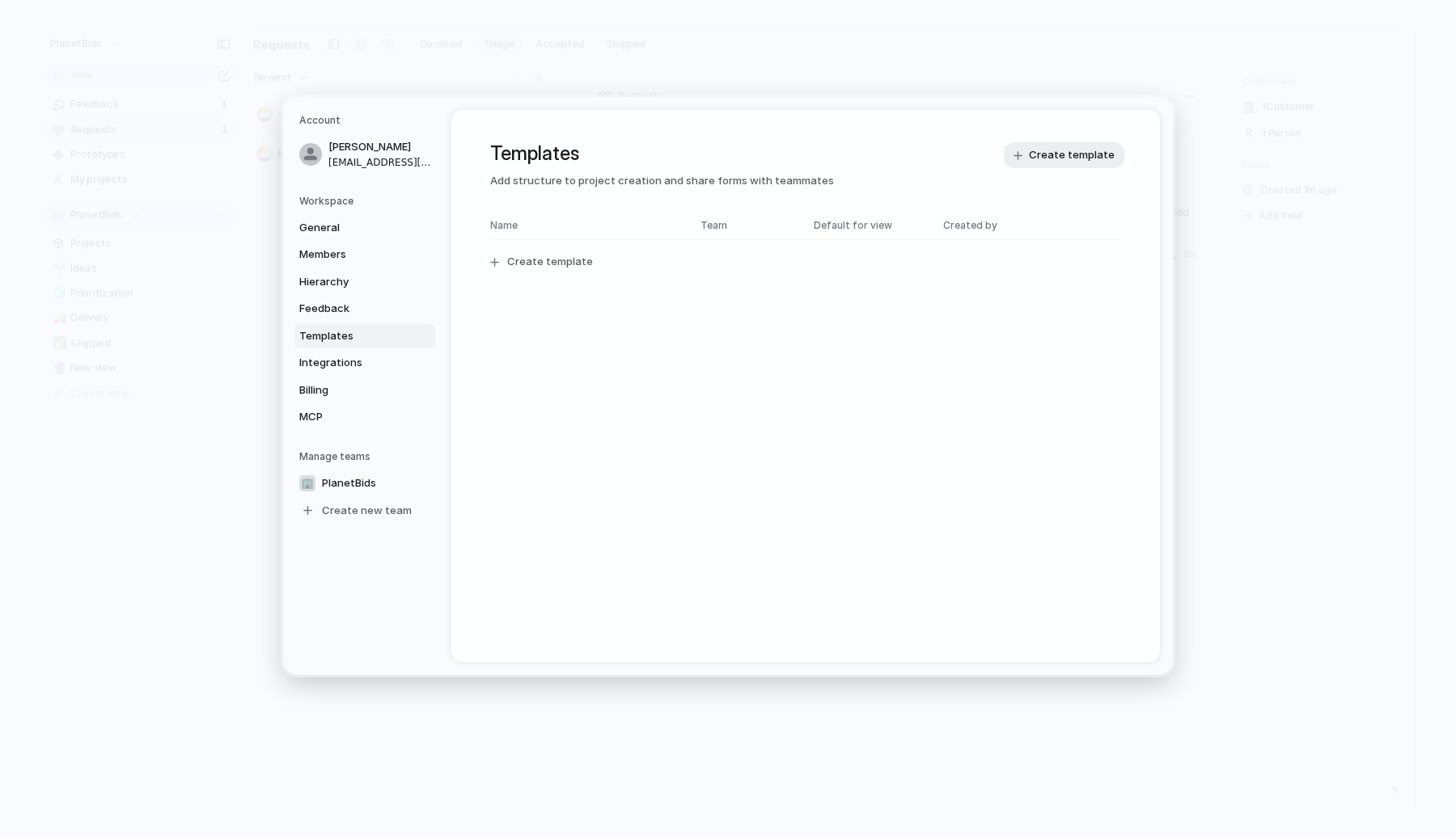
drag, startPoint x: 492, startPoint y: 191, endPoint x: 740, endPoint y: 186, distance: 248.1
click at [740, 186] on div "Templates Add structure to project creation and share forms with teammates Crea…" at bounding box center [806, 229] width 709 height 239
click at [523, 280] on div "Name Team Default for view Created by Create template" at bounding box center [806, 254] width 631 height 73
click at [518, 268] on span "Create template" at bounding box center [550, 261] width 86 height 16
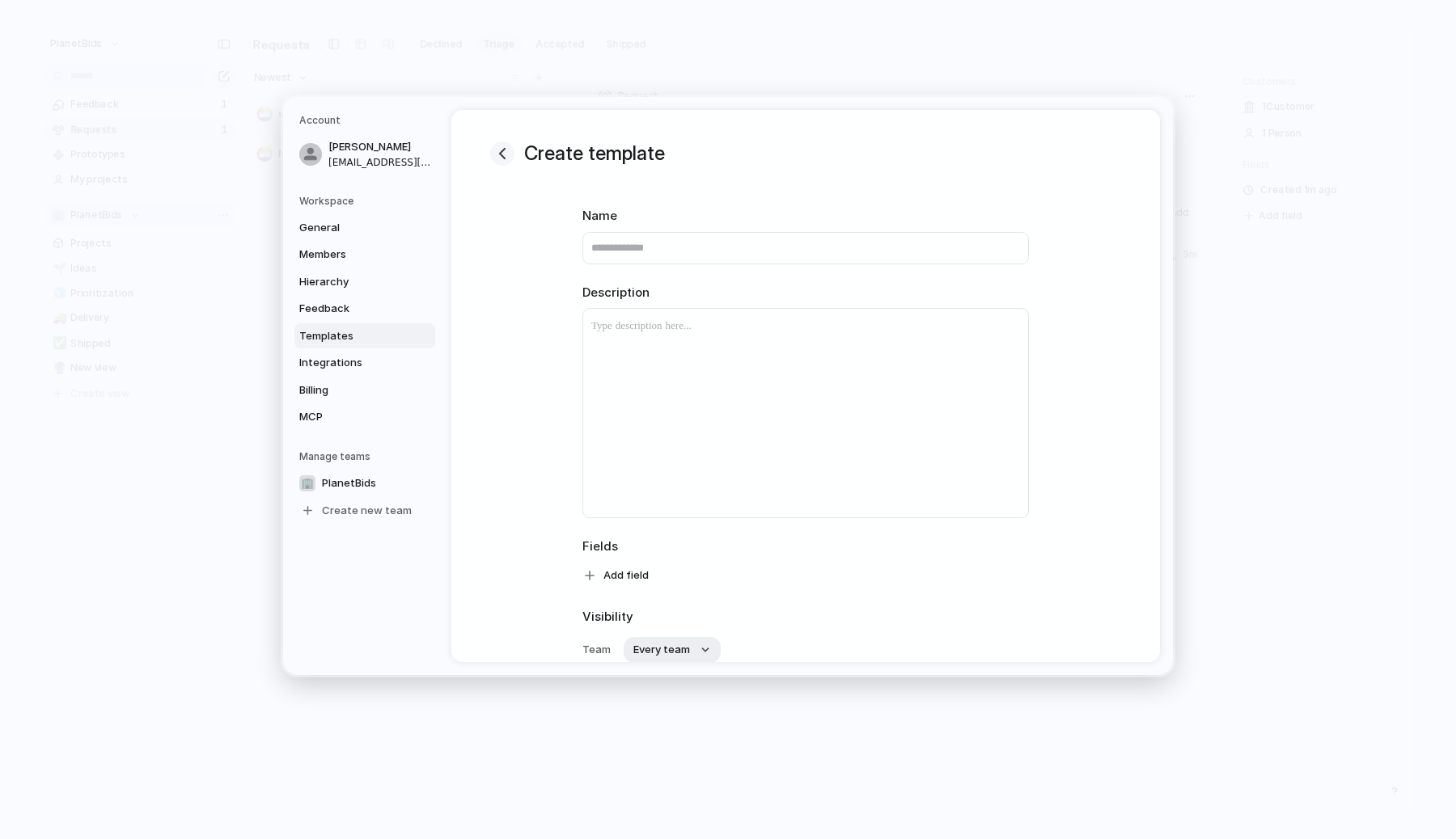
click at [499, 156] on div "button" at bounding box center [502, 153] width 19 height 19
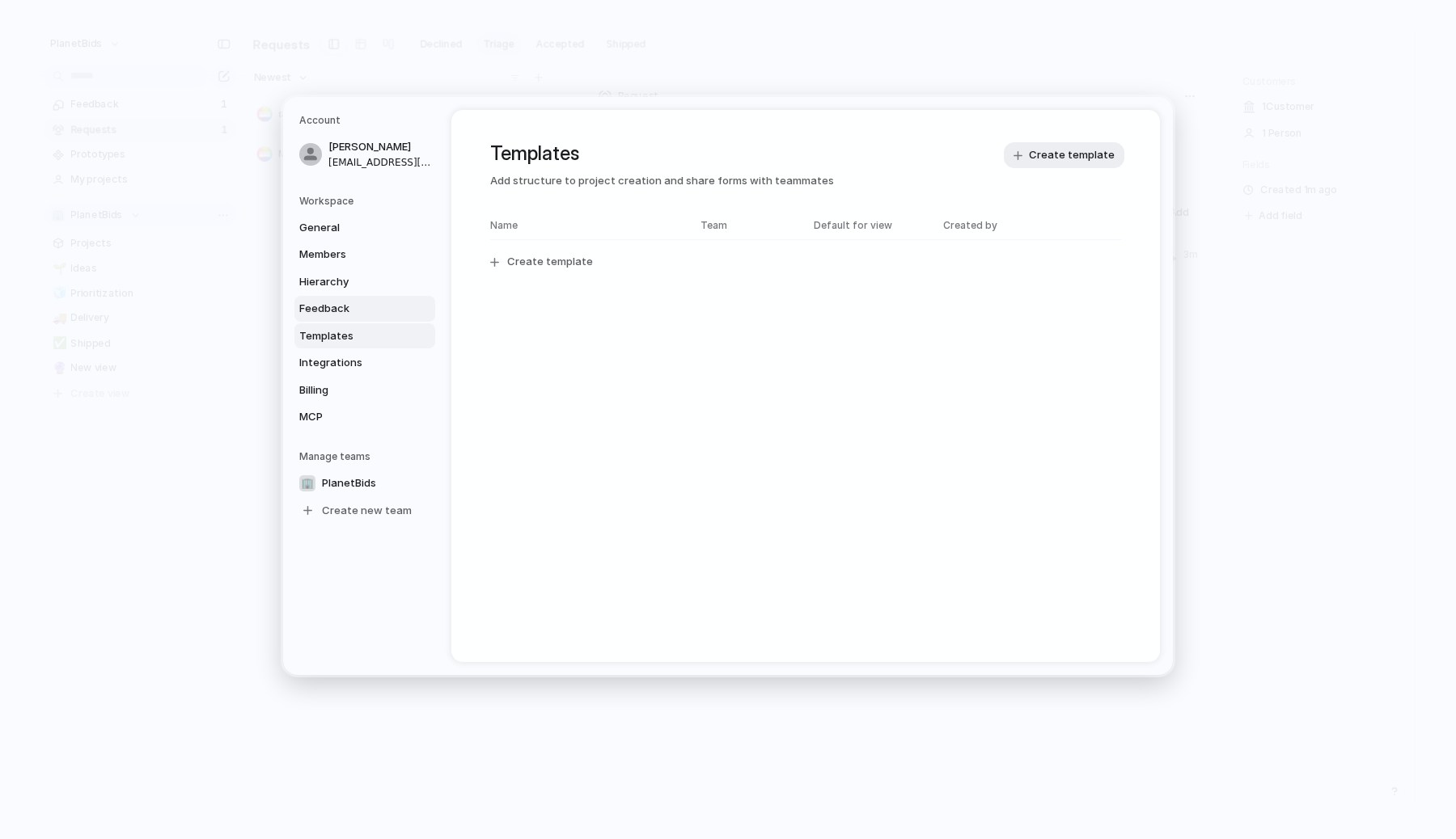
click at [347, 310] on span "Feedback" at bounding box center [352, 308] width 104 height 16
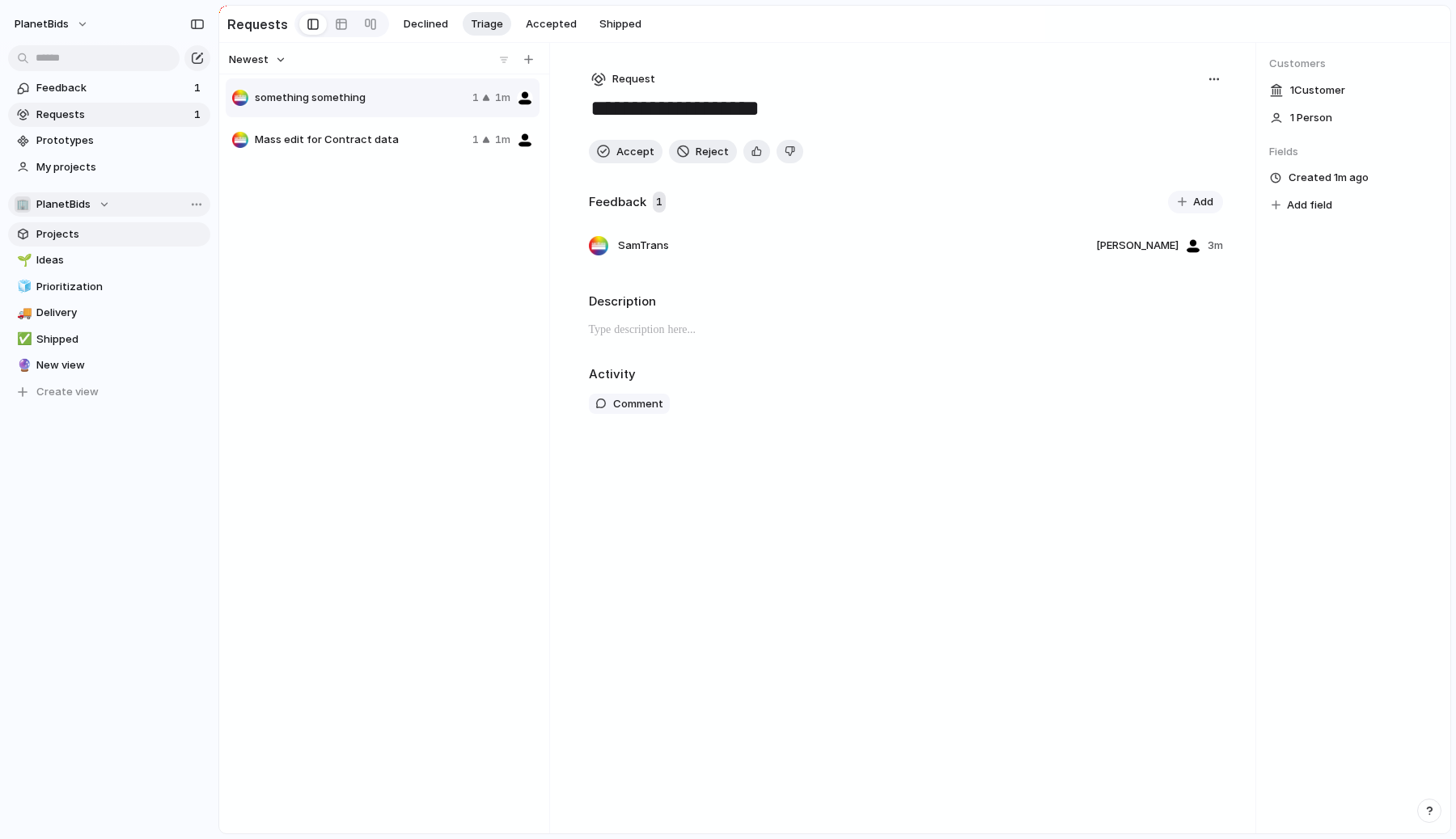
click at [66, 236] on span "Projects" at bounding box center [120, 235] width 168 height 16
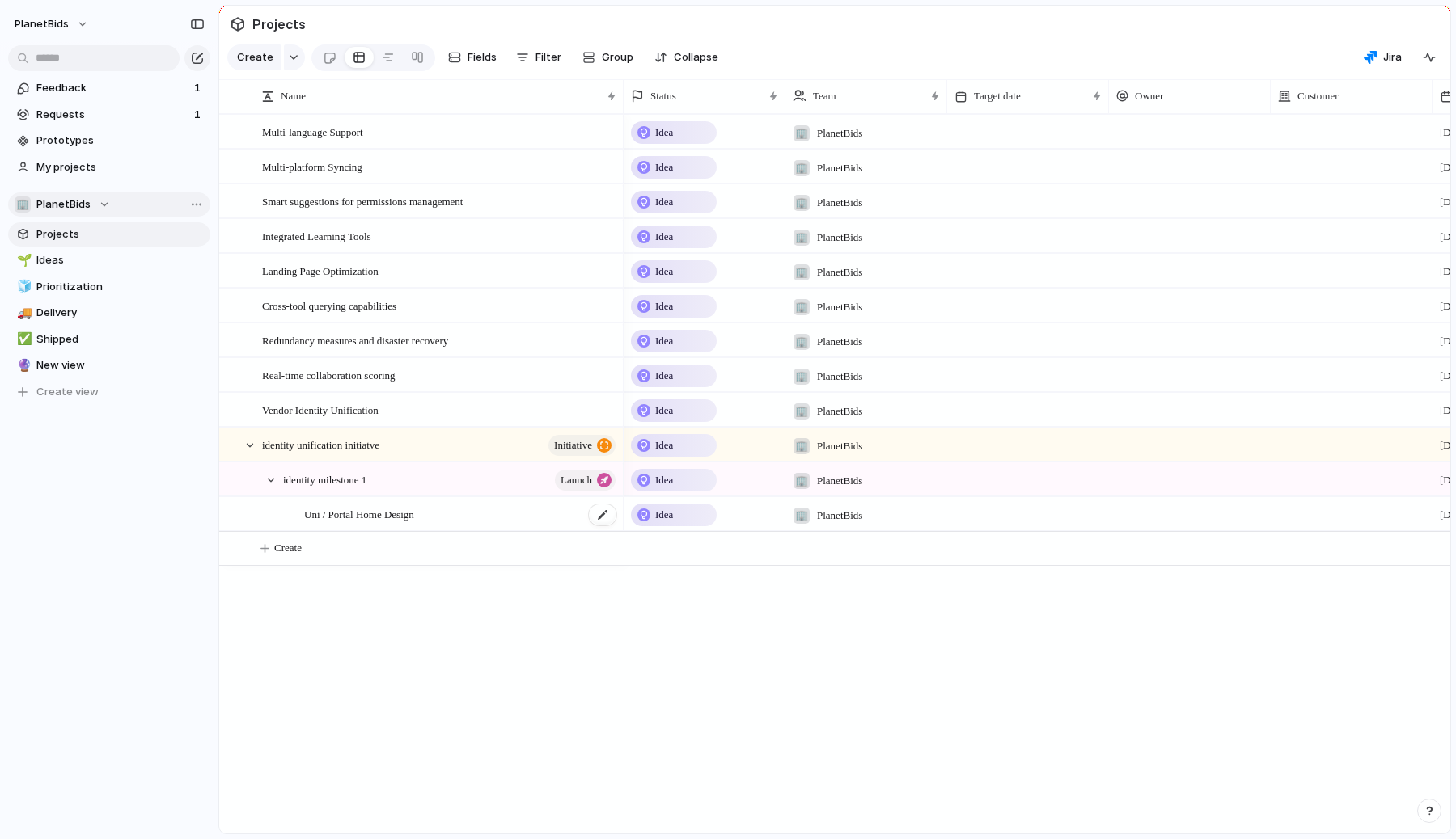
click at [370, 520] on span "Uni / Portal Home Design" at bounding box center [359, 513] width 110 height 18
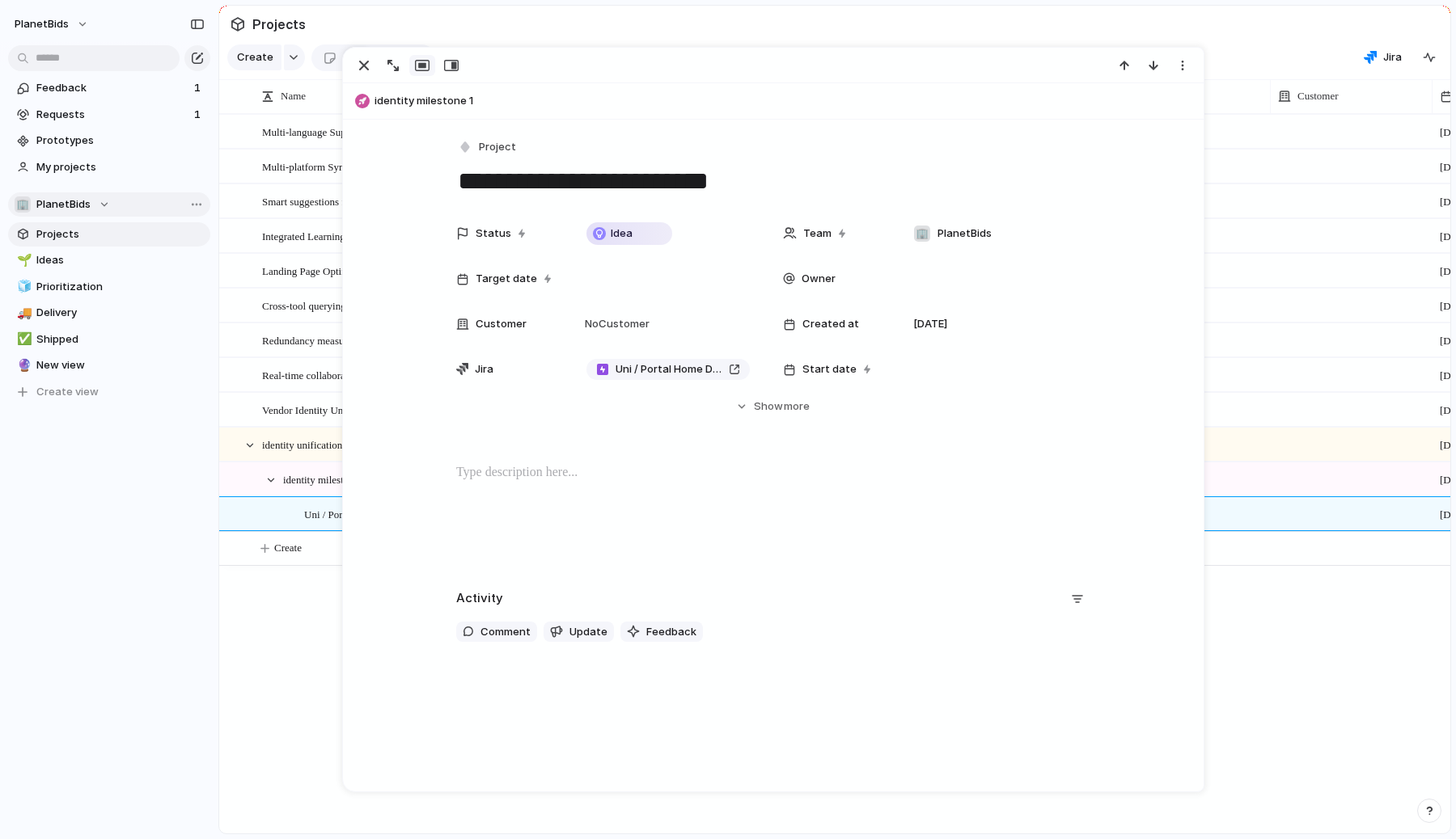
click at [550, 471] on p at bounding box center [773, 473] width 634 height 19
click at [762, 410] on span "Show" at bounding box center [768, 406] width 29 height 16
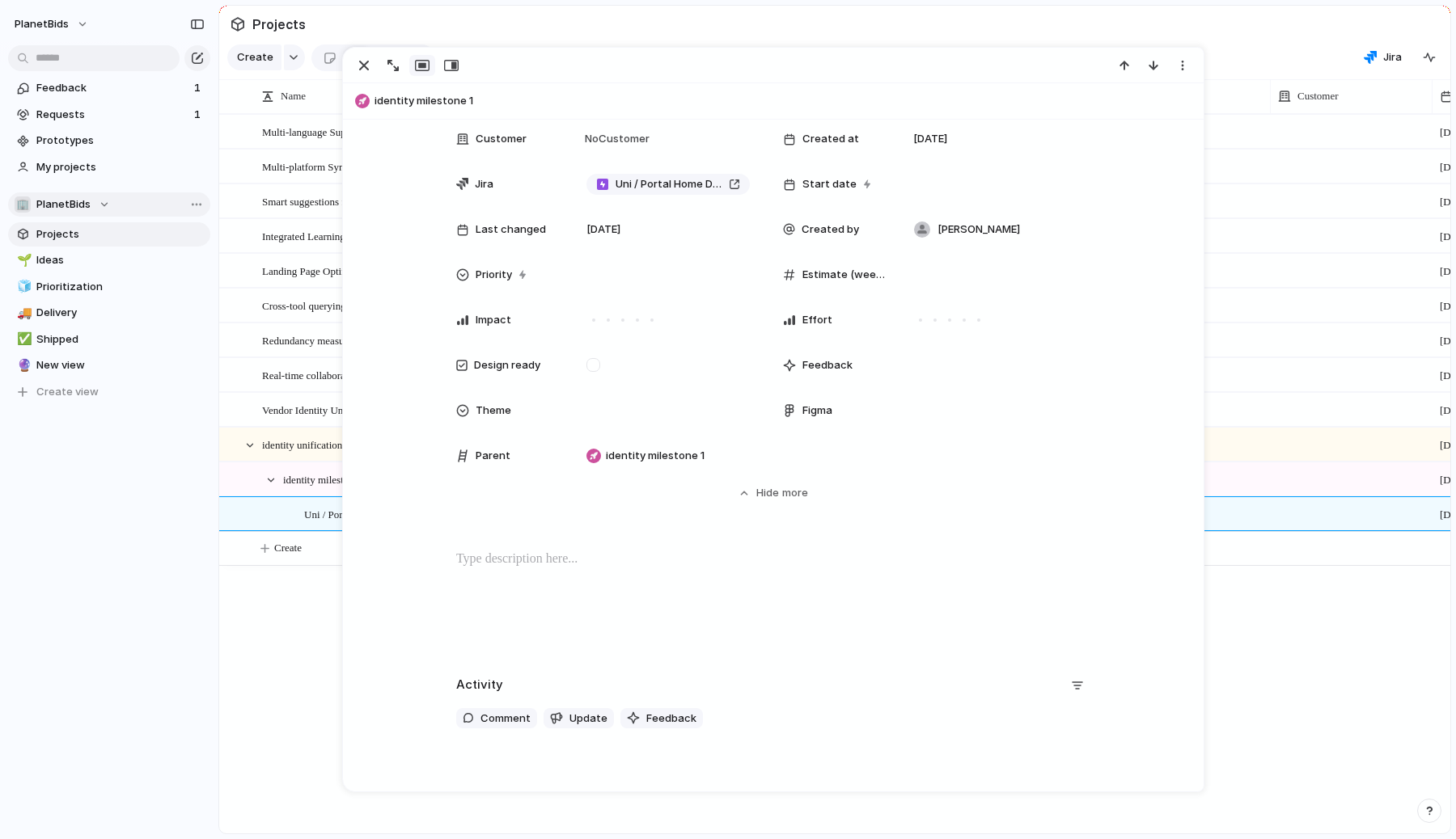
scroll to position [255, 0]
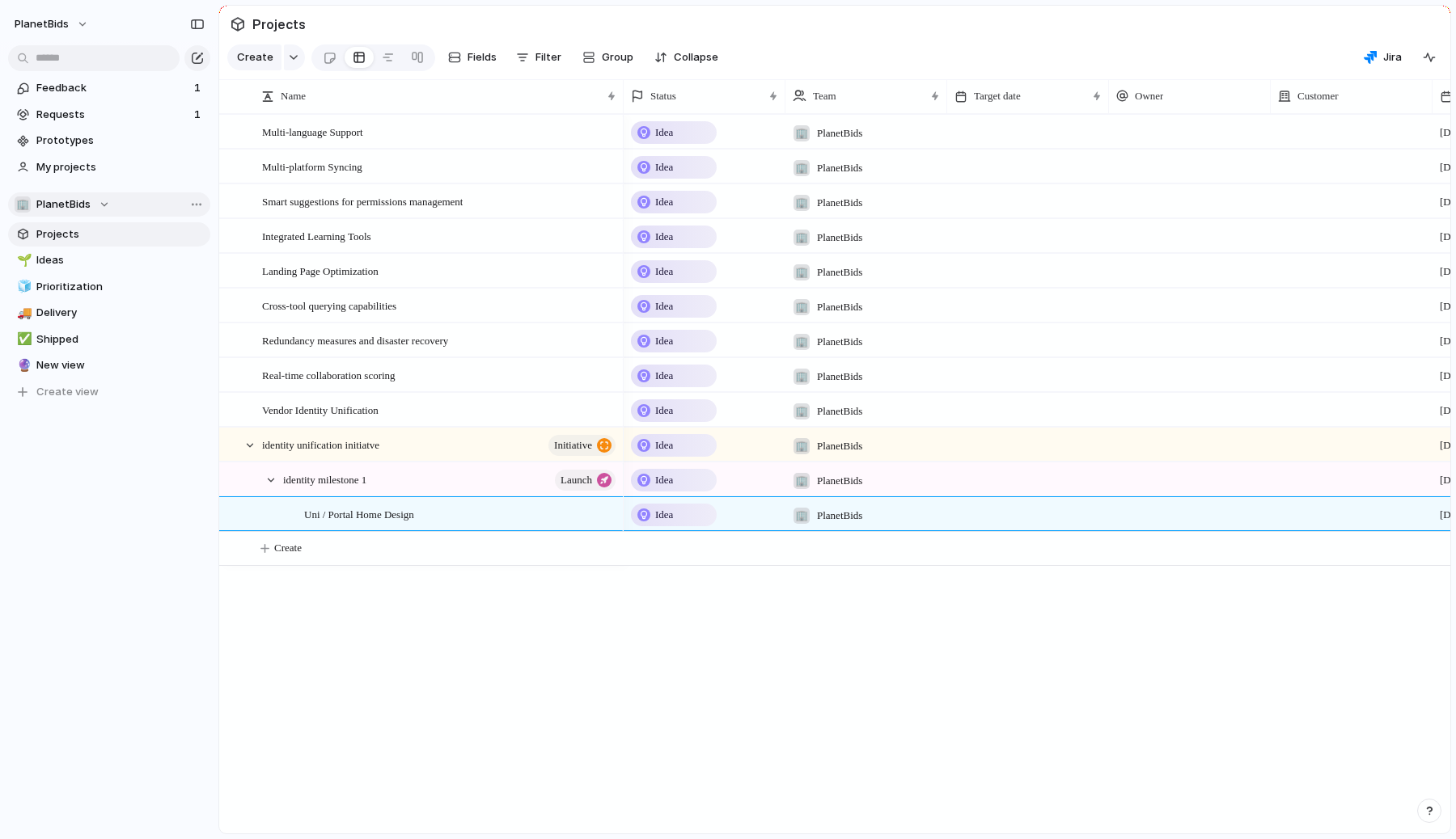
click at [304, 648] on div "Multi-language Support Multi-platform Syncing Smart suggestions for permissions…" at bounding box center [835, 474] width 1232 height 720
